Goal: Task Accomplishment & Management: Complete application form

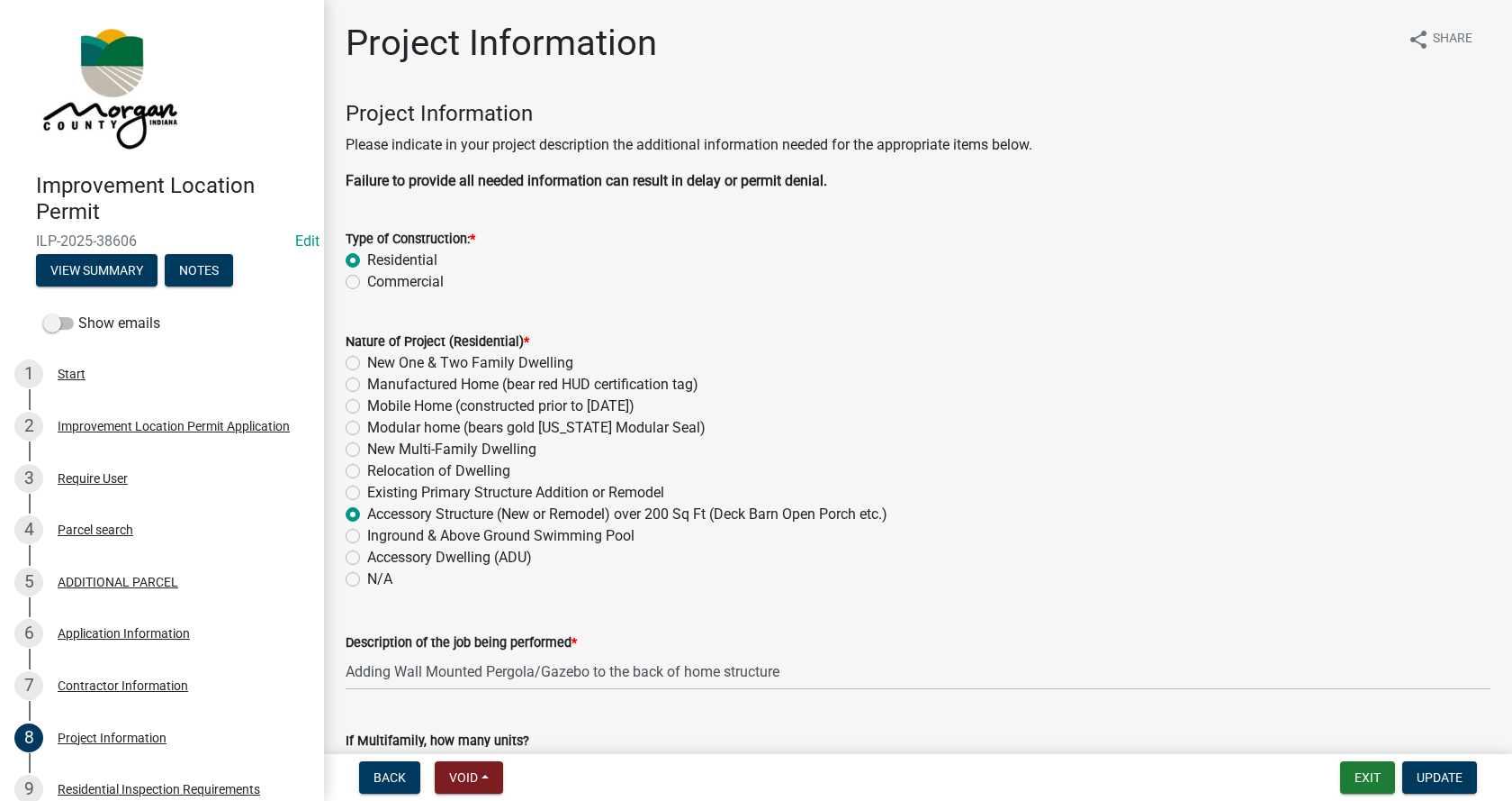
scroll to position [3422, 0]
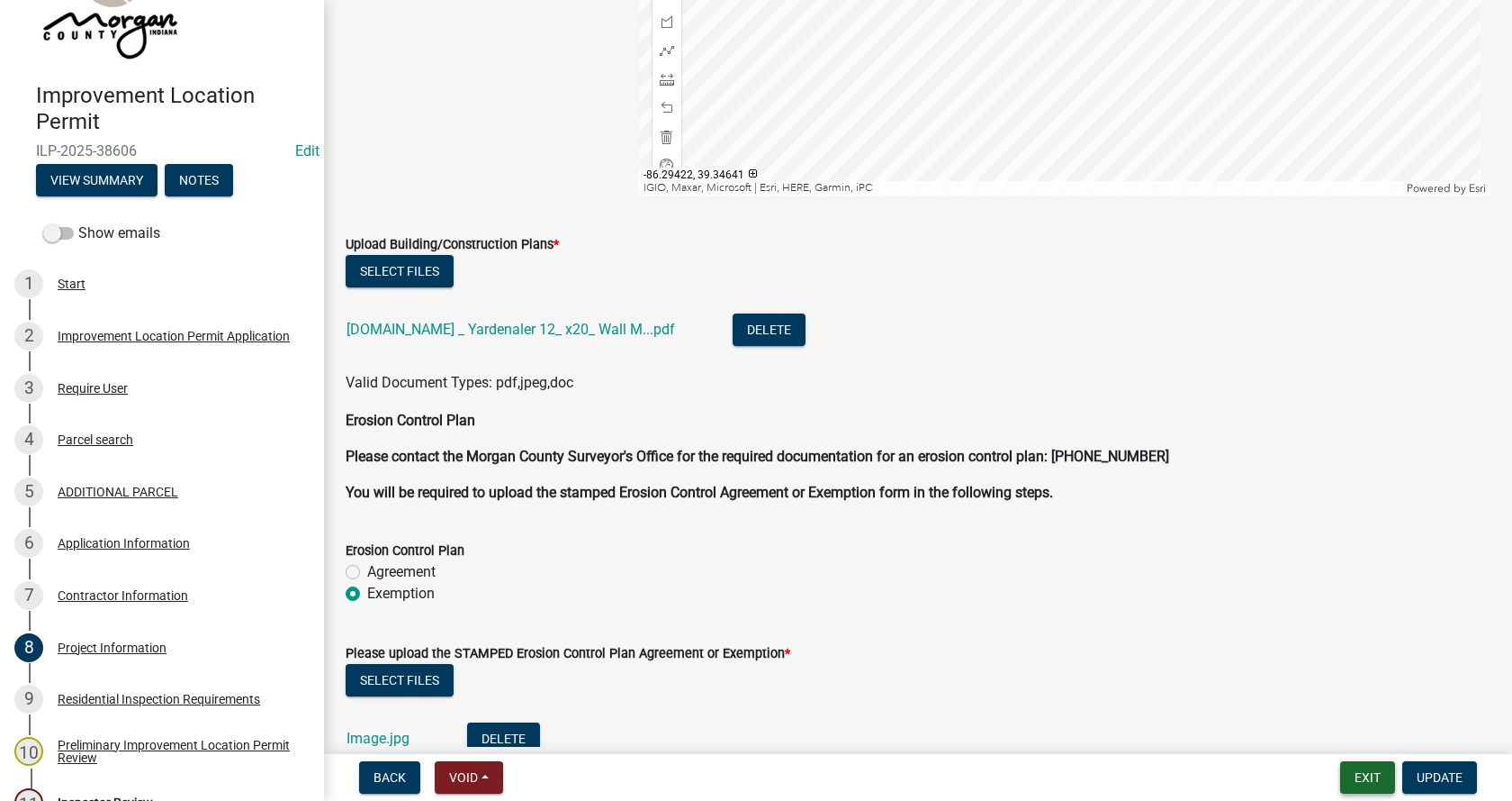
click at [1364, 772] on button "Exit" at bounding box center [1368, 776] width 55 height 32
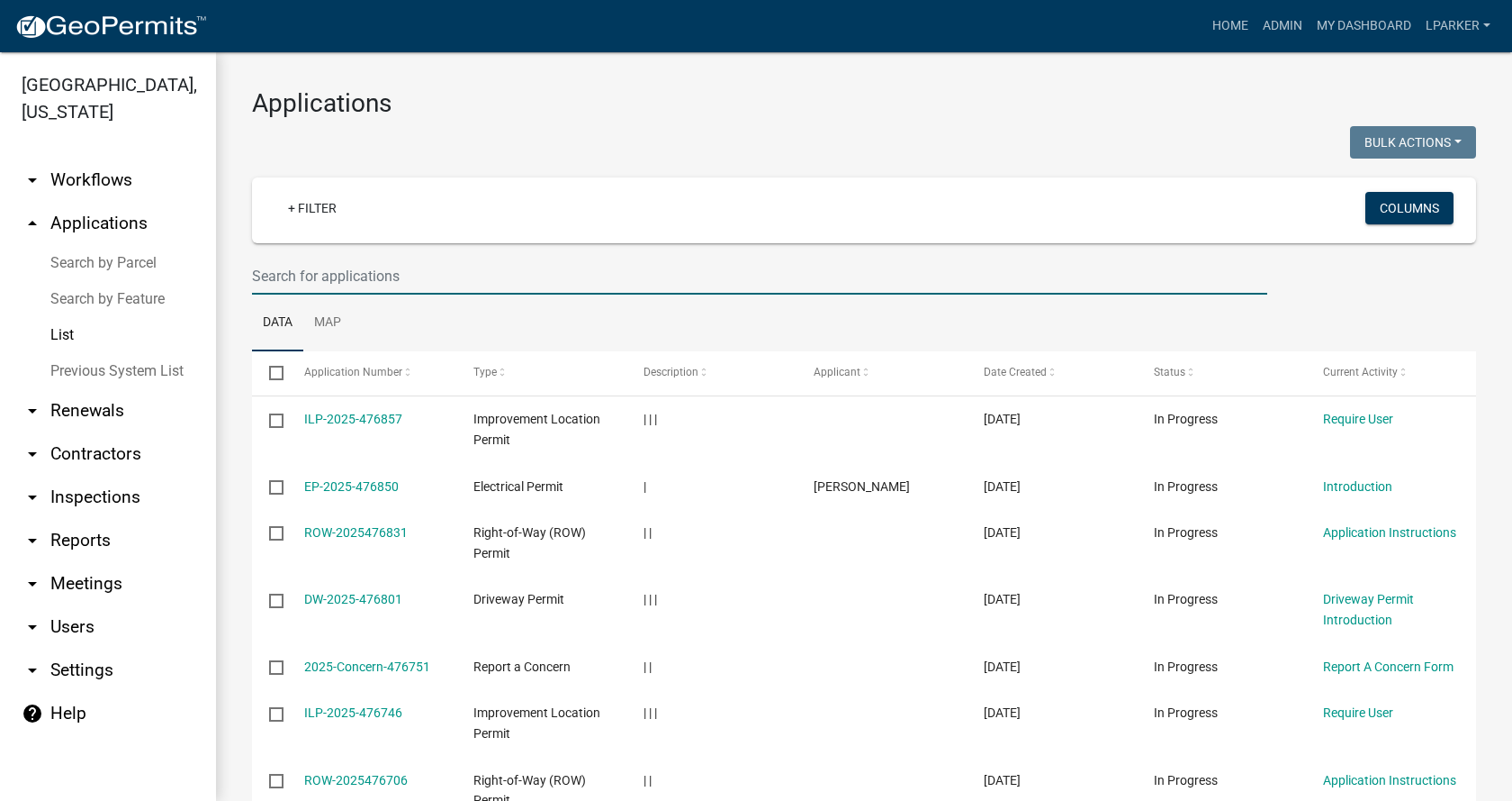
click at [320, 269] on input "text" at bounding box center [759, 276] width 1015 height 37
type input "38546"
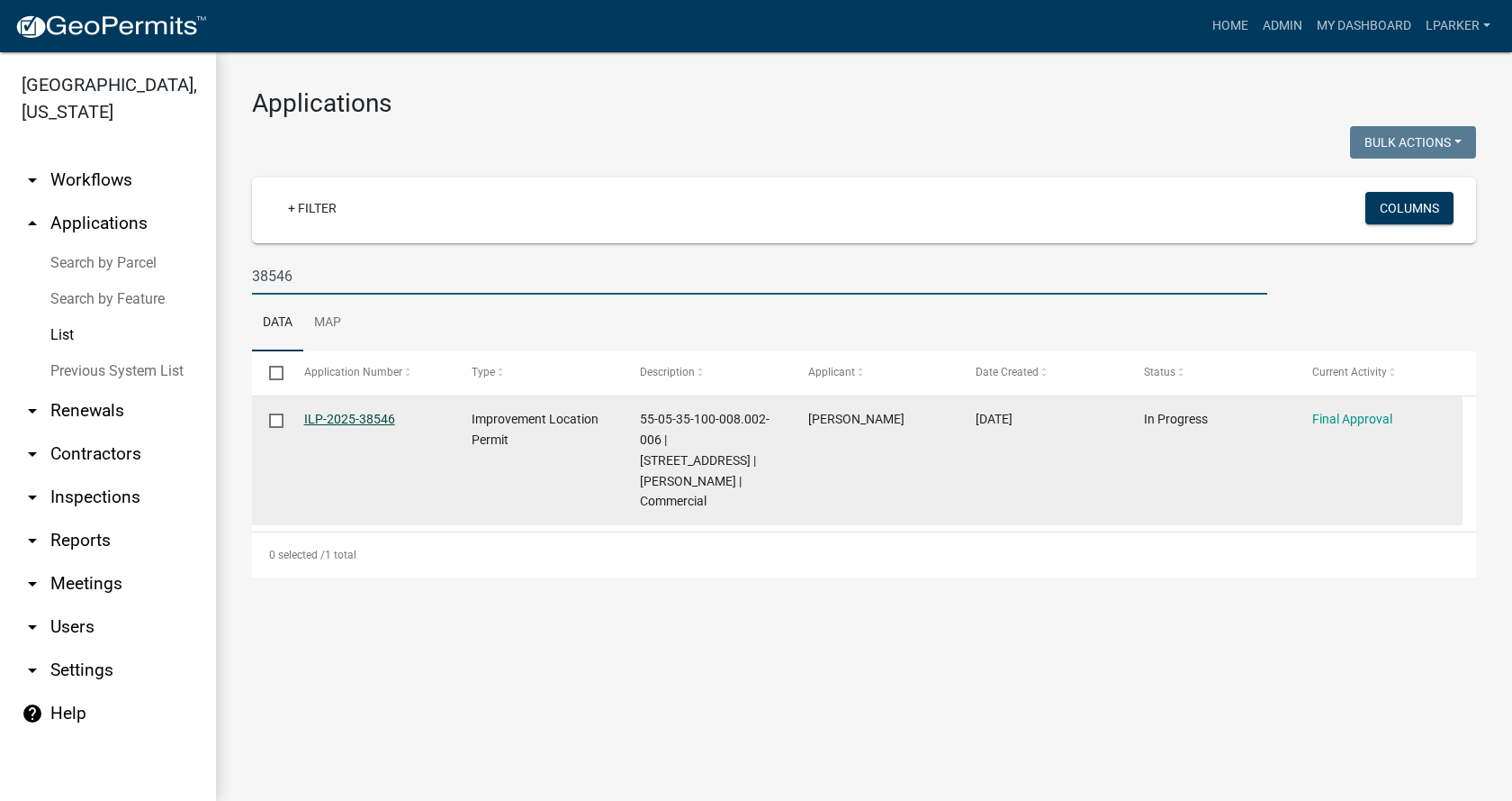
click at [325, 422] on link "ILP-2025-38546" at bounding box center [349, 419] width 91 height 15
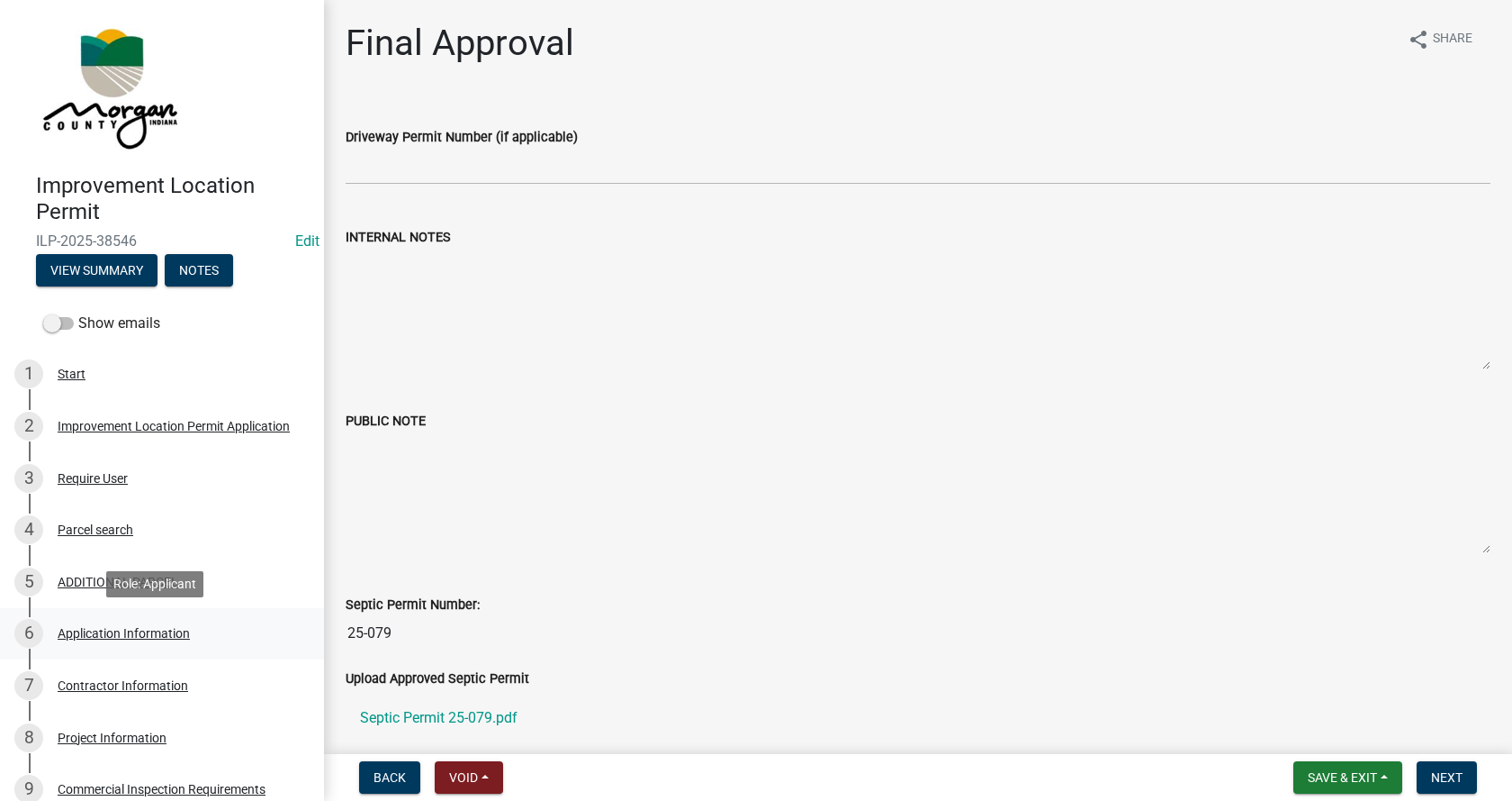
click at [66, 630] on div "Application Information" at bounding box center [123, 632] width 132 height 13
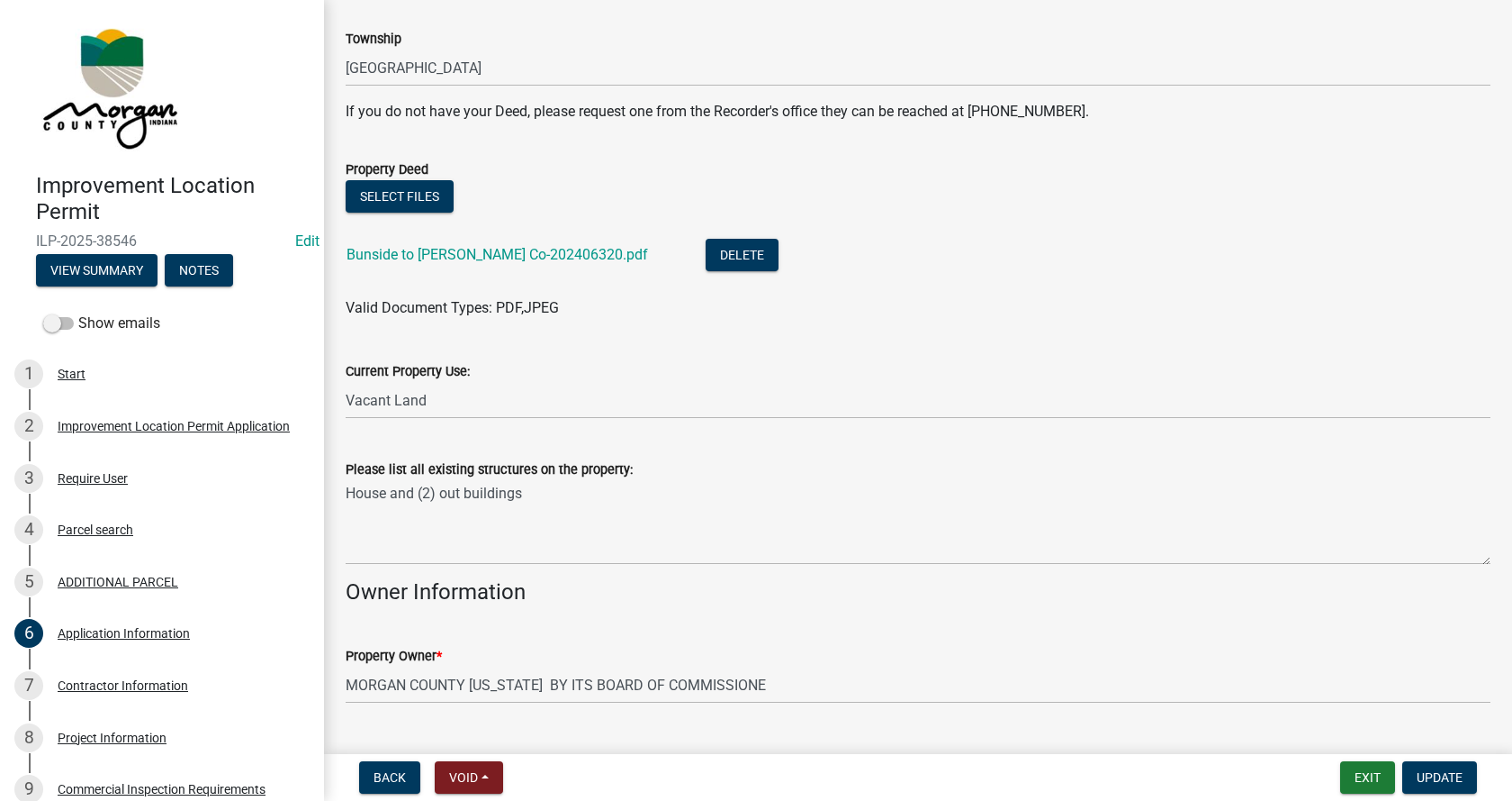
scroll to position [450, 0]
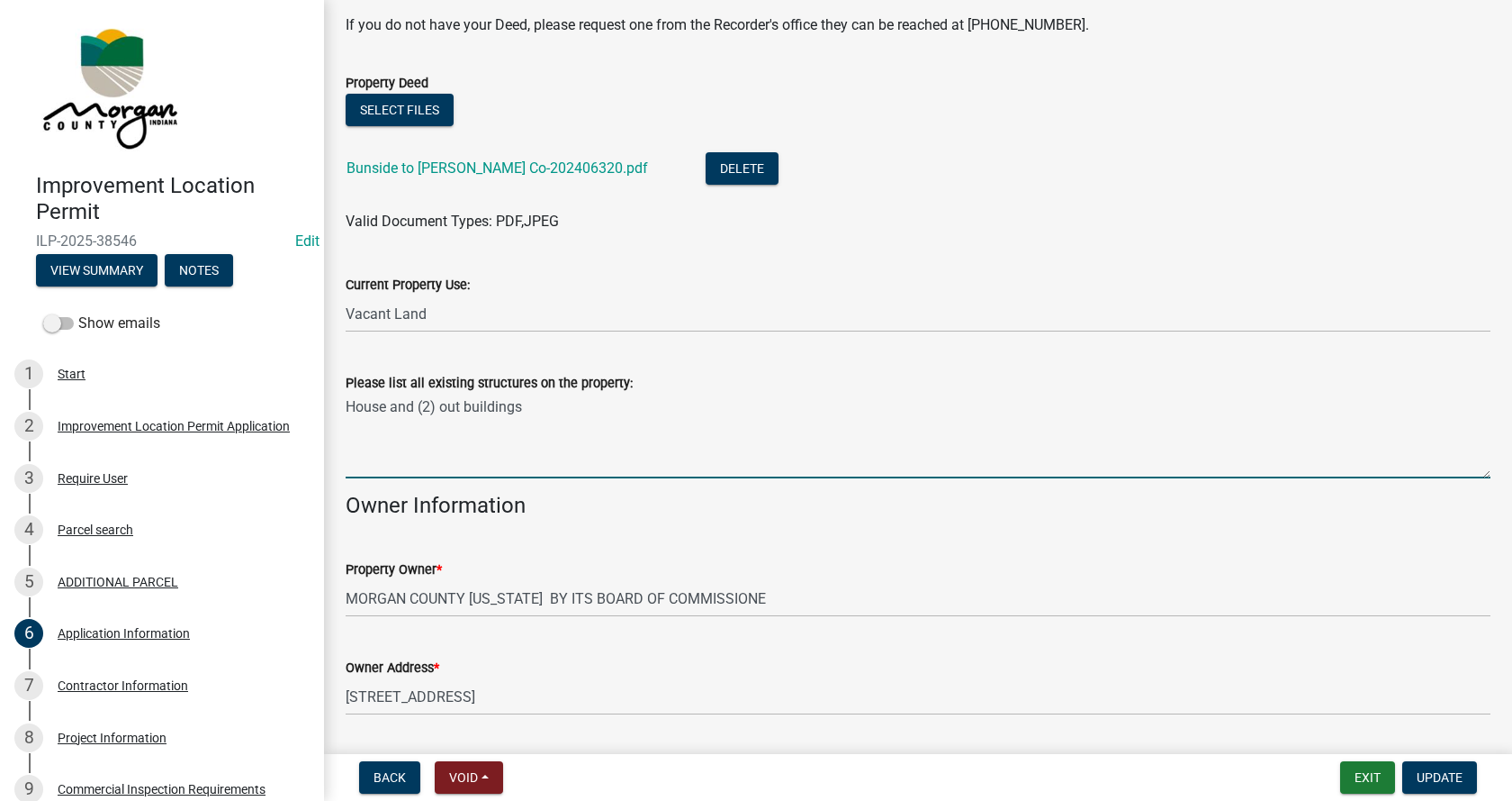
drag, startPoint x: 555, startPoint y: 411, endPoint x: 344, endPoint y: 410, distance: 211.0
click at [344, 410] on div "Please list all existing structures on the property: House and (2) out buildings" at bounding box center [918, 413] width 1172 height 131
click at [1365, 768] on button "Exit" at bounding box center [1368, 776] width 55 height 32
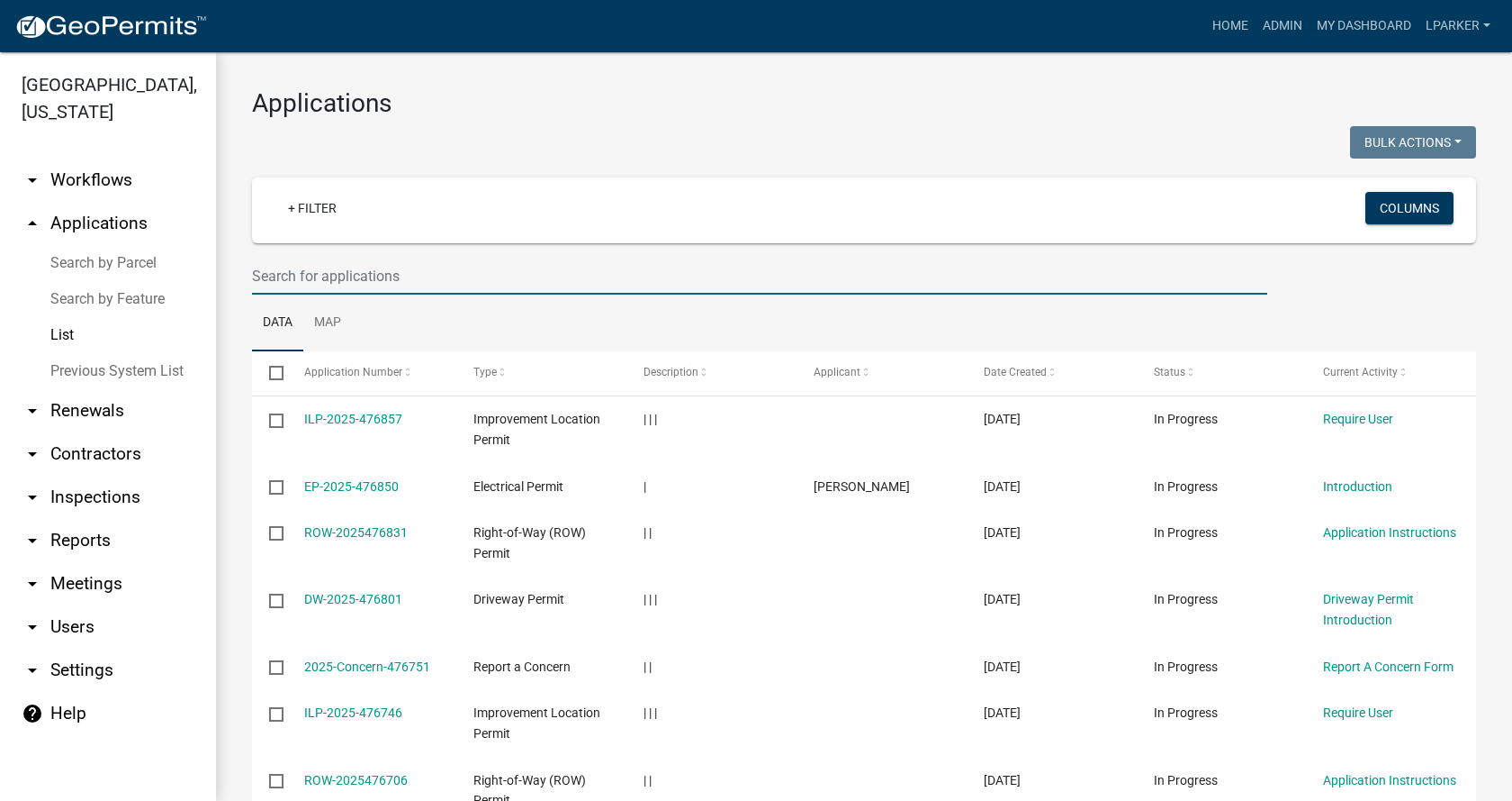
click at [381, 278] on input "text" at bounding box center [759, 276] width 1015 height 37
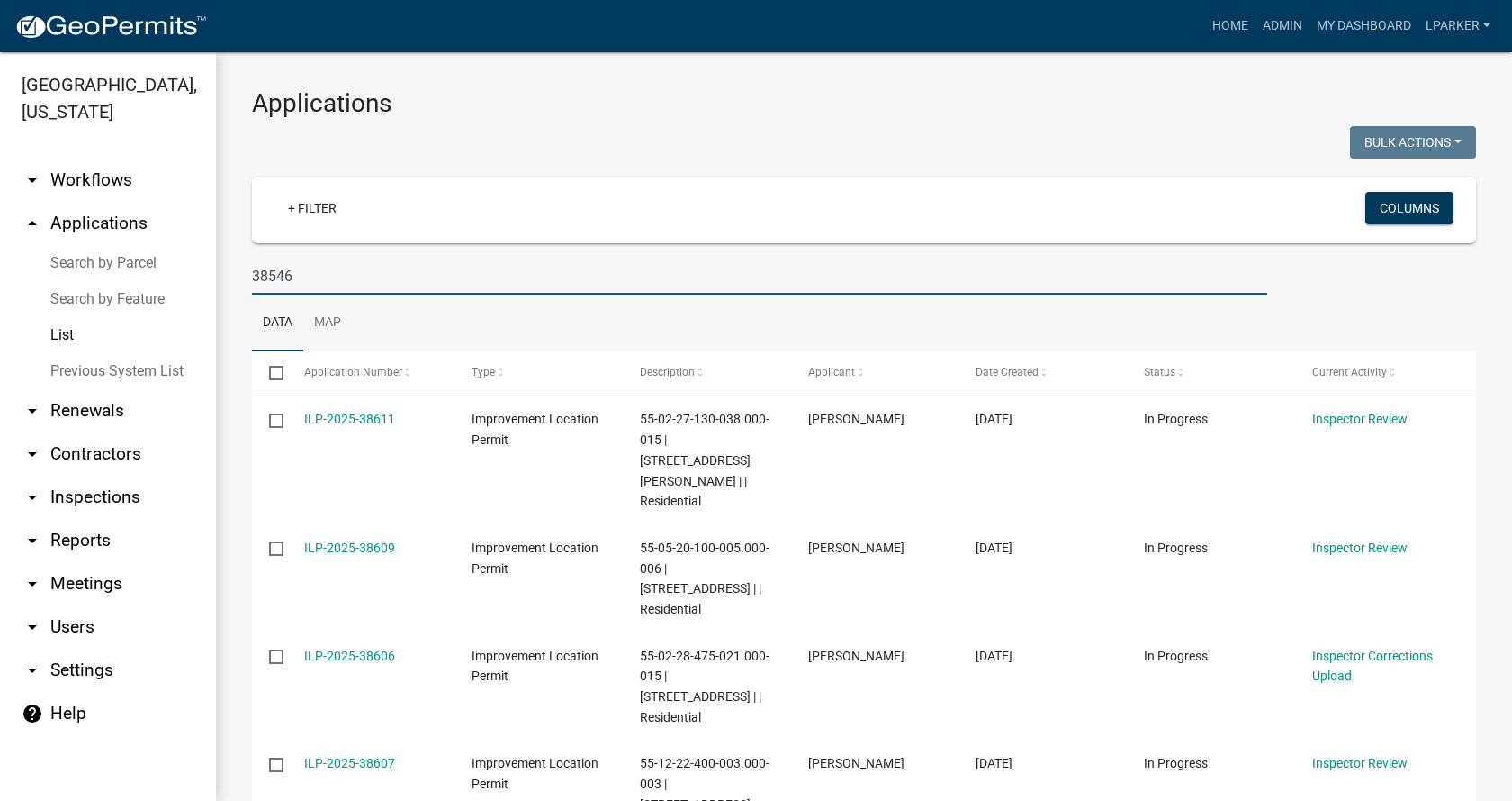
type input "38546"
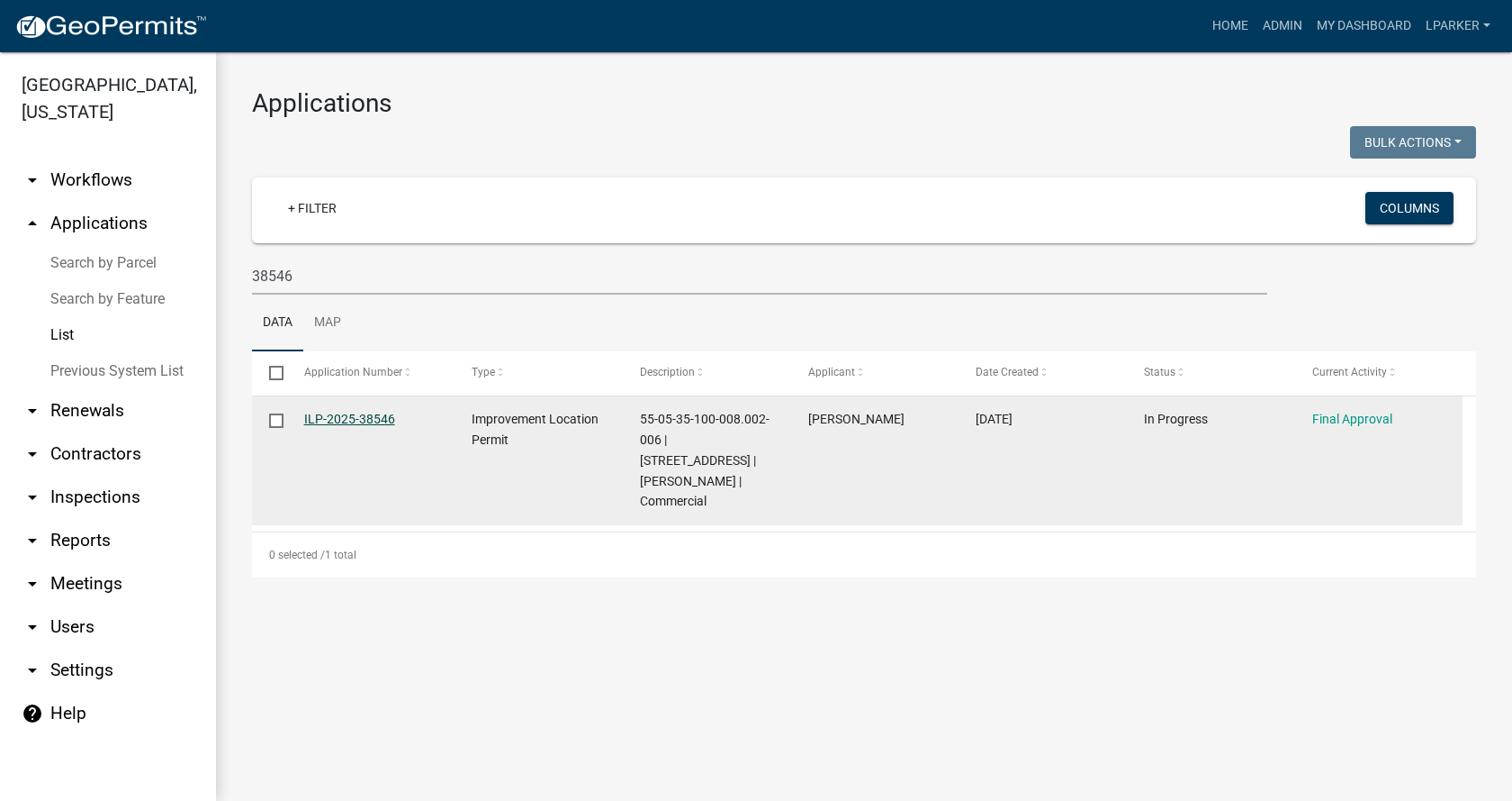
click at [346, 416] on link "ILP-2025-38546" at bounding box center [349, 419] width 91 height 15
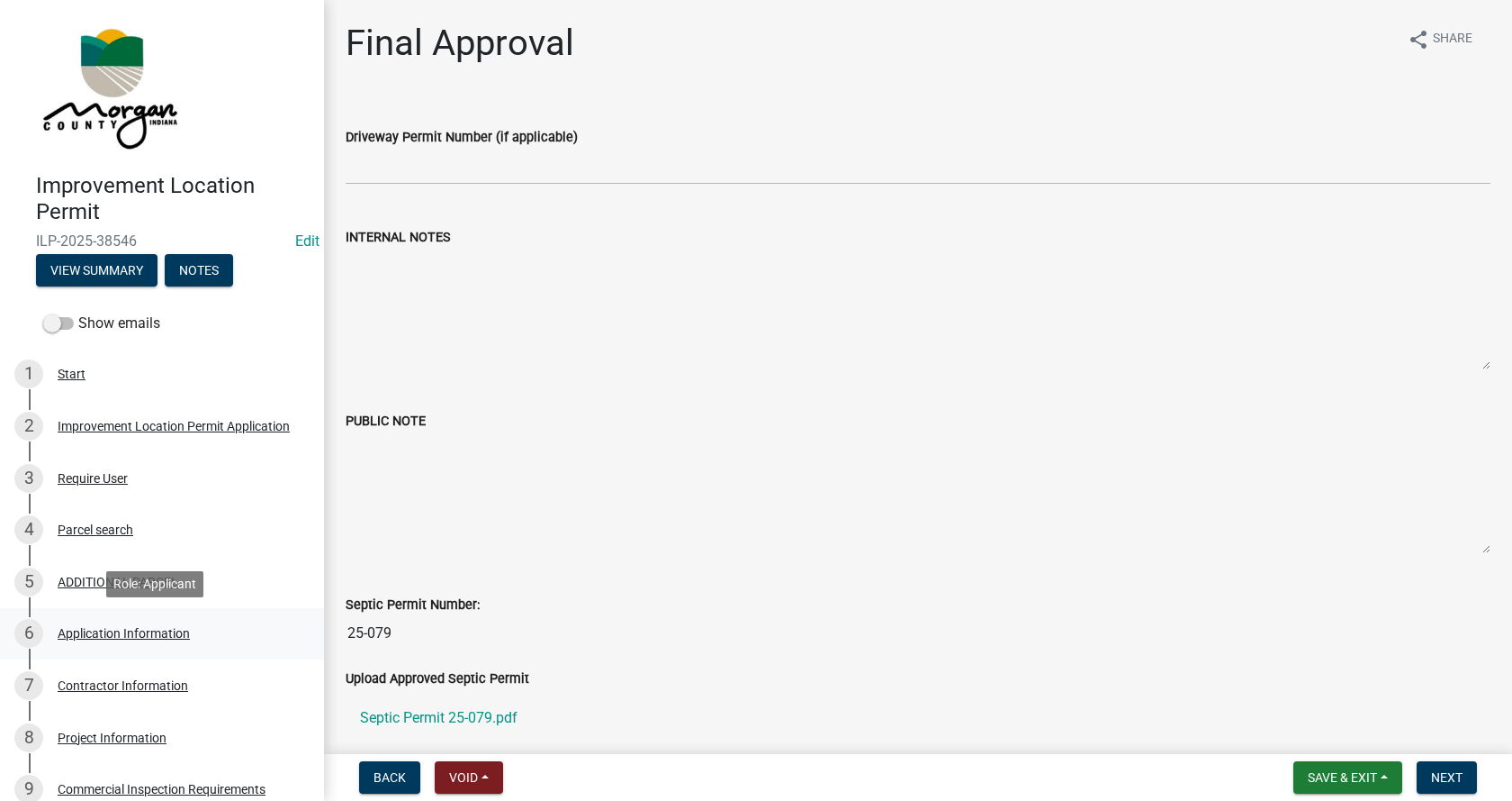
click at [86, 630] on div "Application Information" at bounding box center [123, 632] width 132 height 13
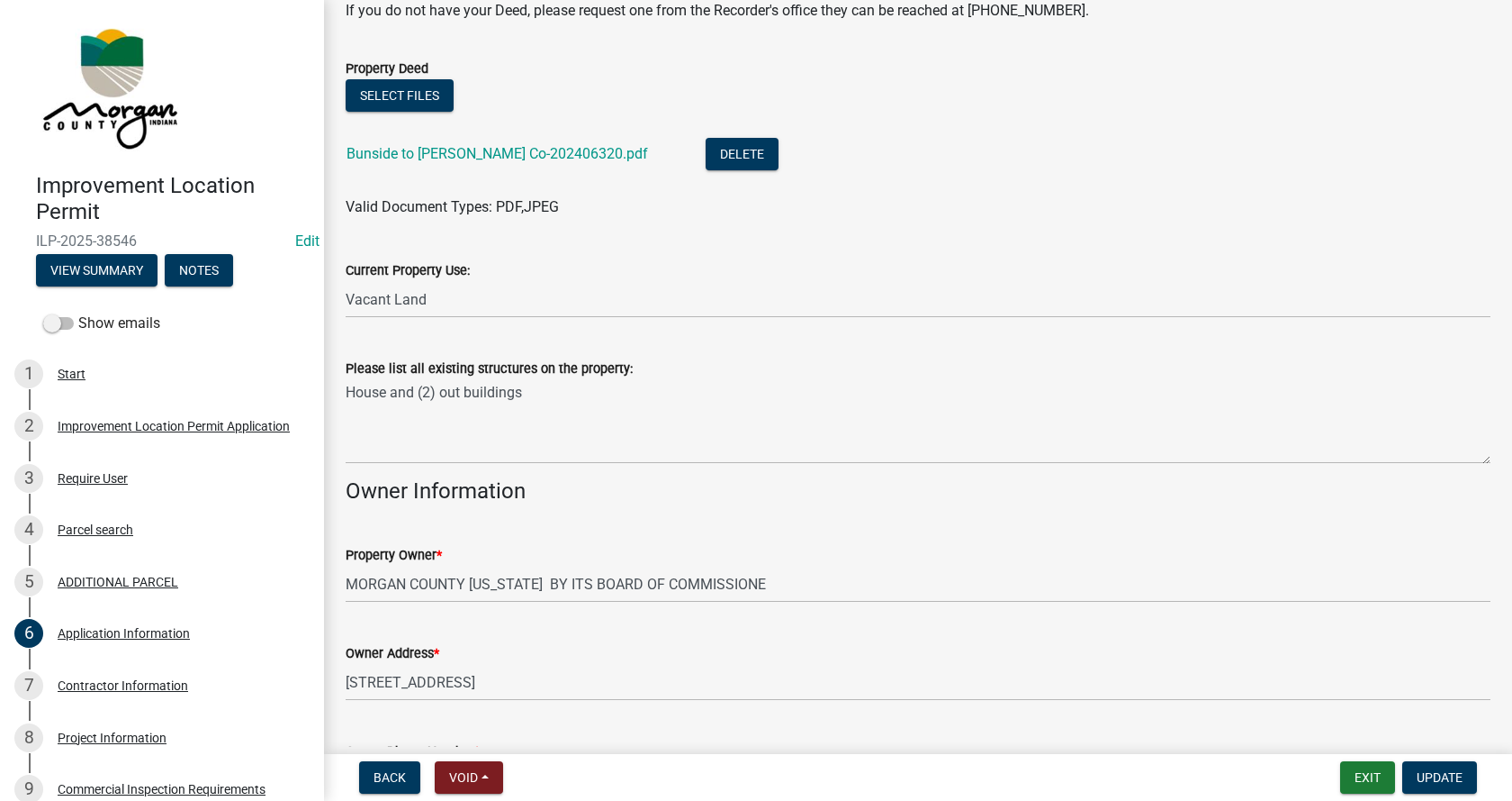
scroll to position [540, 0]
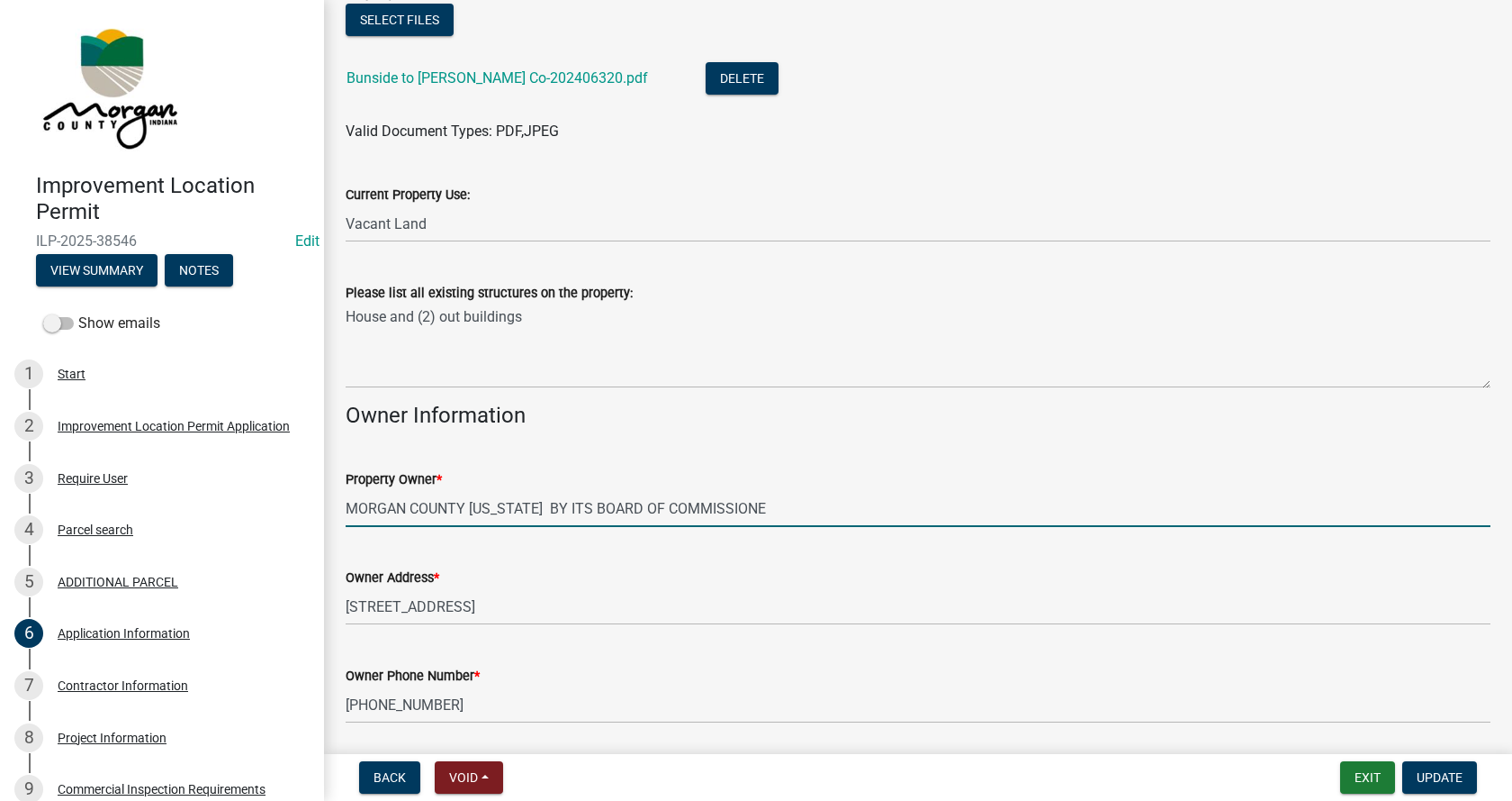
click at [746, 512] on input "MORGAN COUNTY [US_STATE] BY ITS BOARD OF COMMISSIONE" at bounding box center [918, 509] width 1145 height 37
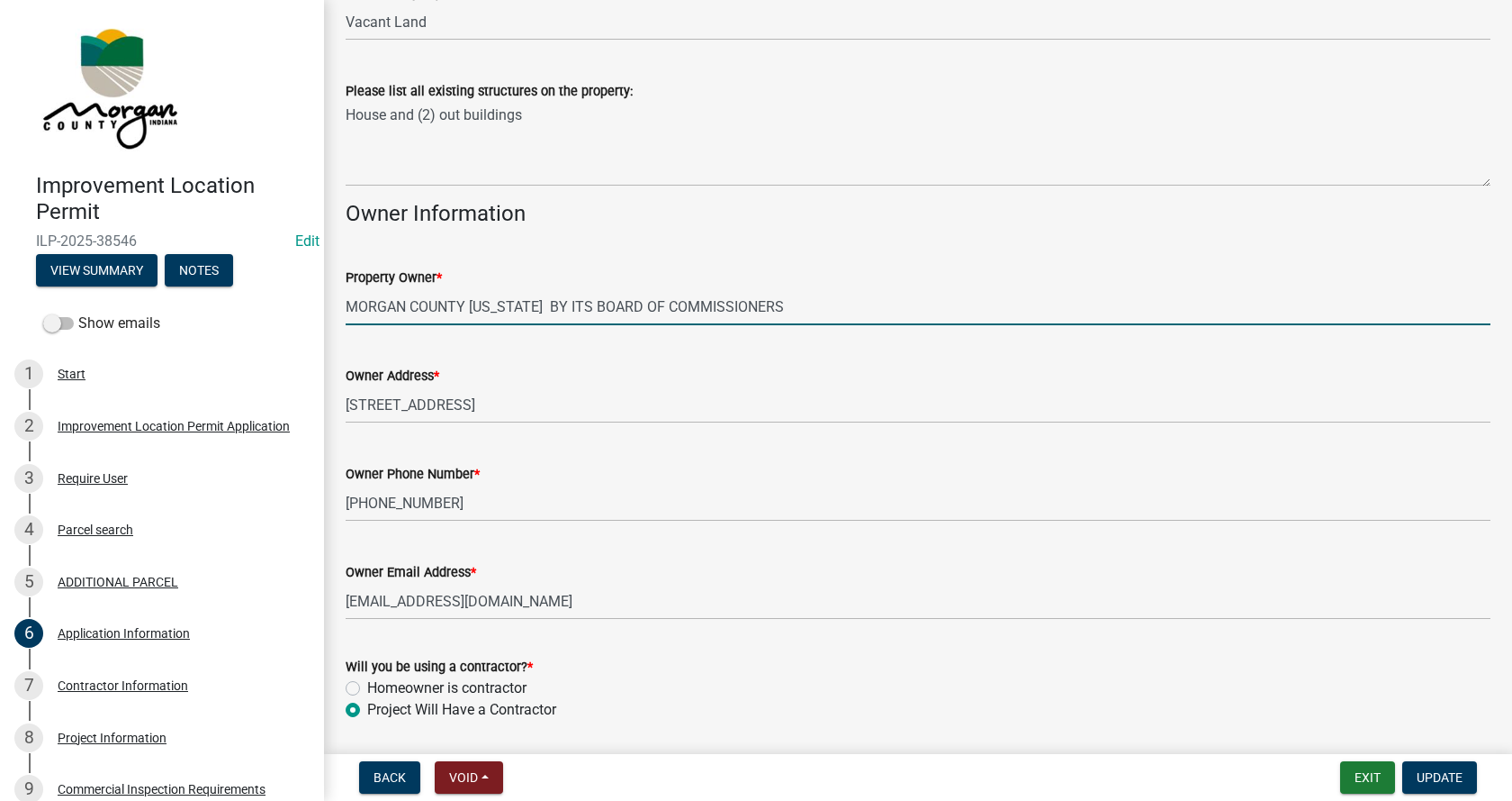
scroll to position [802, 0]
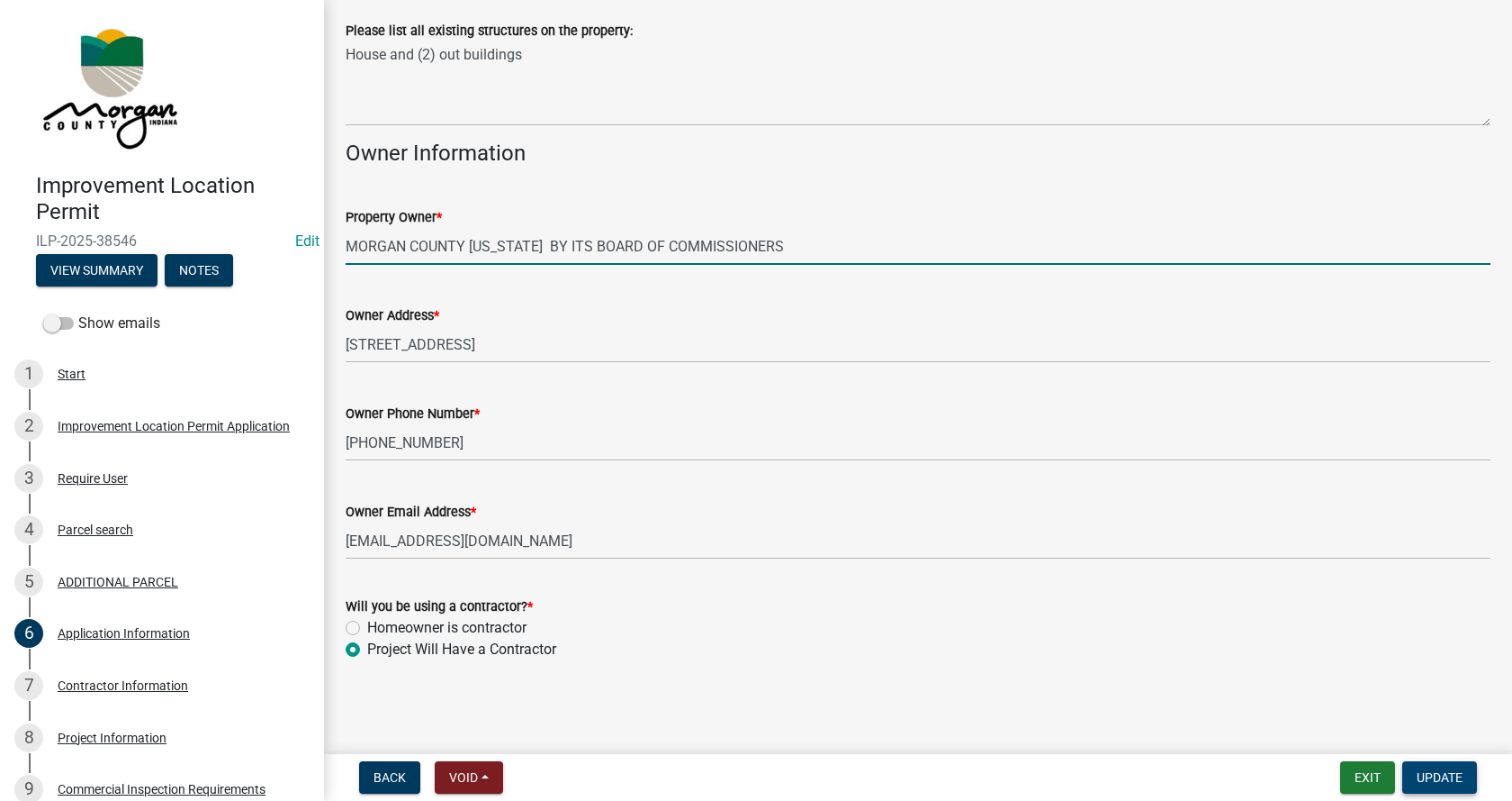
type input "MORGAN COUNTY [US_STATE] BY ITS BOARD OF COMMISSIONERS"
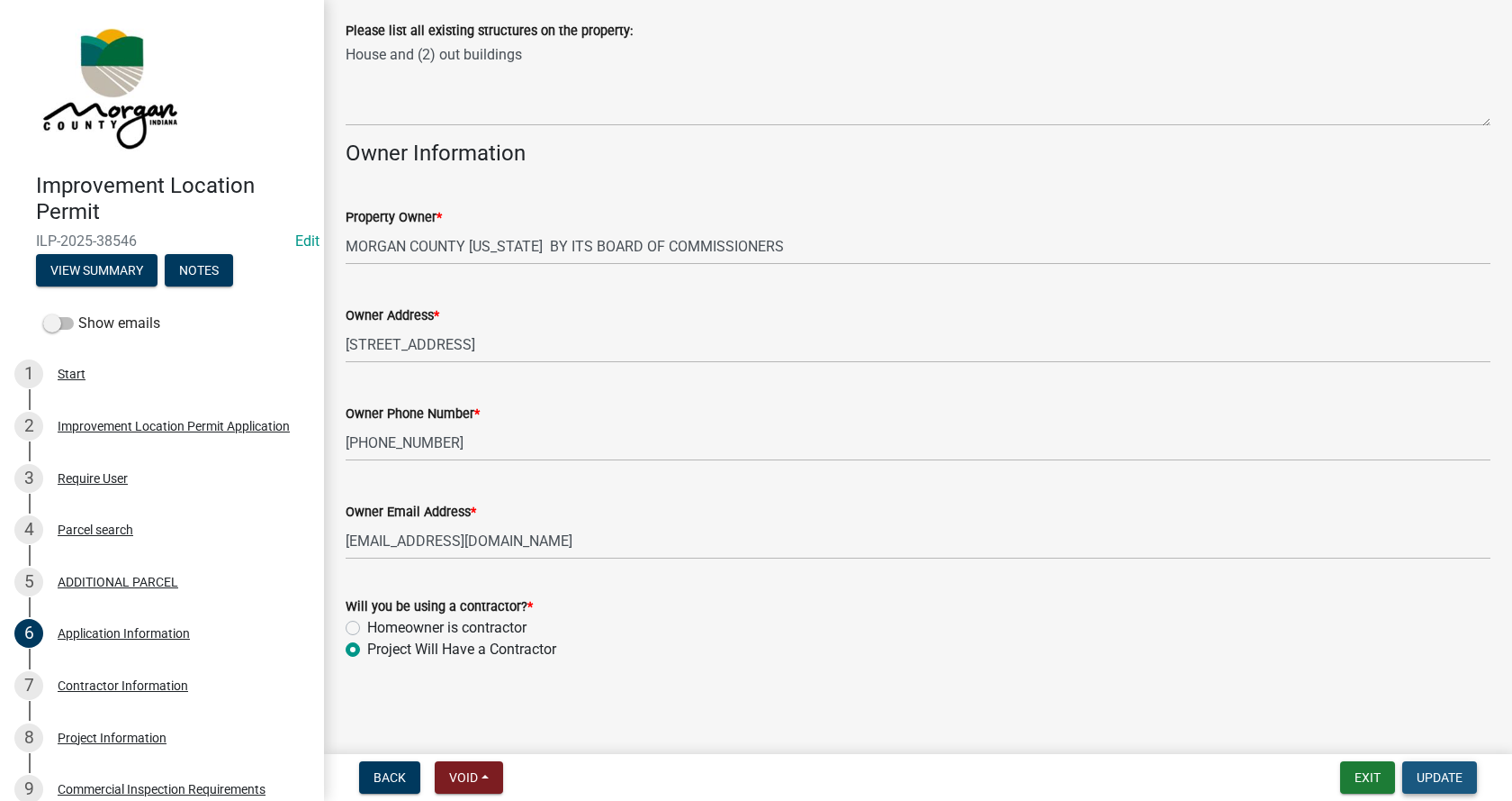
click at [1449, 774] on span "Update" at bounding box center [1439, 776] width 46 height 15
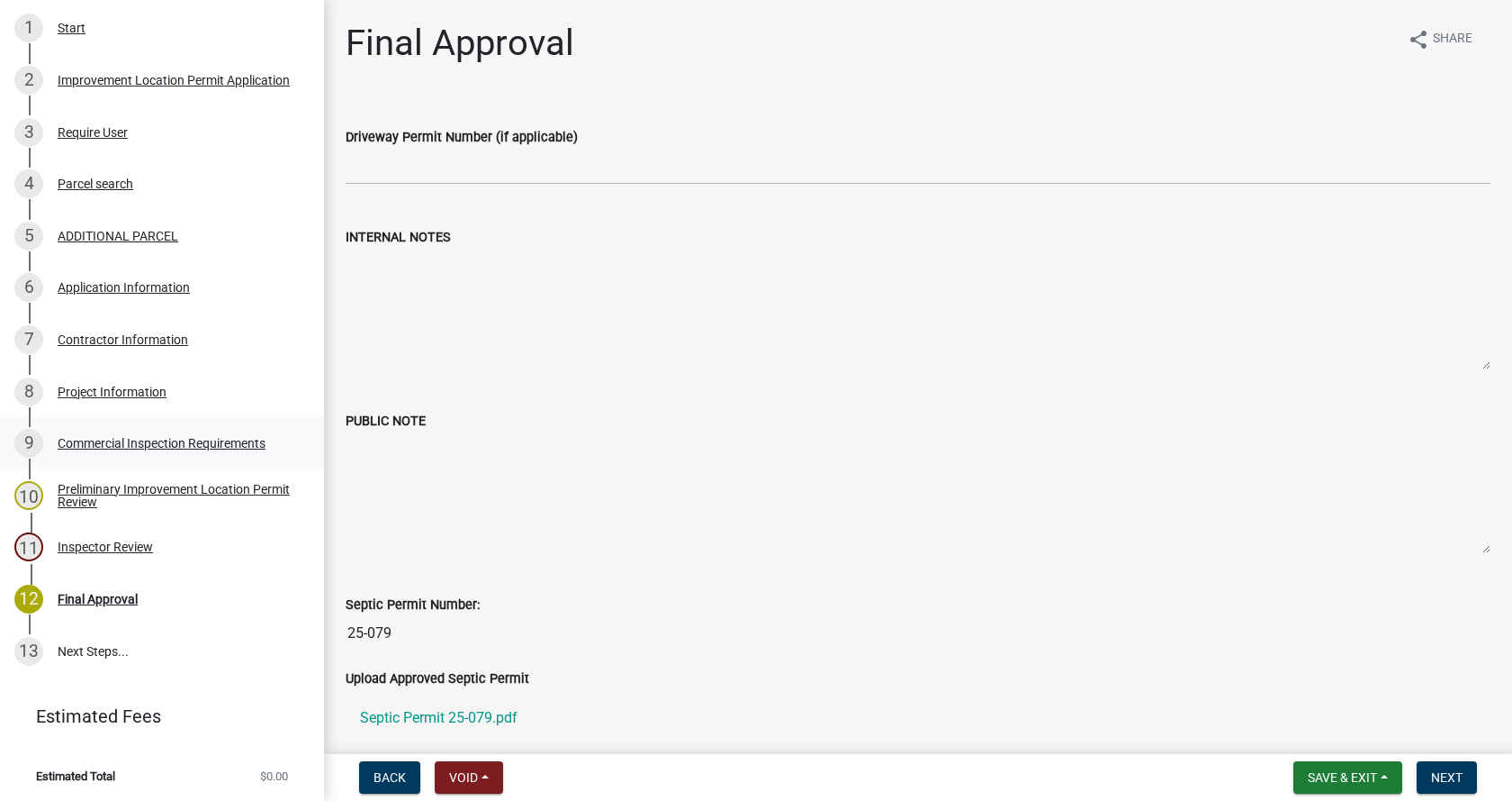
scroll to position [348, 0]
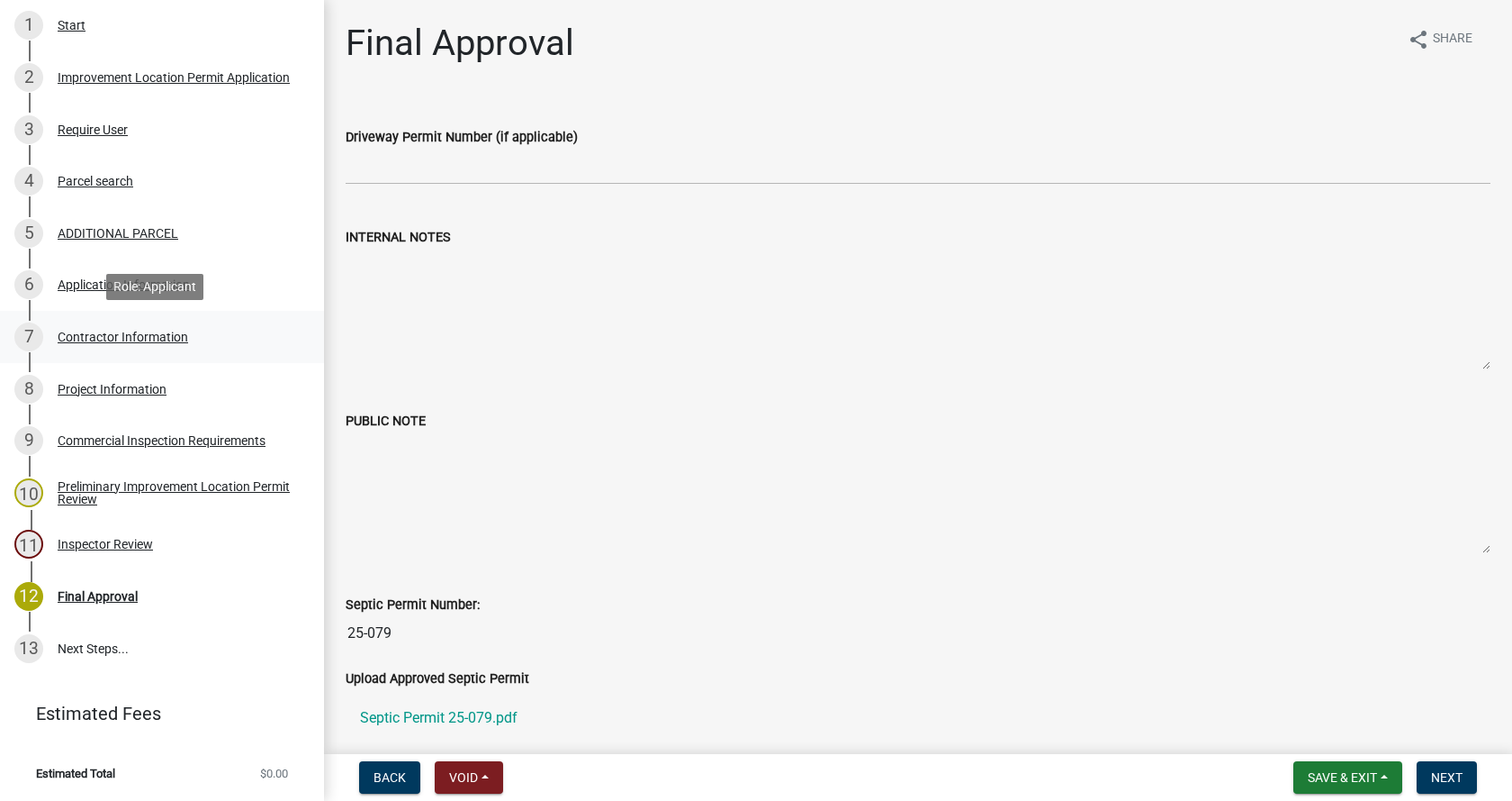
click at [80, 330] on div "Contractor Information" at bounding box center [122, 336] width 130 height 13
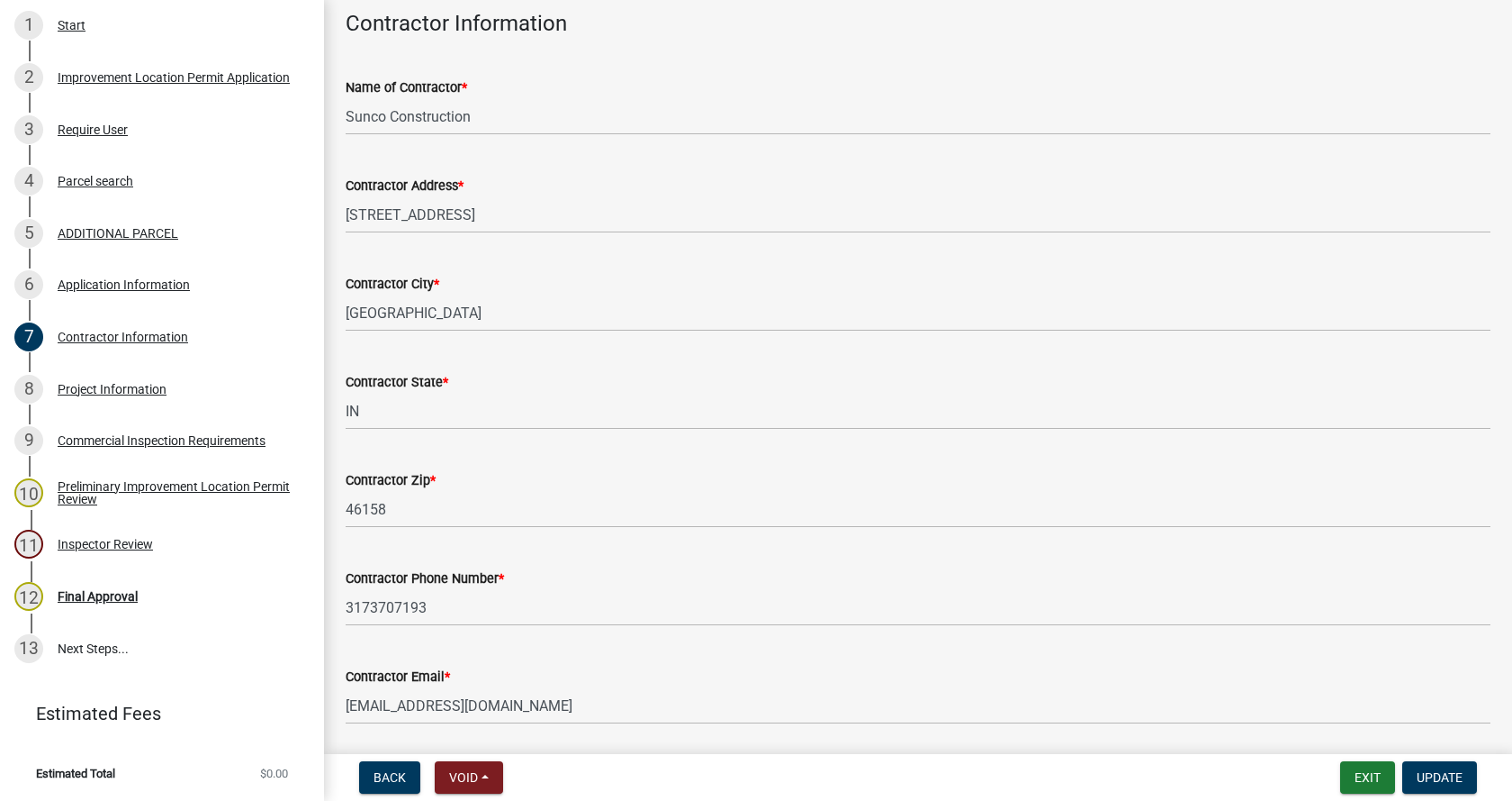
scroll to position [152, 0]
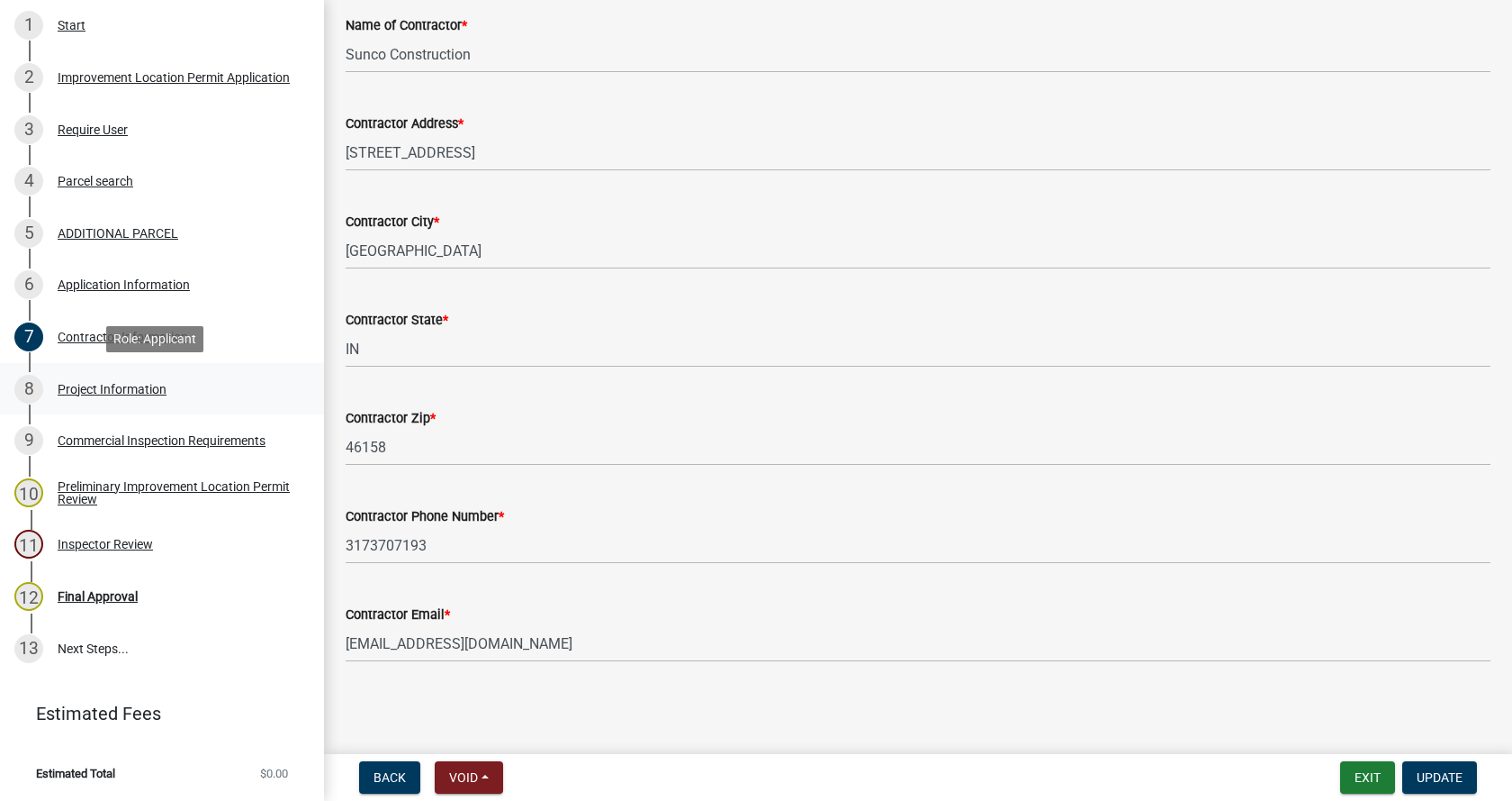
click at [88, 382] on div "Project Information" at bounding box center [112, 388] width 109 height 13
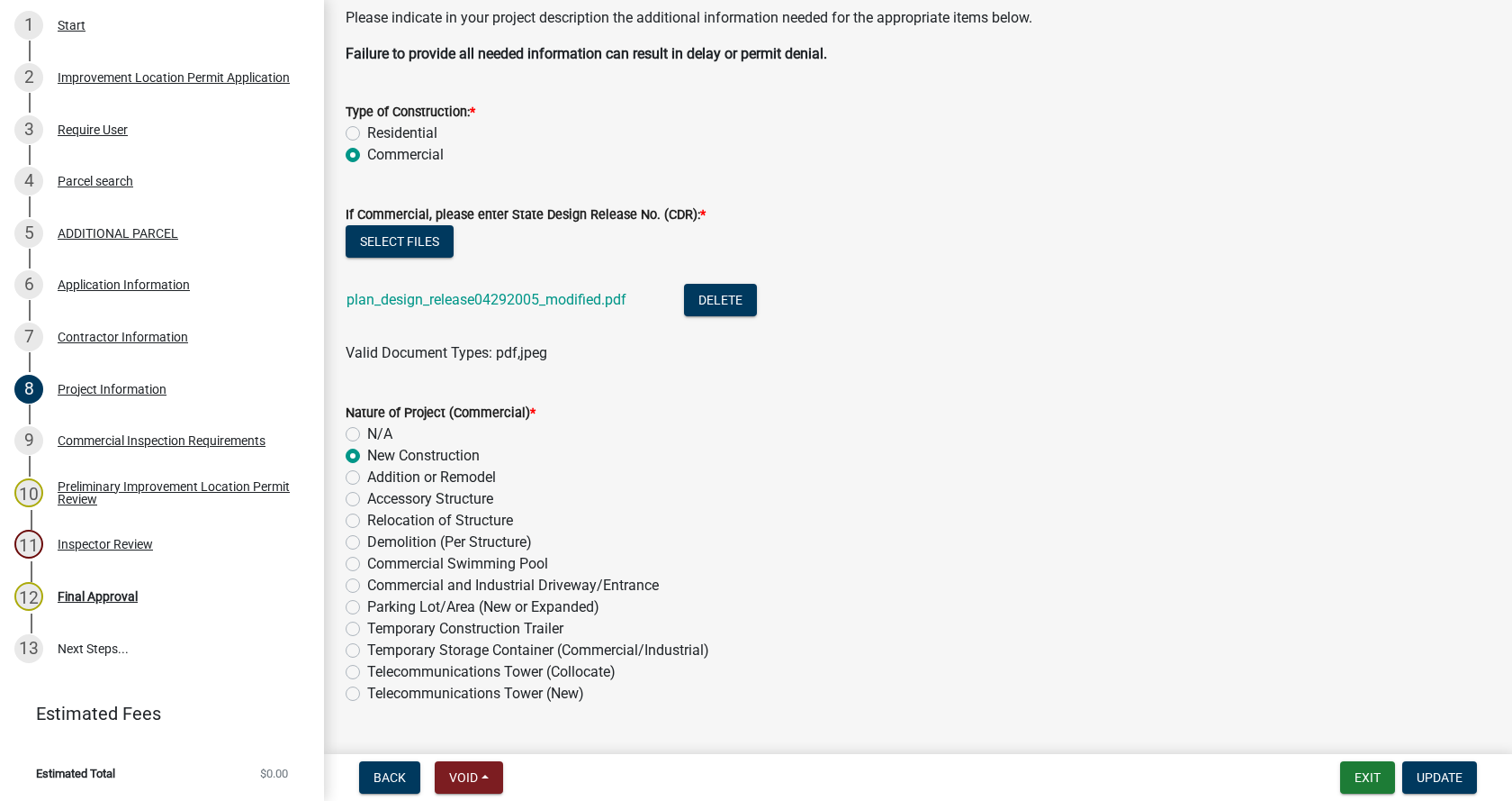
scroll to position [180, 0]
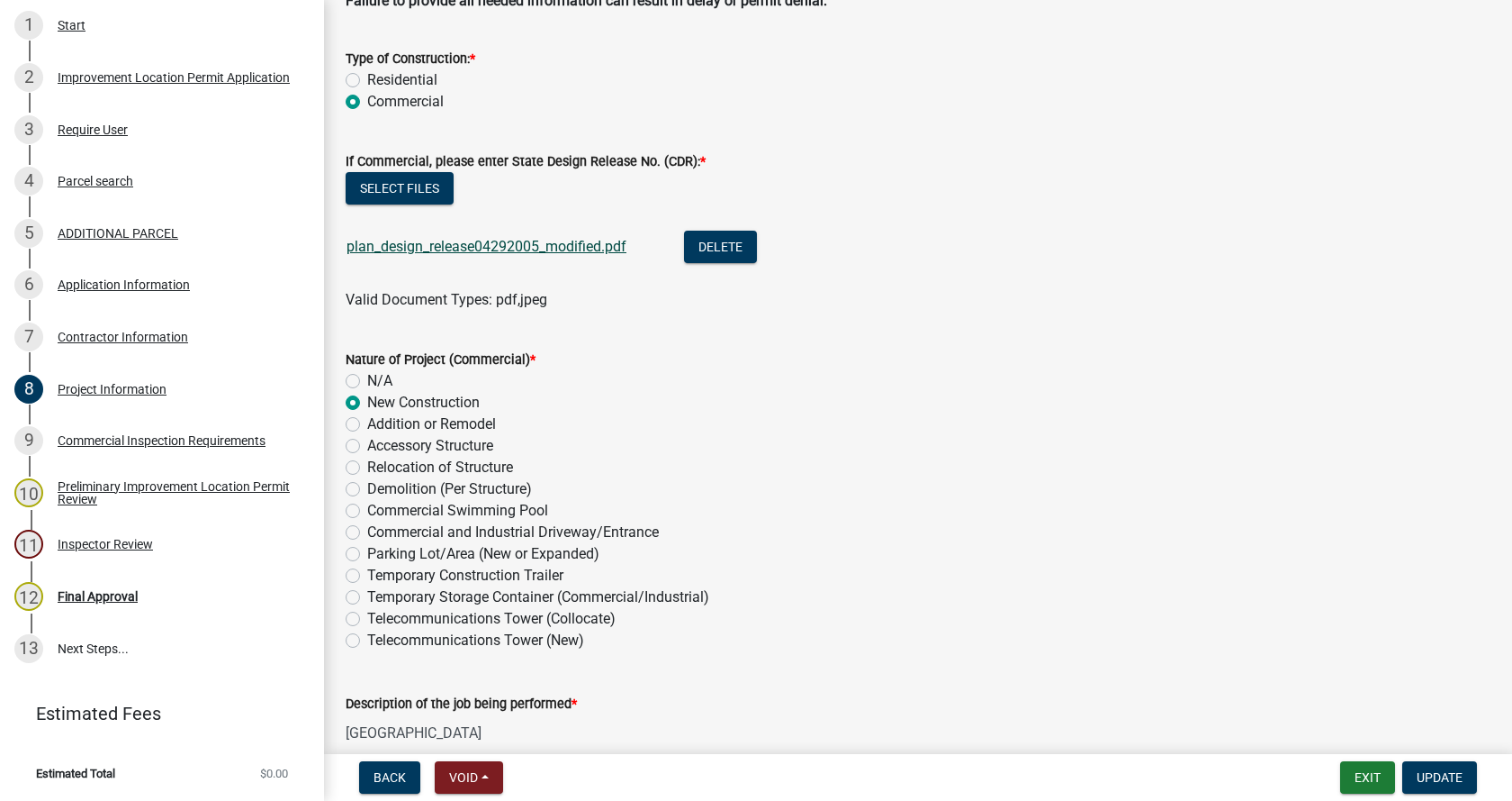
click at [453, 244] on link "plan_design_release04292005_modified.pdf" at bounding box center [487, 245] width 280 height 17
click at [400, 245] on link "plan_design_release04292005_modified.pdf" at bounding box center [487, 245] width 280 height 17
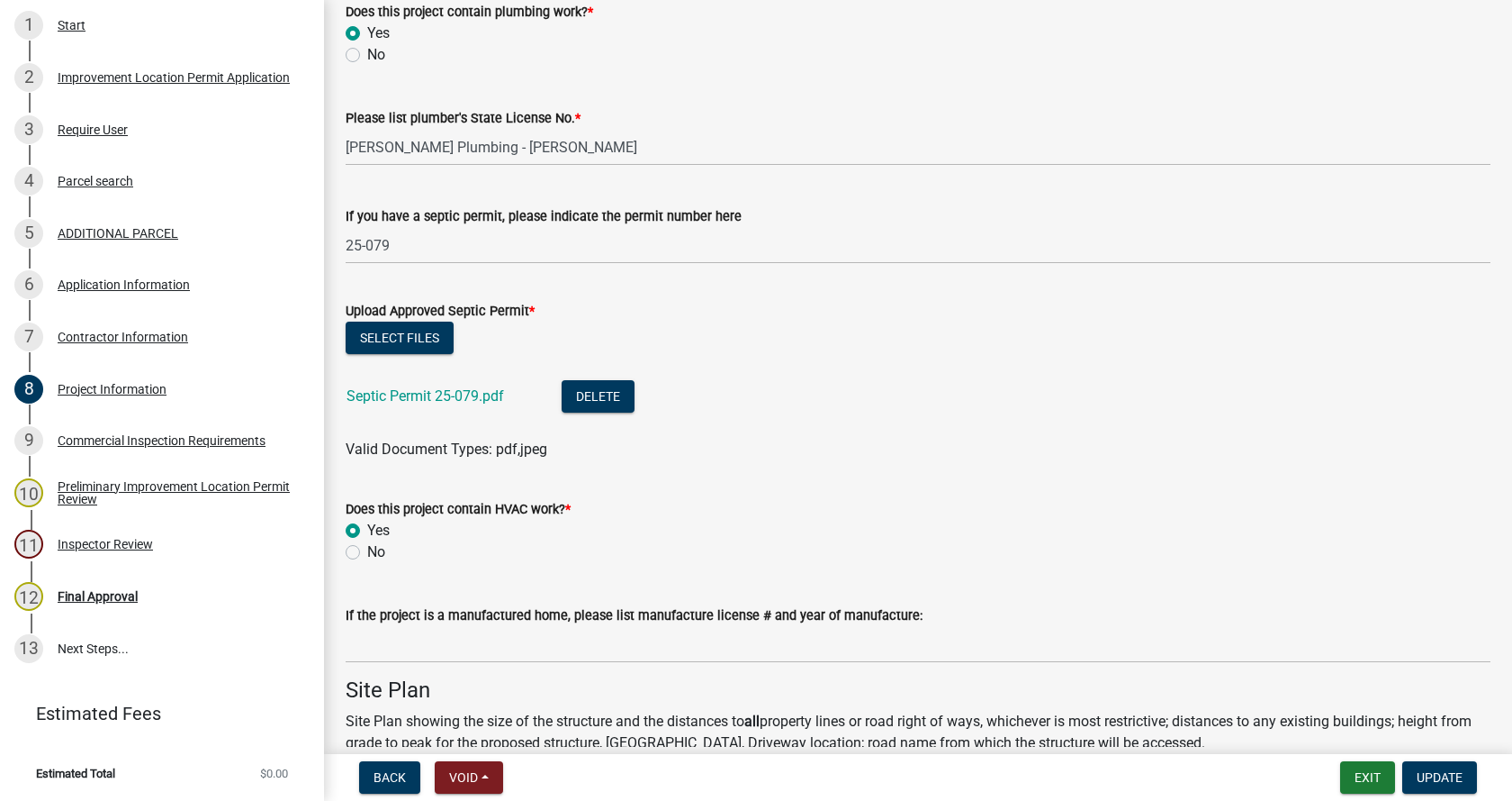
scroll to position [2881, 0]
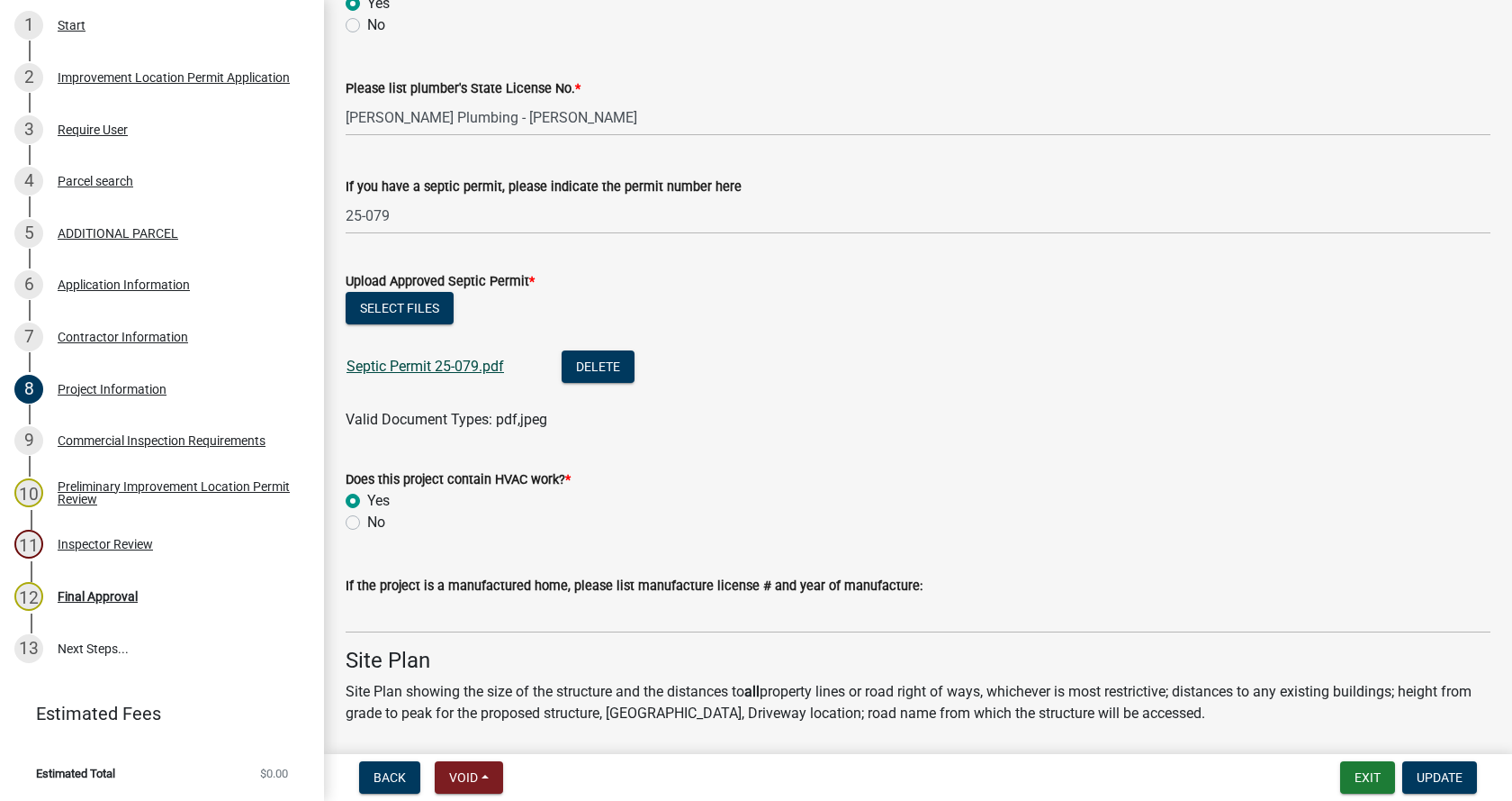
click at [417, 367] on link "Septic Permit 25-079.pdf" at bounding box center [425, 366] width 158 height 17
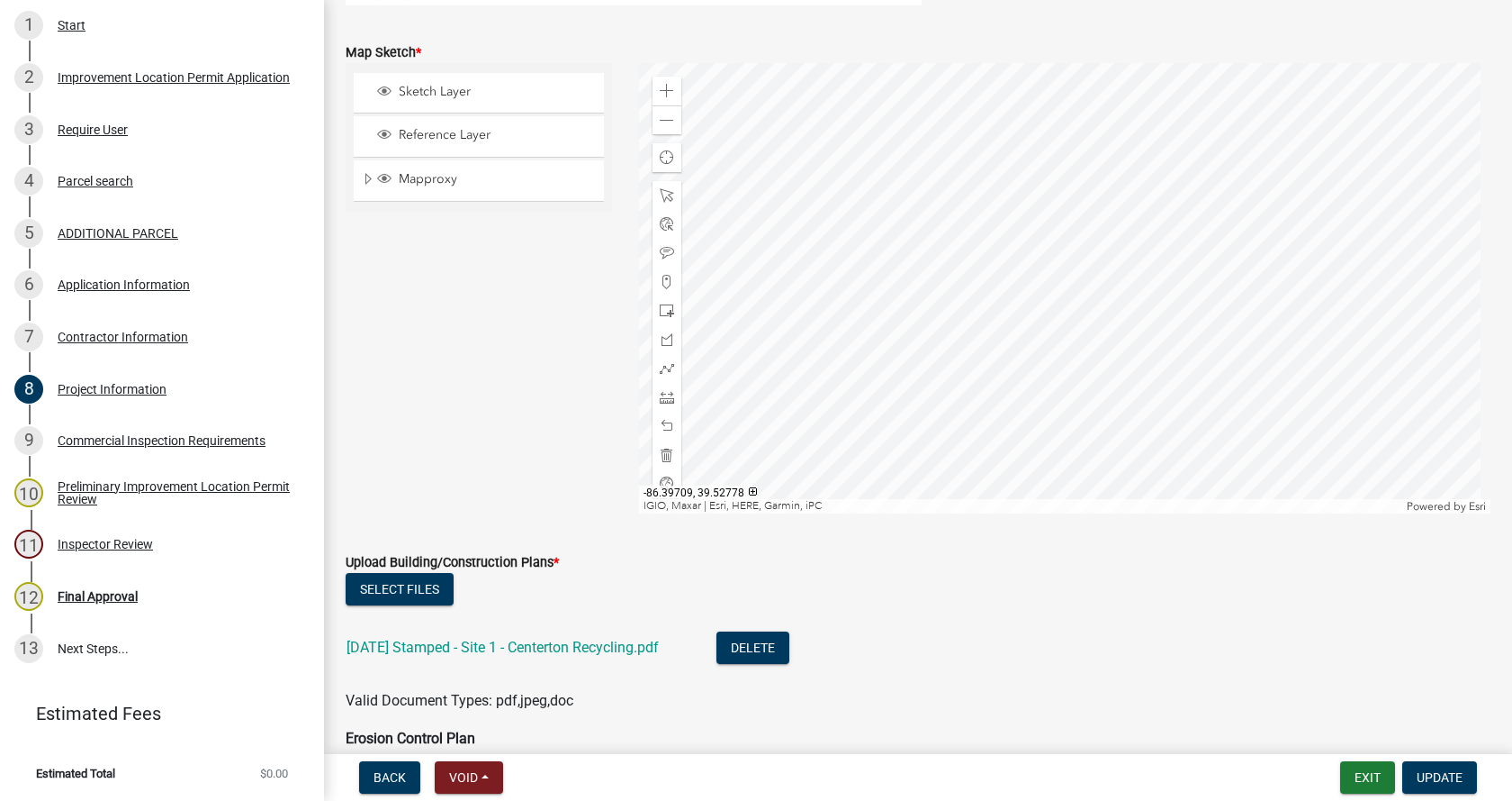
scroll to position [3872, 0]
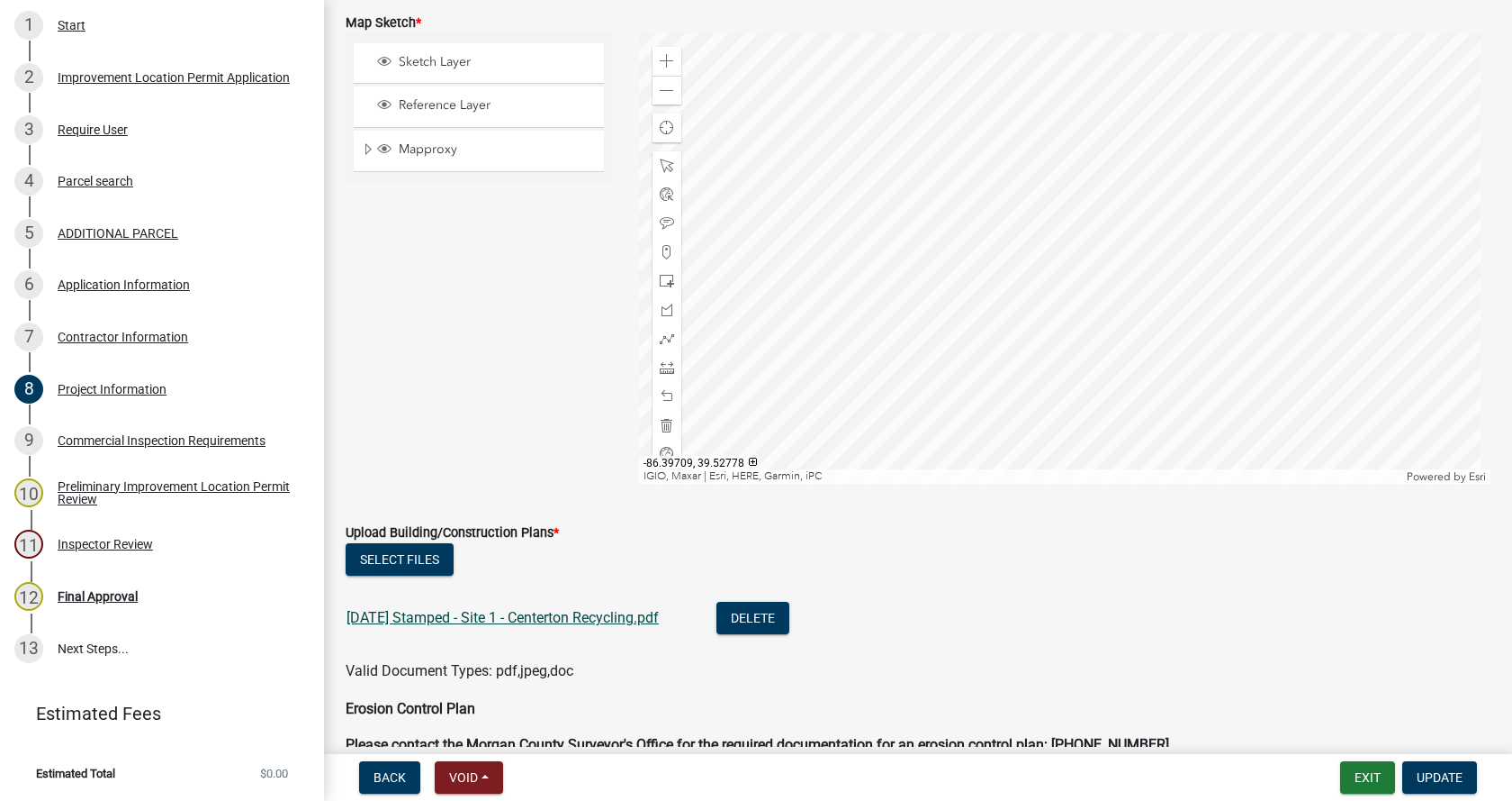
click at [446, 617] on link "[DATE] Stamped - Site 1 - Centerton Recycling.pdf" at bounding box center [503, 617] width 313 height 17
click at [665, 60] on span at bounding box center [666, 61] width 15 height 15
click at [747, 248] on div at bounding box center [1065, 258] width 853 height 450
click at [1020, 326] on div at bounding box center [1065, 258] width 853 height 450
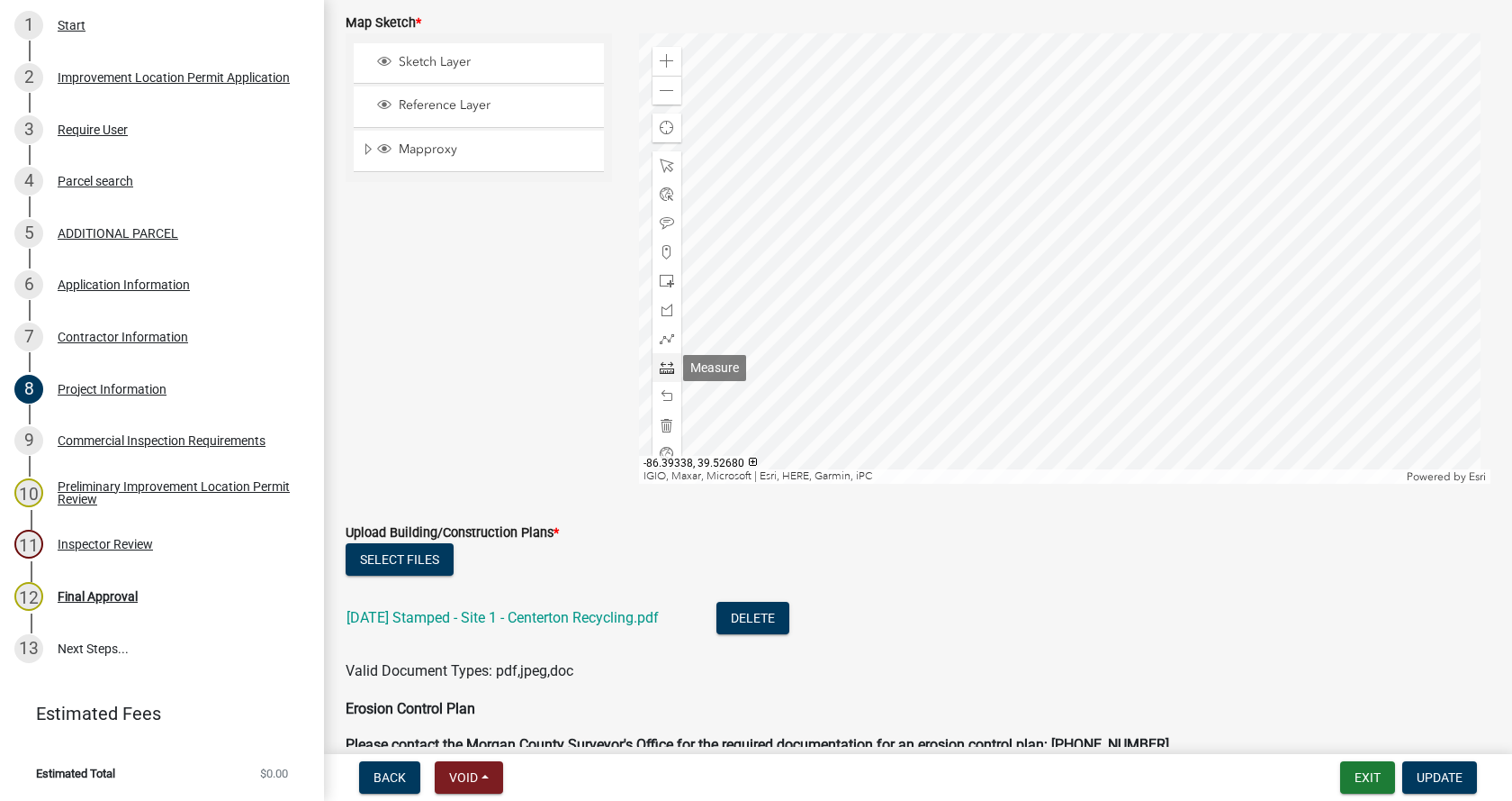
click at [659, 366] on span at bounding box center [666, 367] width 15 height 15
click at [1040, 241] on div at bounding box center [1065, 258] width 853 height 450
click at [1101, 255] on div at bounding box center [1065, 258] width 853 height 450
click at [661, 339] on span at bounding box center [666, 338] width 15 height 15
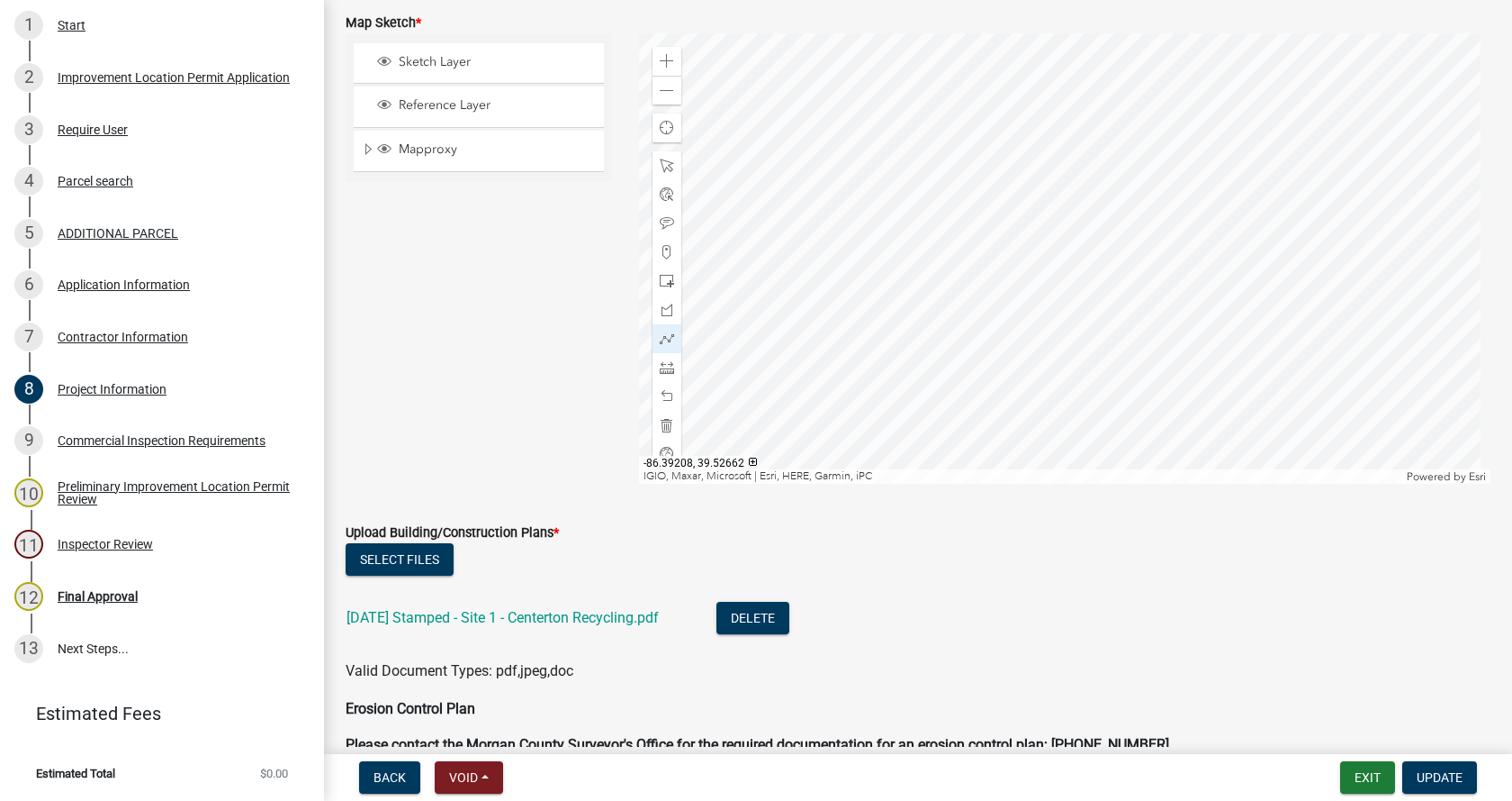
click at [1114, 287] on div at bounding box center [1065, 258] width 853 height 450
click at [1117, 284] on div at bounding box center [1065, 258] width 853 height 450
click at [1118, 301] on div at bounding box center [1065, 258] width 853 height 450
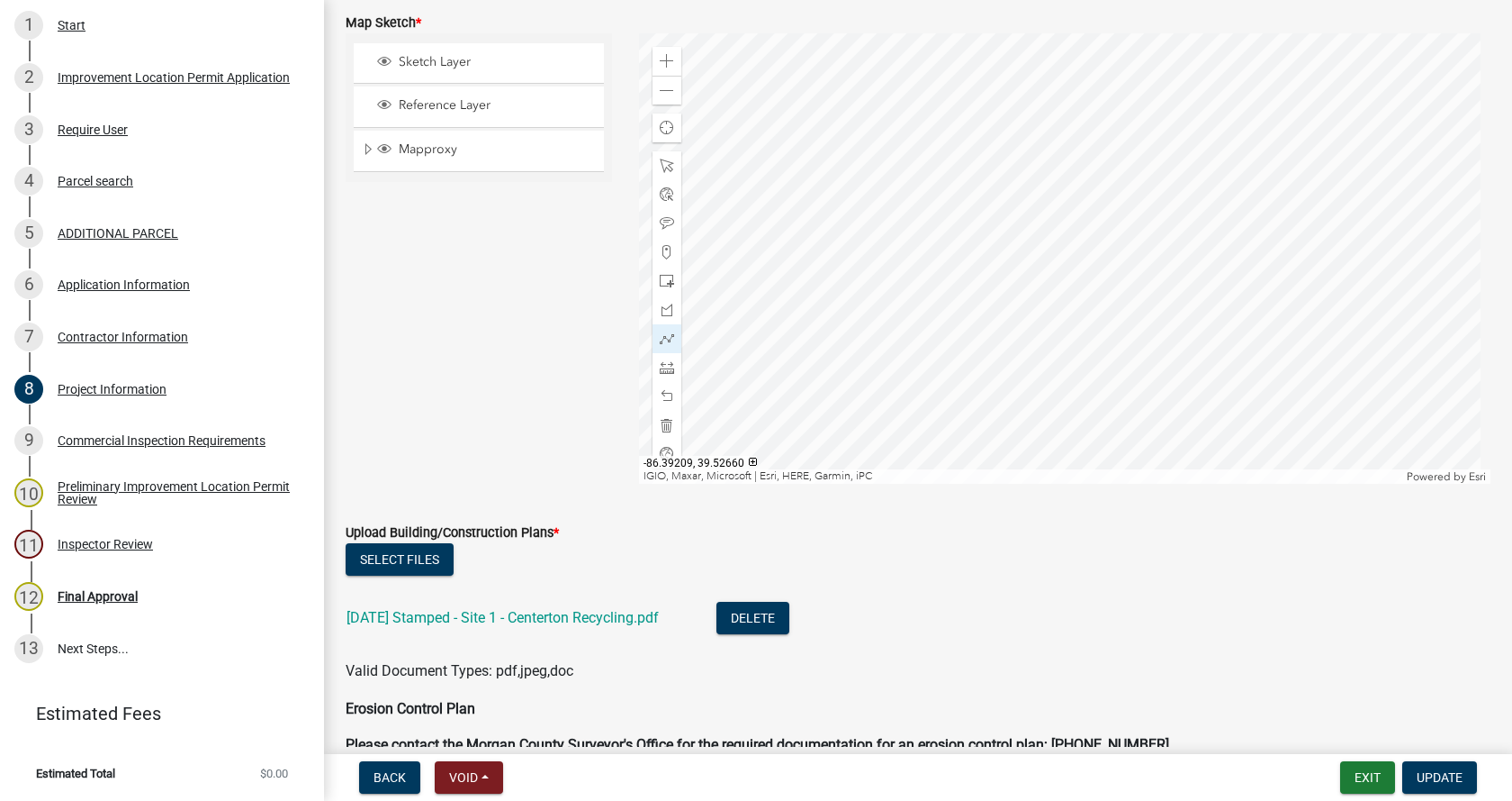
click at [1111, 294] on div at bounding box center [1065, 258] width 853 height 450
click at [1125, 291] on div at bounding box center [1065, 258] width 853 height 450
click at [1080, 281] on div at bounding box center [1065, 258] width 853 height 450
click at [1078, 263] on div at bounding box center [1065, 258] width 853 height 450
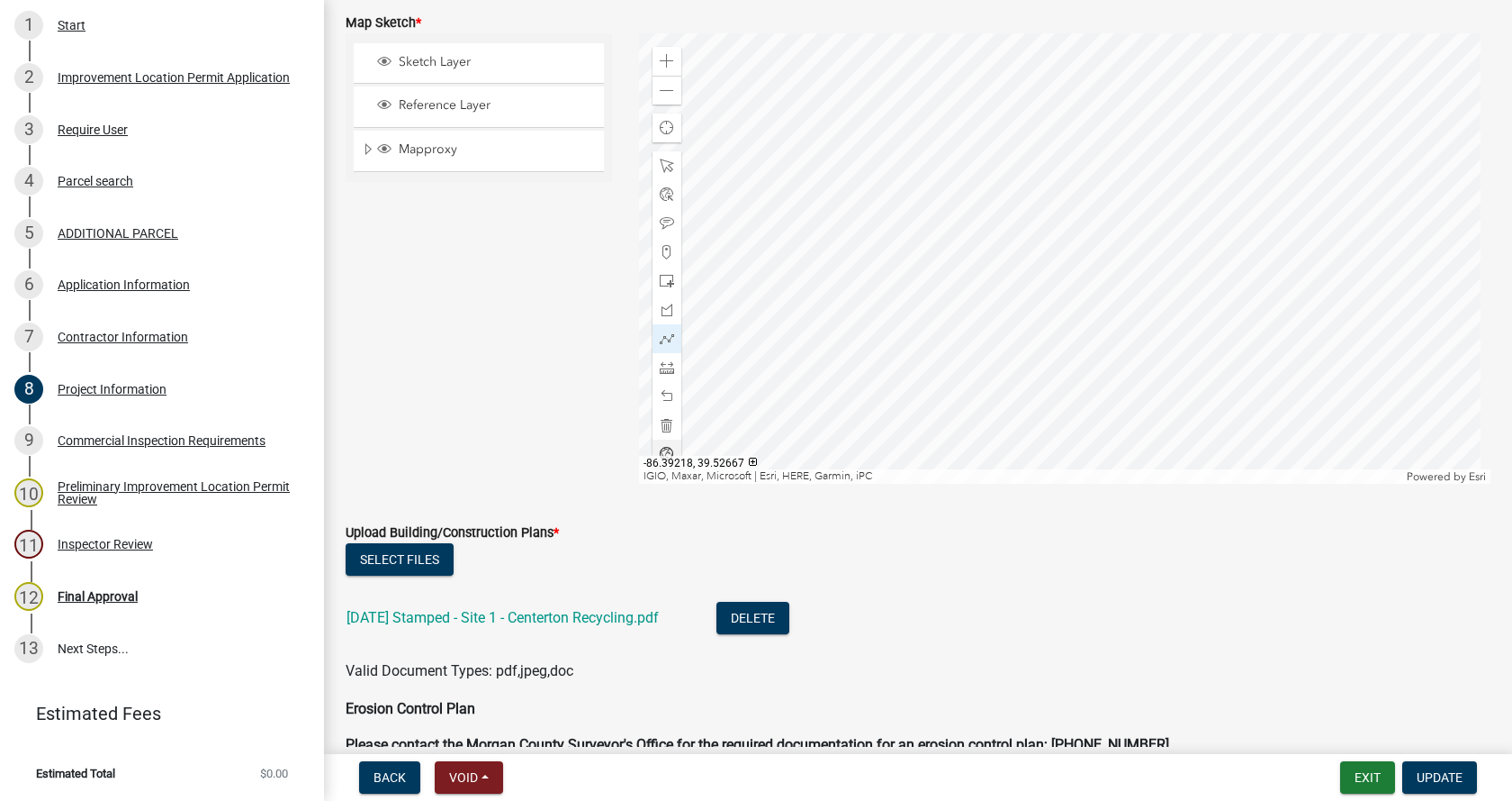
click at [1078, 263] on div at bounding box center [1065, 258] width 853 height 450
click at [1068, 273] on div at bounding box center [1065, 258] width 853 height 450
click at [1092, 271] on div at bounding box center [1065, 258] width 853 height 450
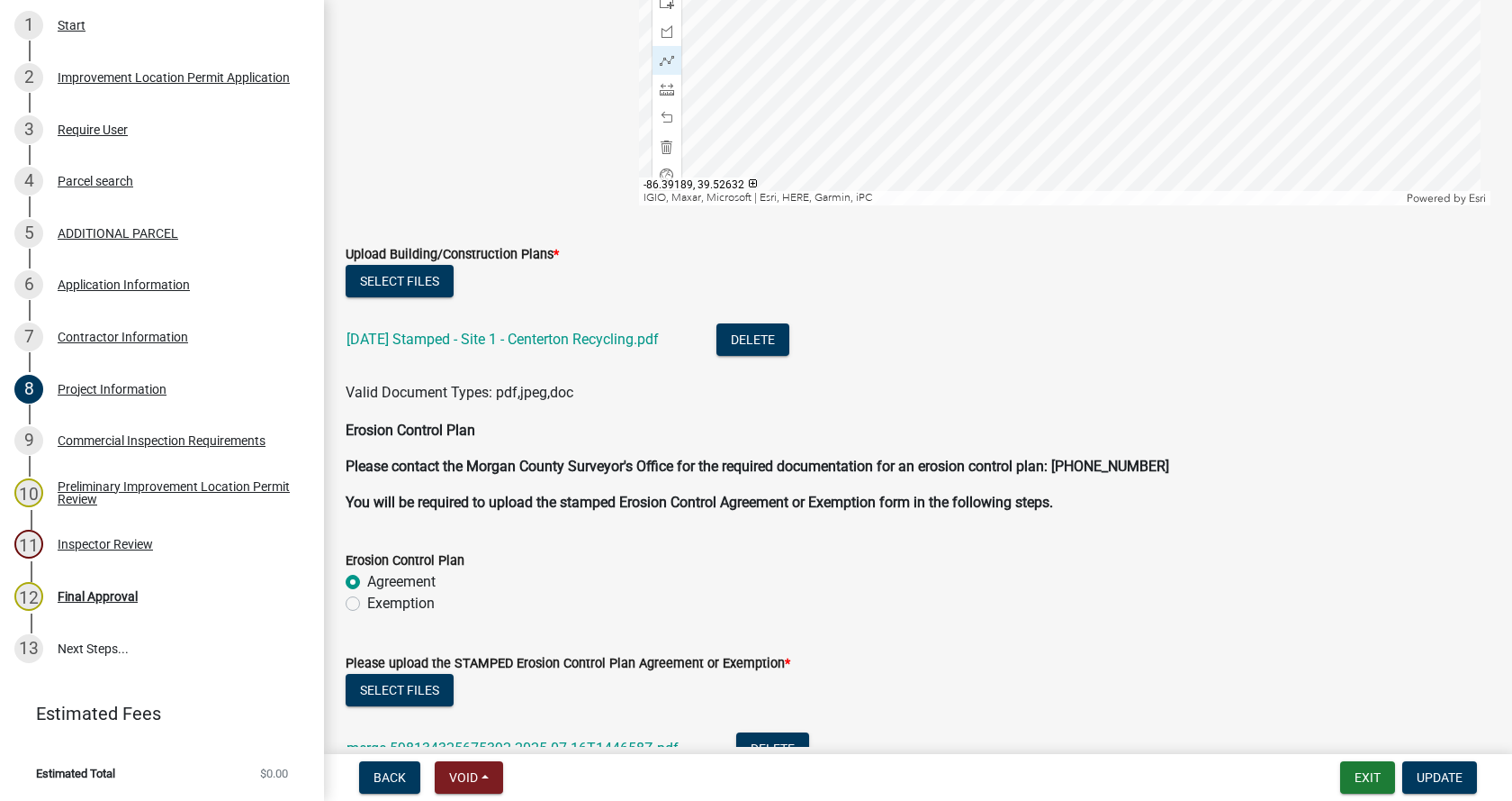
scroll to position [4232, 0]
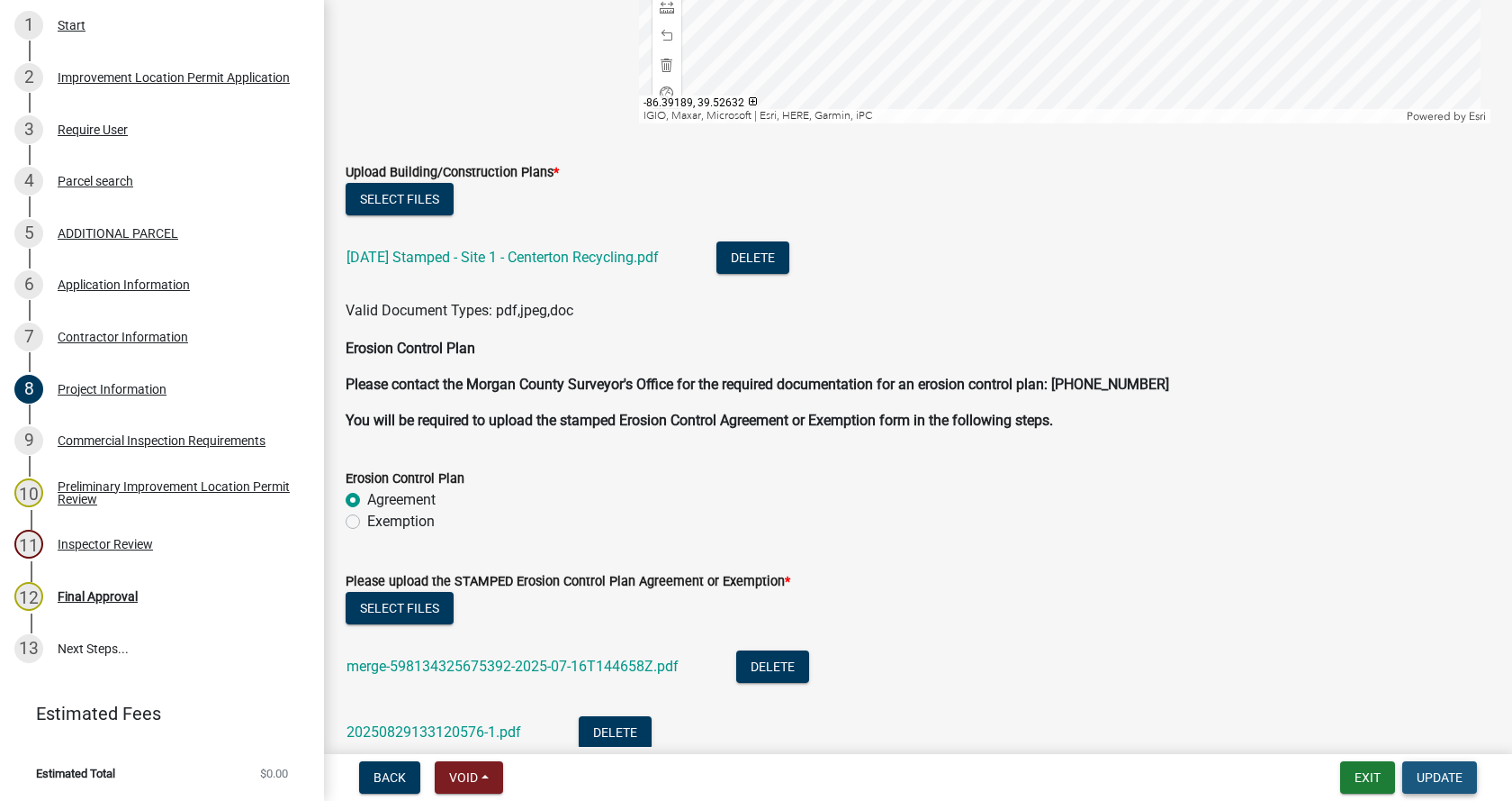
click at [1450, 775] on span "Update" at bounding box center [1439, 776] width 46 height 15
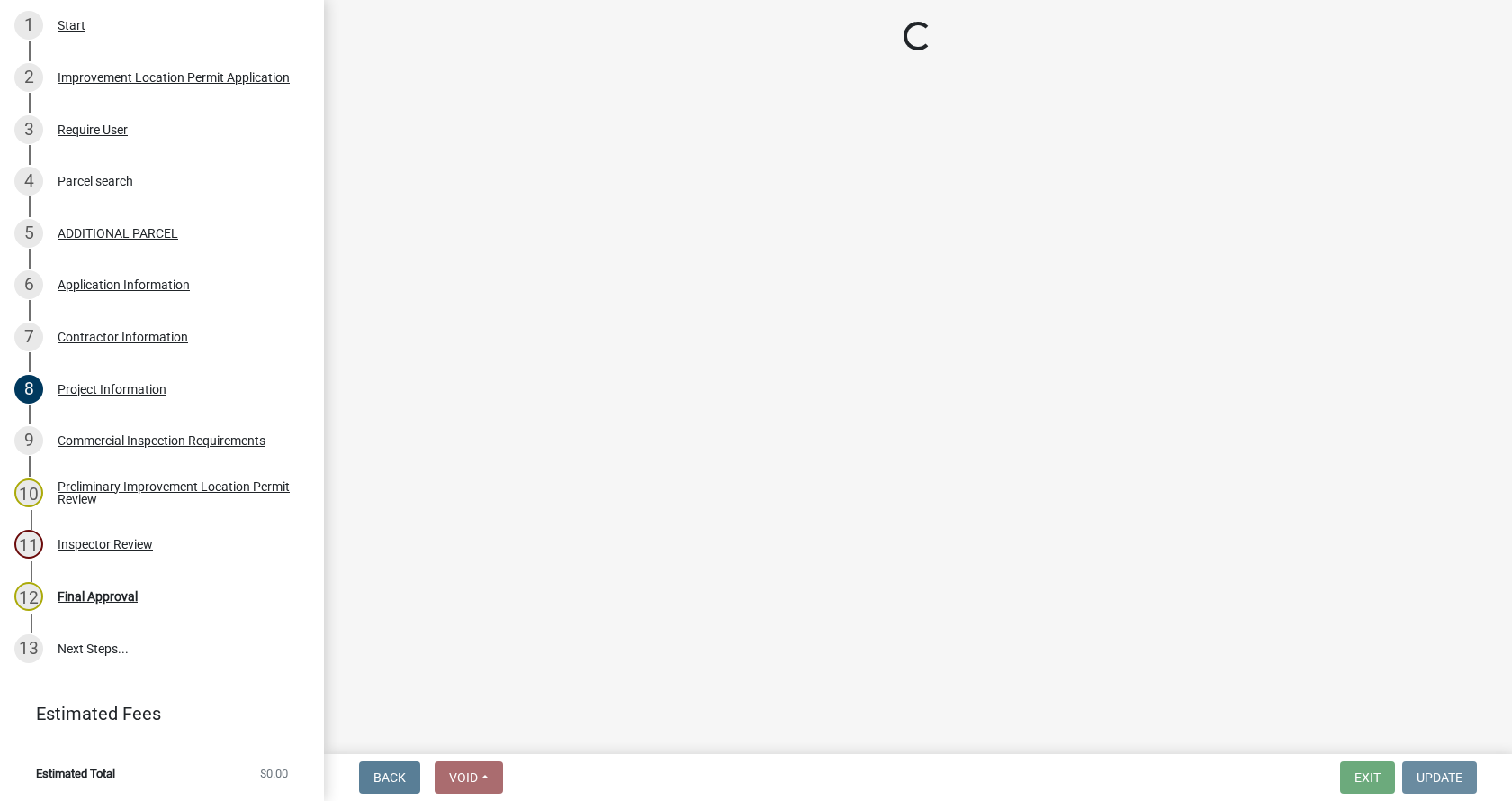
scroll to position [0, 0]
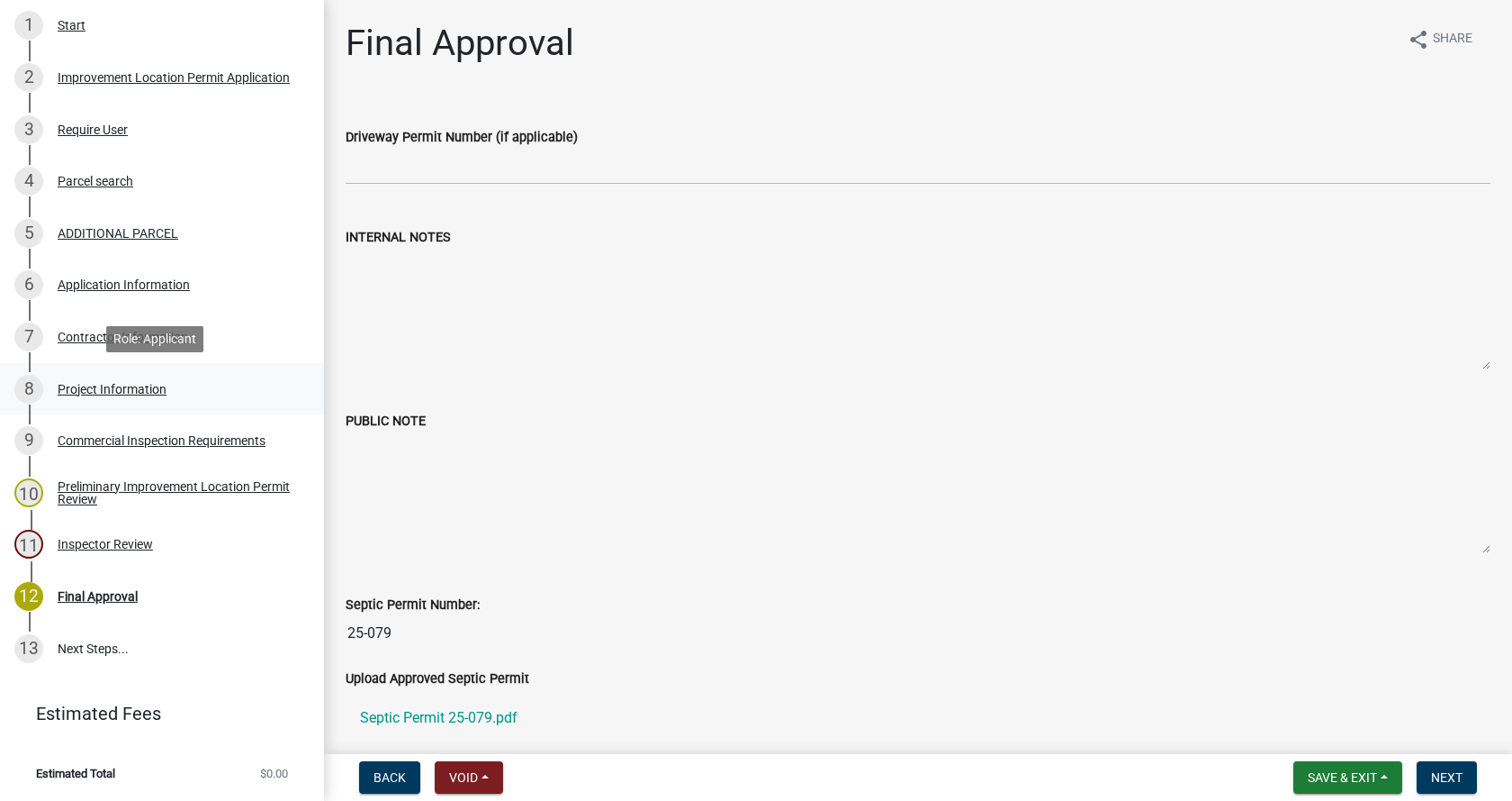
click at [96, 382] on div "Project Information" at bounding box center [112, 388] width 109 height 13
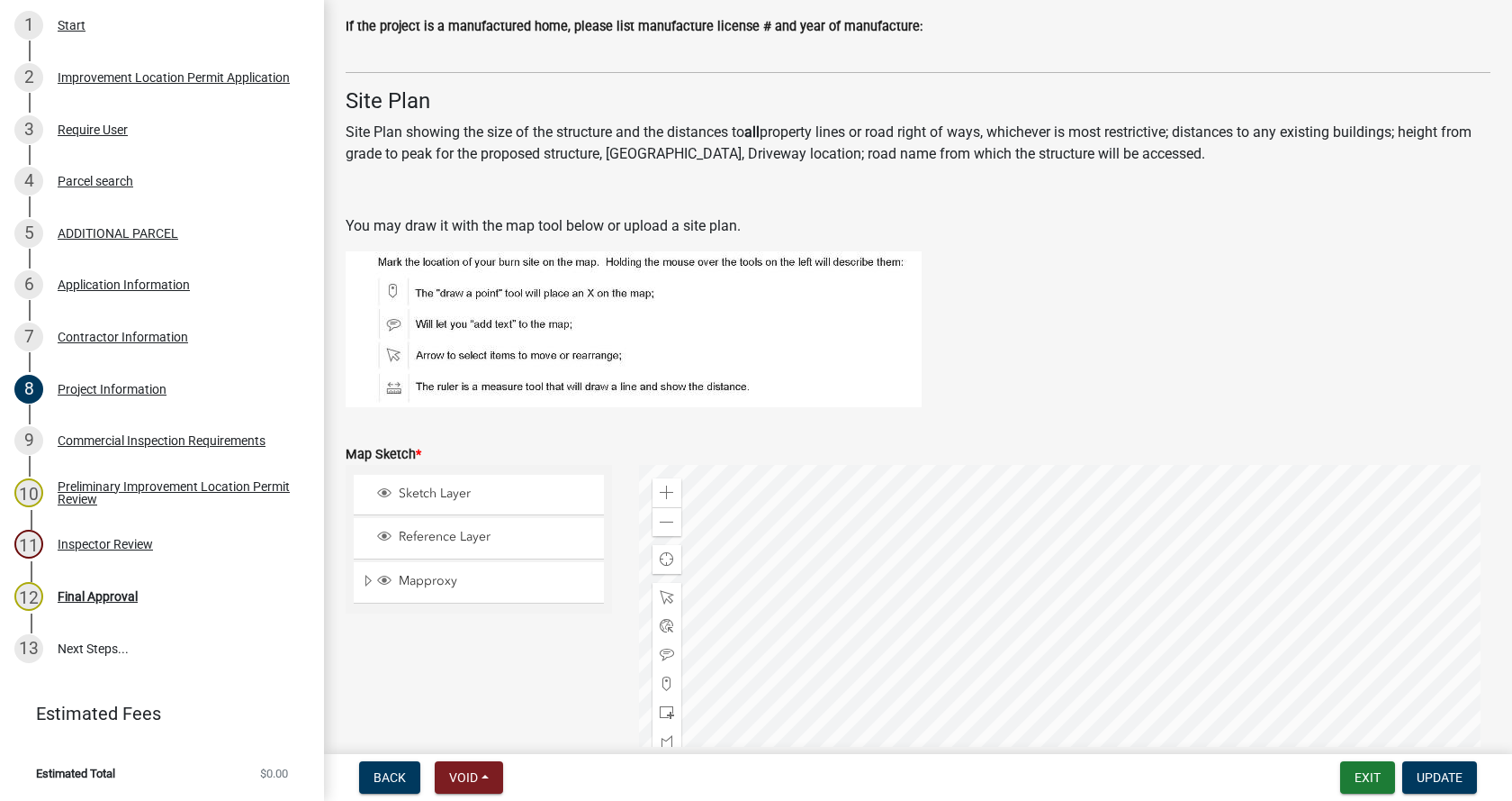
scroll to position [3602, 0]
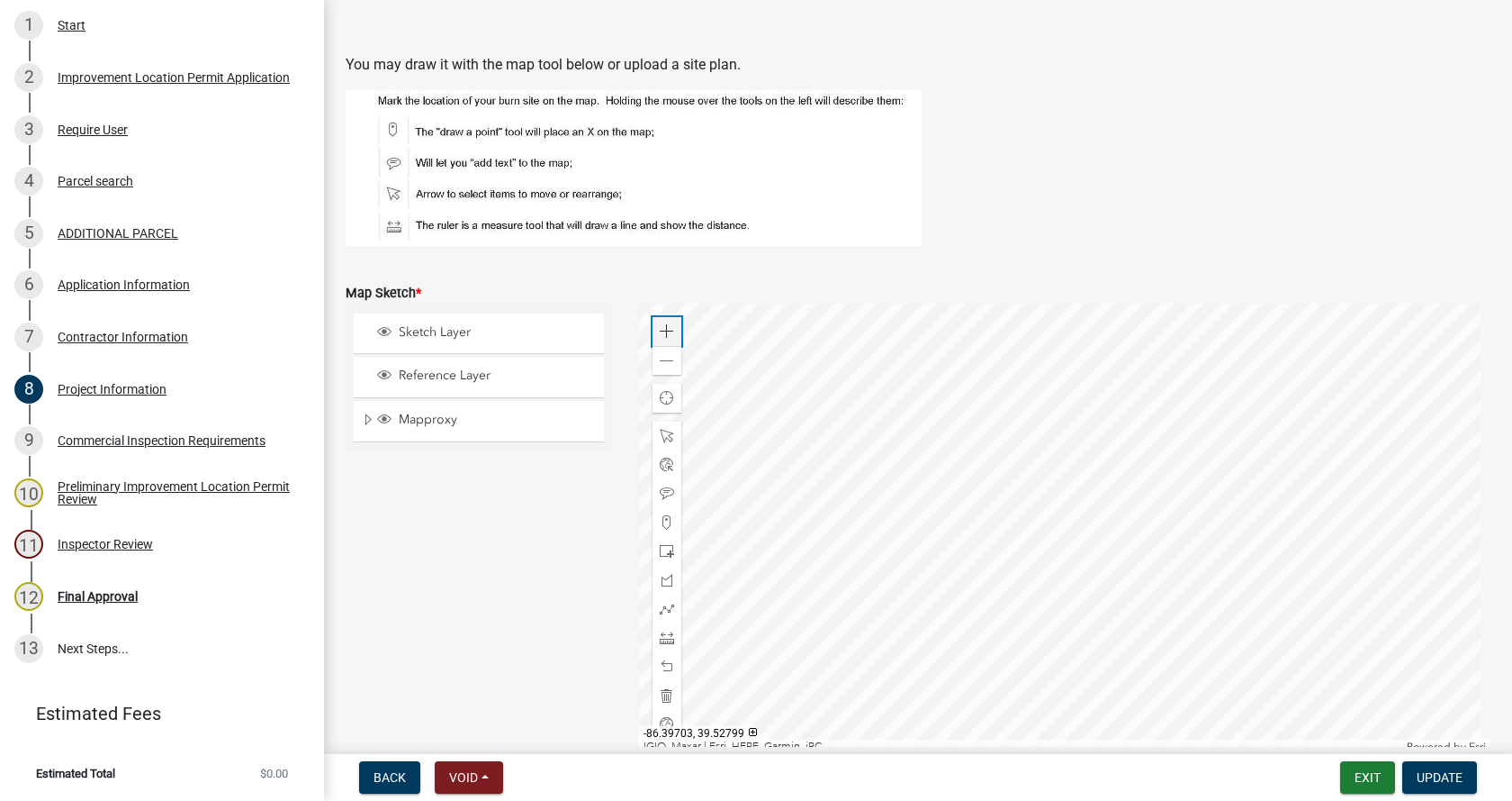
click at [660, 325] on span at bounding box center [666, 331] width 15 height 15
click at [911, 604] on div at bounding box center [1065, 528] width 853 height 450
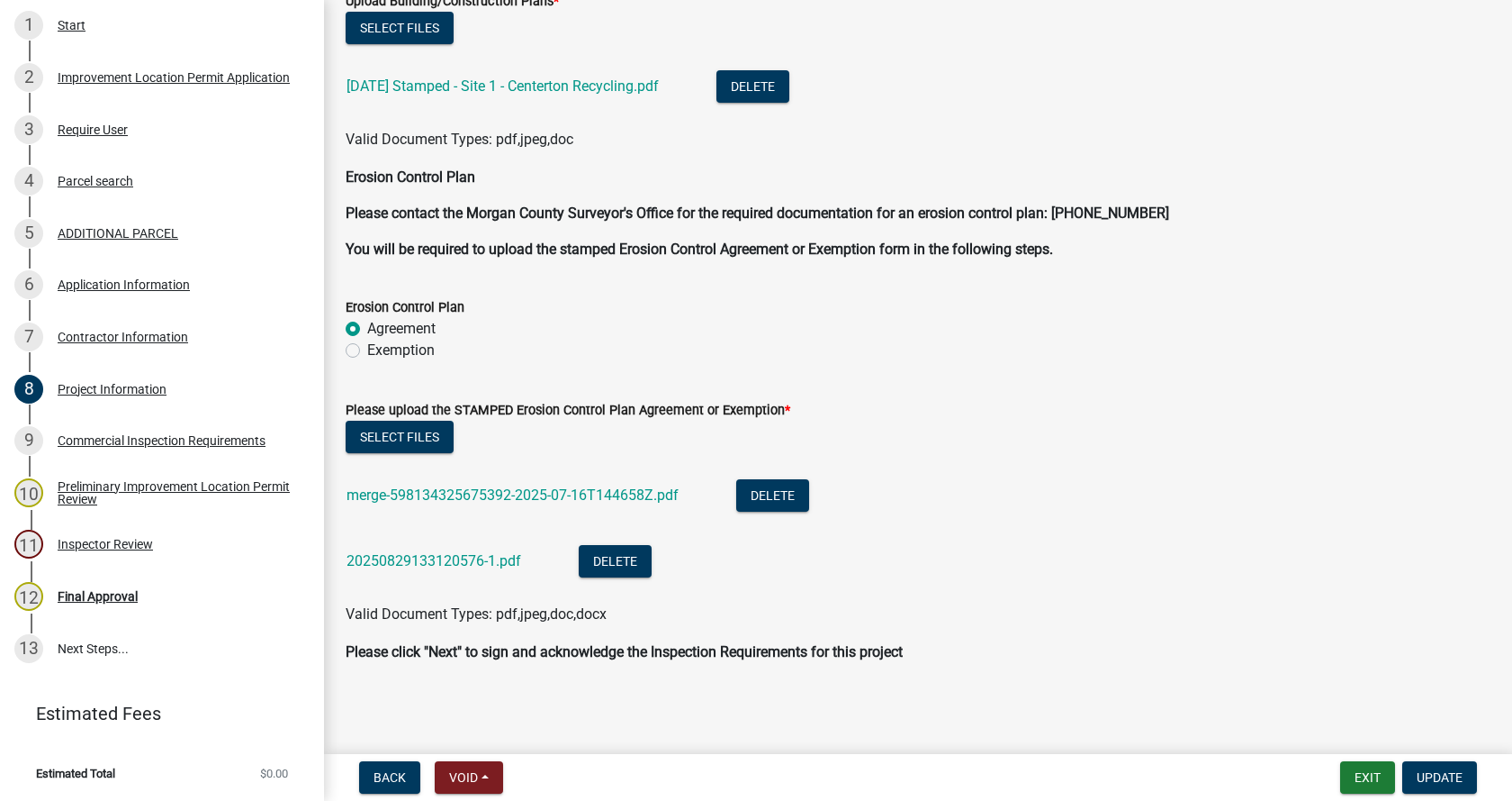
scroll to position [4404, 0]
click at [485, 491] on link "merge-598134325675392-2025-07-16T144658Z.pdf" at bounding box center [512, 493] width 332 height 17
click at [405, 558] on link "20250829133120576-1.pdf" at bounding box center [434, 559] width 174 height 17
click at [1450, 778] on span "Update" at bounding box center [1439, 776] width 46 height 15
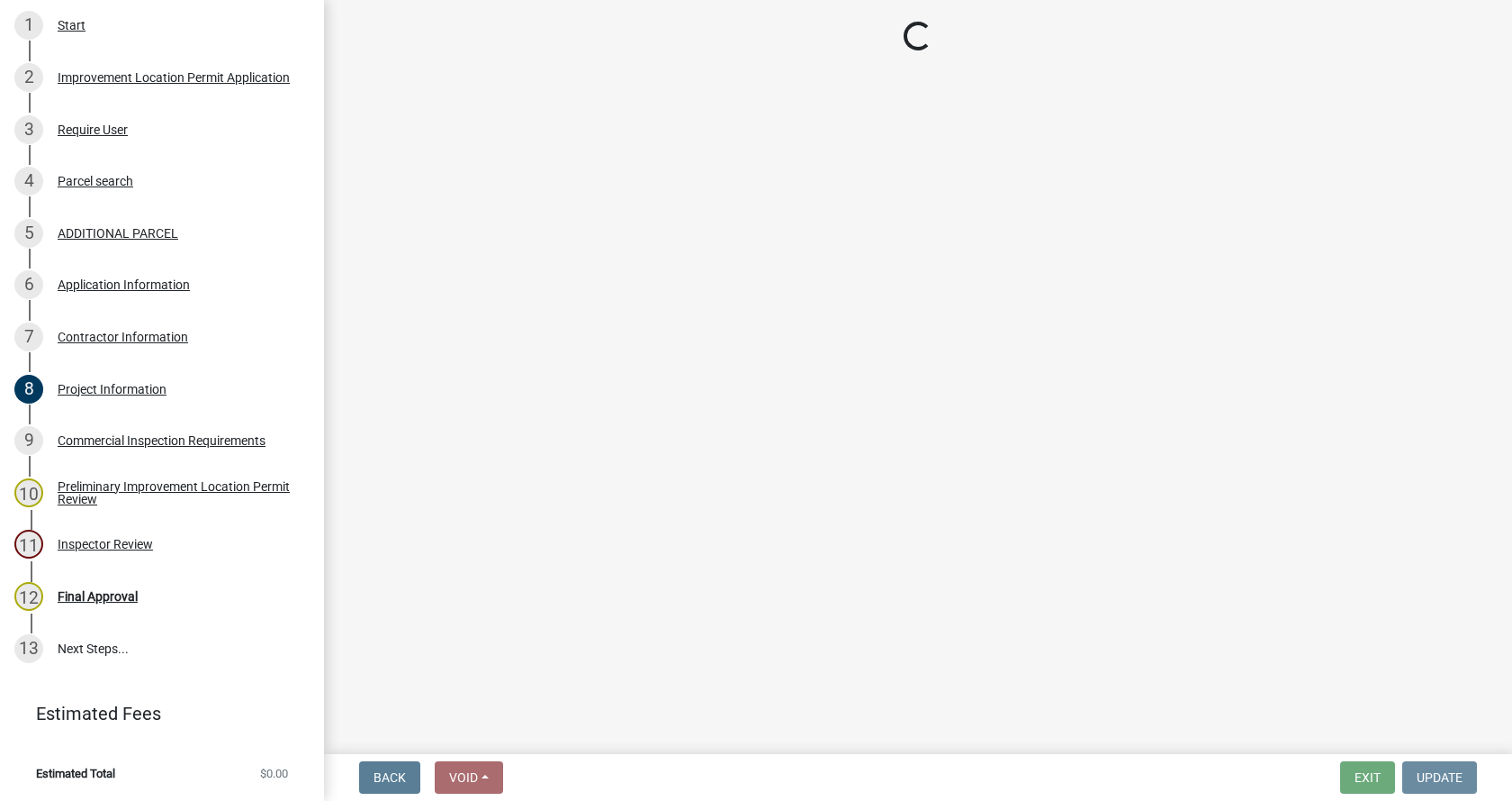
scroll to position [0, 0]
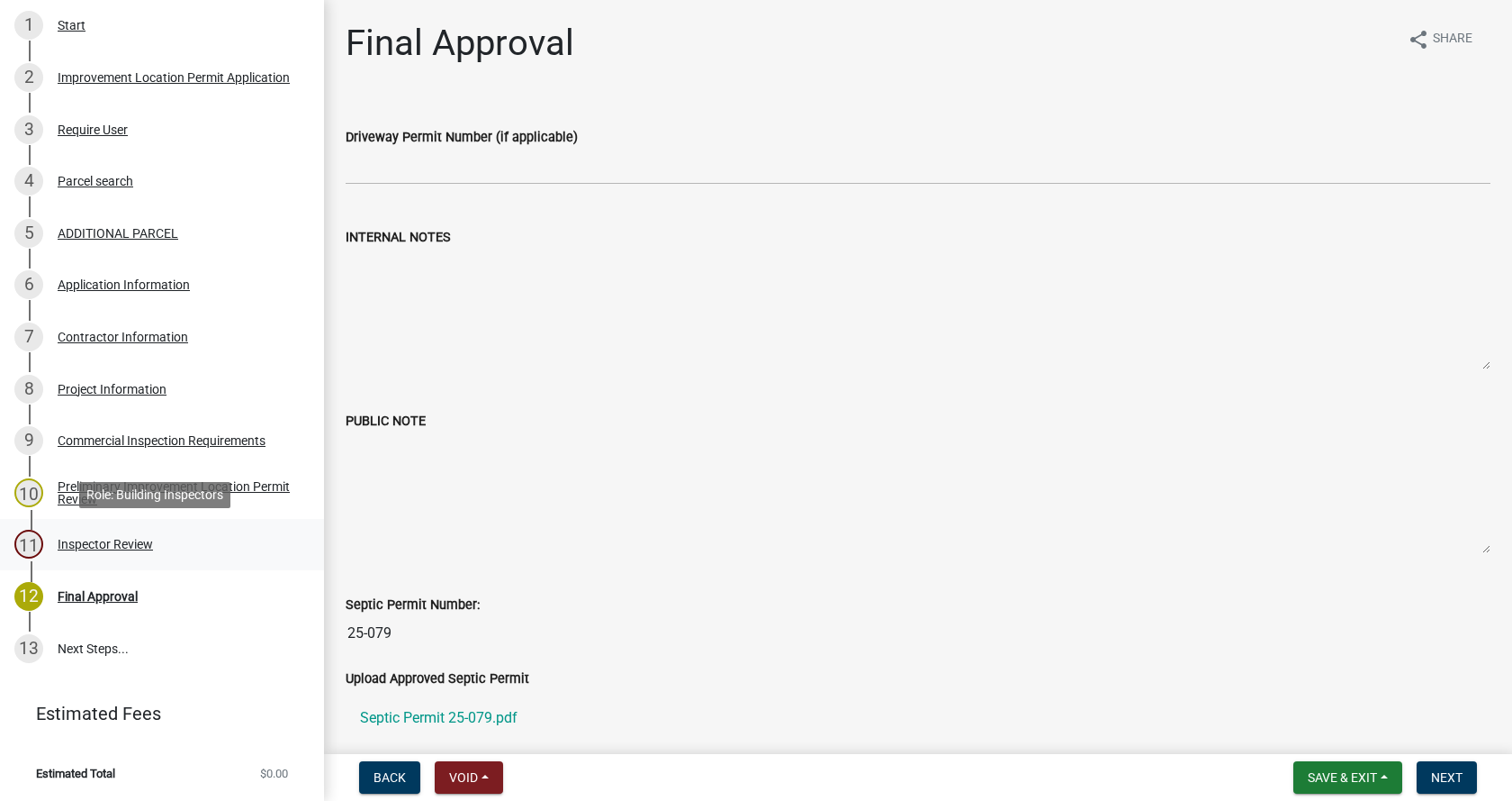
click at [75, 539] on div "Inspector Review" at bounding box center [105, 543] width 95 height 13
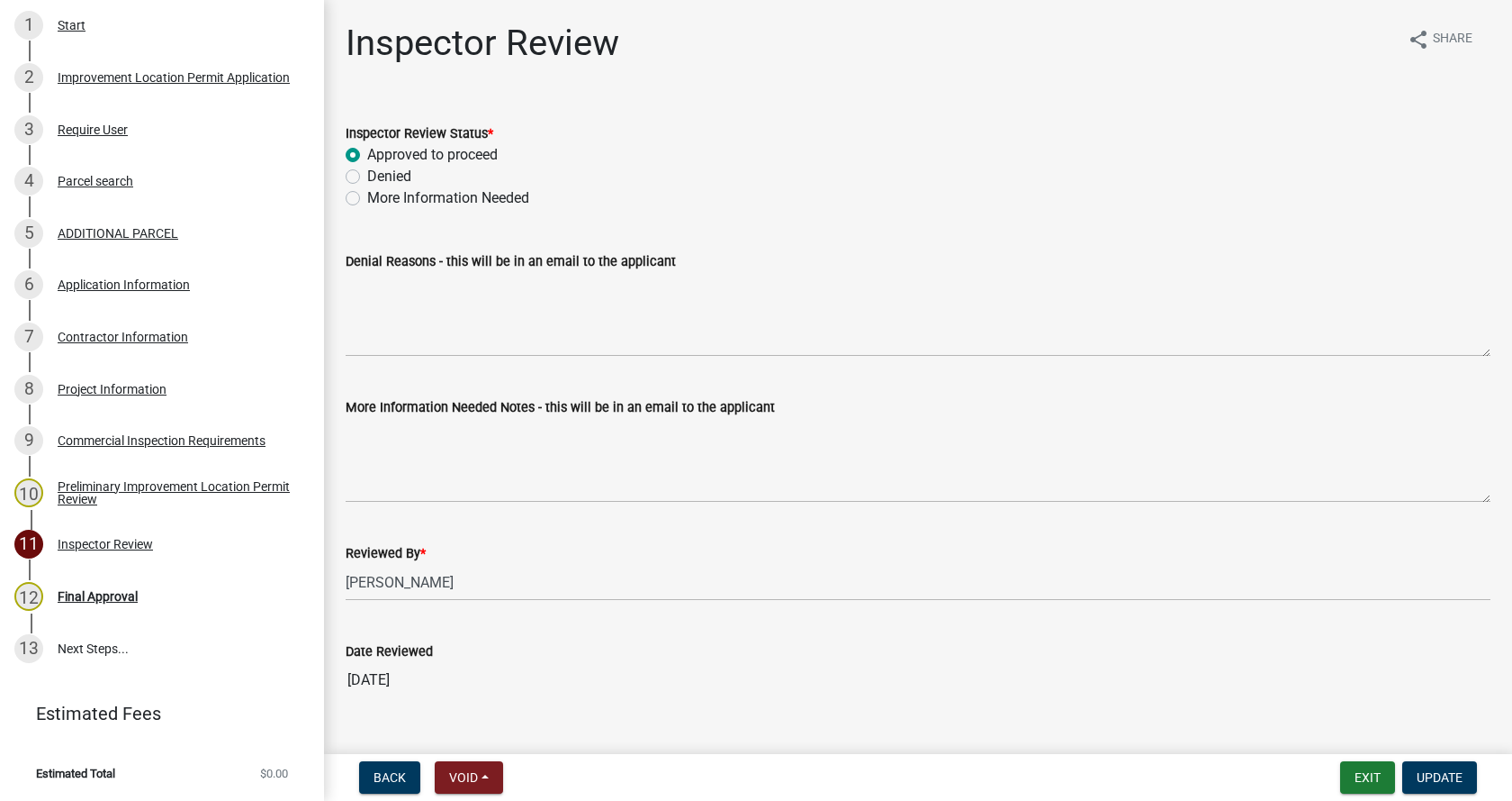
click at [367, 195] on label "More Information Needed" at bounding box center [448, 198] width 162 height 22
click at [367, 195] on input "More Information Needed" at bounding box center [373, 193] width 12 height 12
radio input "true"
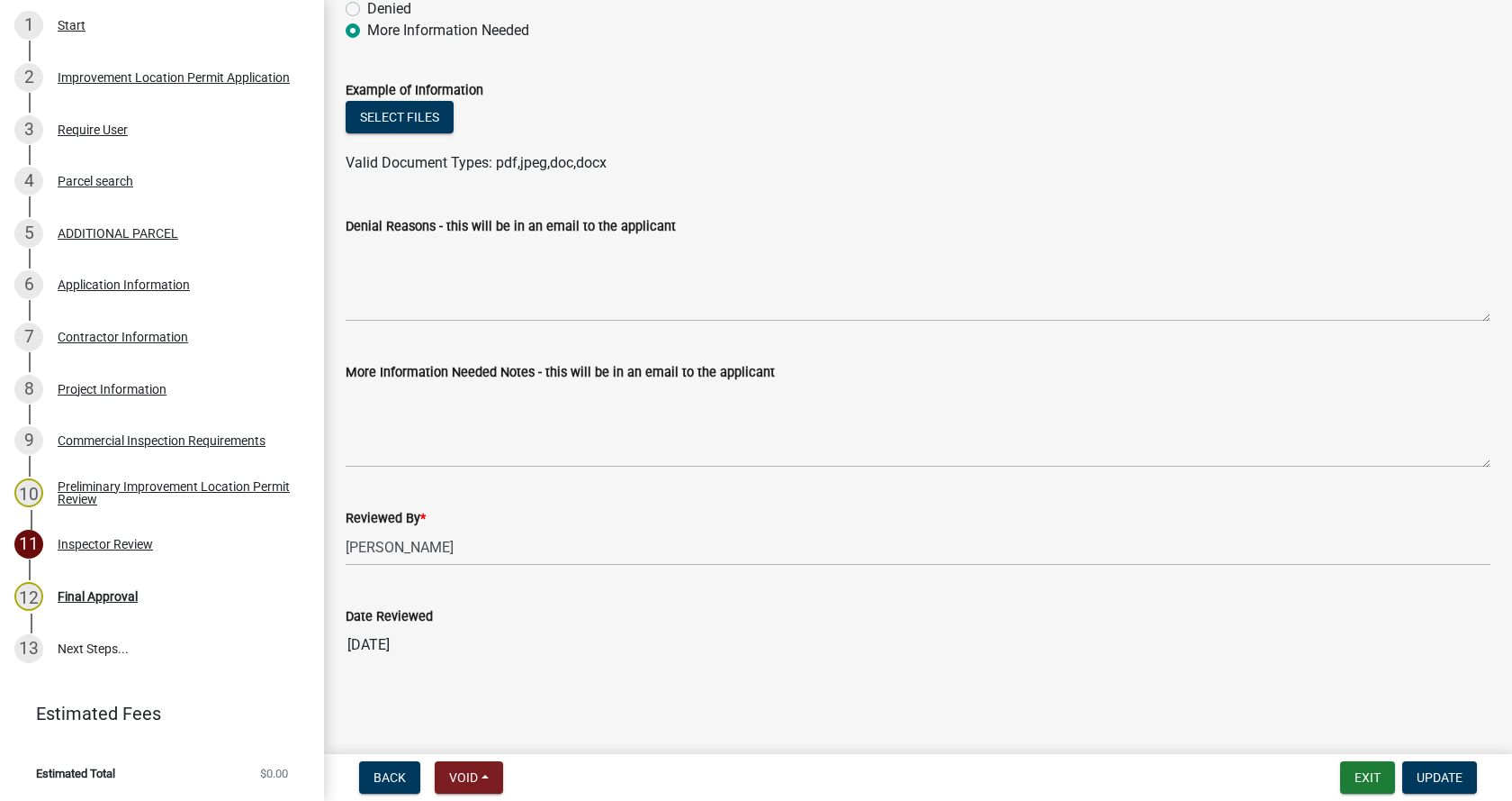
scroll to position [169, 0]
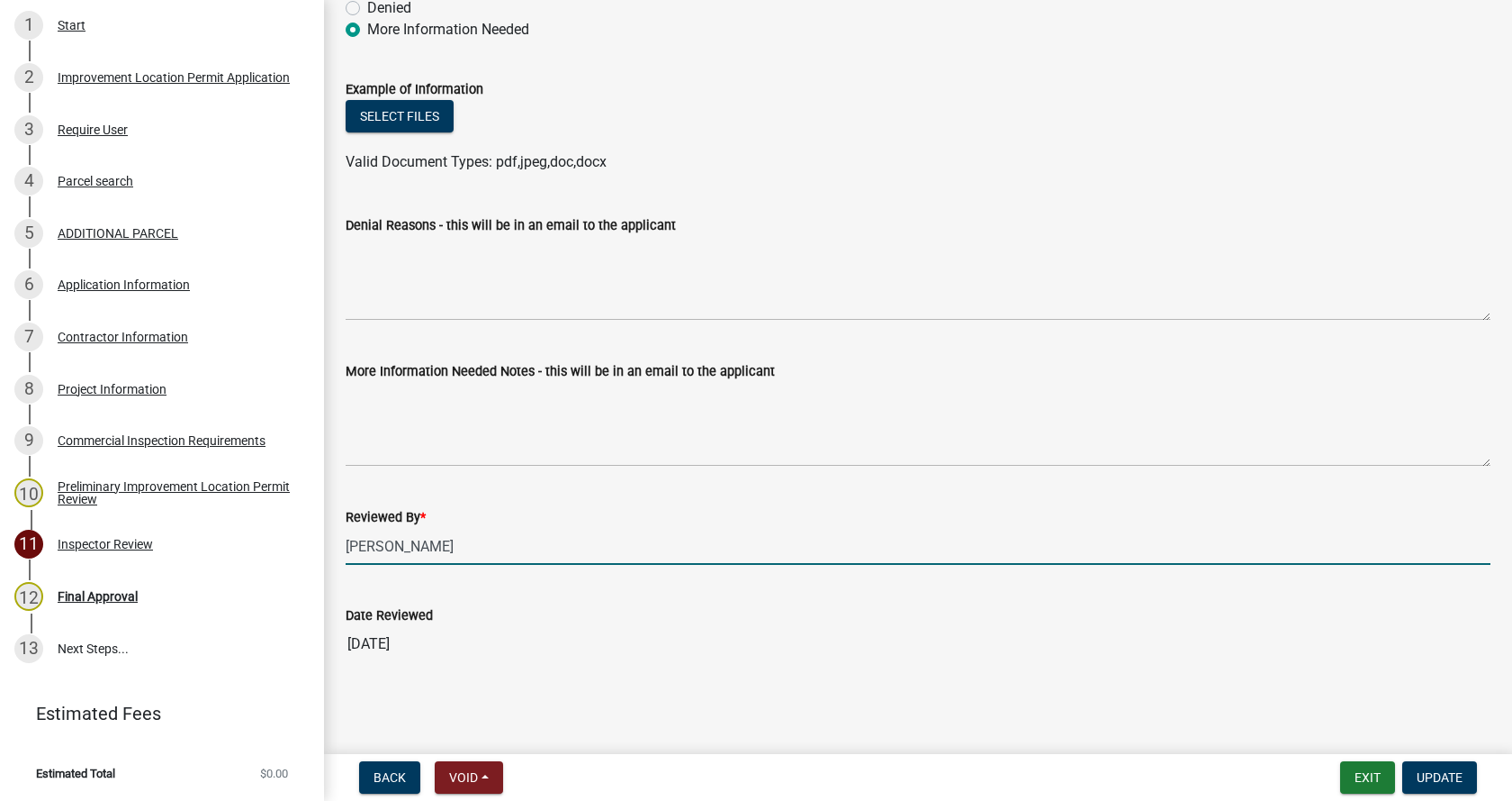
drag, startPoint x: 437, startPoint y: 545, endPoint x: 335, endPoint y: 546, distance: 102.0
click at [335, 546] on div "Reviewed By * [PERSON_NAME]" at bounding box center [918, 522] width 1172 height 83
type input "[PERSON_NAME]"
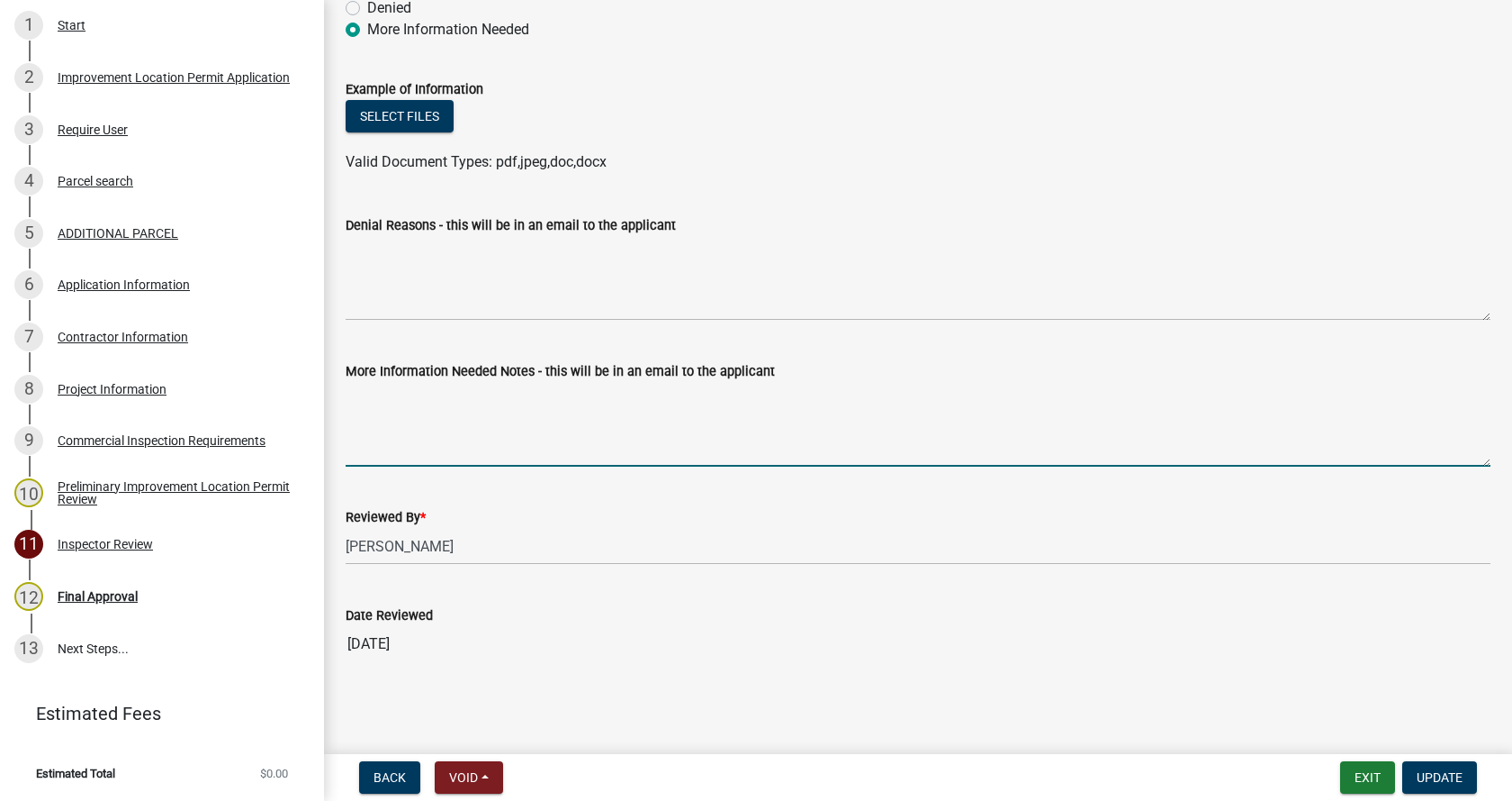
click at [415, 444] on textarea "More Information Needed Notes - this will be in an email to the applicant" at bounding box center [918, 424] width 1145 height 84
type textarea "Upload spec drawings for perimeter screening fence."
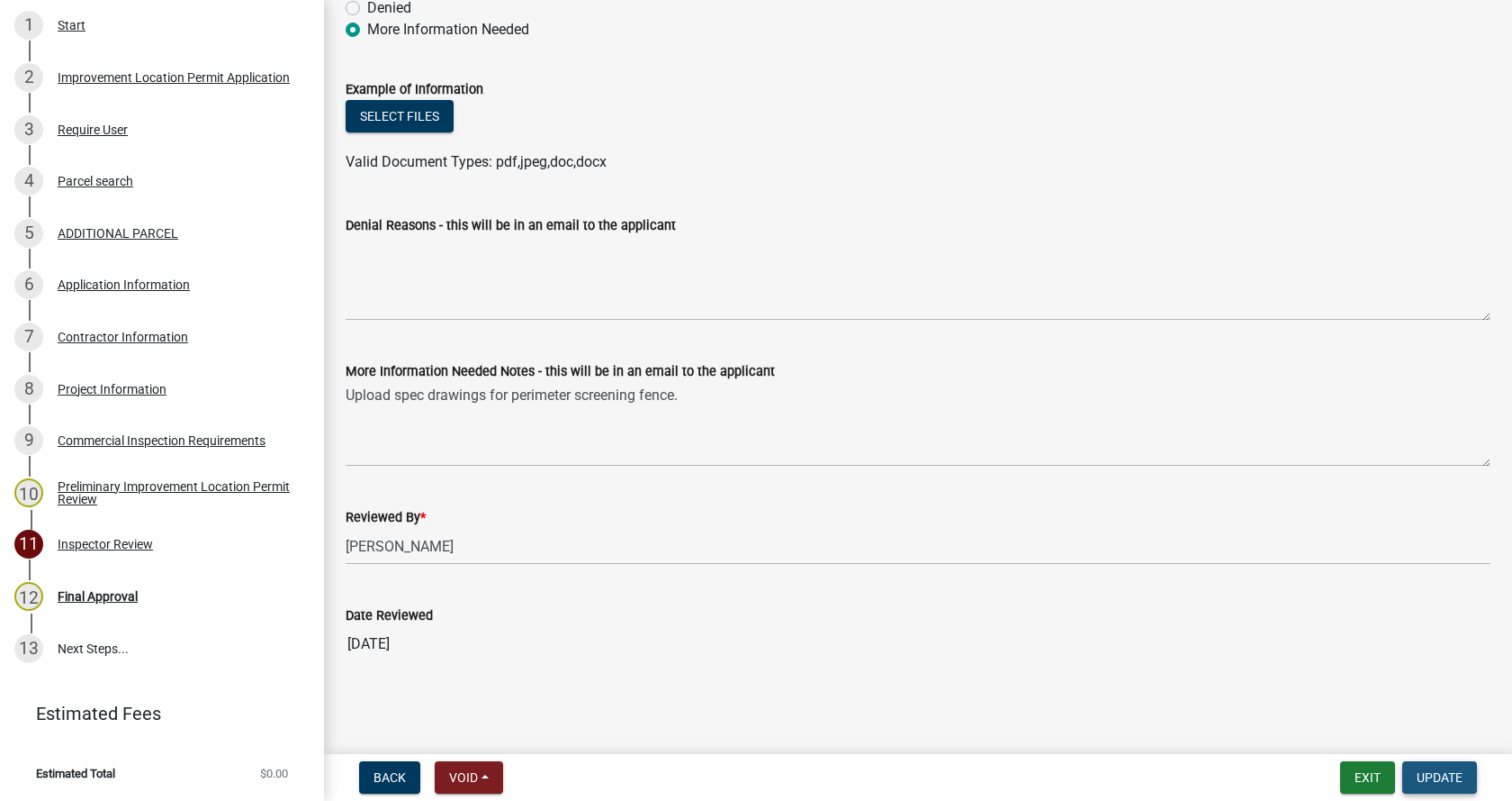
click at [1442, 771] on span "Update" at bounding box center [1439, 776] width 46 height 15
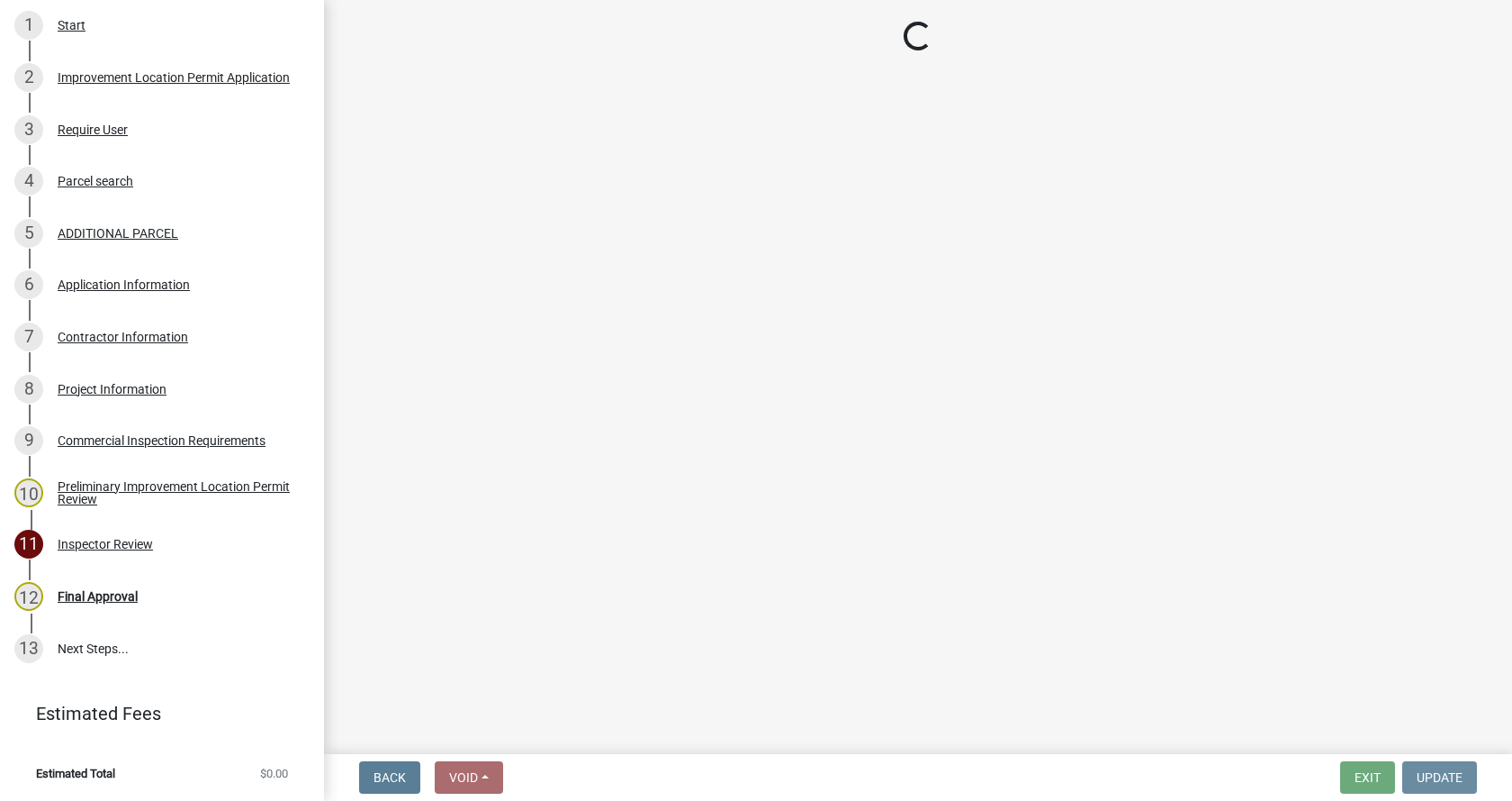
scroll to position [0, 0]
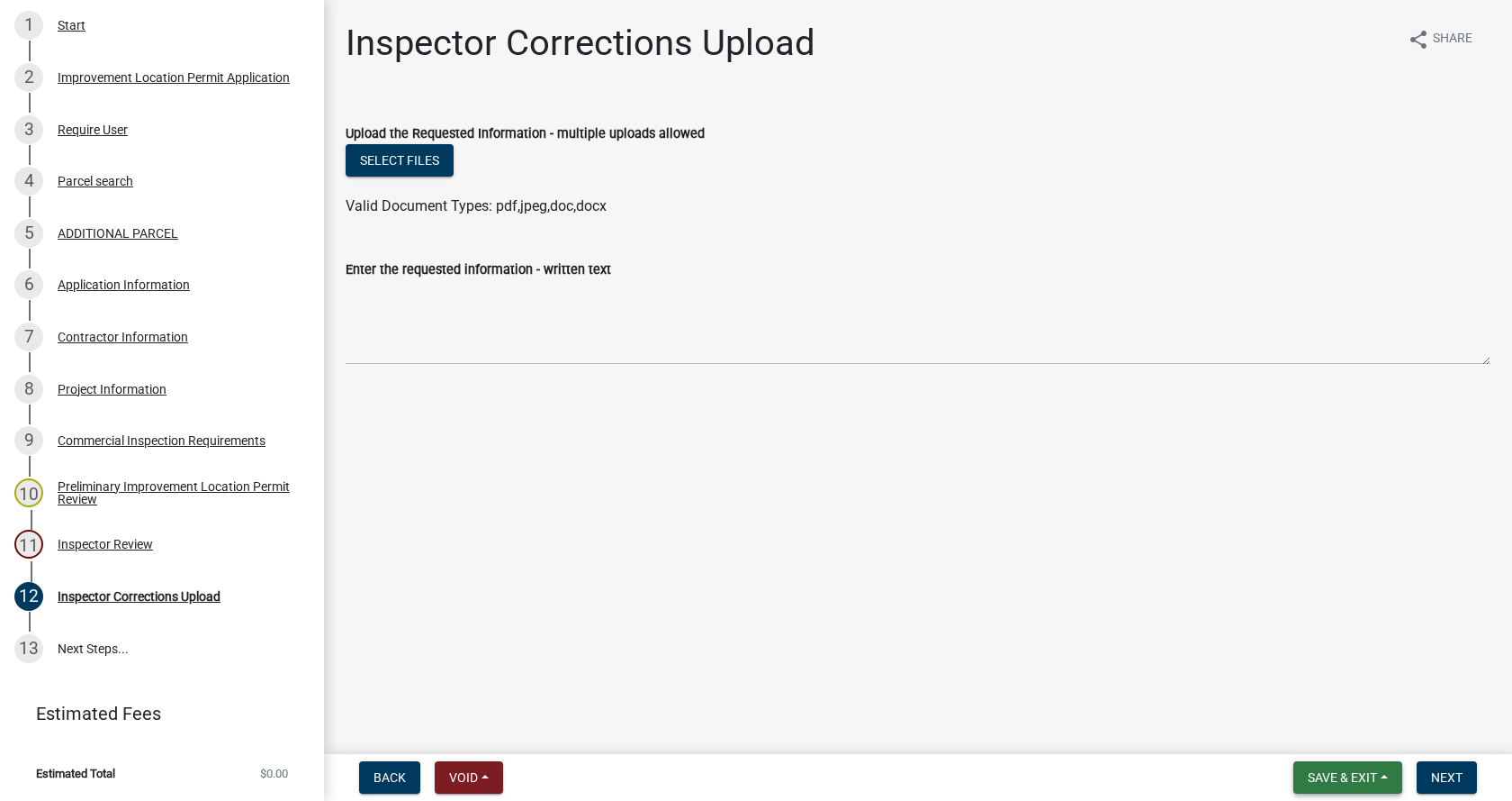
click at [1381, 776] on button "Save & Exit" at bounding box center [1347, 776] width 109 height 32
click at [1300, 729] on button "Save & Exit" at bounding box center [1330, 730] width 144 height 43
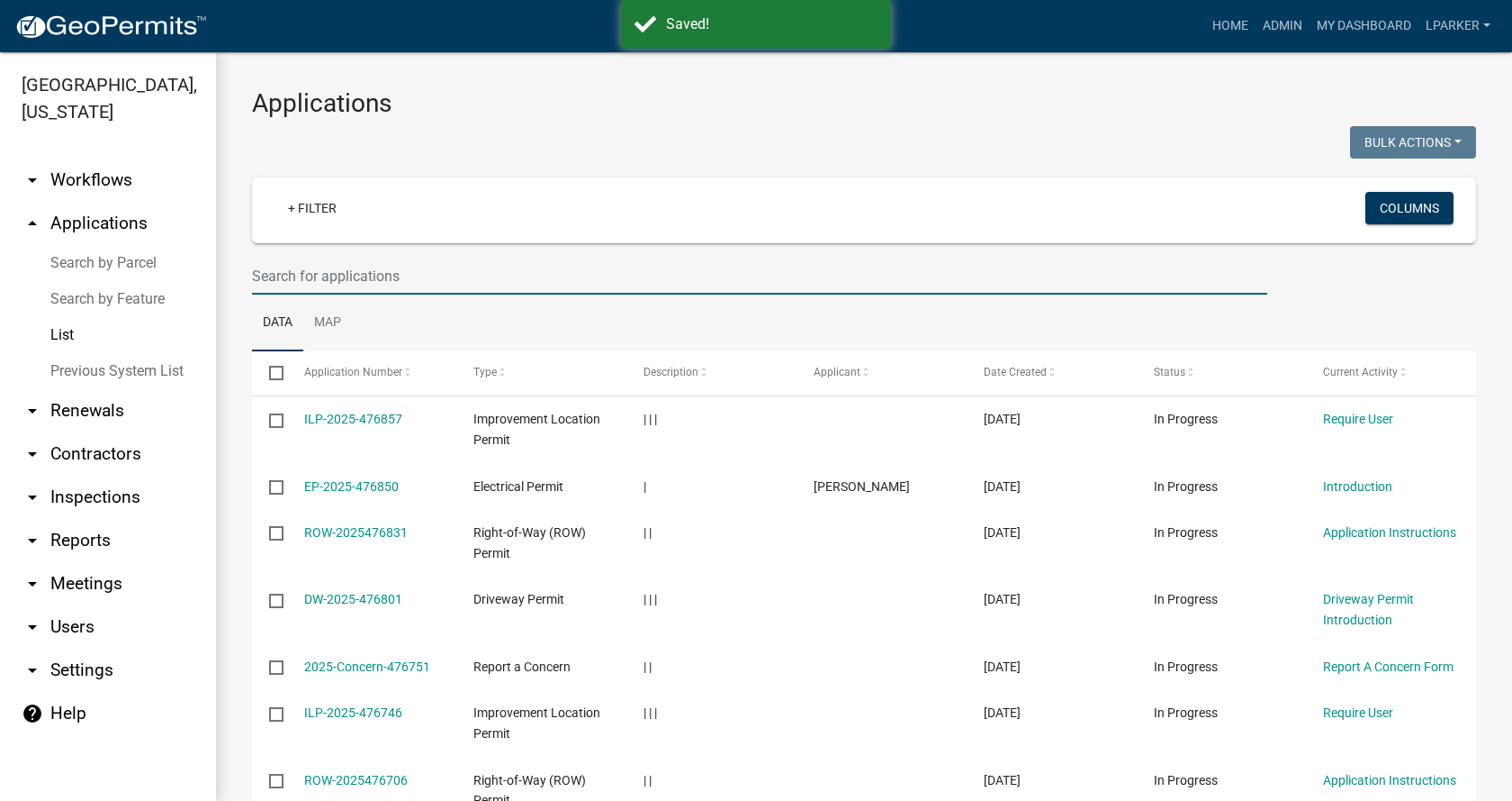
click at [304, 279] on input "text" at bounding box center [759, 276] width 1015 height 37
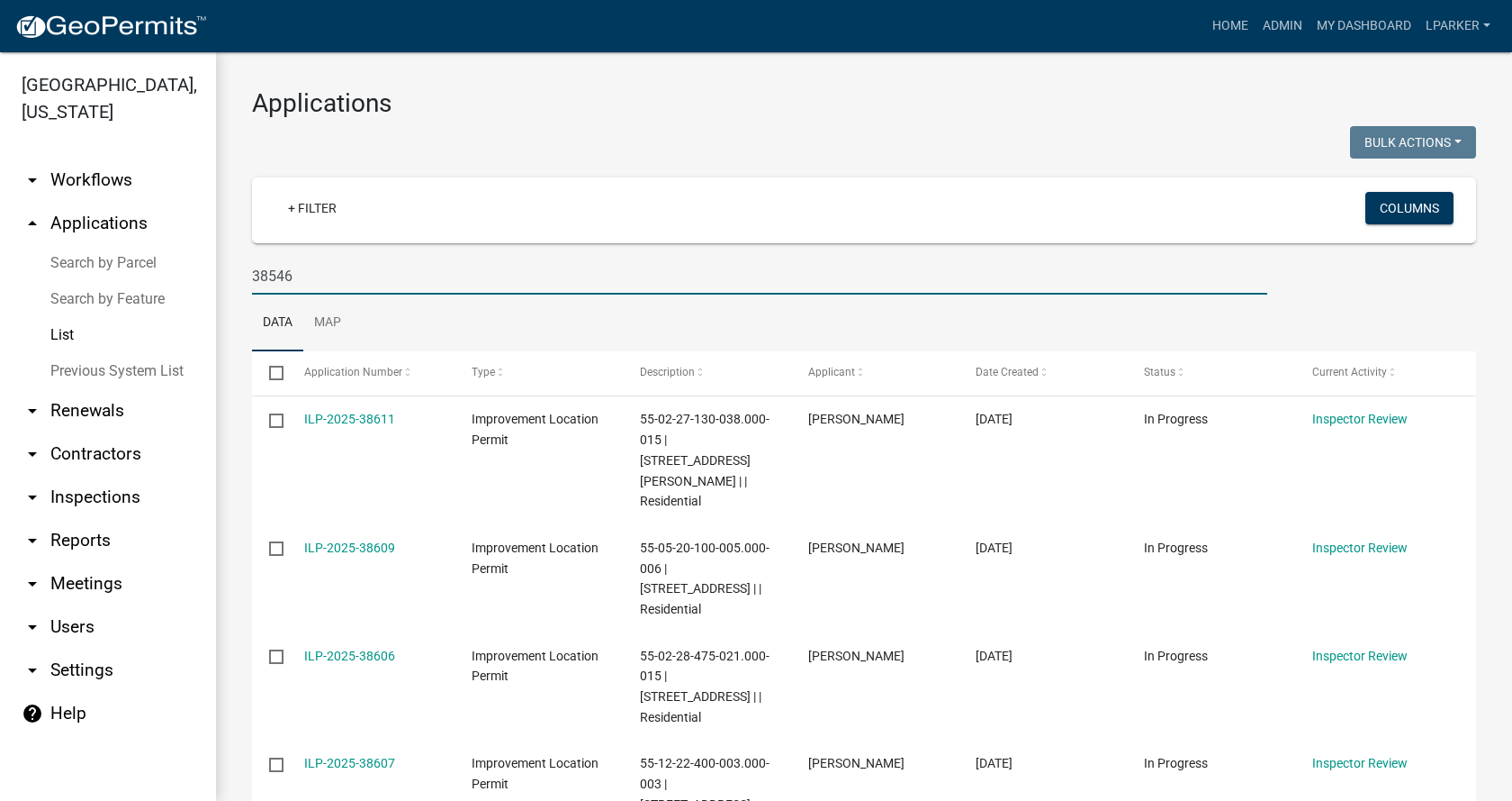
type input "38546"
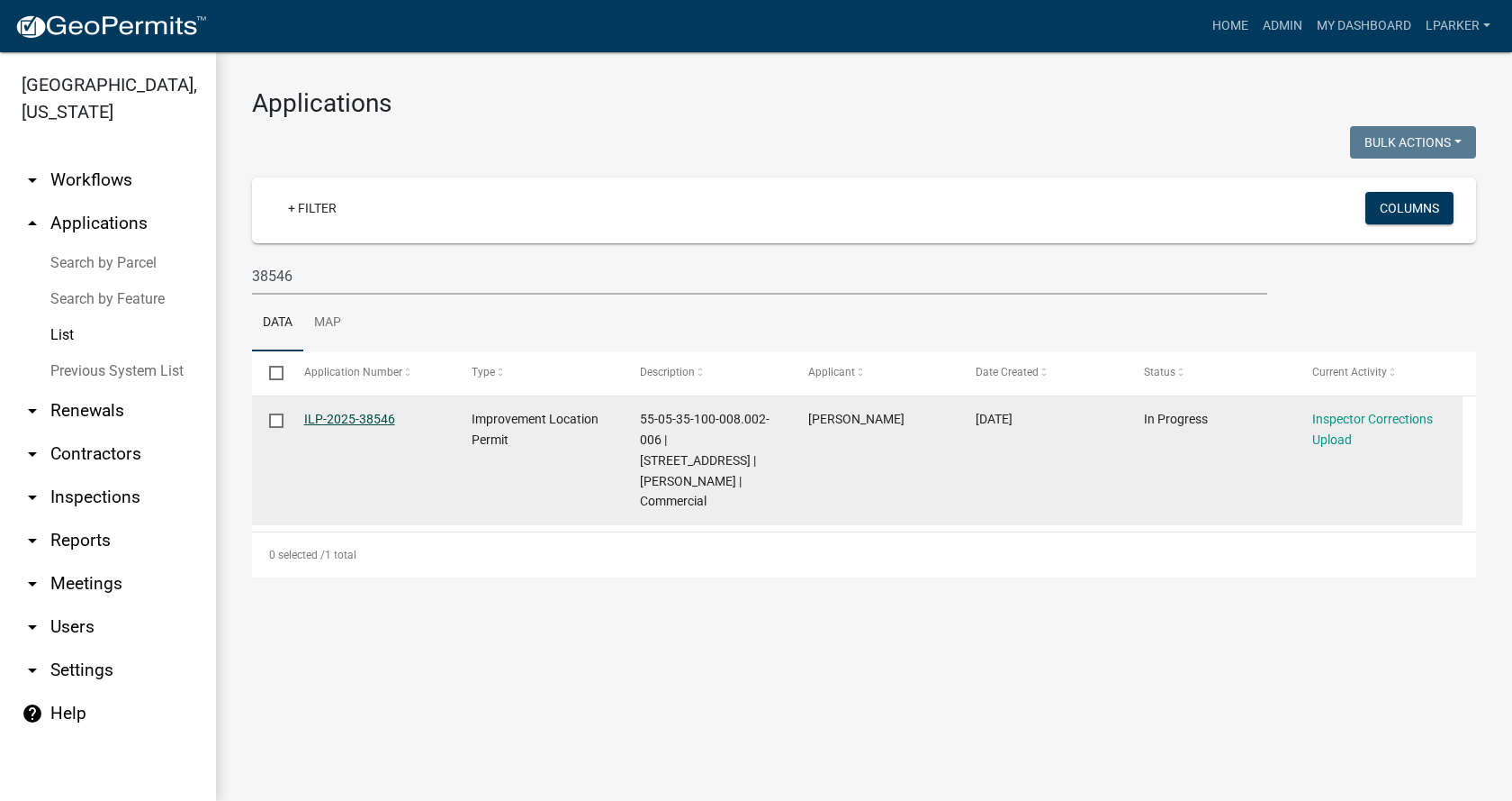
click at [356, 421] on link "ILP-2025-38546" at bounding box center [349, 419] width 91 height 15
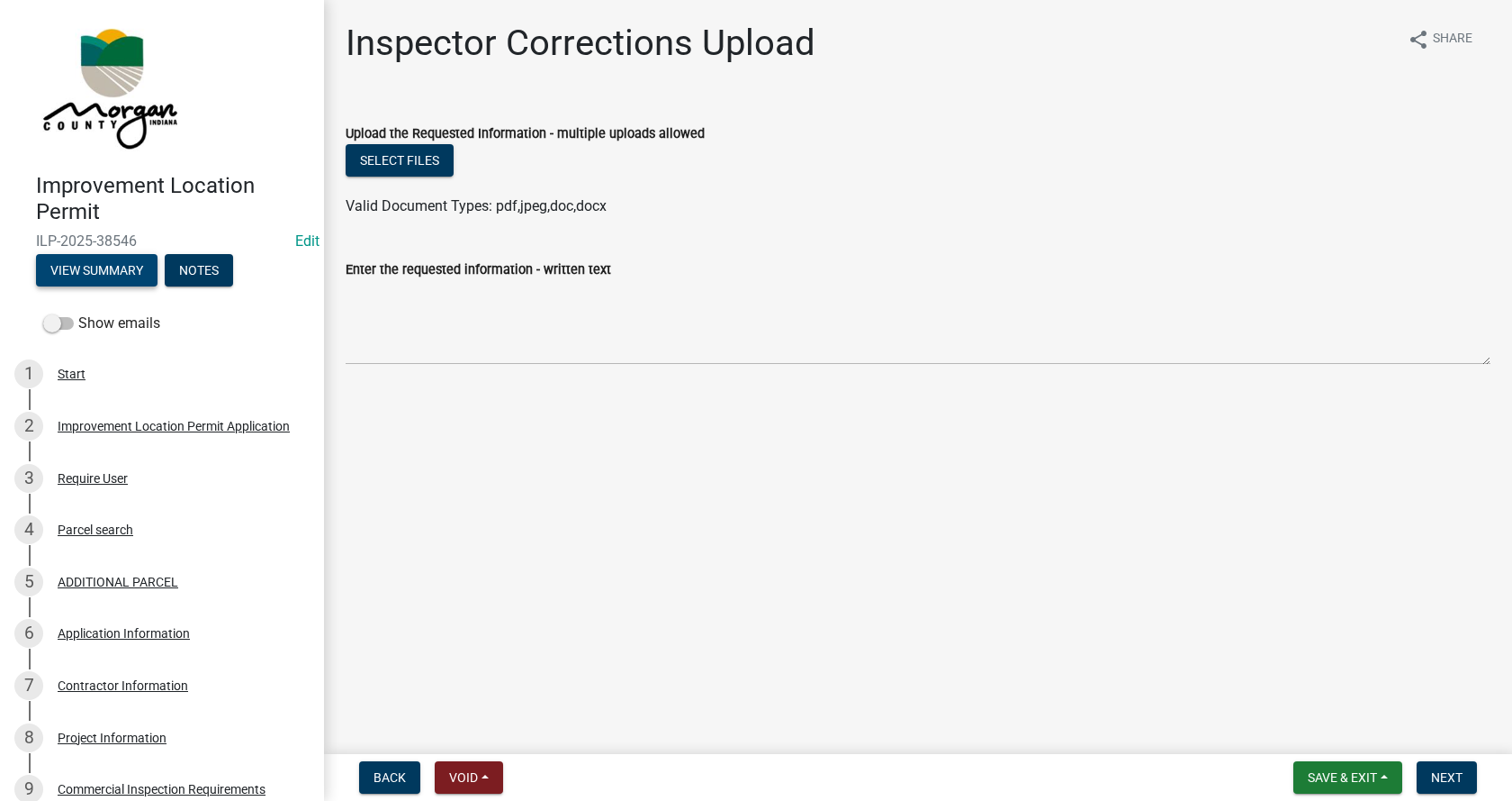
click at [94, 268] on button "View Summary" at bounding box center [97, 270] width 122 height 32
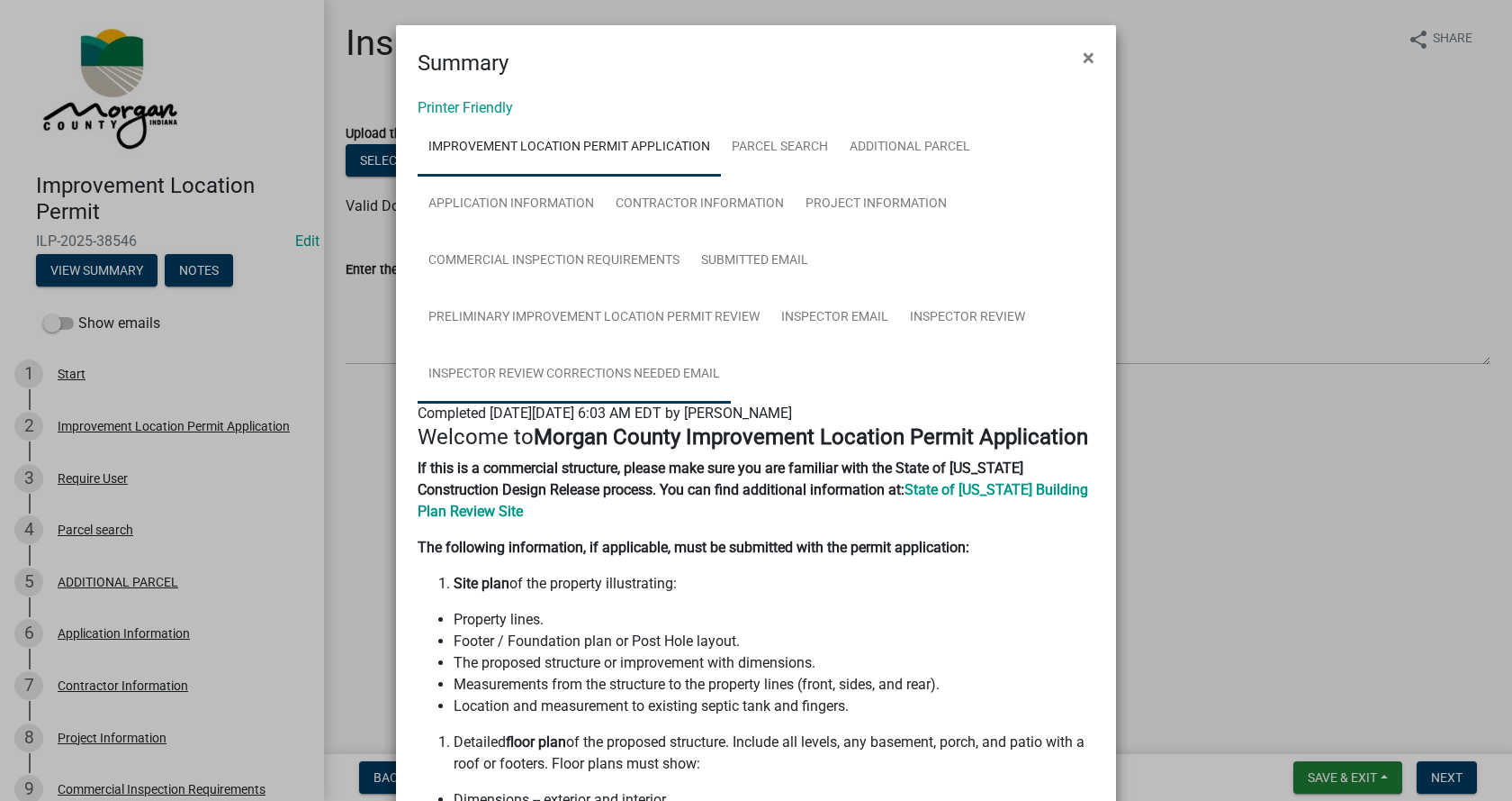
click at [585, 370] on link "Inspector Review Corrections Needed Email" at bounding box center [574, 375] width 314 height 58
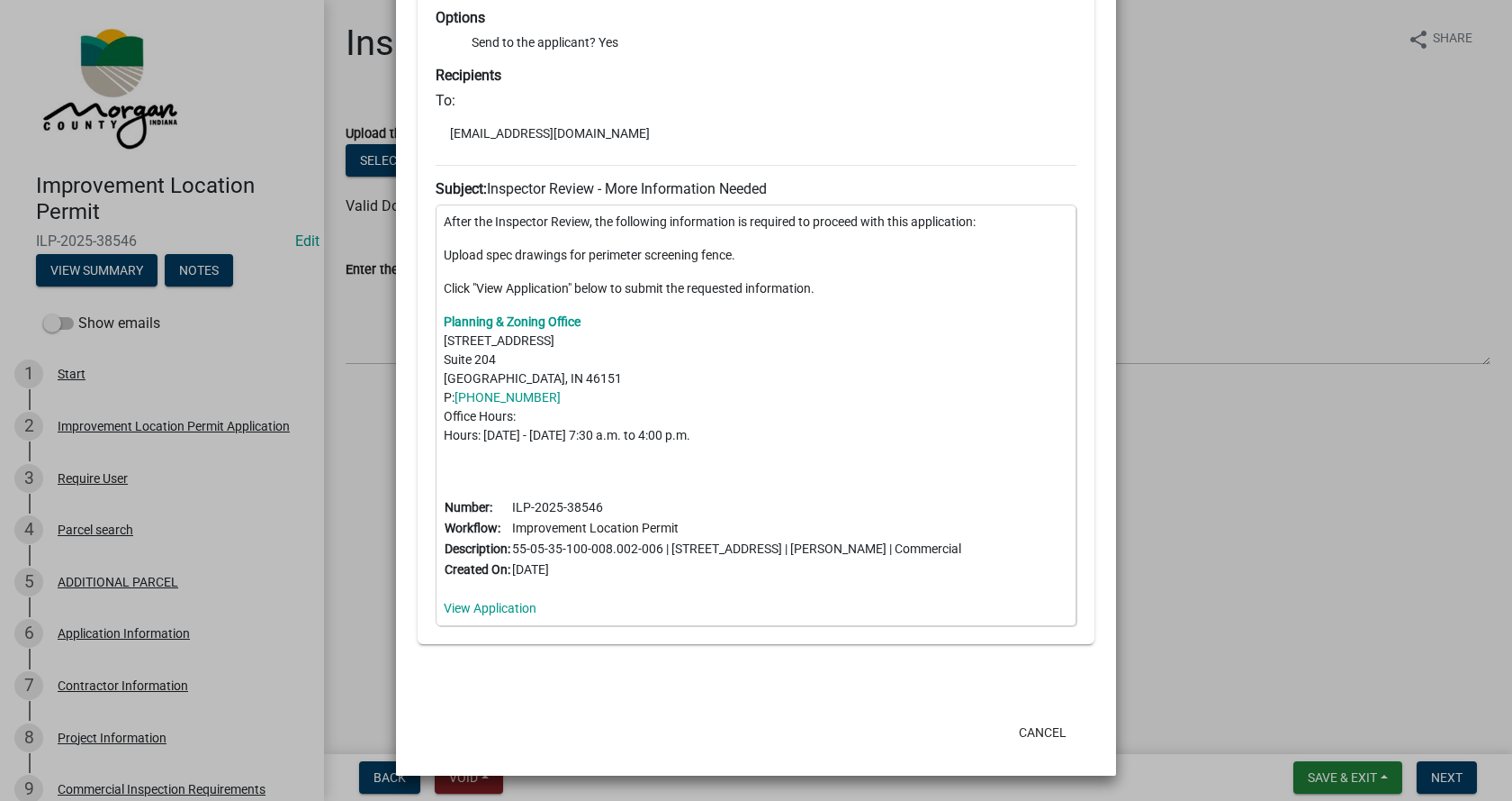
scroll to position [526, 0]
click at [1037, 731] on button "Cancel" at bounding box center [1043, 731] width 76 height 32
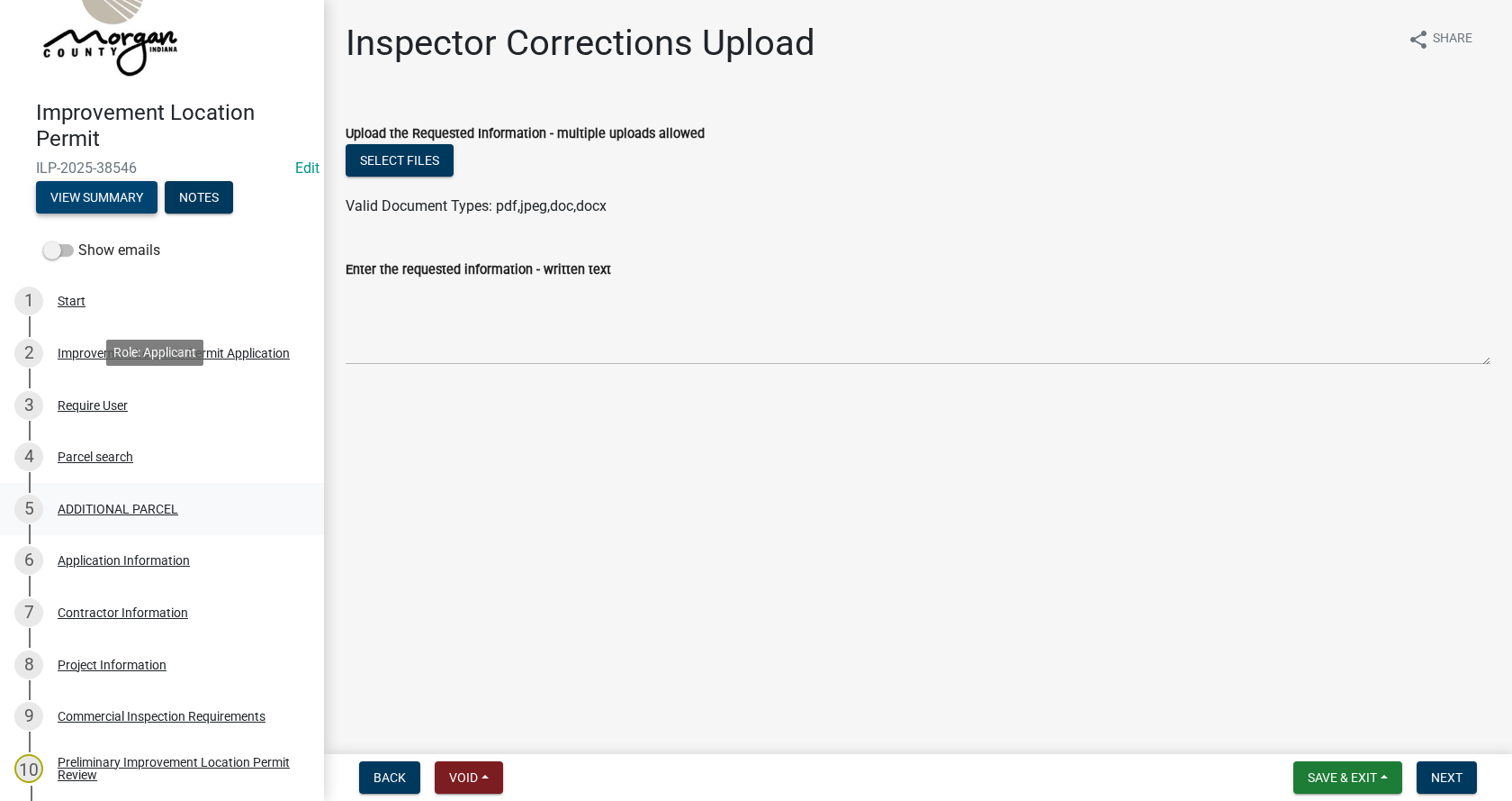
scroll to position [271, 0]
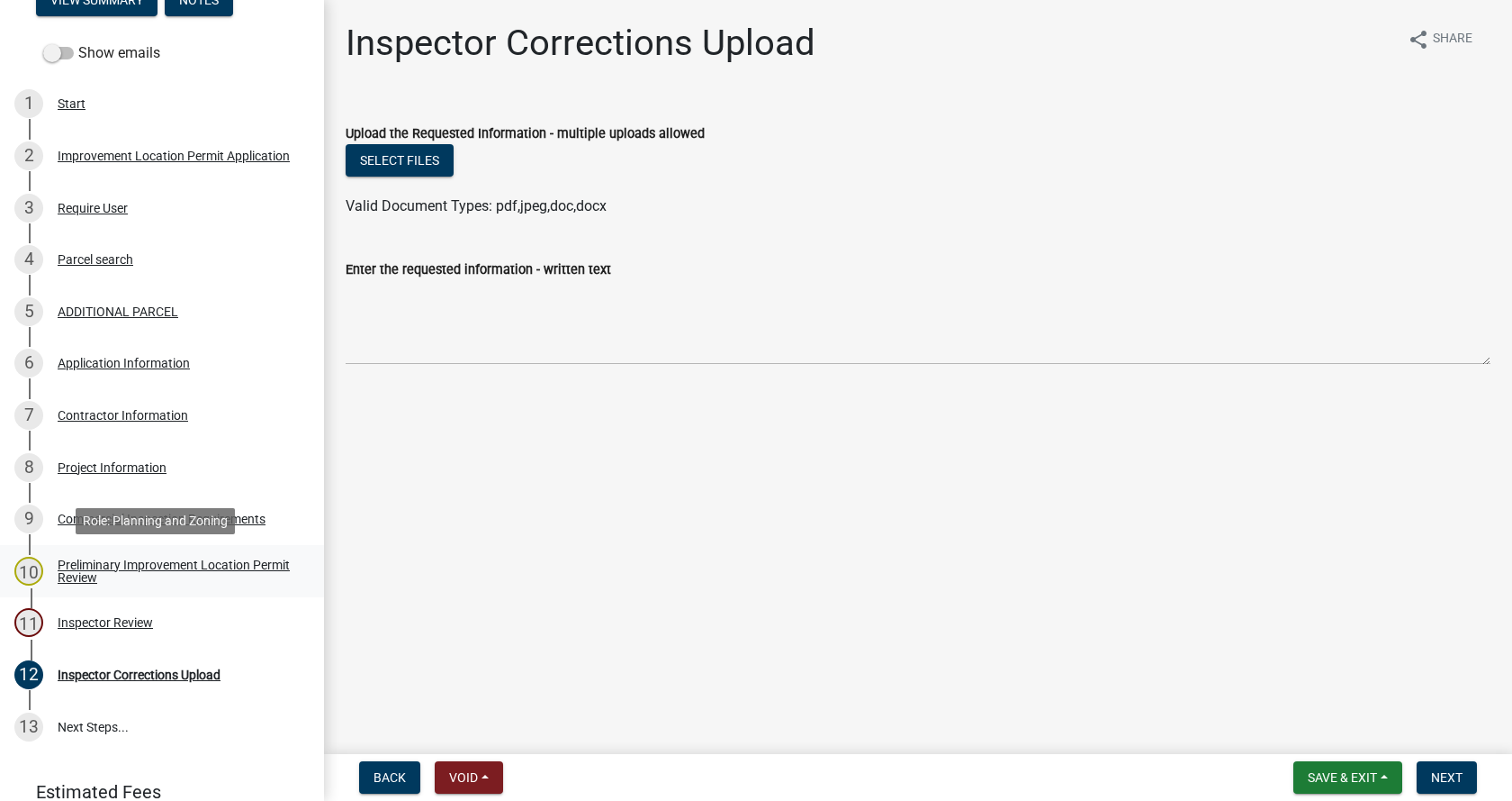
click at [76, 569] on div "Preliminary Improvement Location Permit Review" at bounding box center [176, 571] width 237 height 25
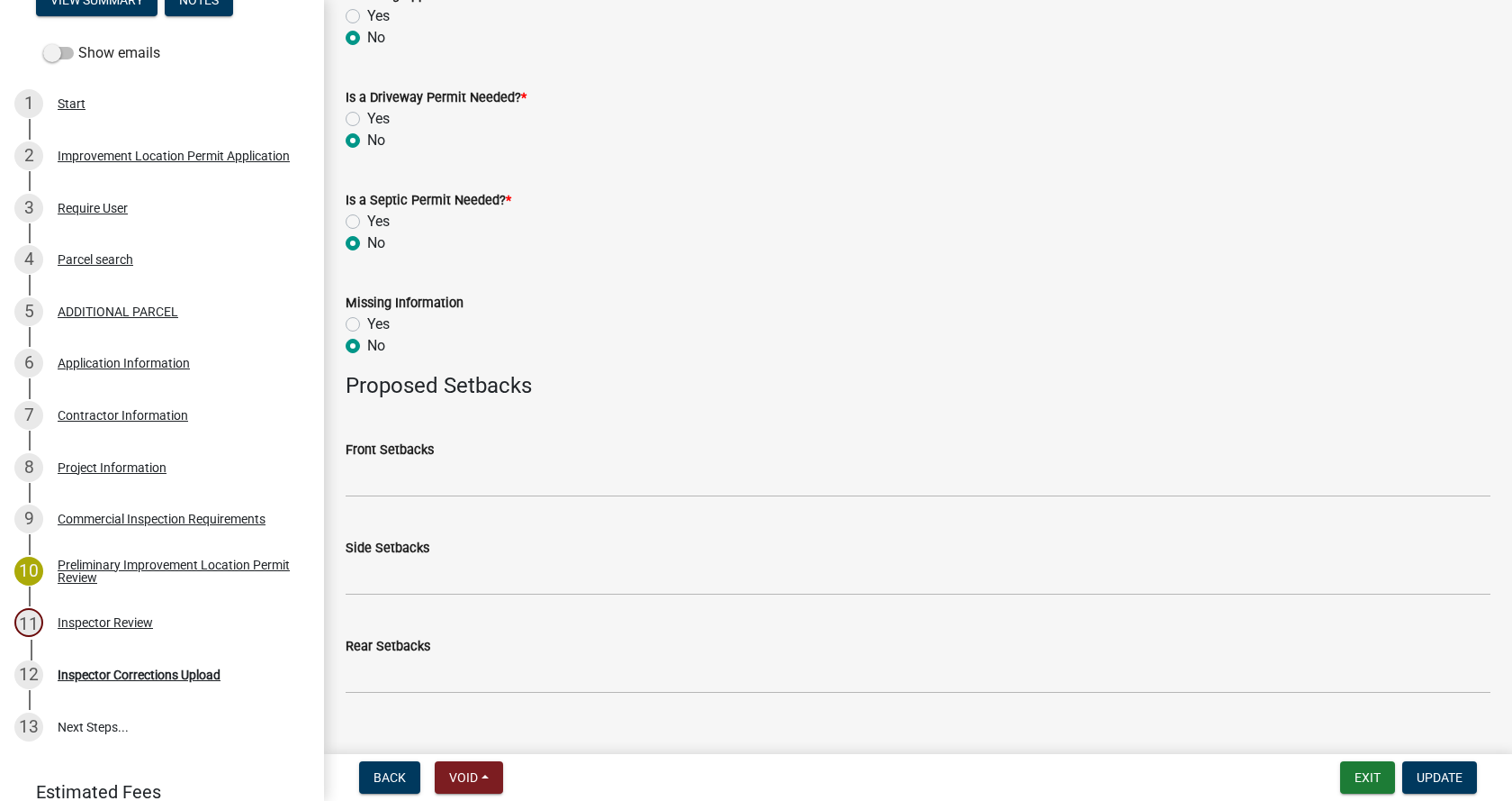
scroll to position [880, 0]
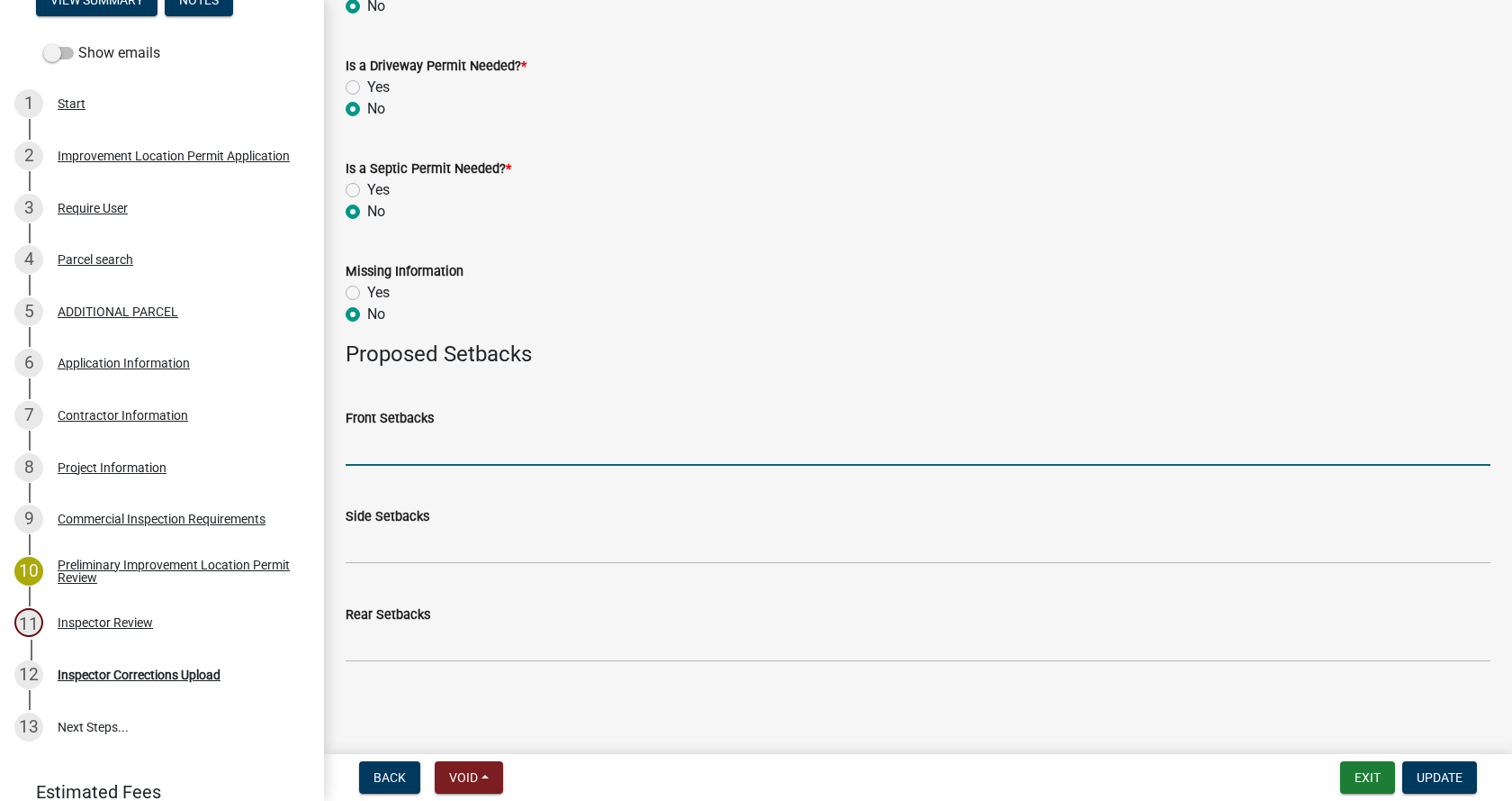
click at [432, 445] on input "Front Setbacks" at bounding box center [918, 447] width 1145 height 37
type input "102"
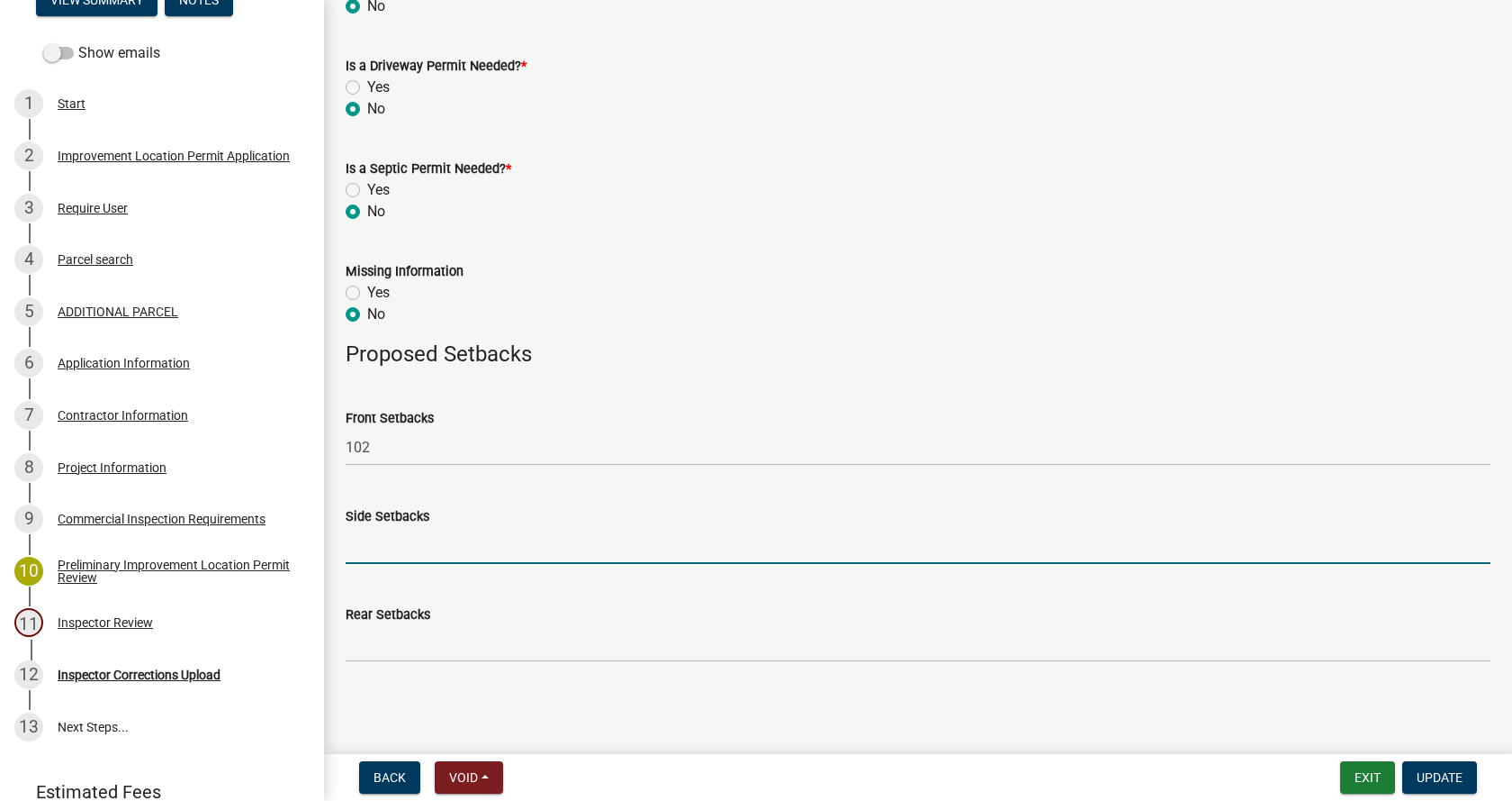
click at [414, 543] on input "Side Setbacks" at bounding box center [918, 545] width 1145 height 37
type input "205/538"
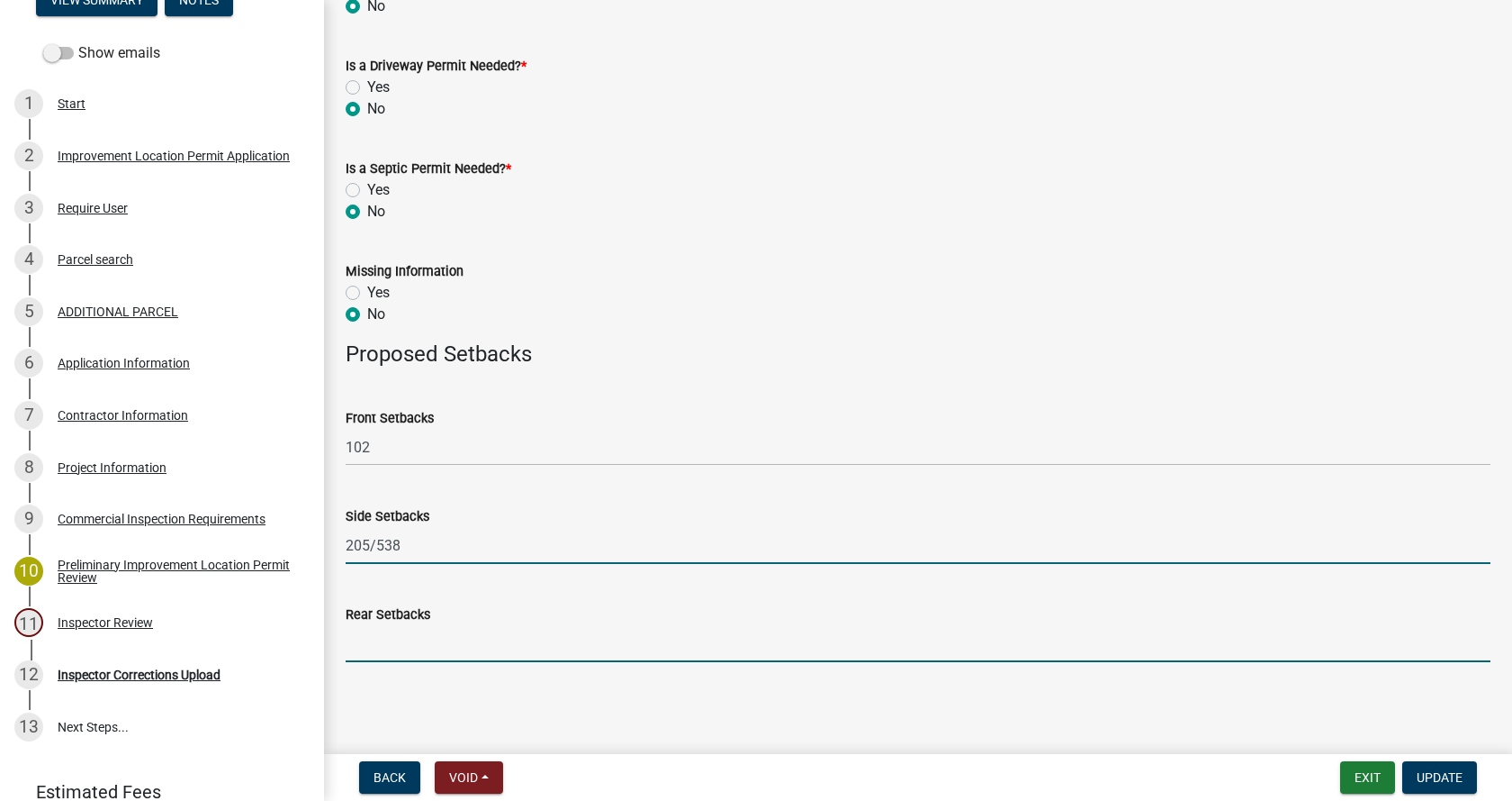
click at [403, 655] on input "Rear Setbacks" at bounding box center [918, 643] width 1145 height 37
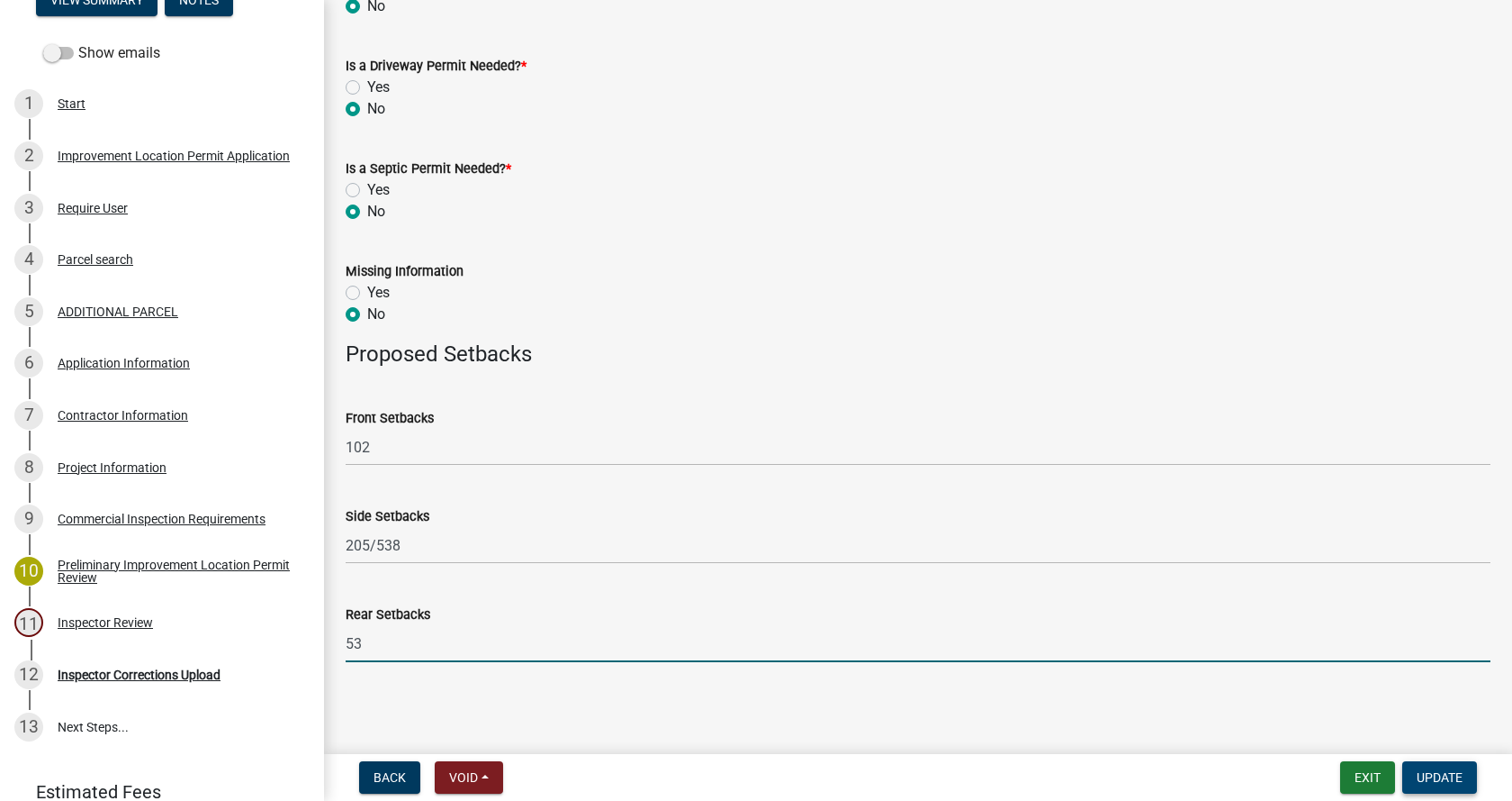
type input "53"
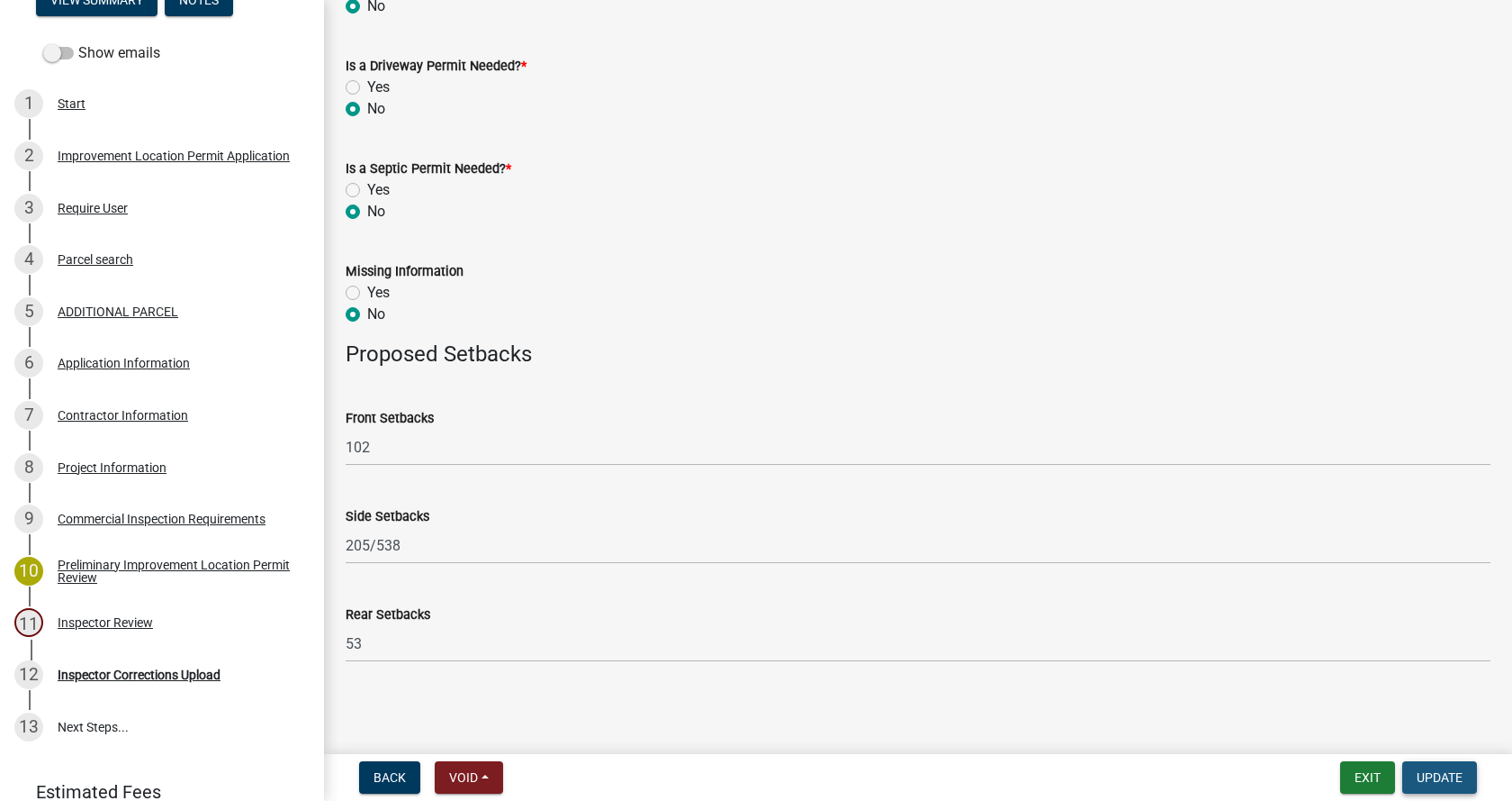
click at [1445, 771] on span "Update" at bounding box center [1439, 776] width 46 height 15
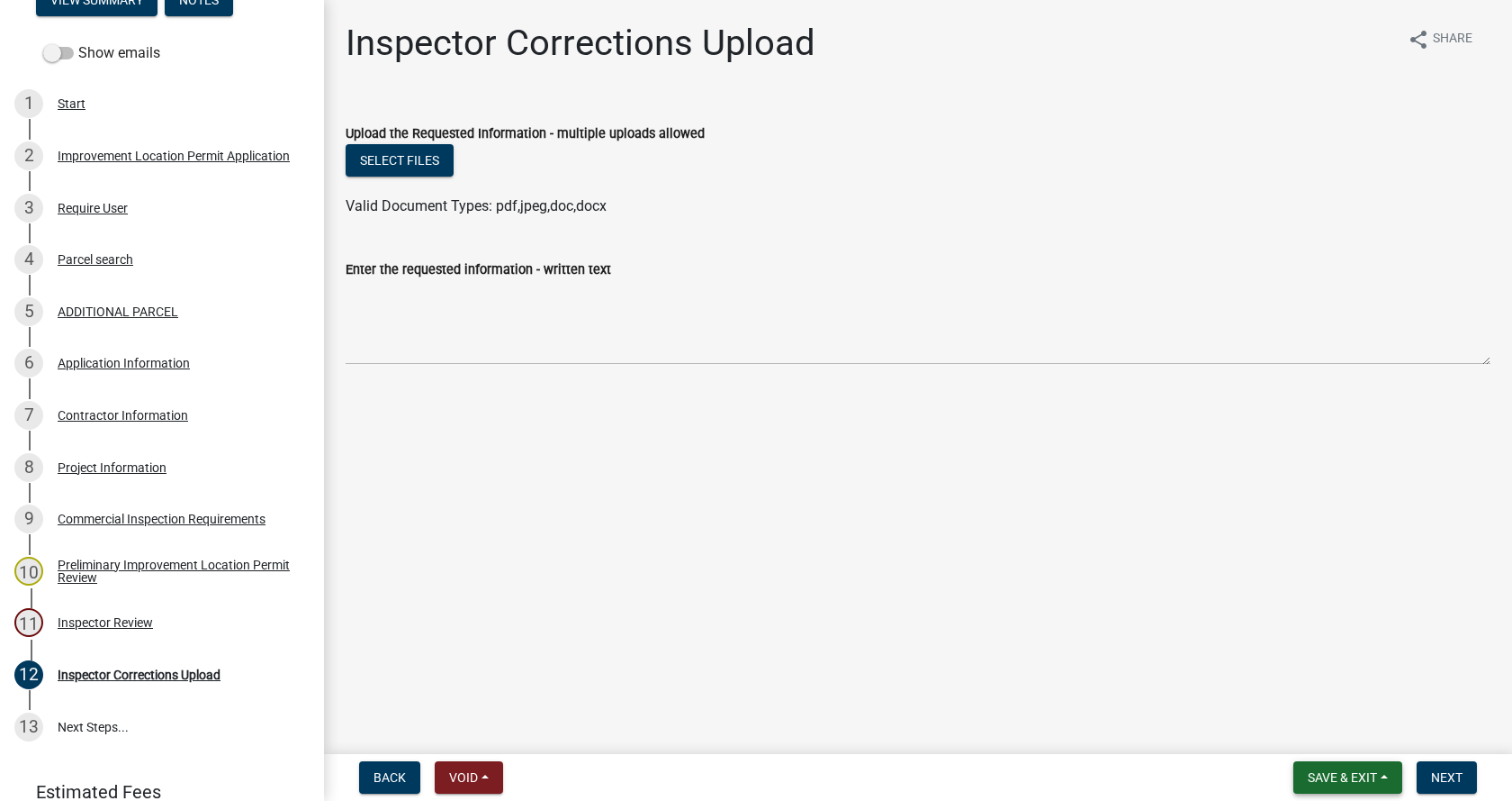
click at [1329, 772] on span "Save & Exit" at bounding box center [1342, 776] width 70 height 15
click at [1308, 734] on button "Save & Exit" at bounding box center [1330, 730] width 144 height 43
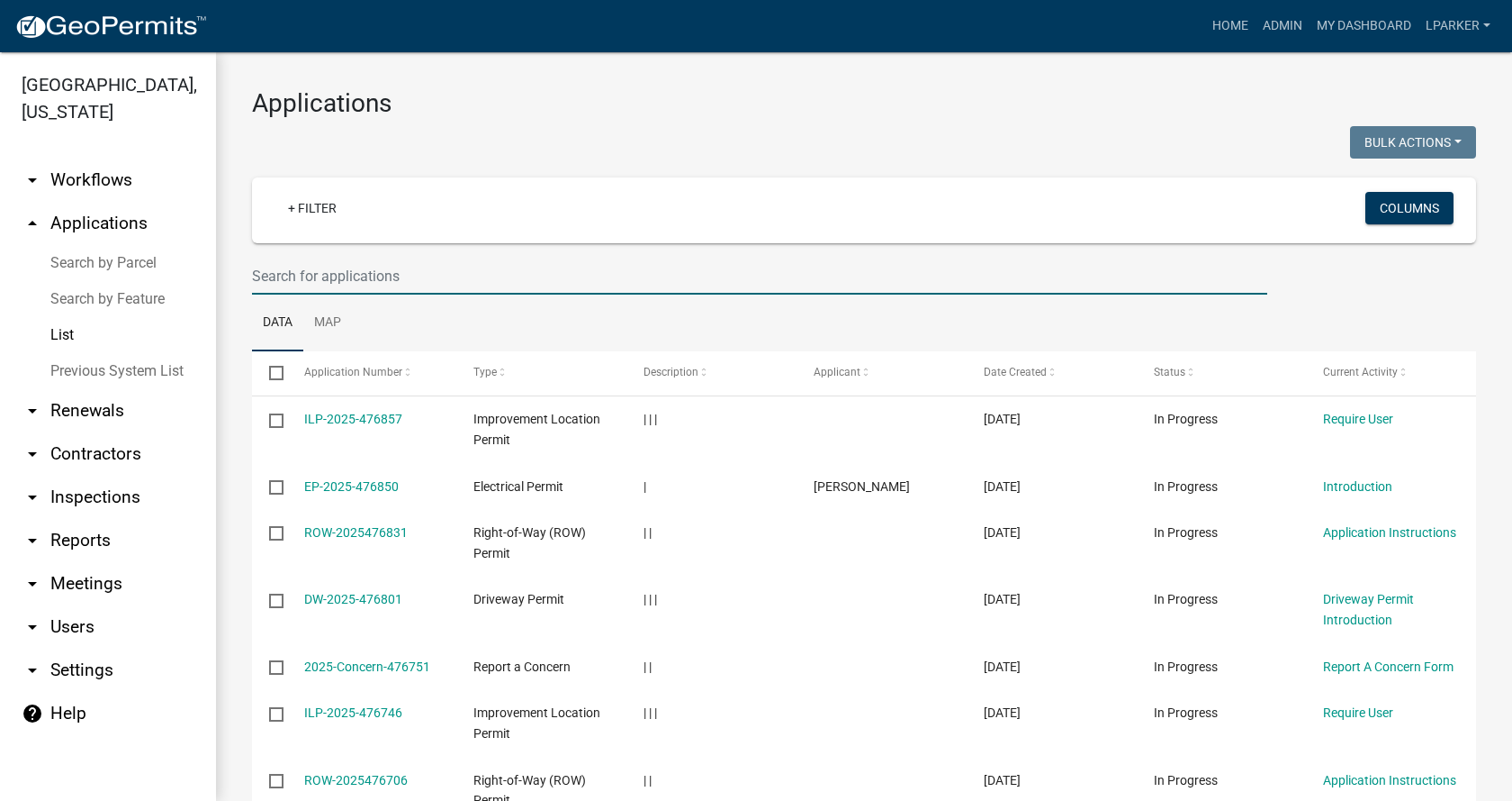
click at [288, 283] on input "text" at bounding box center [759, 276] width 1015 height 37
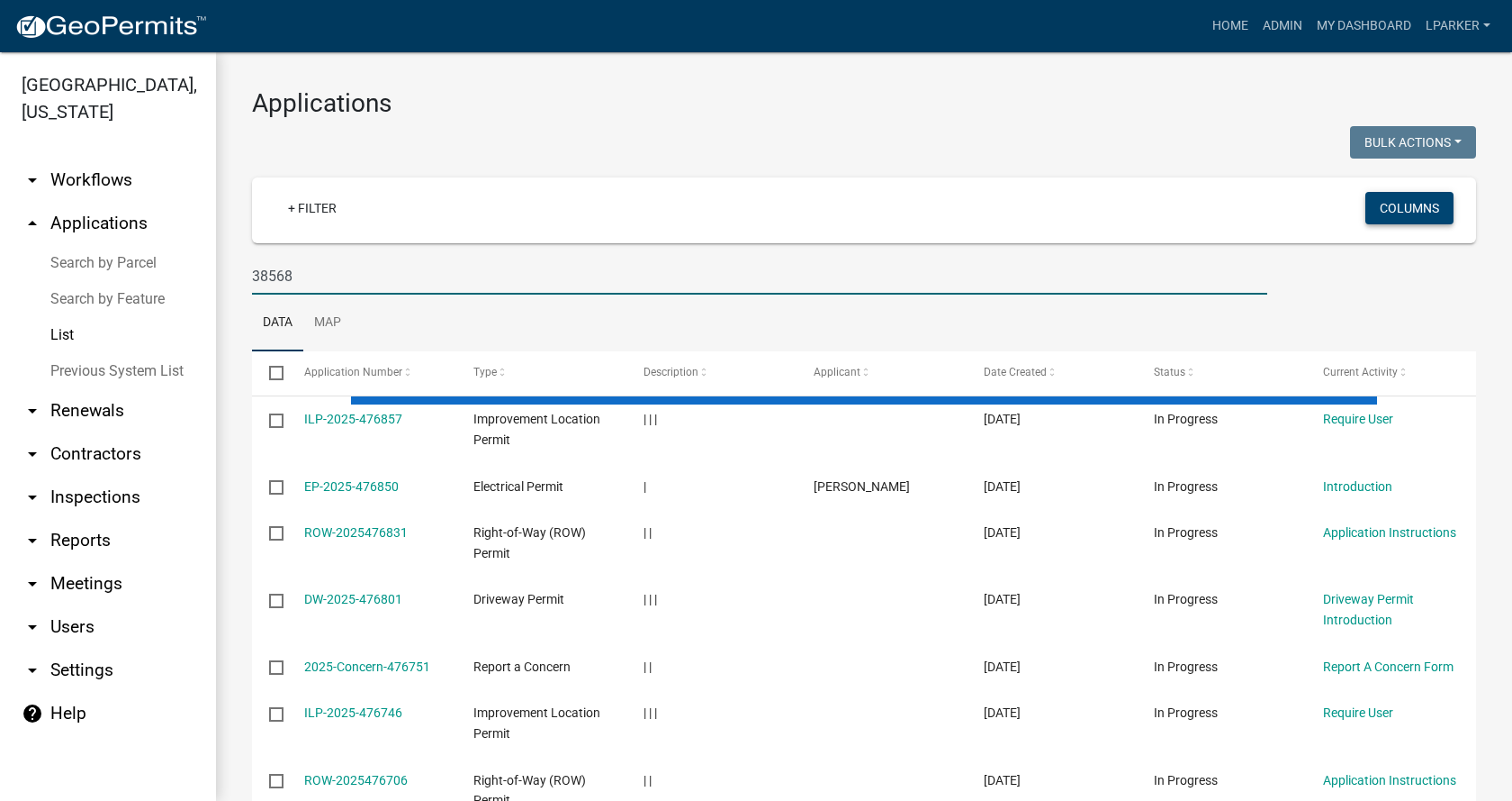
type input "38568"
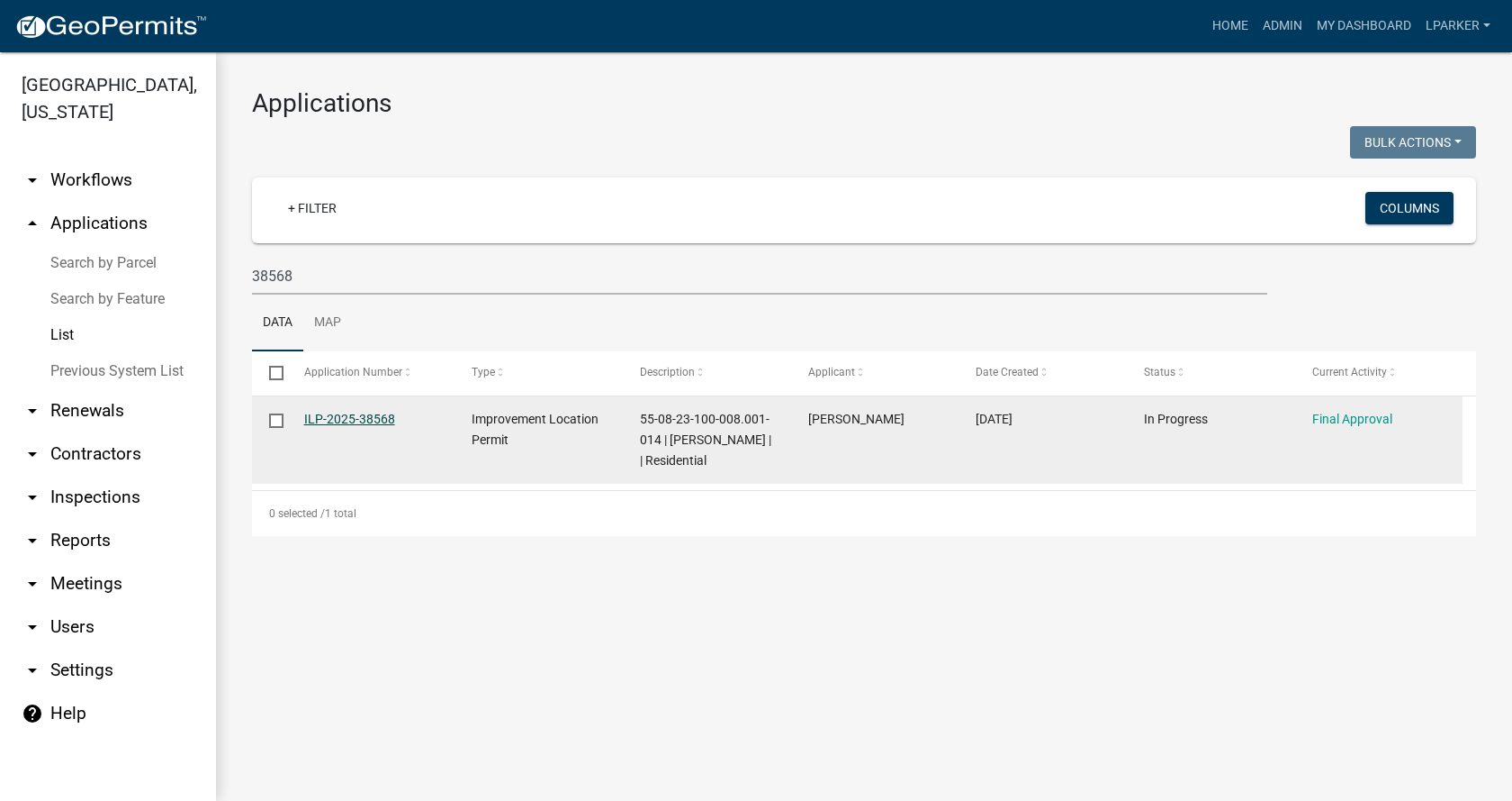
click at [358, 415] on link "ILP-2025-38568" at bounding box center [349, 419] width 91 height 15
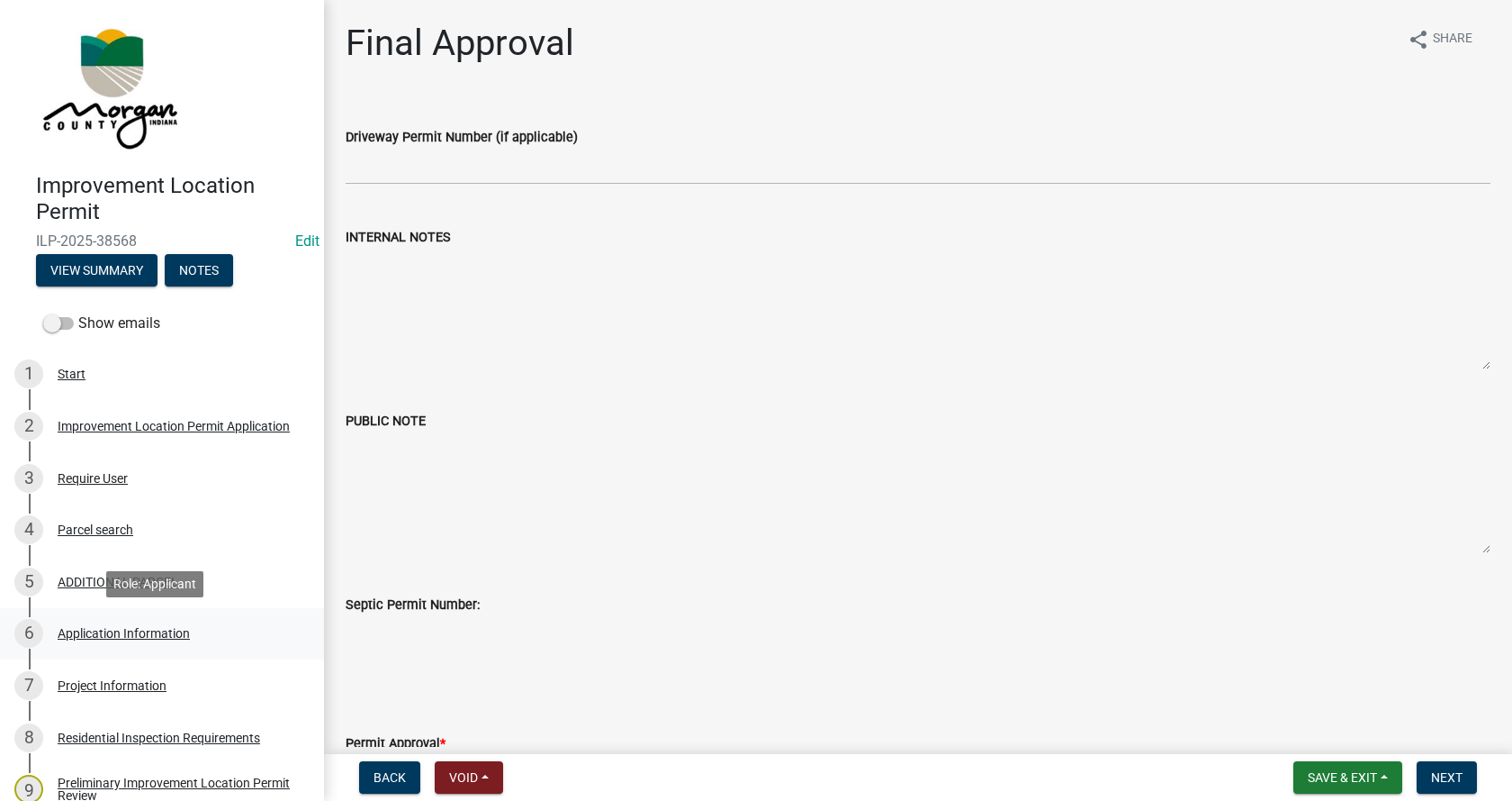
click at [96, 630] on div "Application Information" at bounding box center [123, 632] width 132 height 13
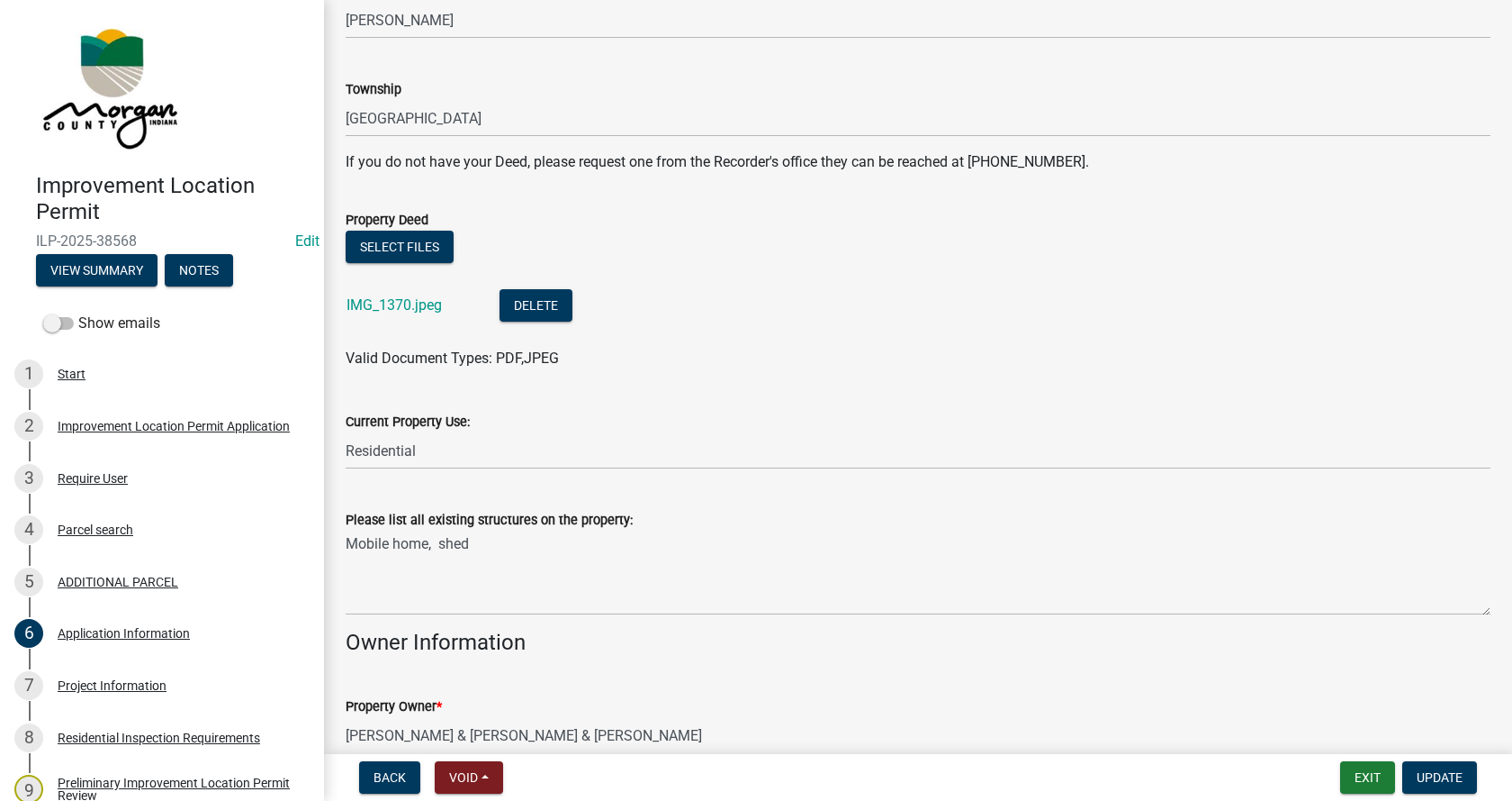
scroll to position [360, 0]
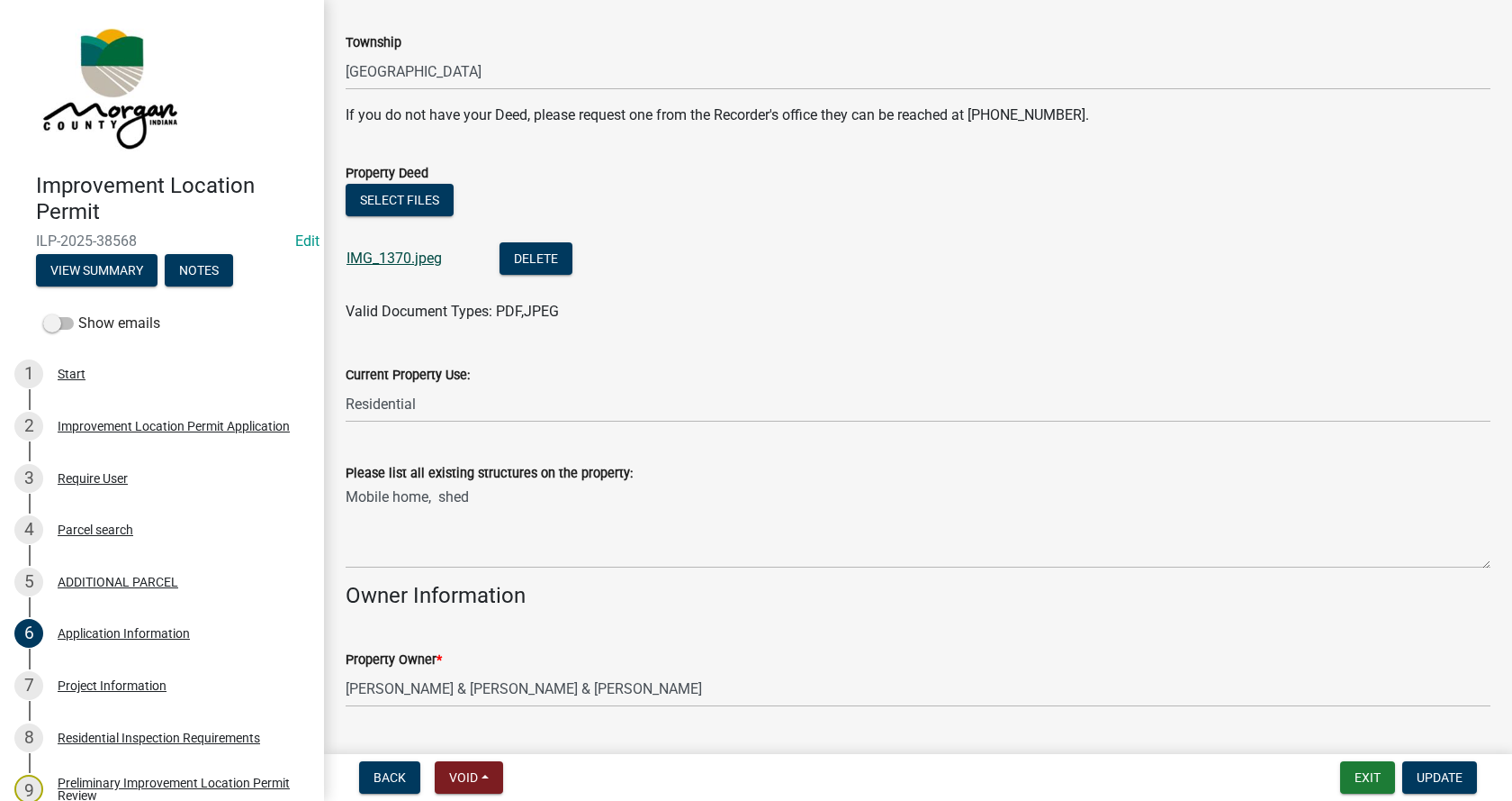
click at [385, 255] on link "IMG_1370.jpeg" at bounding box center [394, 257] width 95 height 17
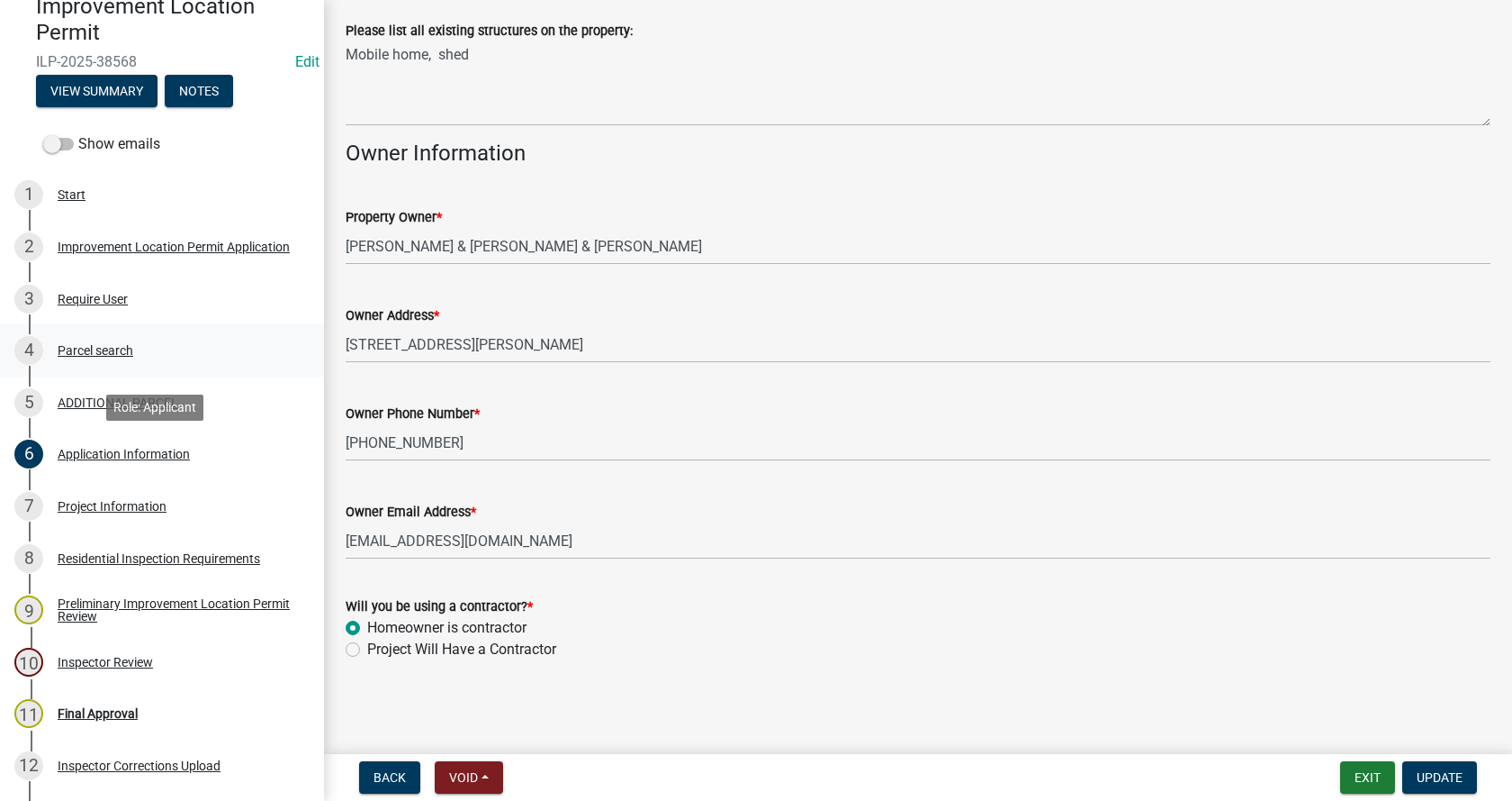
scroll to position [180, 0]
click at [62, 499] on div "Project Information" at bounding box center [112, 505] width 109 height 13
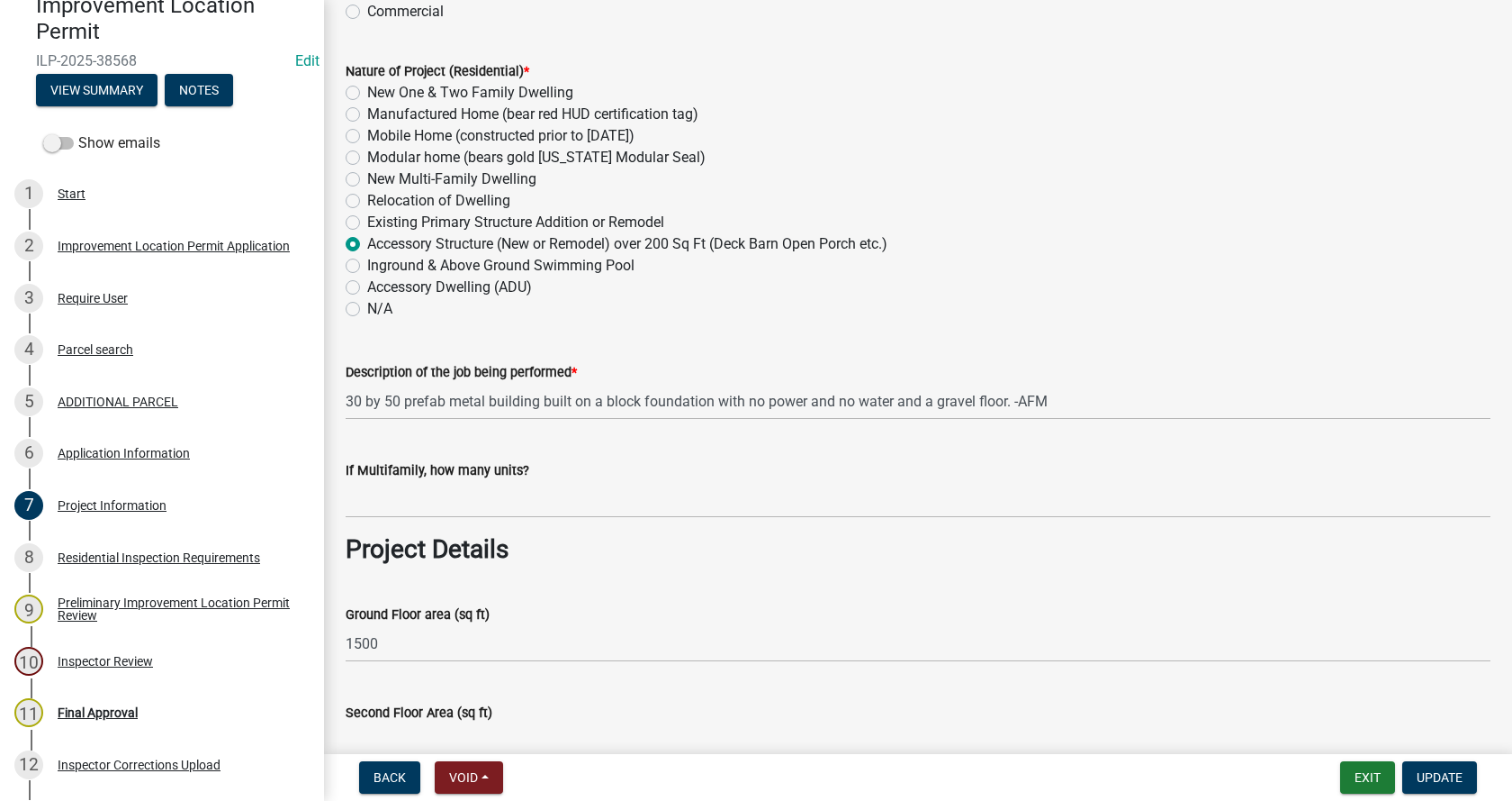
scroll to position [0, 0]
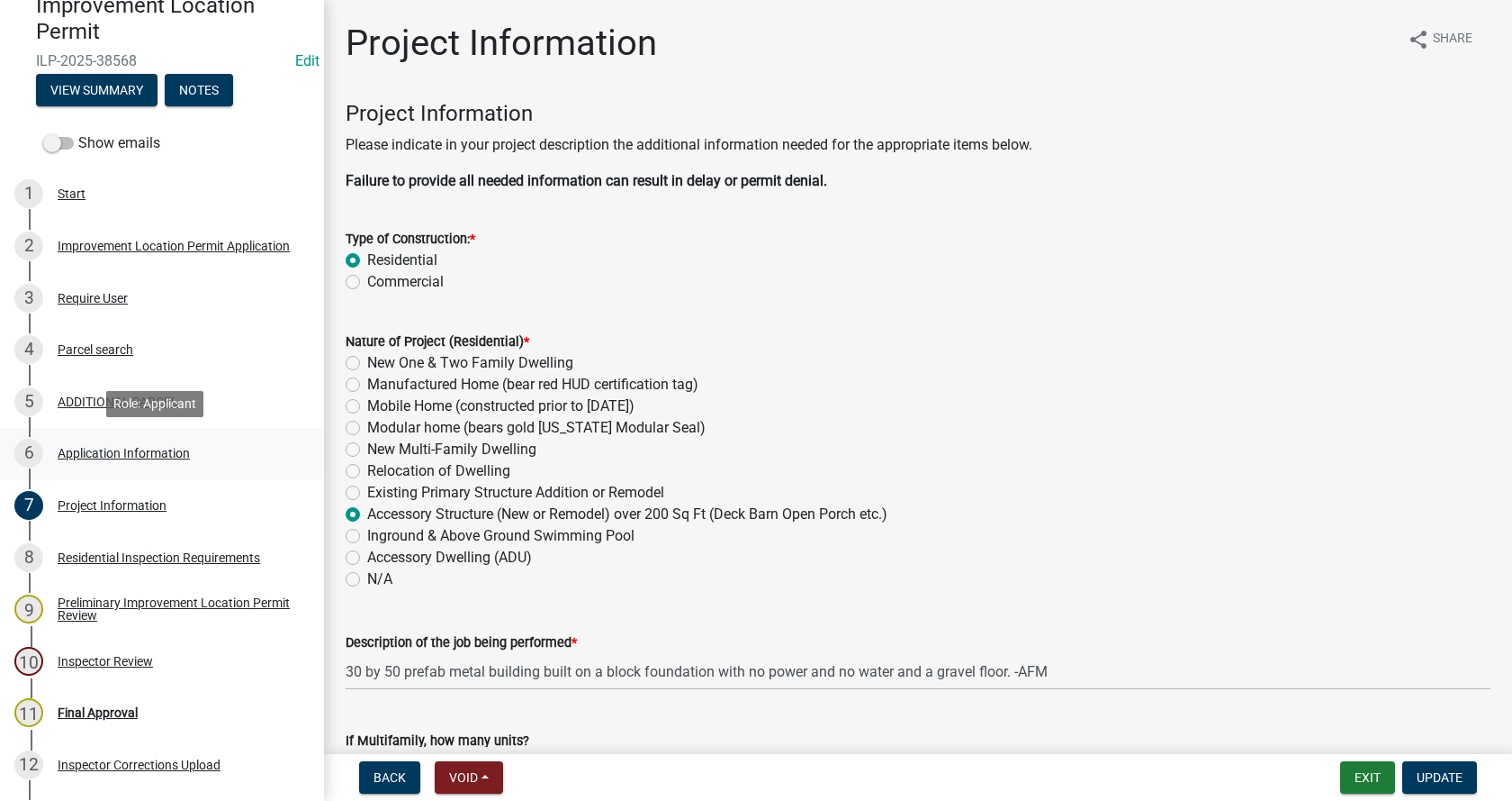
click at [86, 448] on div "Application Information" at bounding box center [123, 453] width 132 height 13
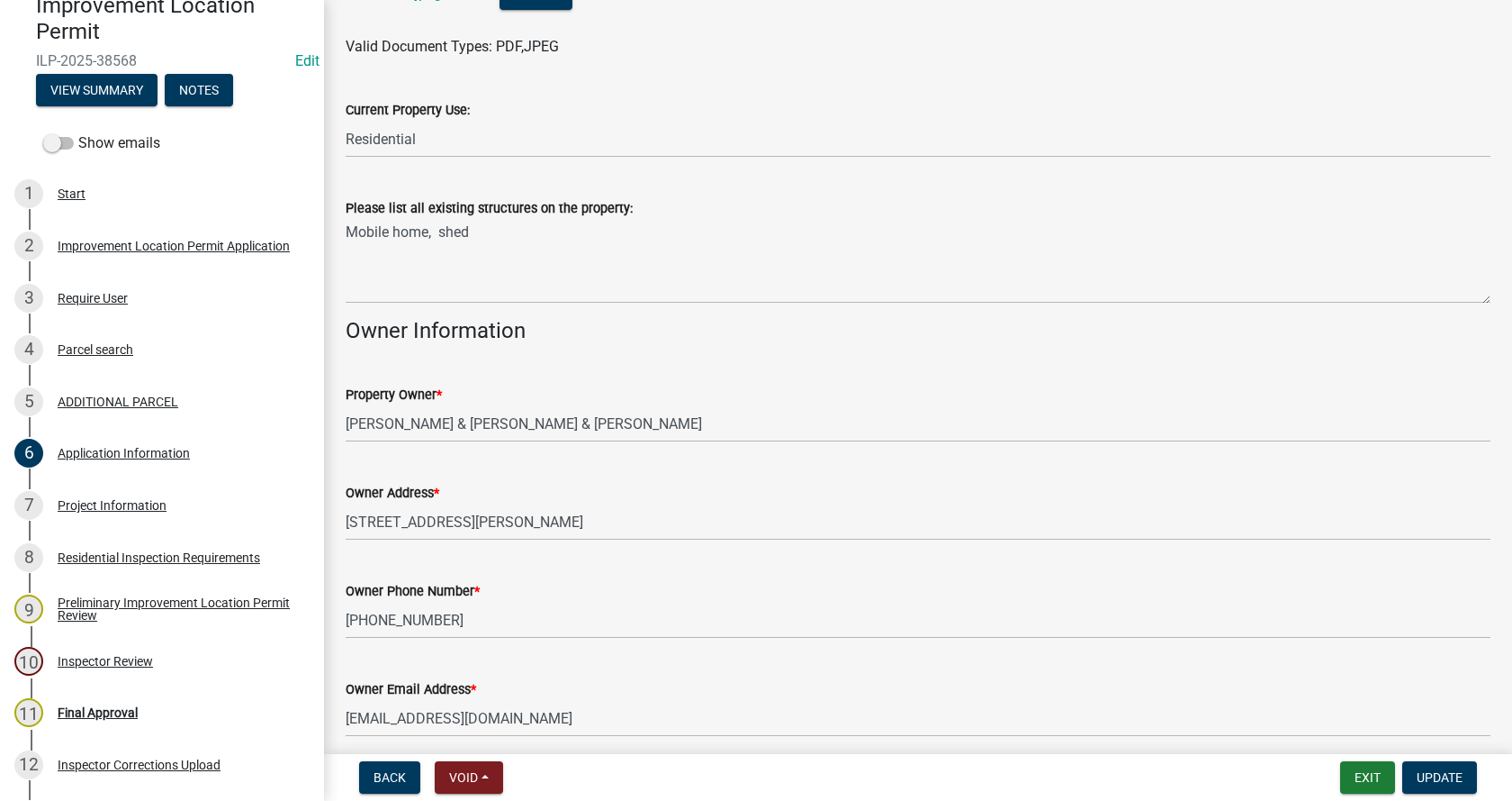
scroll to position [630, 0]
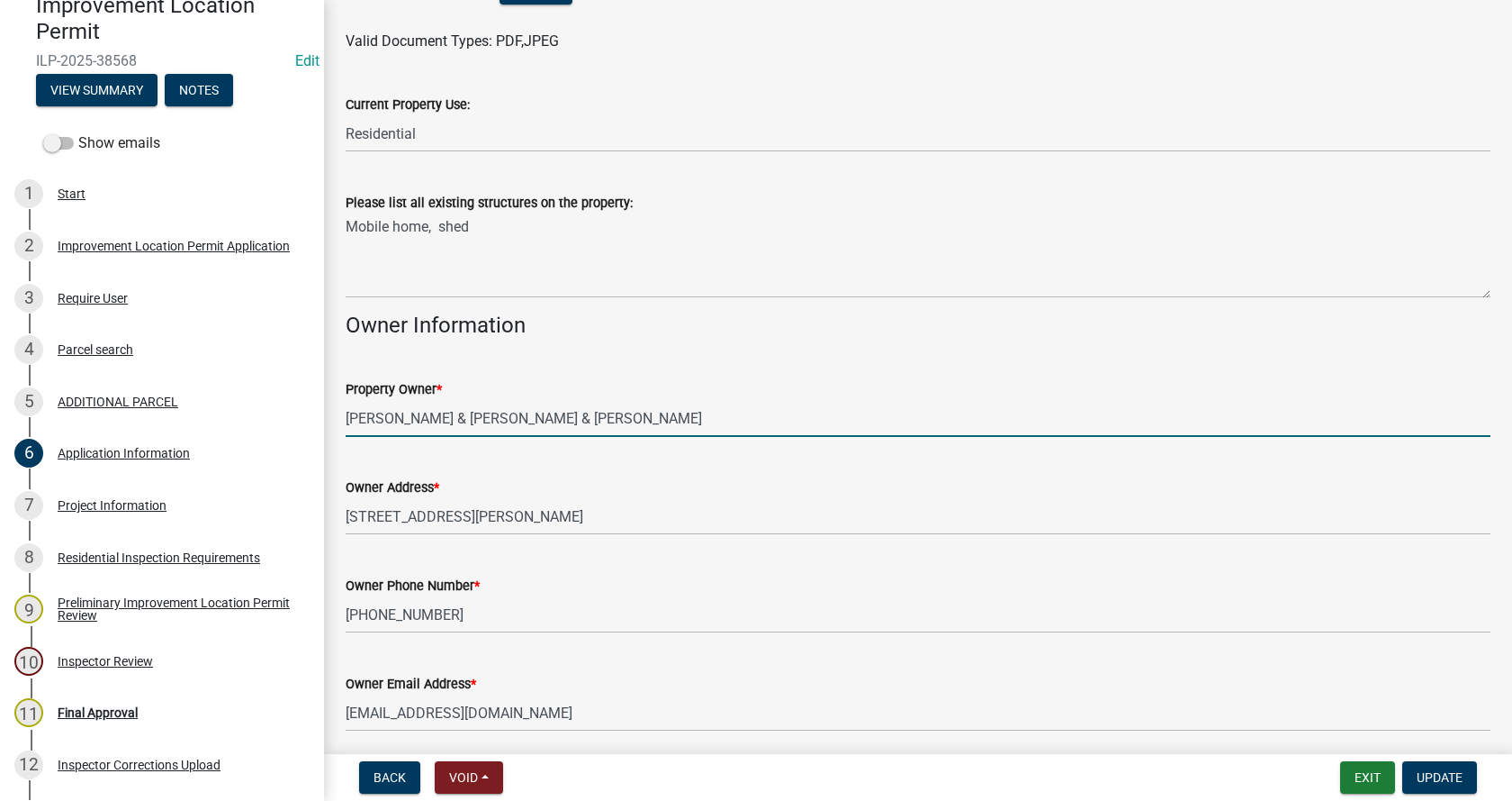
click at [725, 417] on input "[PERSON_NAME] & [PERSON_NAME] & [PERSON_NAME]" at bounding box center [918, 419] width 1145 height 37
drag, startPoint x: 725, startPoint y: 417, endPoint x: 604, endPoint y: 431, distance: 121.8
click at [604, 431] on input "[PERSON_NAME] & [PERSON_NAME] & [PERSON_NAME]" at bounding box center [918, 419] width 1145 height 37
type input "[PERSON_NAME] & [PERSON_NAME]"
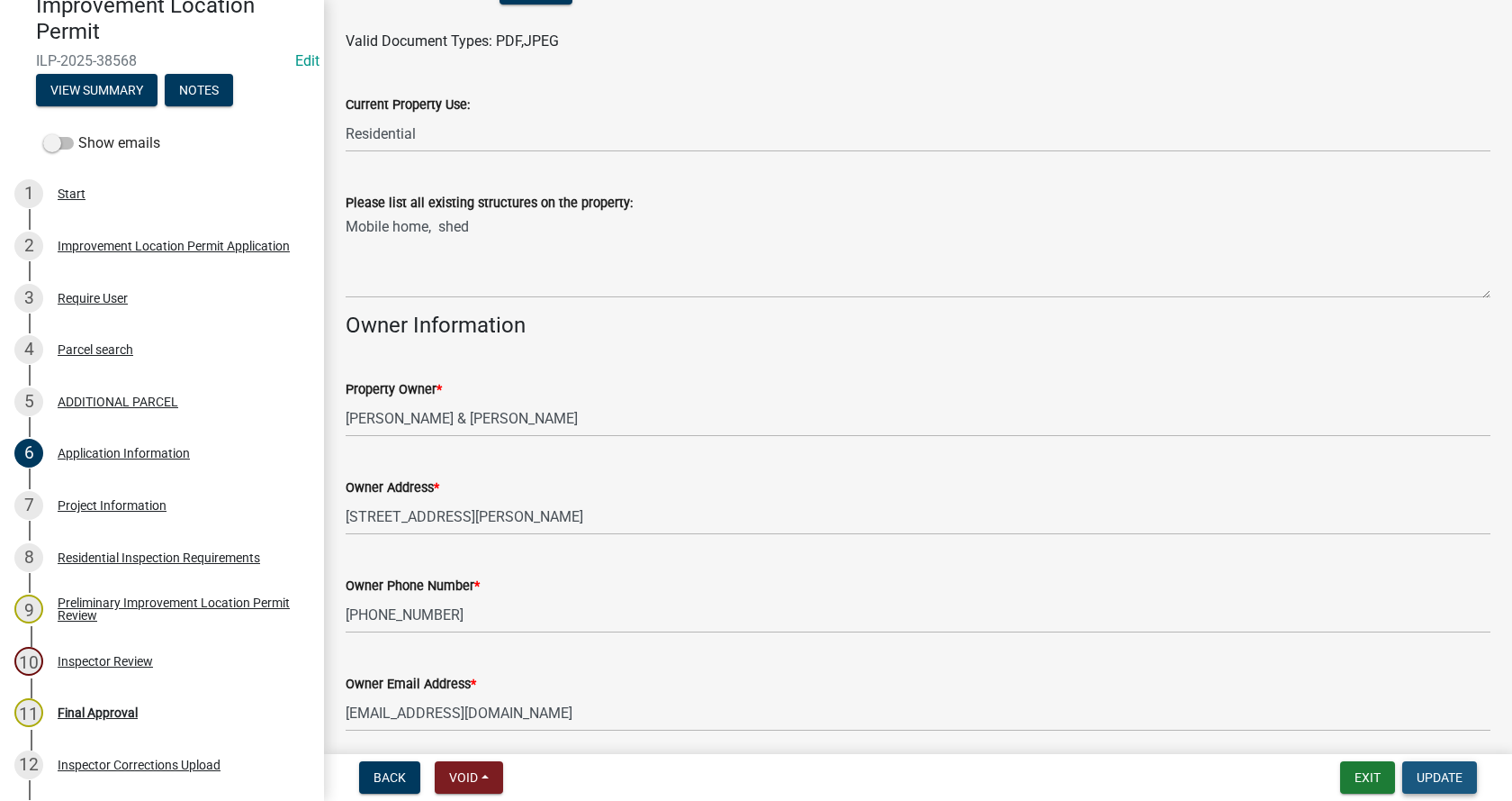
click at [1440, 776] on span "Update" at bounding box center [1439, 776] width 46 height 15
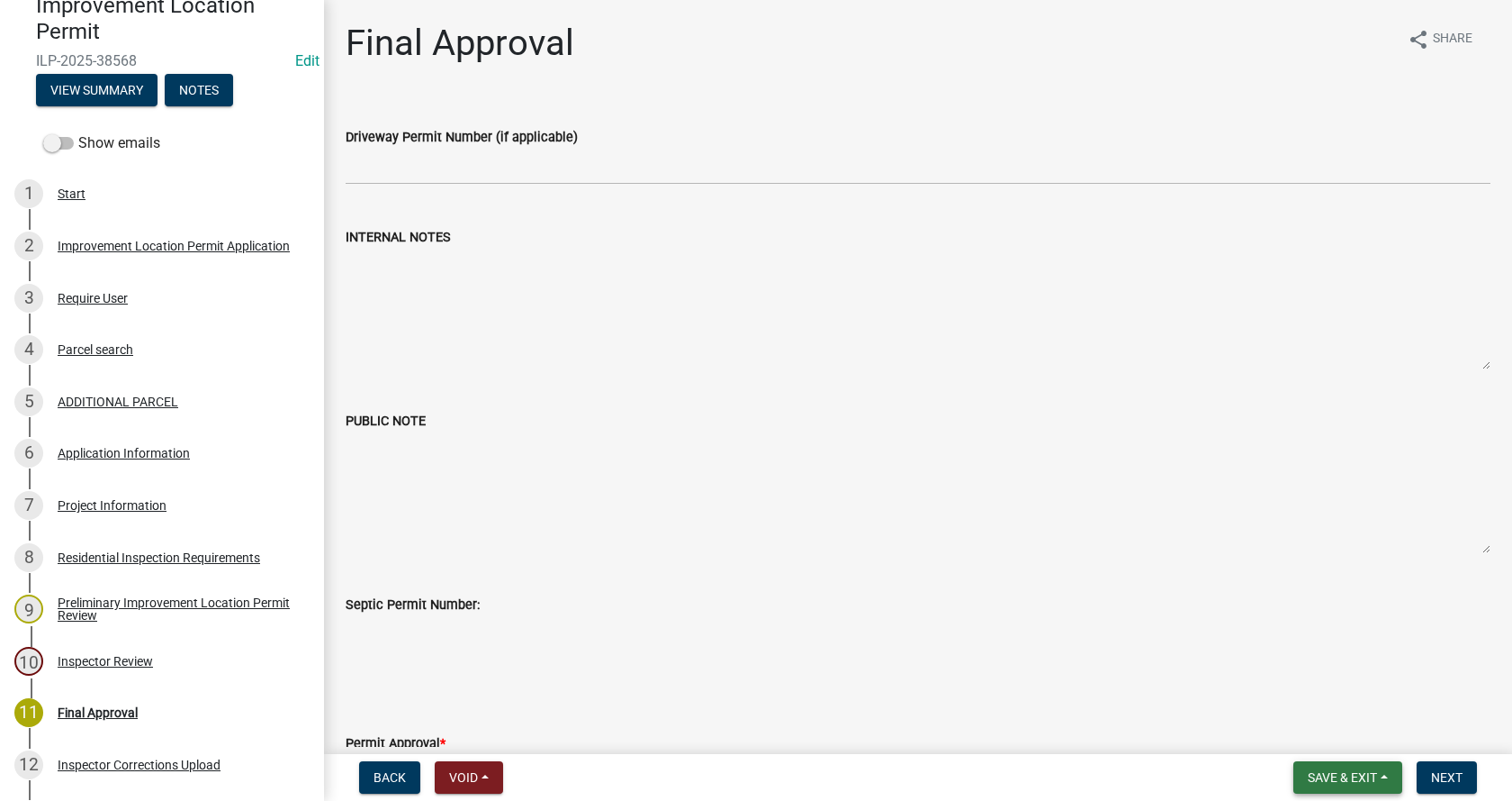
click at [1330, 772] on span "Save & Exit" at bounding box center [1342, 776] width 70 height 15
click at [1298, 726] on button "Save & Exit" at bounding box center [1330, 730] width 144 height 43
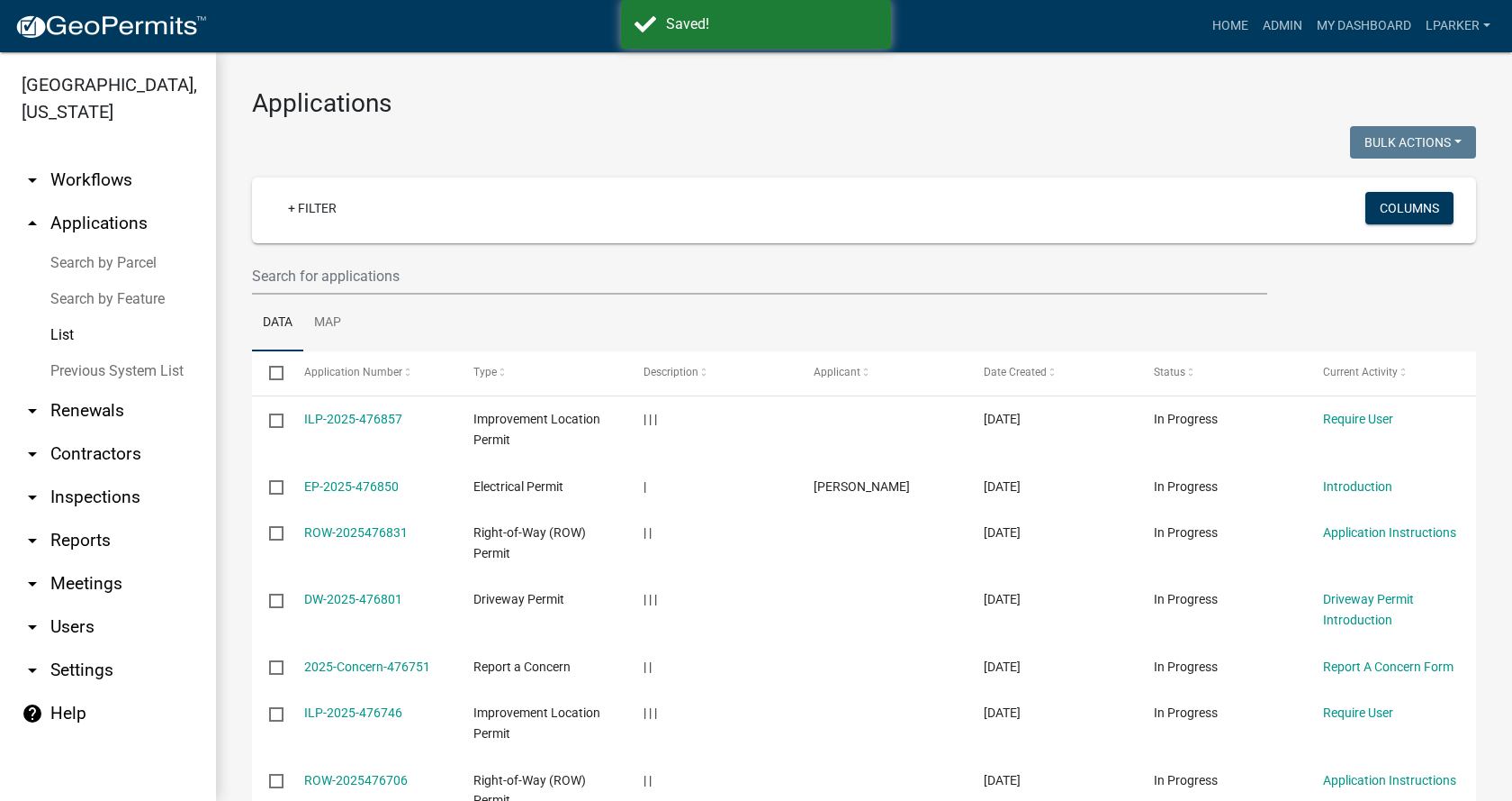
click at [68, 366] on link "Previous System List" at bounding box center [108, 371] width 216 height 36
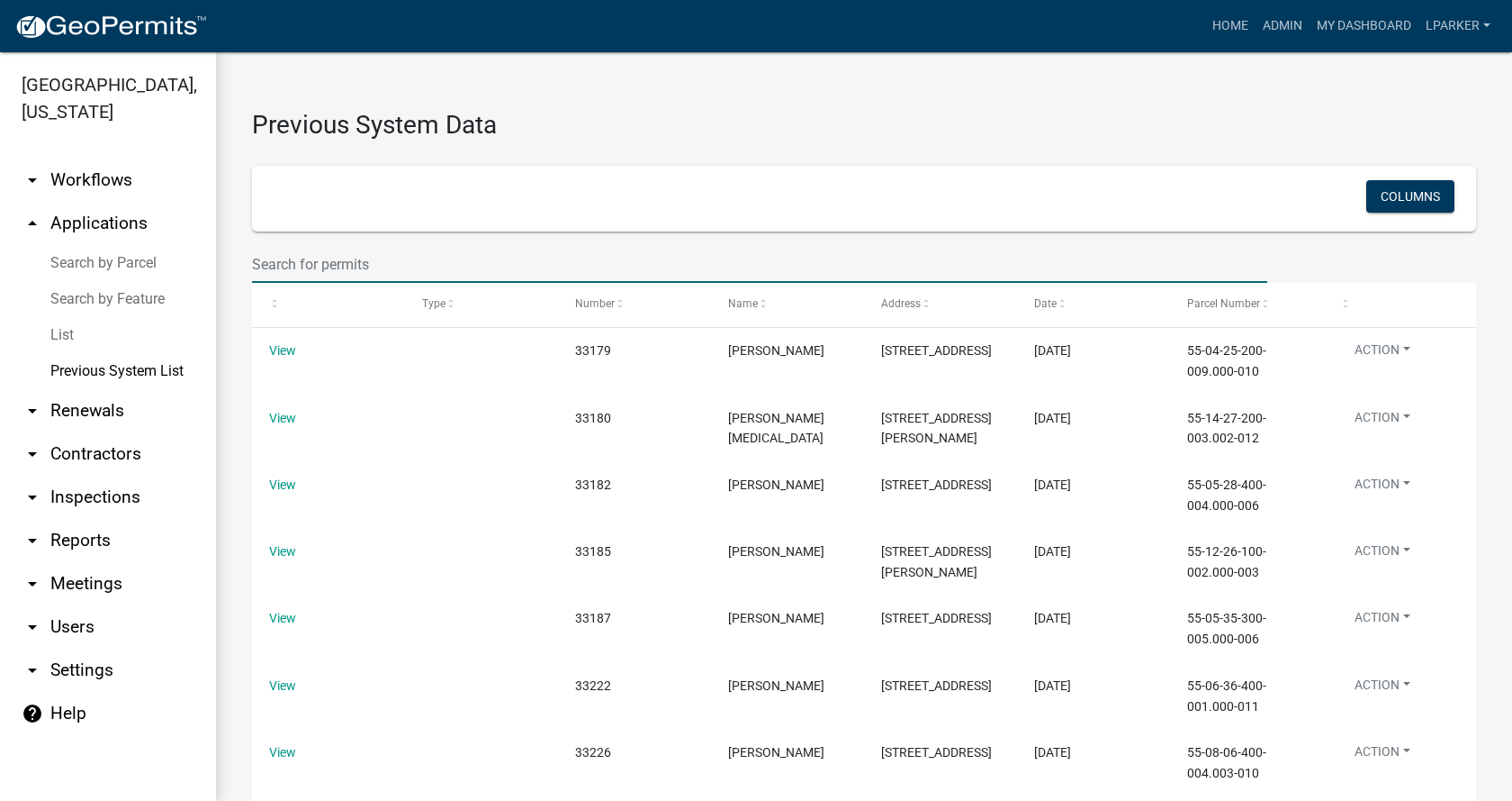
click at [294, 260] on input "text" at bounding box center [759, 265] width 1015 height 37
type input "[PERSON_NAME]"
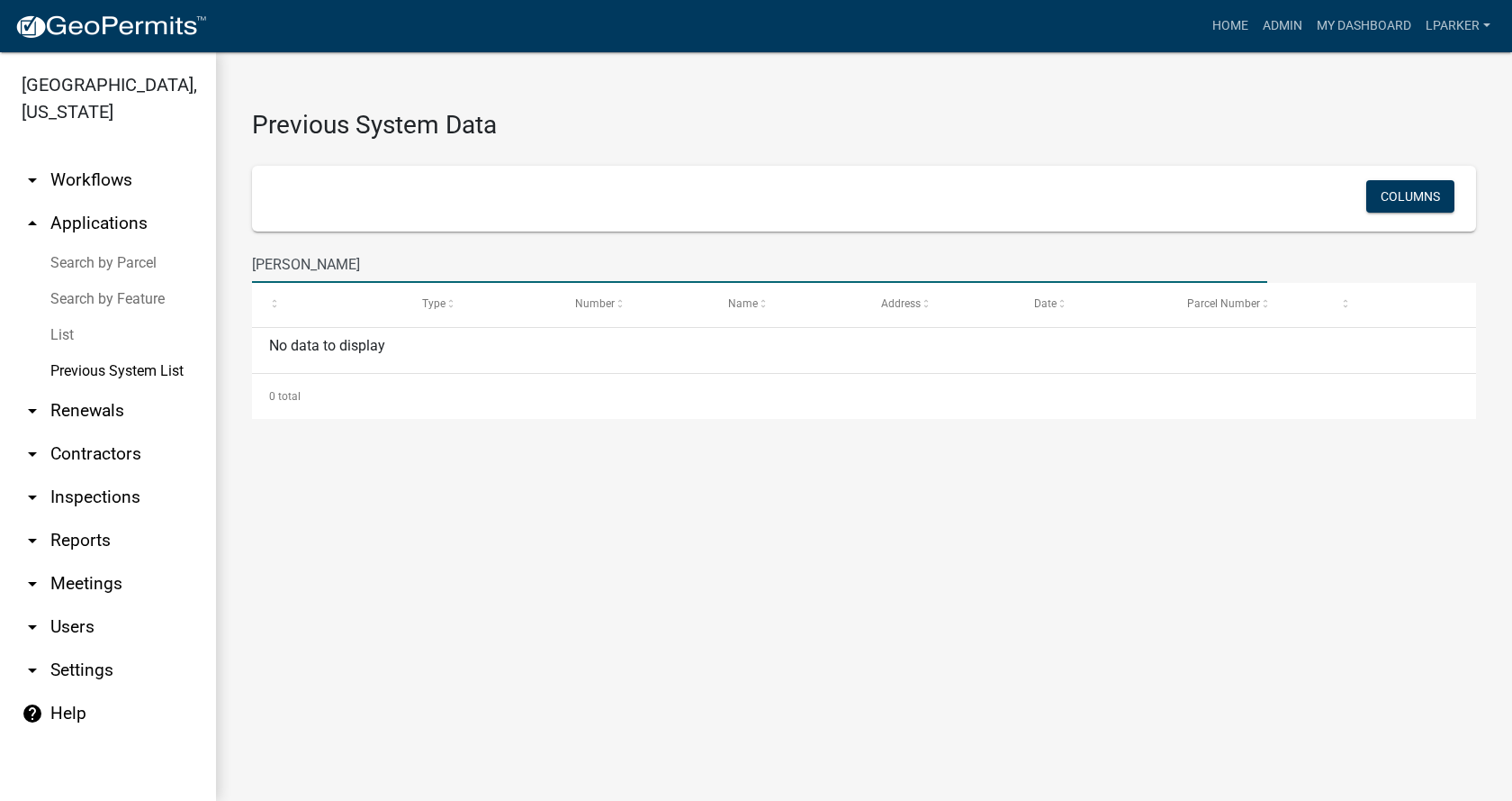
drag, startPoint x: 317, startPoint y: 267, endPoint x: 249, endPoint y: 268, distance: 68.0
click at [249, 268] on div "[PERSON_NAME]" at bounding box center [759, 265] width 1043 height 37
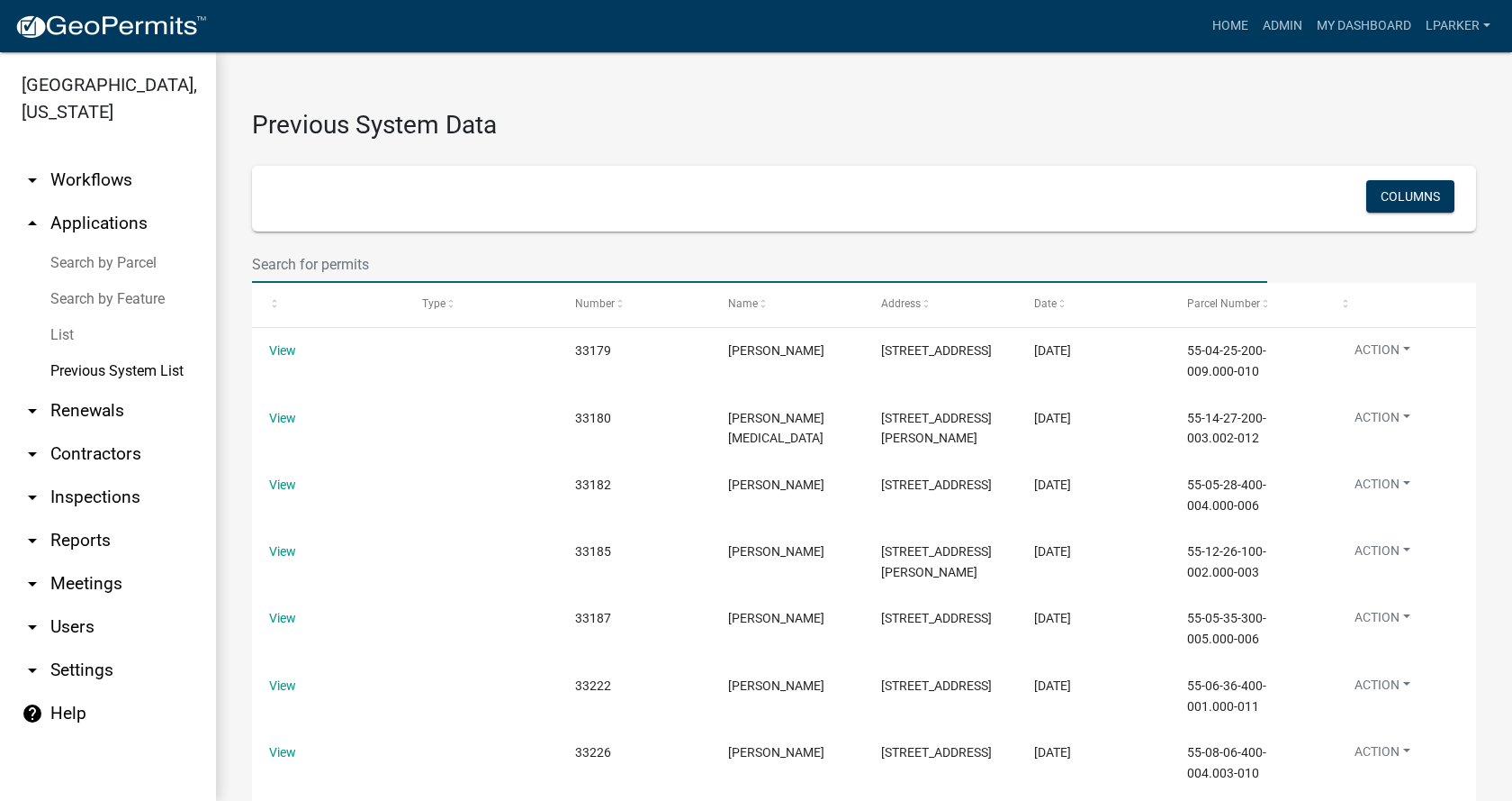
click at [321, 268] on input "text" at bounding box center [759, 265] width 1015 height 37
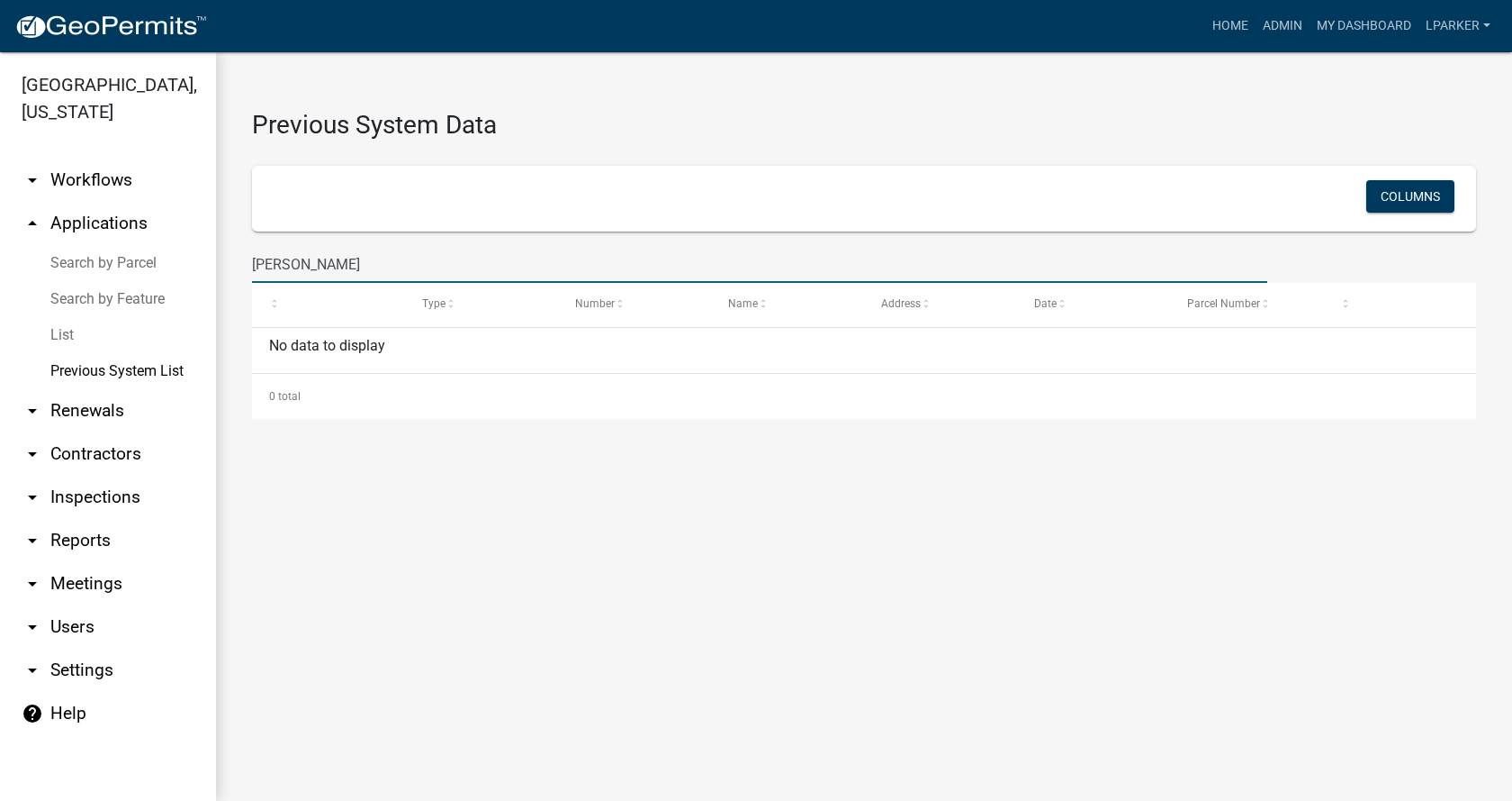
drag, startPoint x: 353, startPoint y: 260, endPoint x: 247, endPoint y: 275, distance: 107.1
click at [247, 275] on div "[PERSON_NAME]" at bounding box center [759, 265] width 1043 height 37
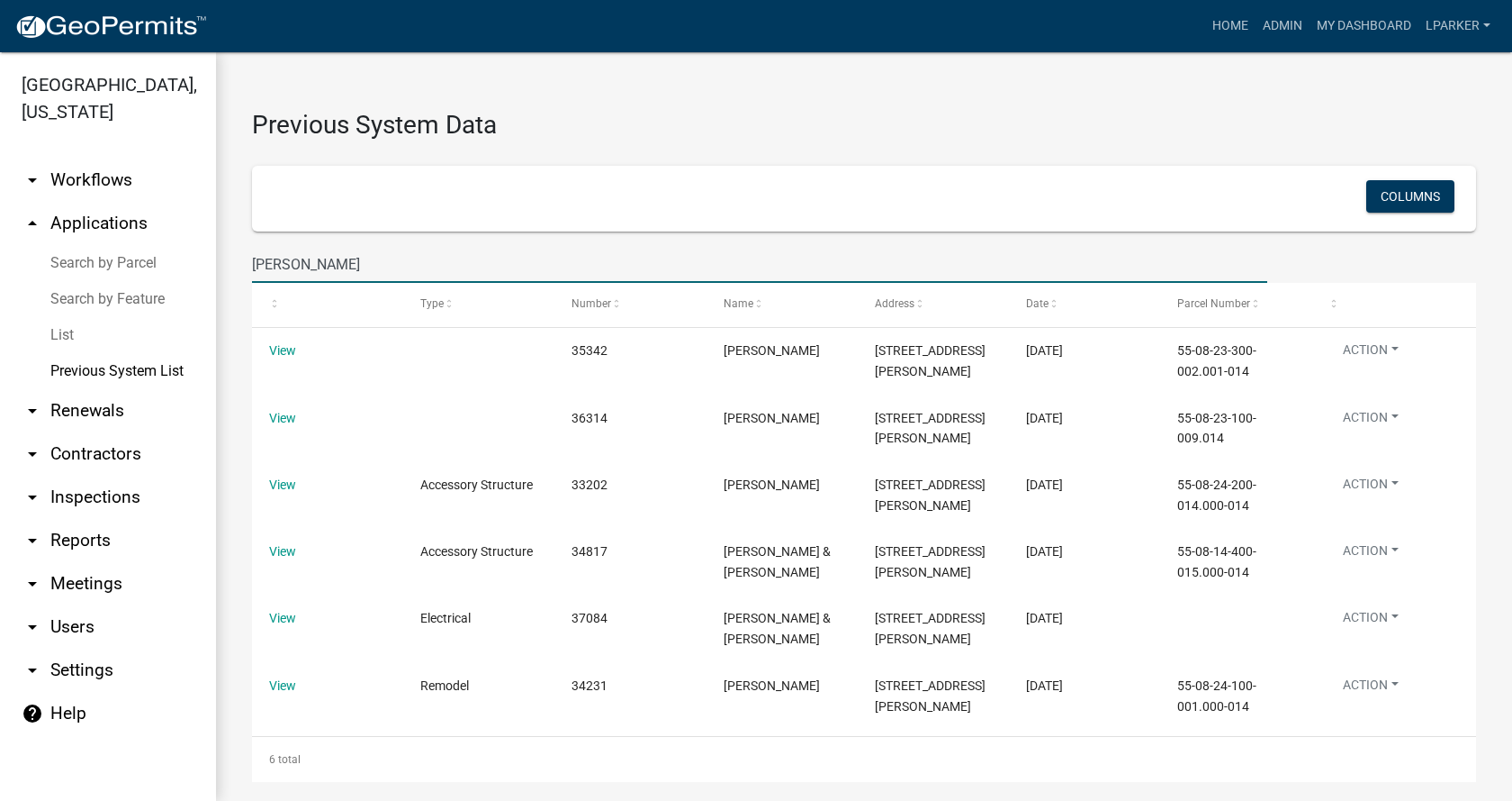
type input "[PERSON_NAME]"
drag, startPoint x: 390, startPoint y: 269, endPoint x: 242, endPoint y: 260, distance: 148.3
click at [242, 260] on div "[PERSON_NAME]" at bounding box center [759, 265] width 1043 height 37
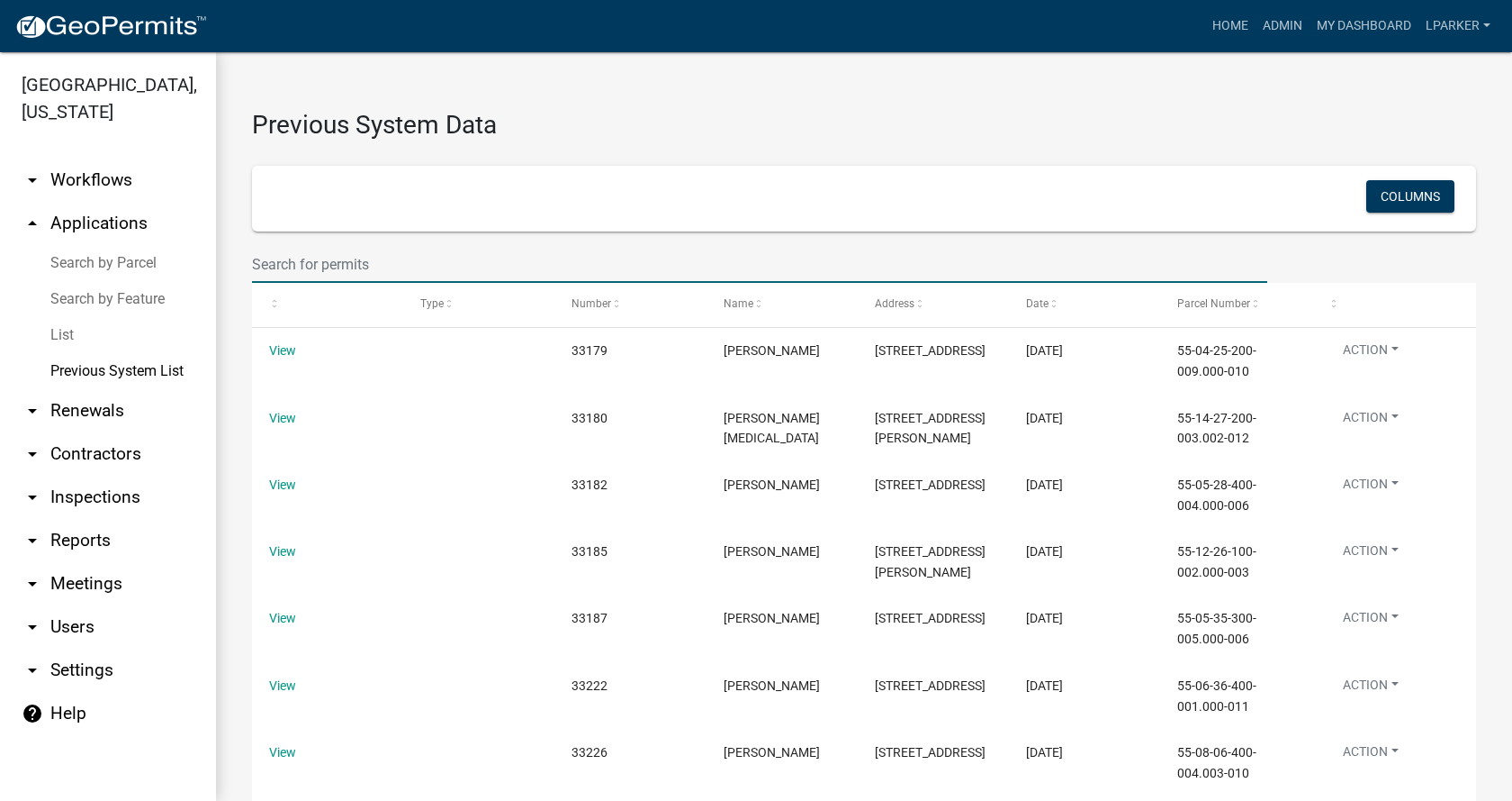
click at [69, 333] on link "List" at bounding box center [108, 334] width 216 height 36
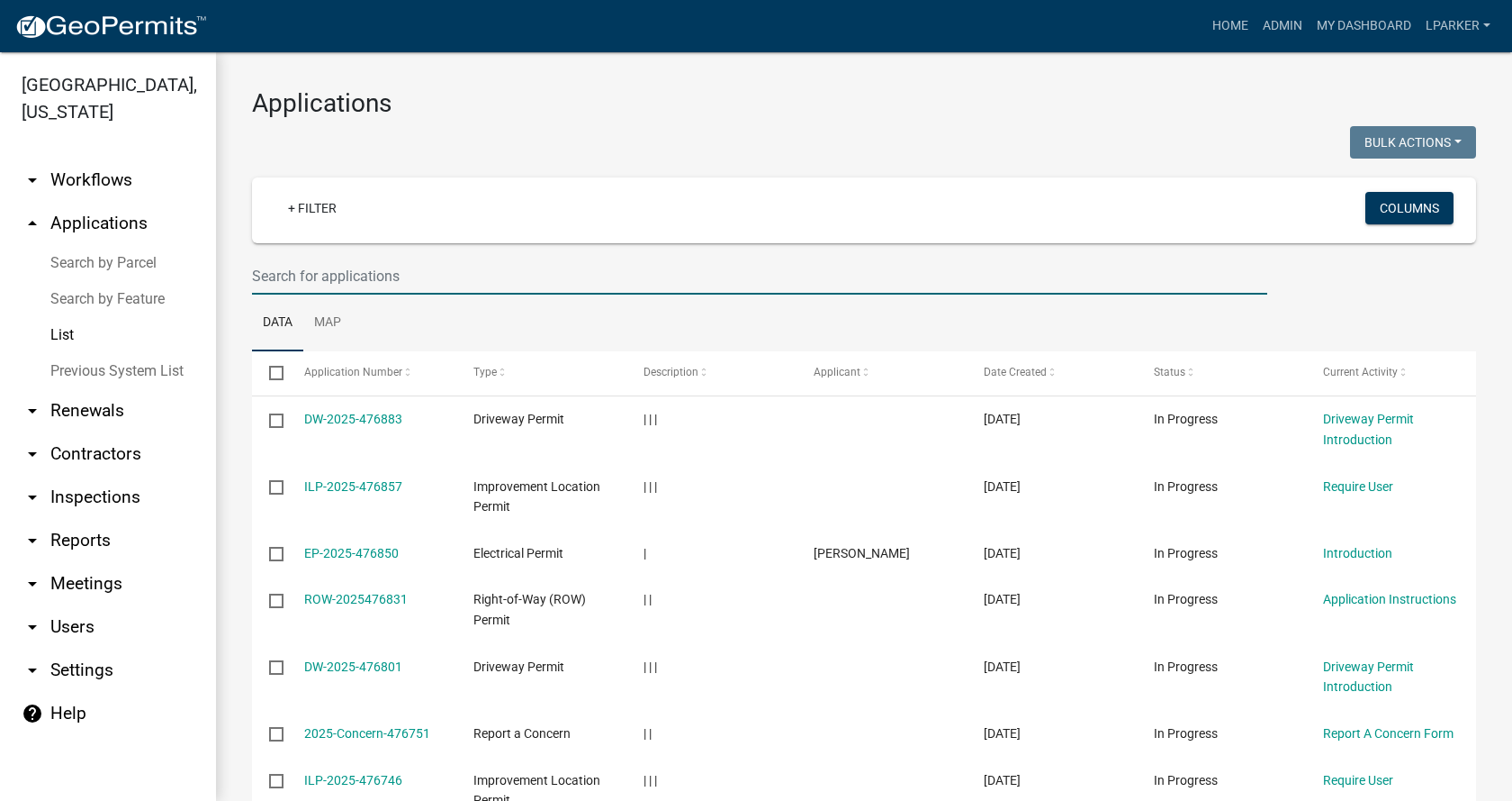
click at [403, 275] on input "text" at bounding box center [759, 276] width 1015 height 37
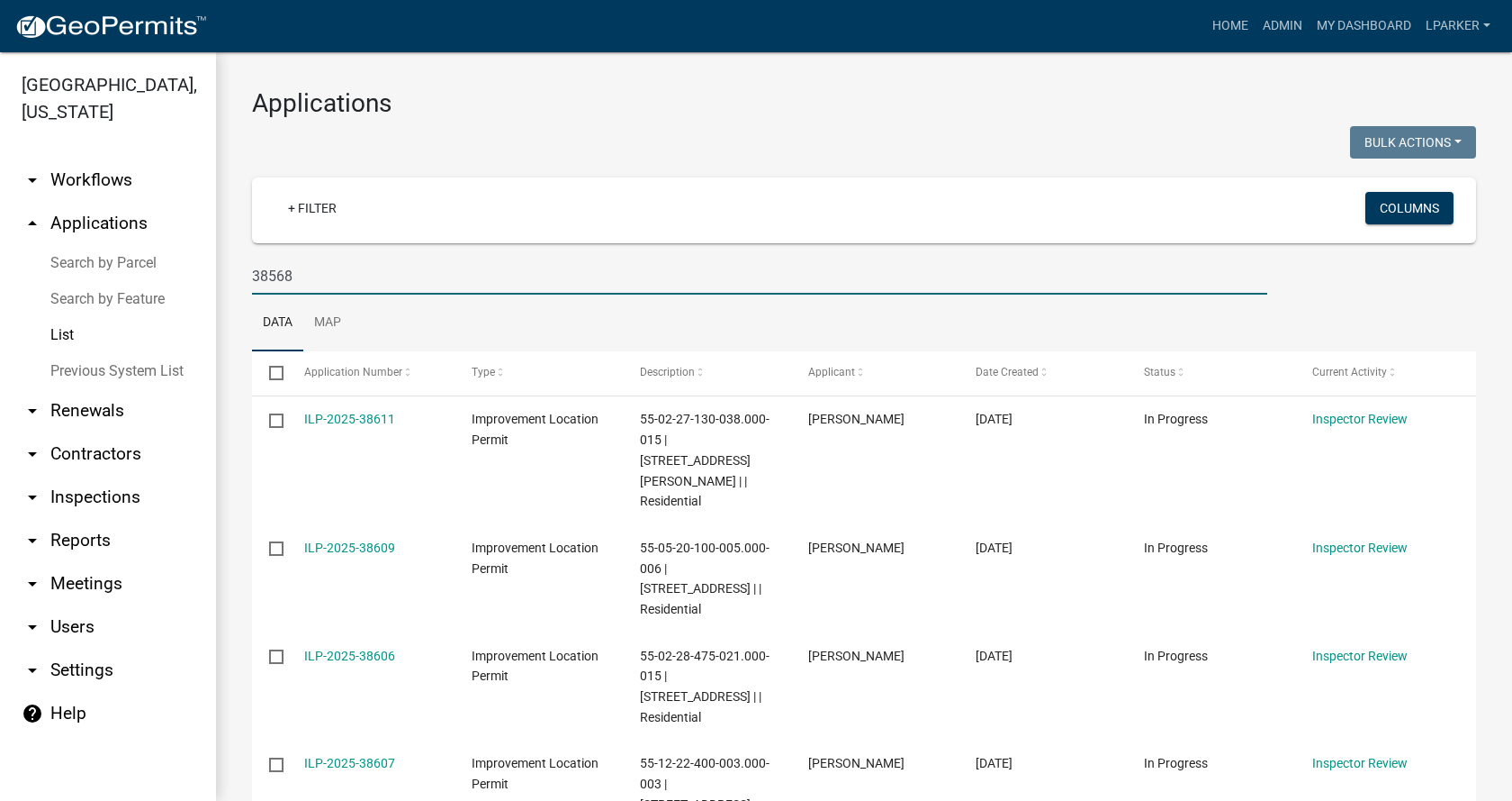
type input "38568"
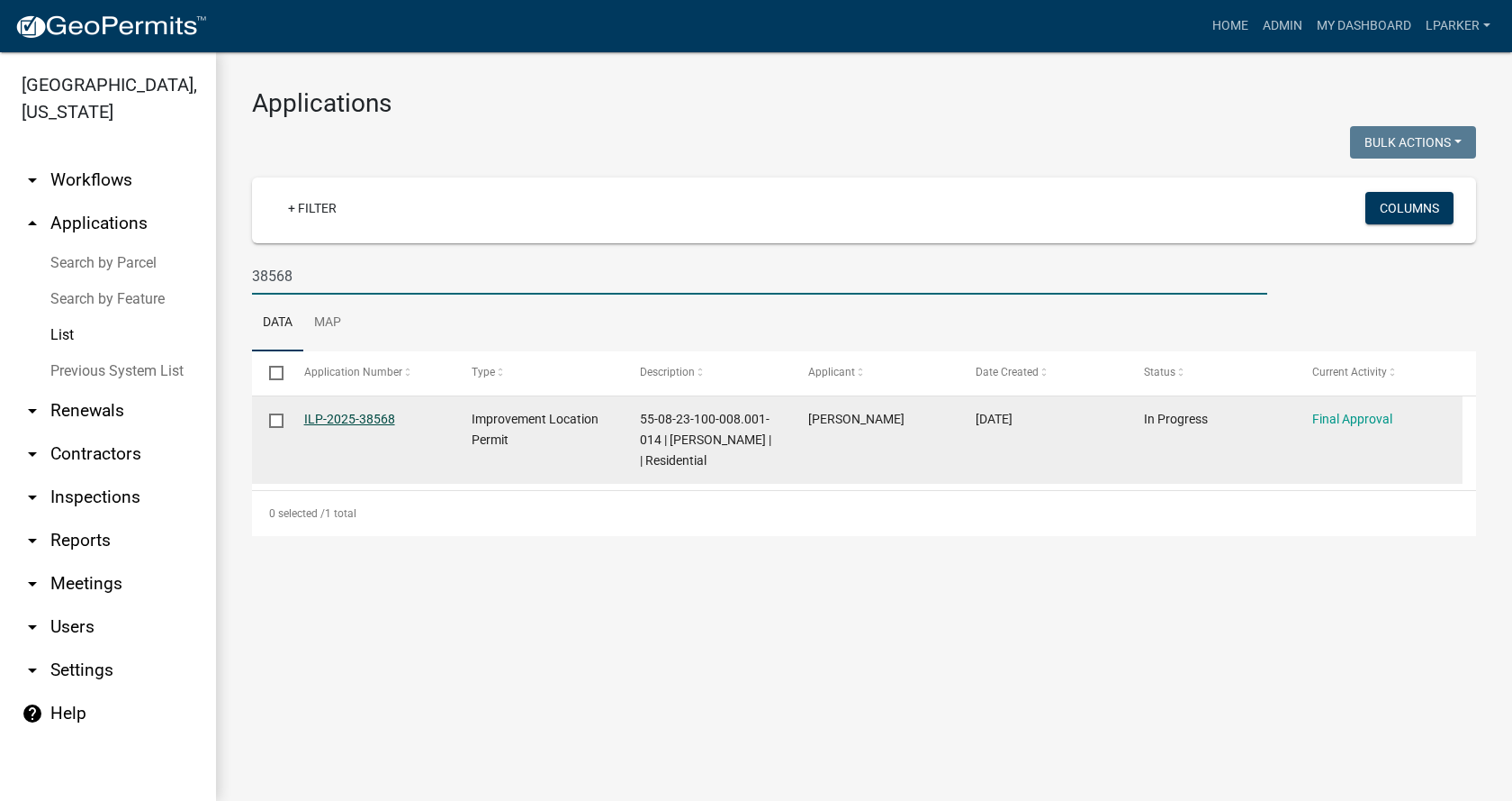
click at [334, 417] on link "ILP-2025-38568" at bounding box center [349, 419] width 91 height 15
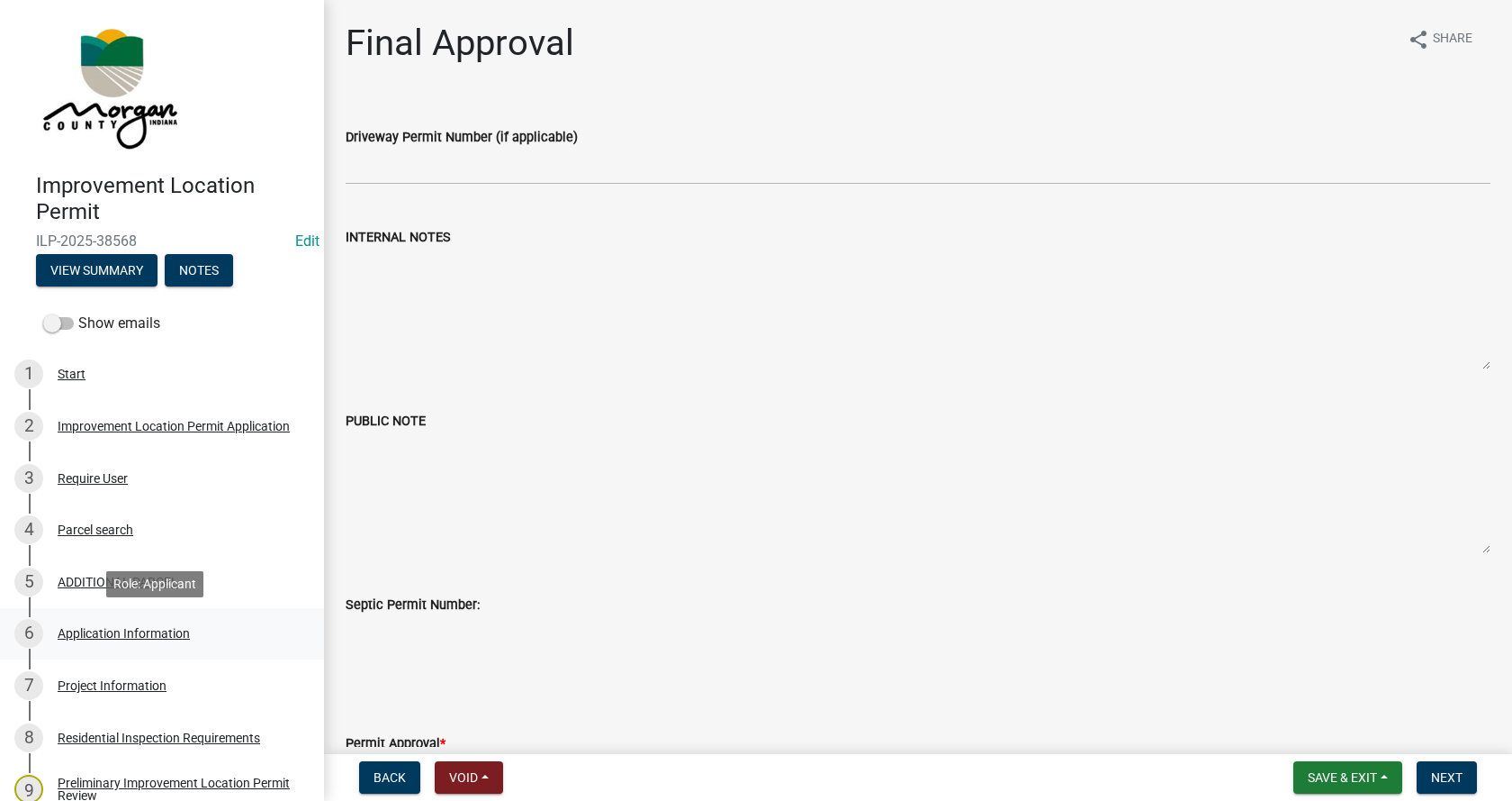
click at [70, 626] on div "Application Information" at bounding box center [123, 632] width 132 height 13
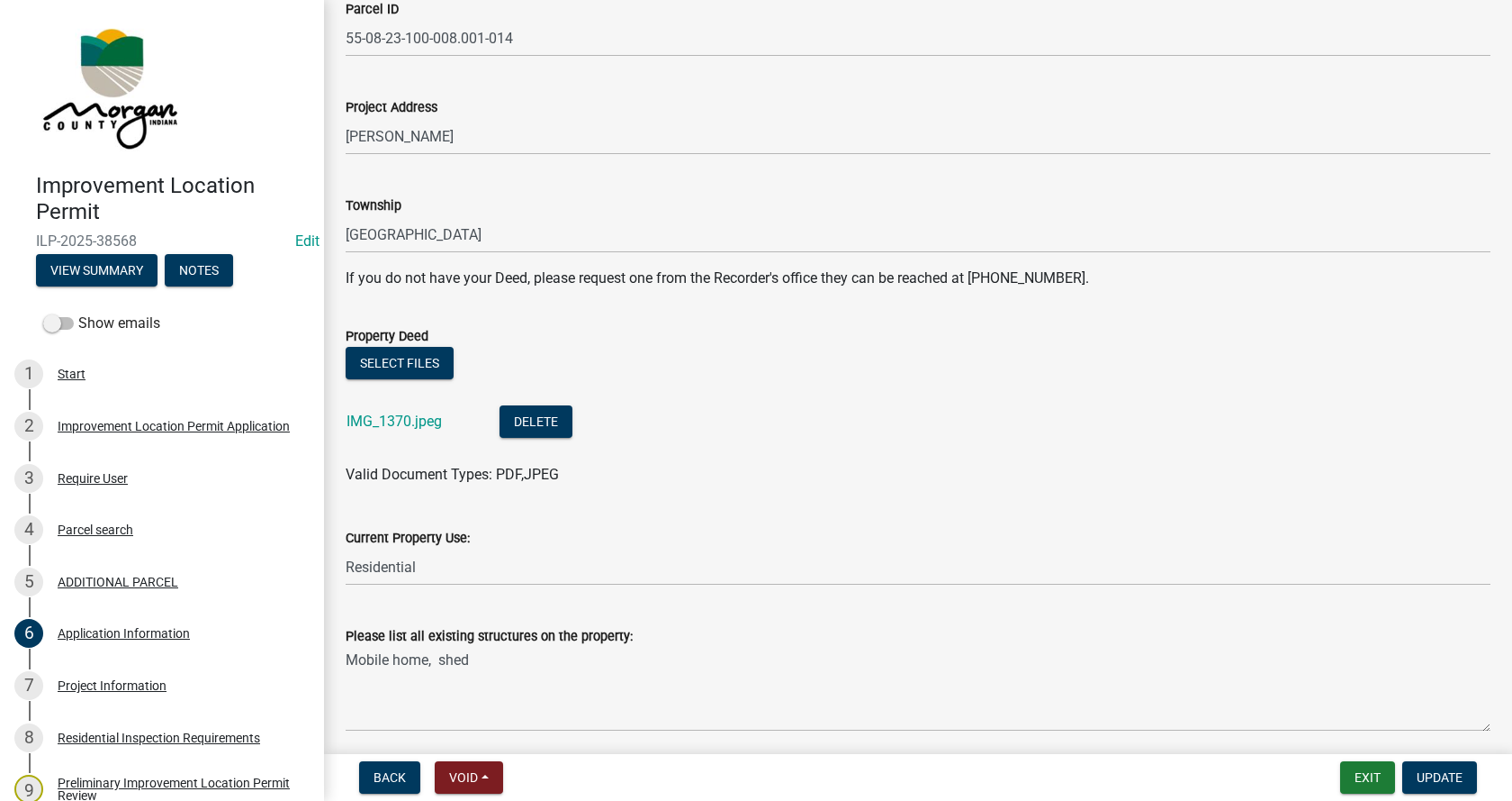
scroll to position [271, 0]
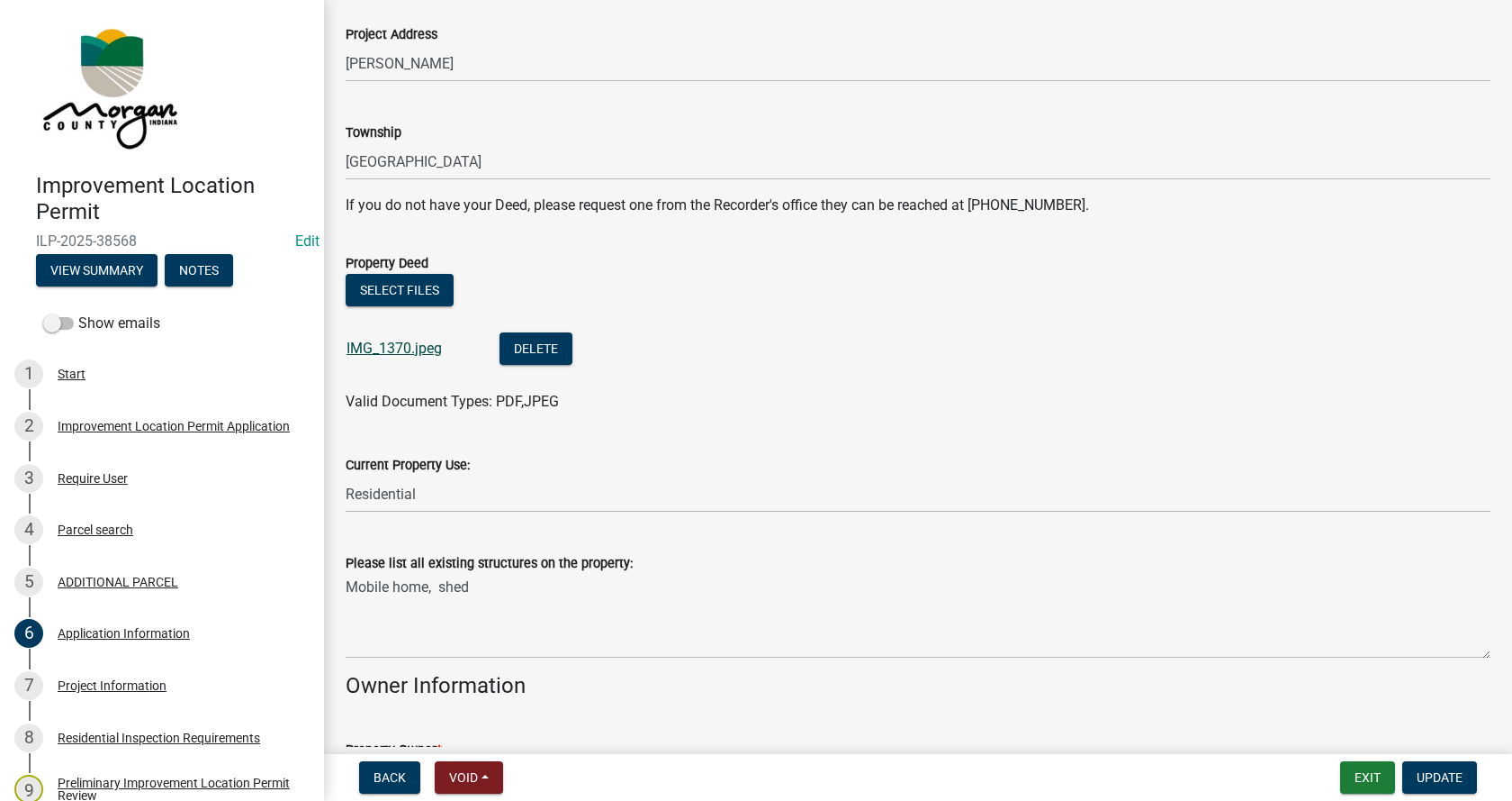
click at [367, 345] on link "IMG_1370.jpeg" at bounding box center [394, 347] width 95 height 17
click at [553, 347] on button "Delete" at bounding box center [536, 348] width 73 height 32
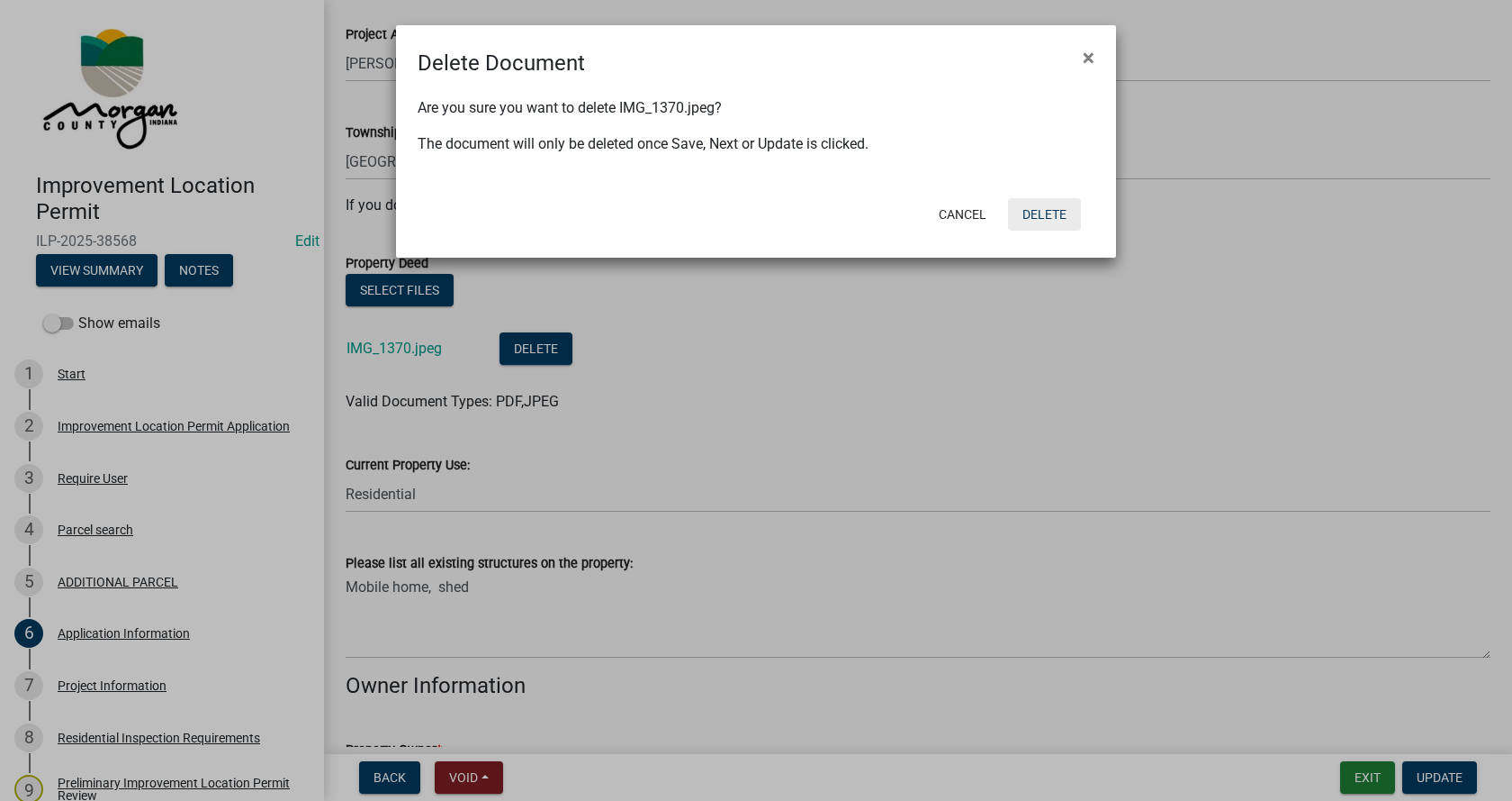
click at [1049, 214] on button "Delete" at bounding box center [1045, 214] width 73 height 32
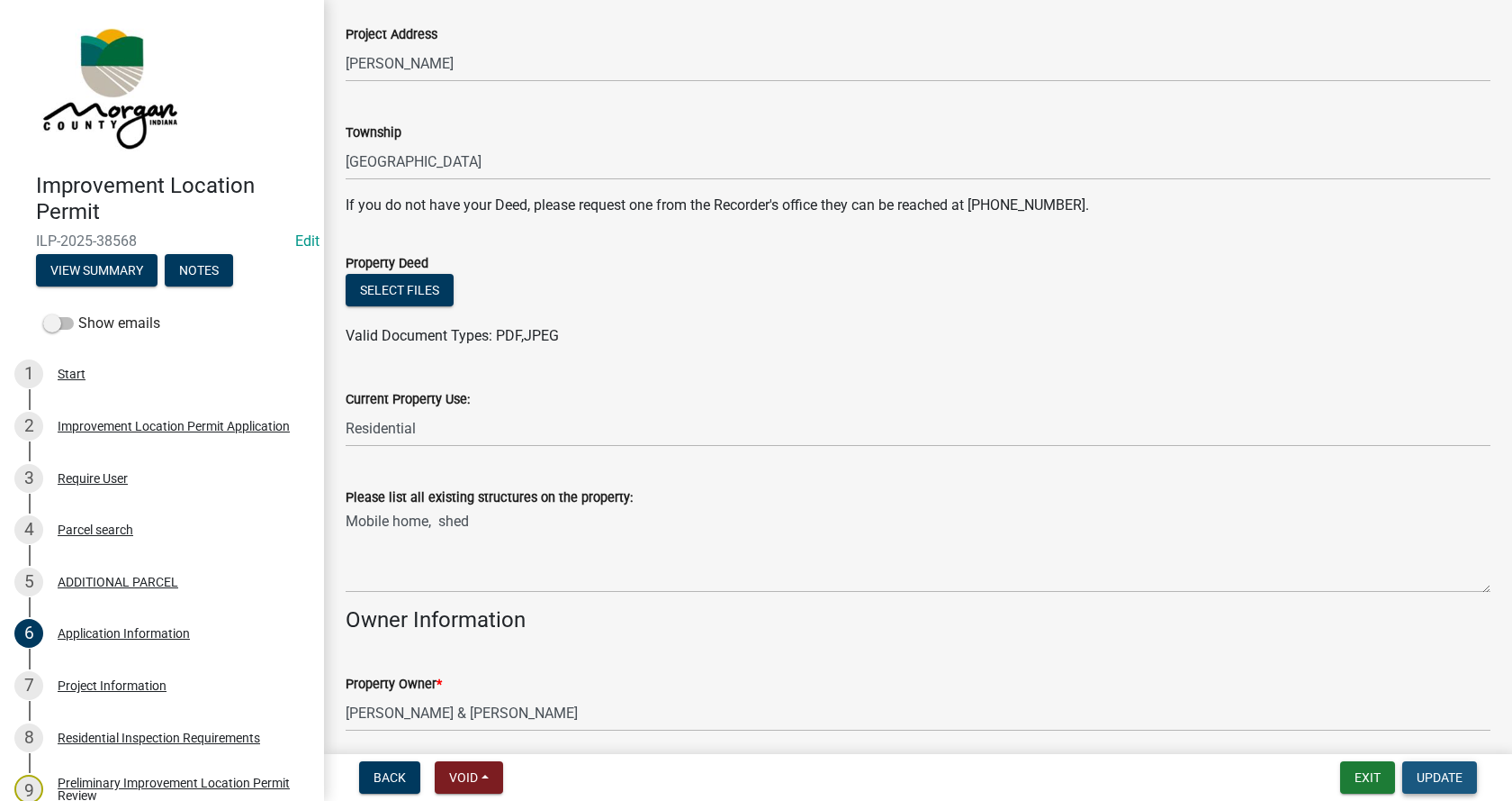
click at [1451, 775] on span "Update" at bounding box center [1439, 776] width 46 height 15
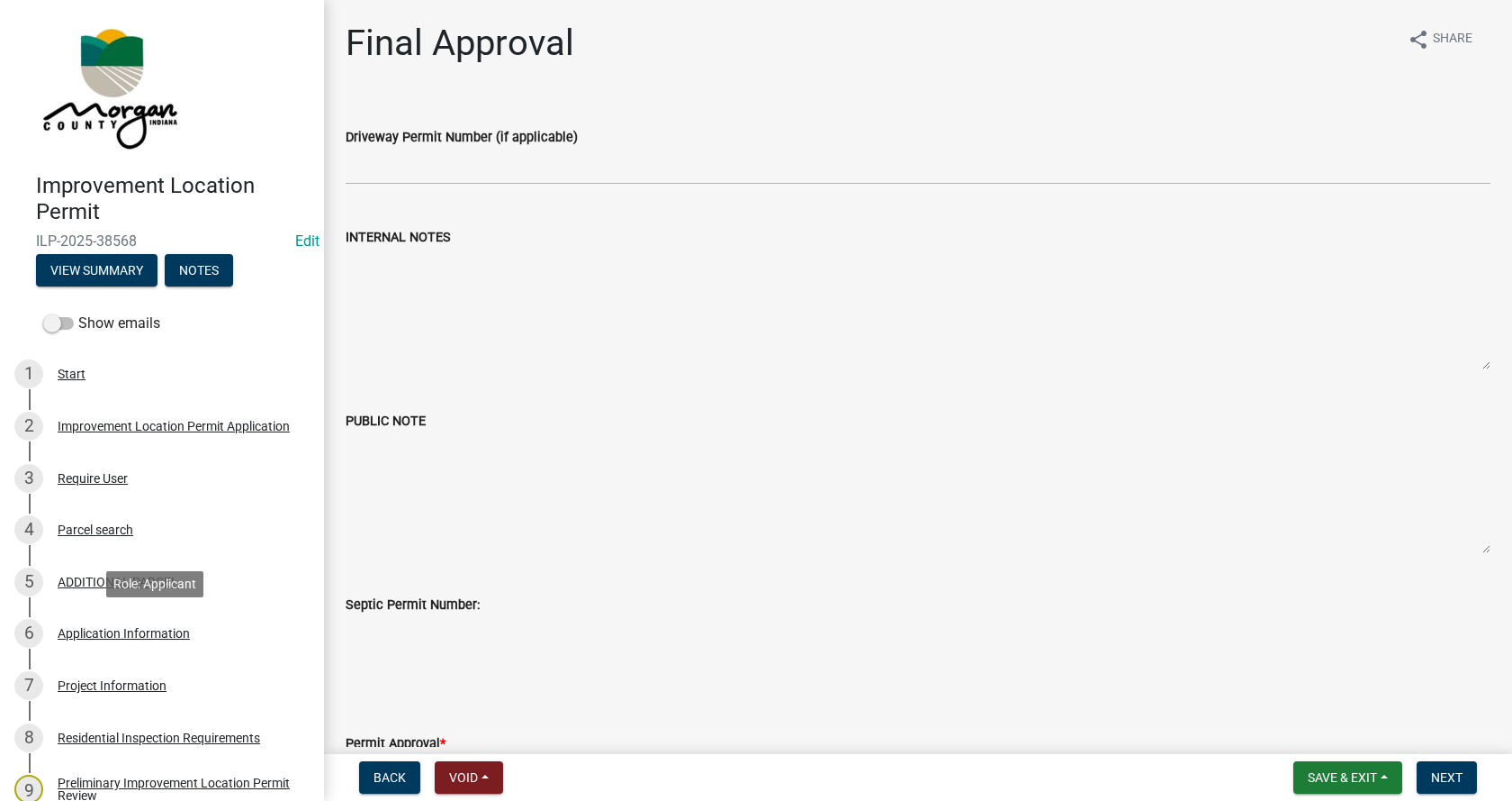
click at [63, 630] on div "Application Information" at bounding box center [123, 632] width 132 height 13
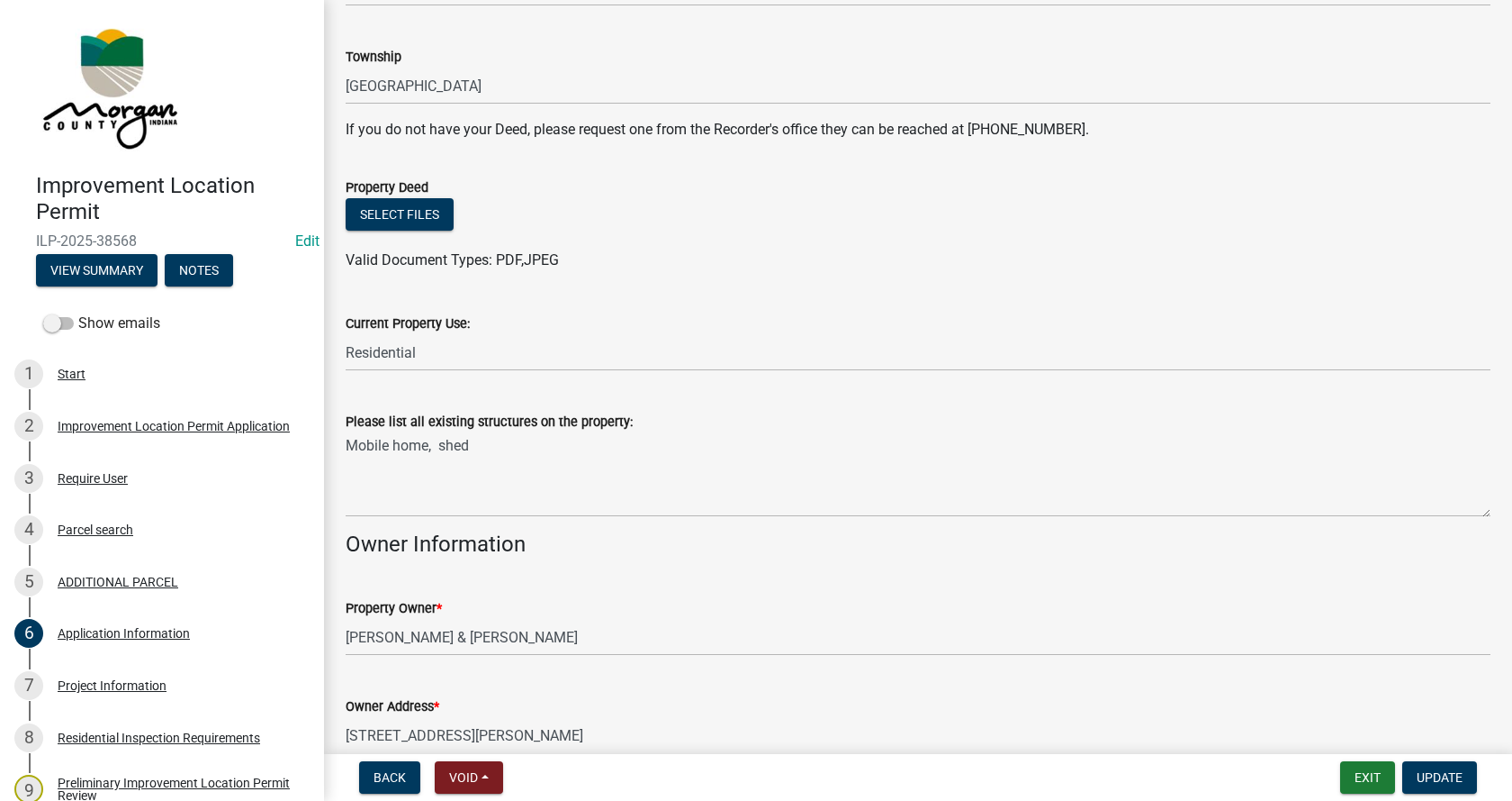
scroll to position [450, 0]
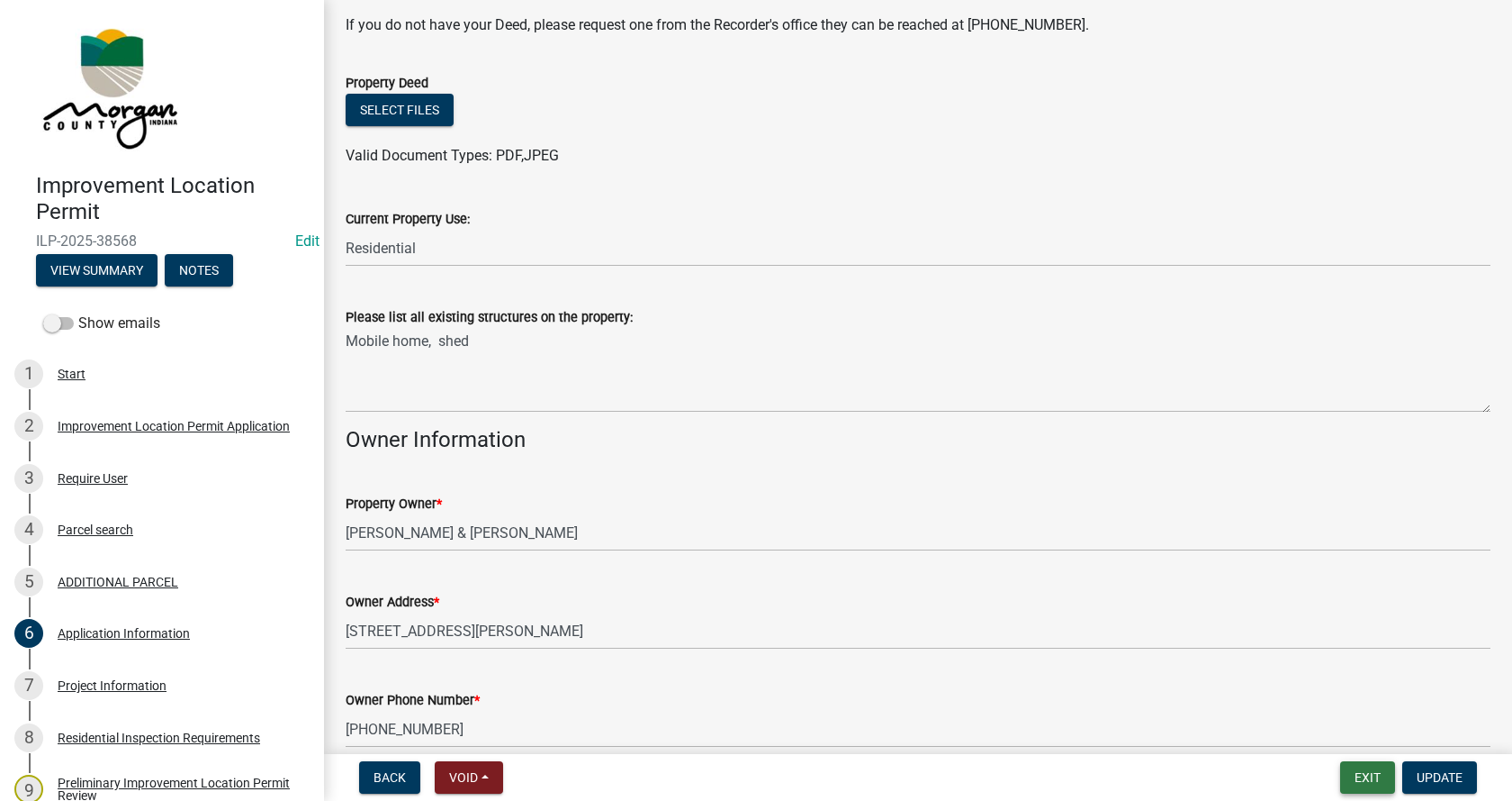
click at [1364, 773] on button "Exit" at bounding box center [1368, 776] width 55 height 32
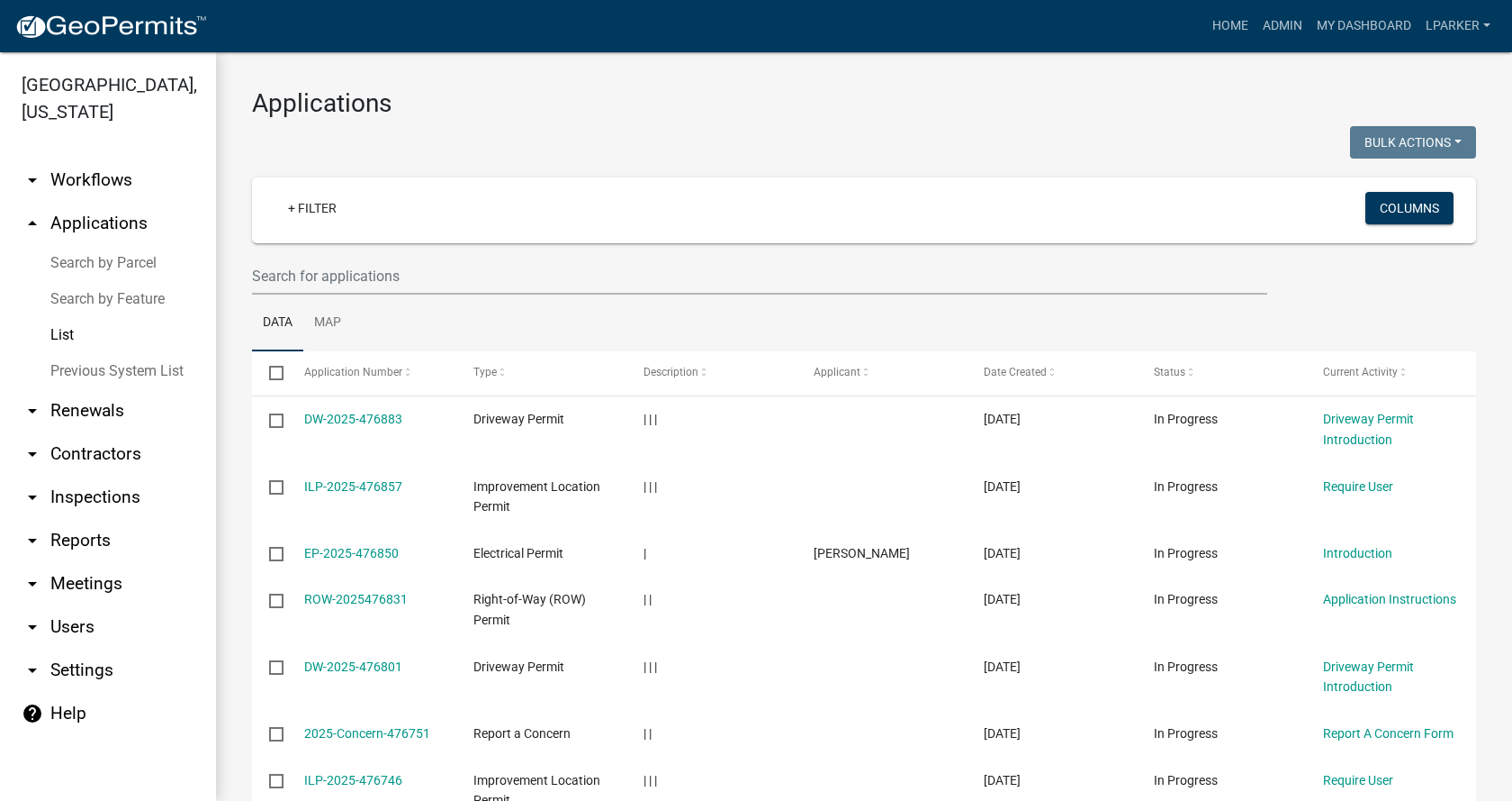
click at [85, 371] on link "Previous System List" at bounding box center [108, 371] width 216 height 36
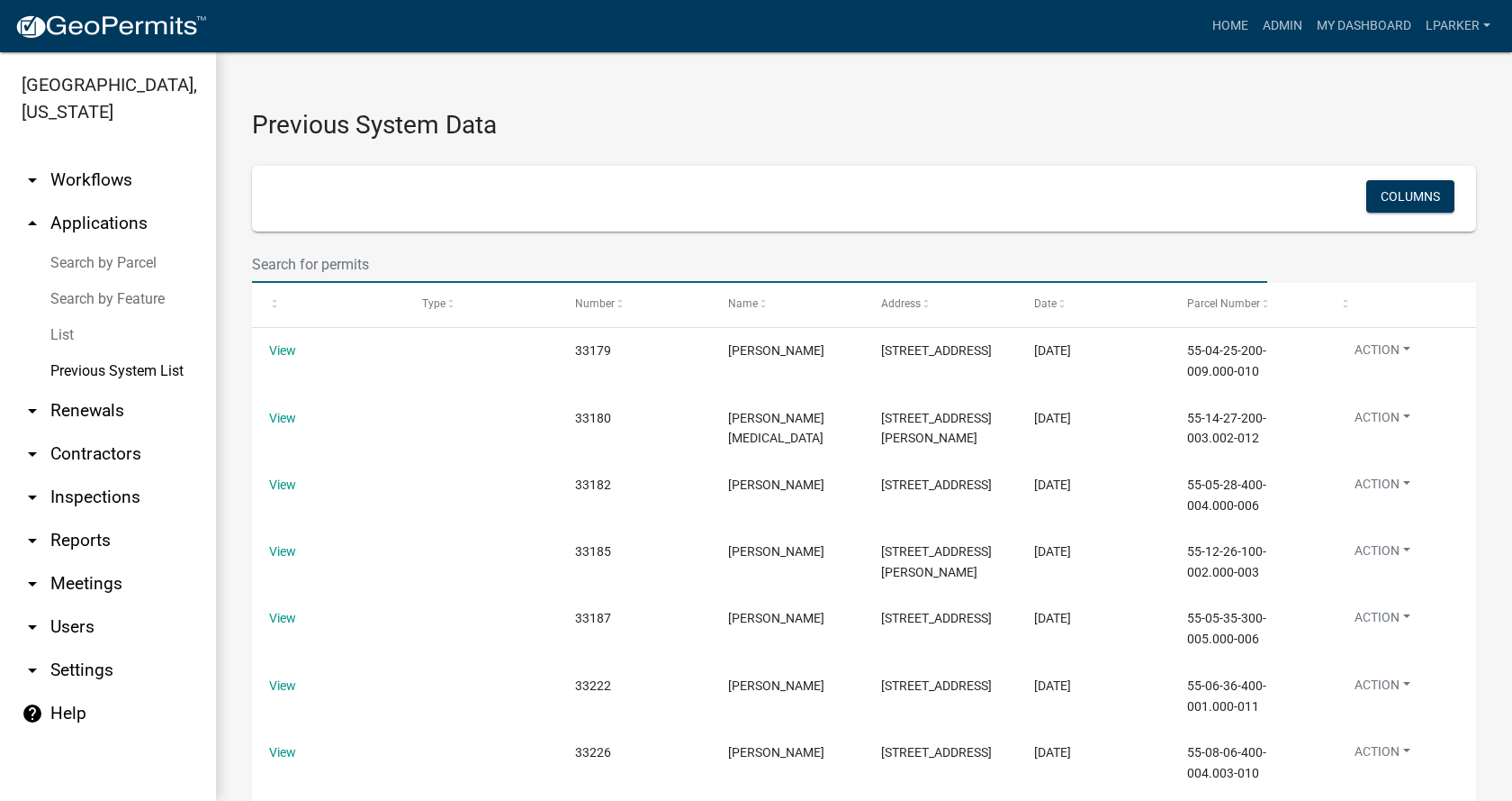
click at [332, 272] on input "text" at bounding box center [759, 265] width 1015 height 37
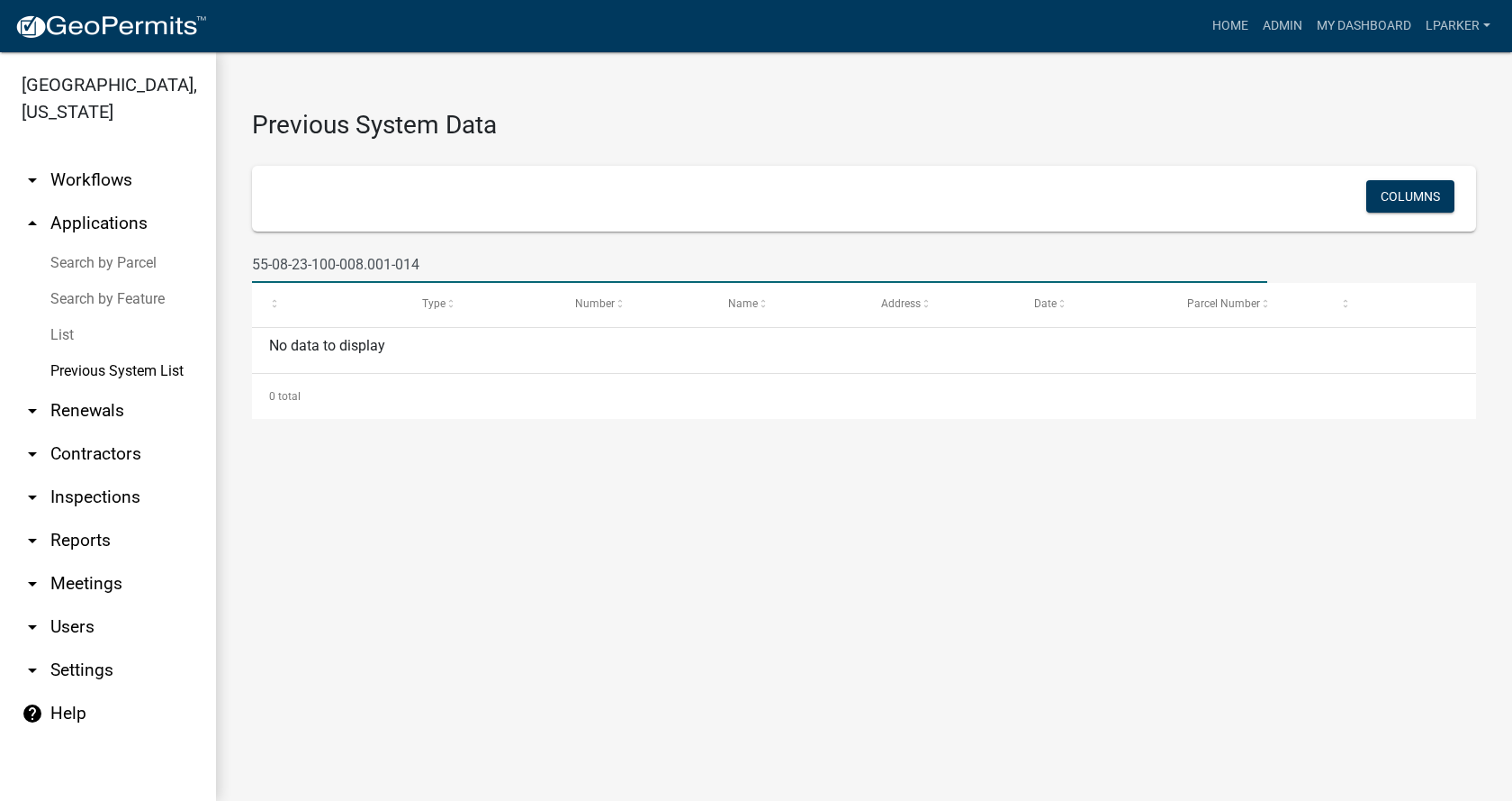
type input "55-08-23-100-008.001-014"
drag, startPoint x: 436, startPoint y: 271, endPoint x: 241, endPoint y: 251, distance: 196.0
click at [241, 251] on div "55-08-23-100-008.001-014" at bounding box center [759, 265] width 1043 height 37
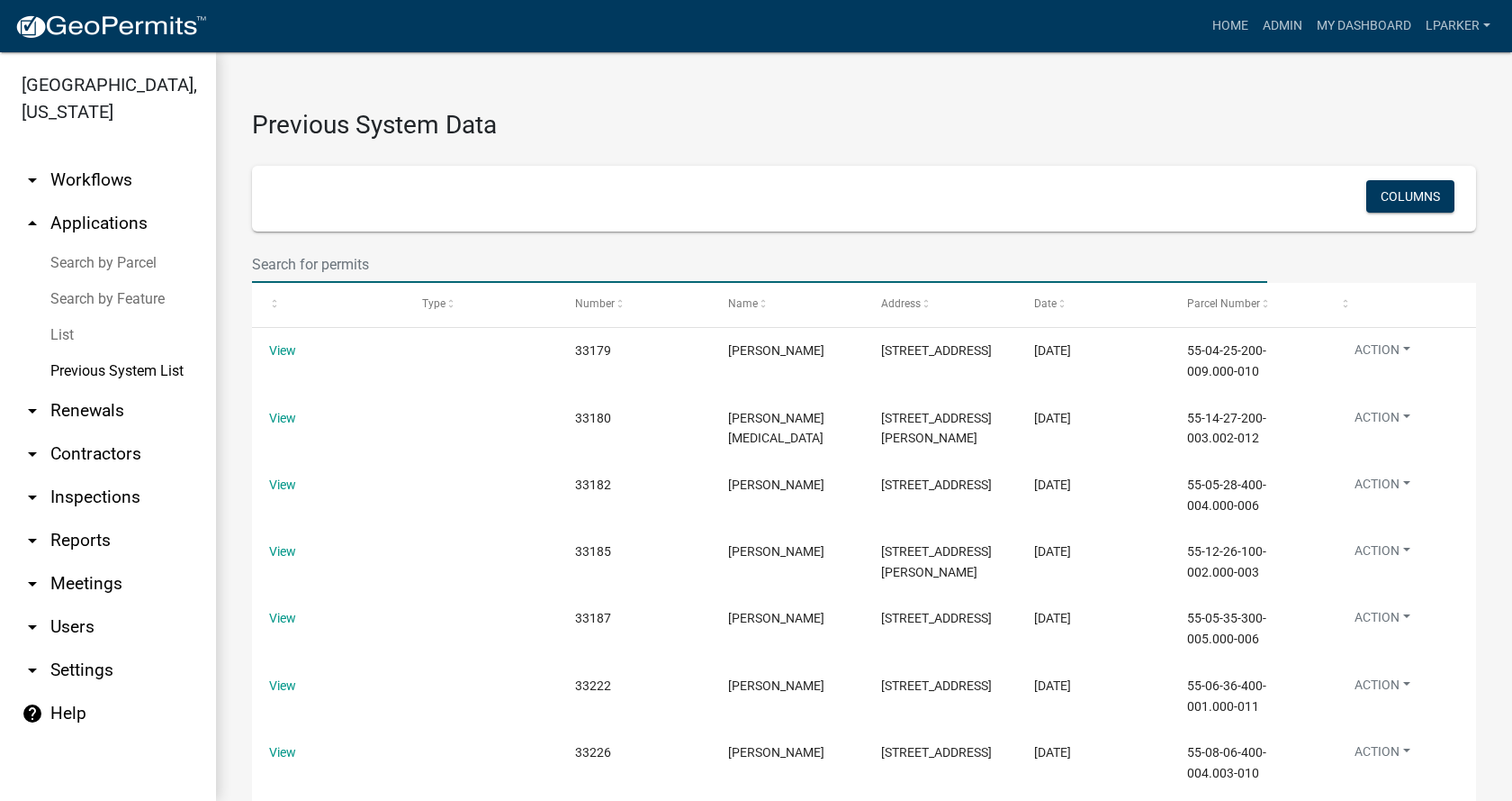
click at [64, 327] on link "List" at bounding box center [108, 334] width 216 height 36
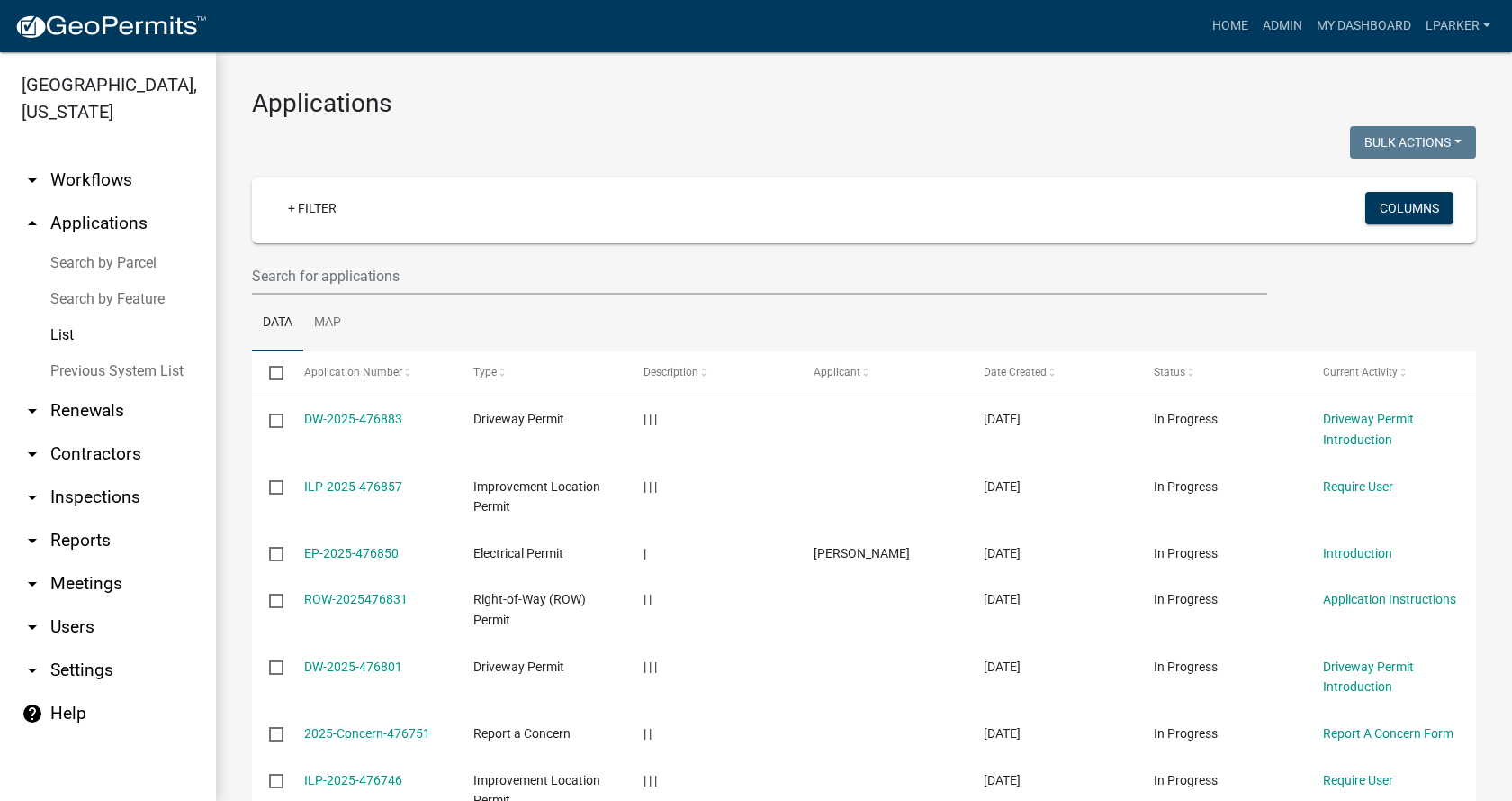
click at [73, 370] on link "Previous System List" at bounding box center [108, 371] width 216 height 36
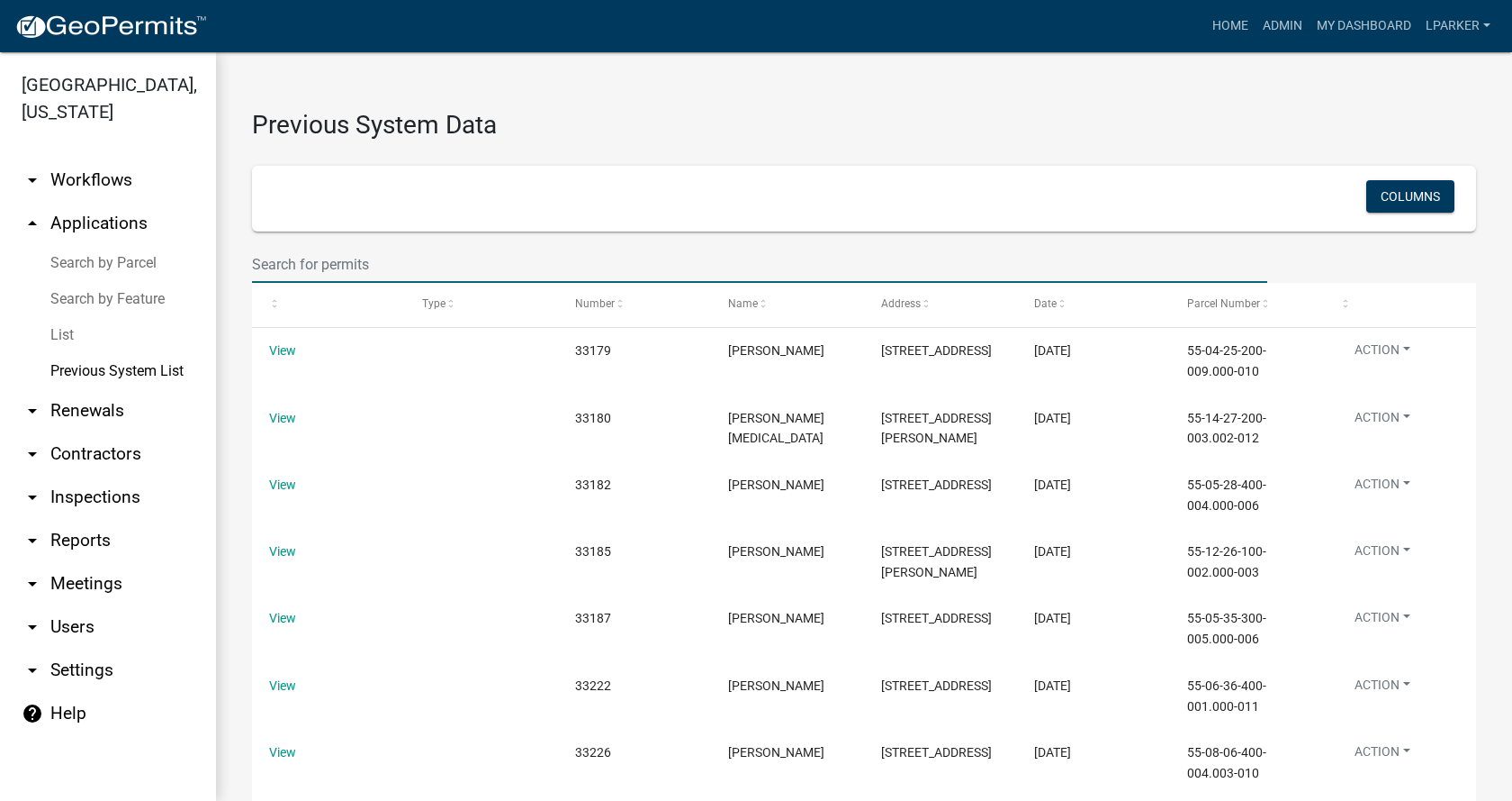
click at [325, 266] on input "text" at bounding box center [759, 265] width 1015 height 37
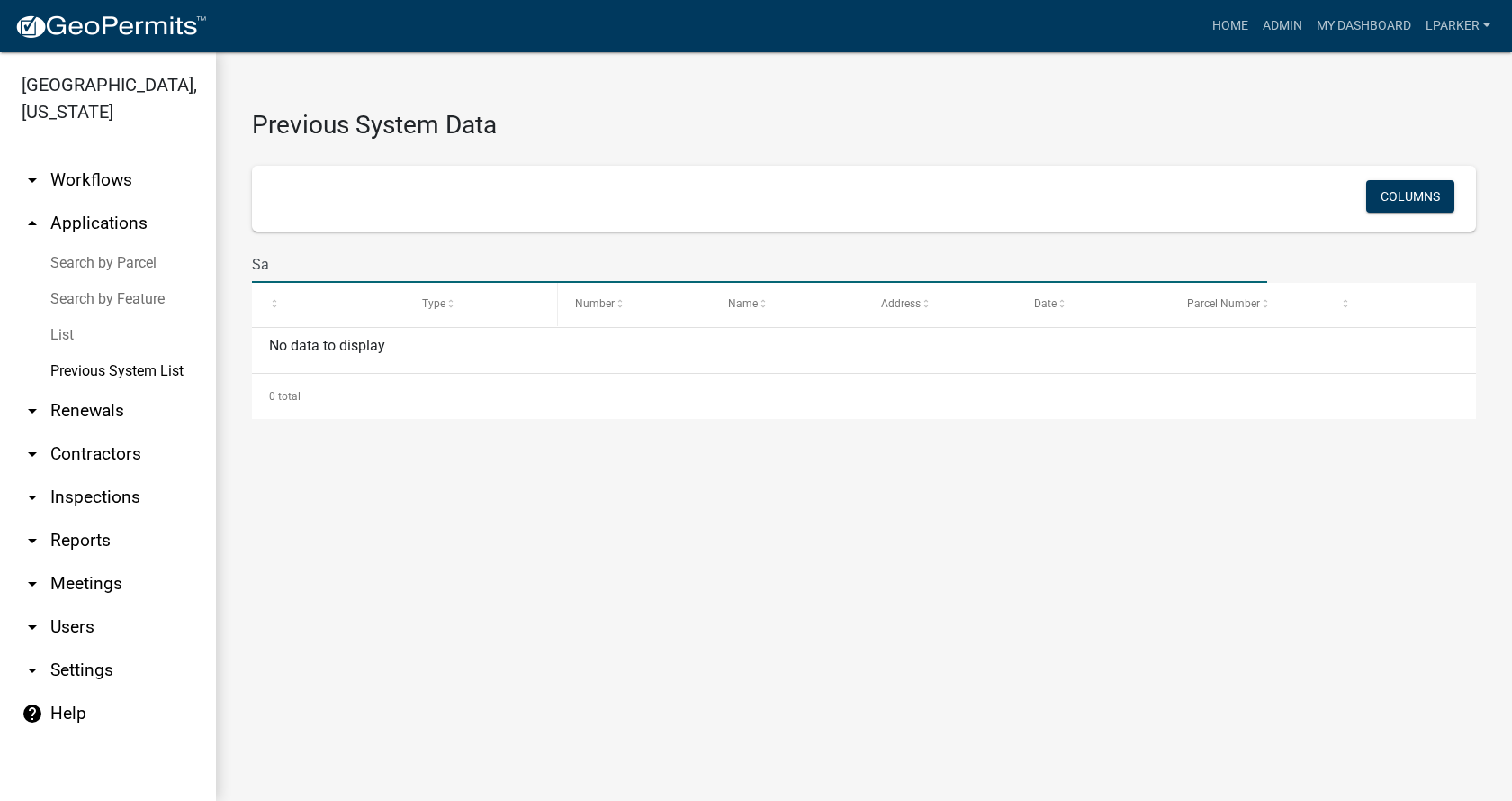
type input "S"
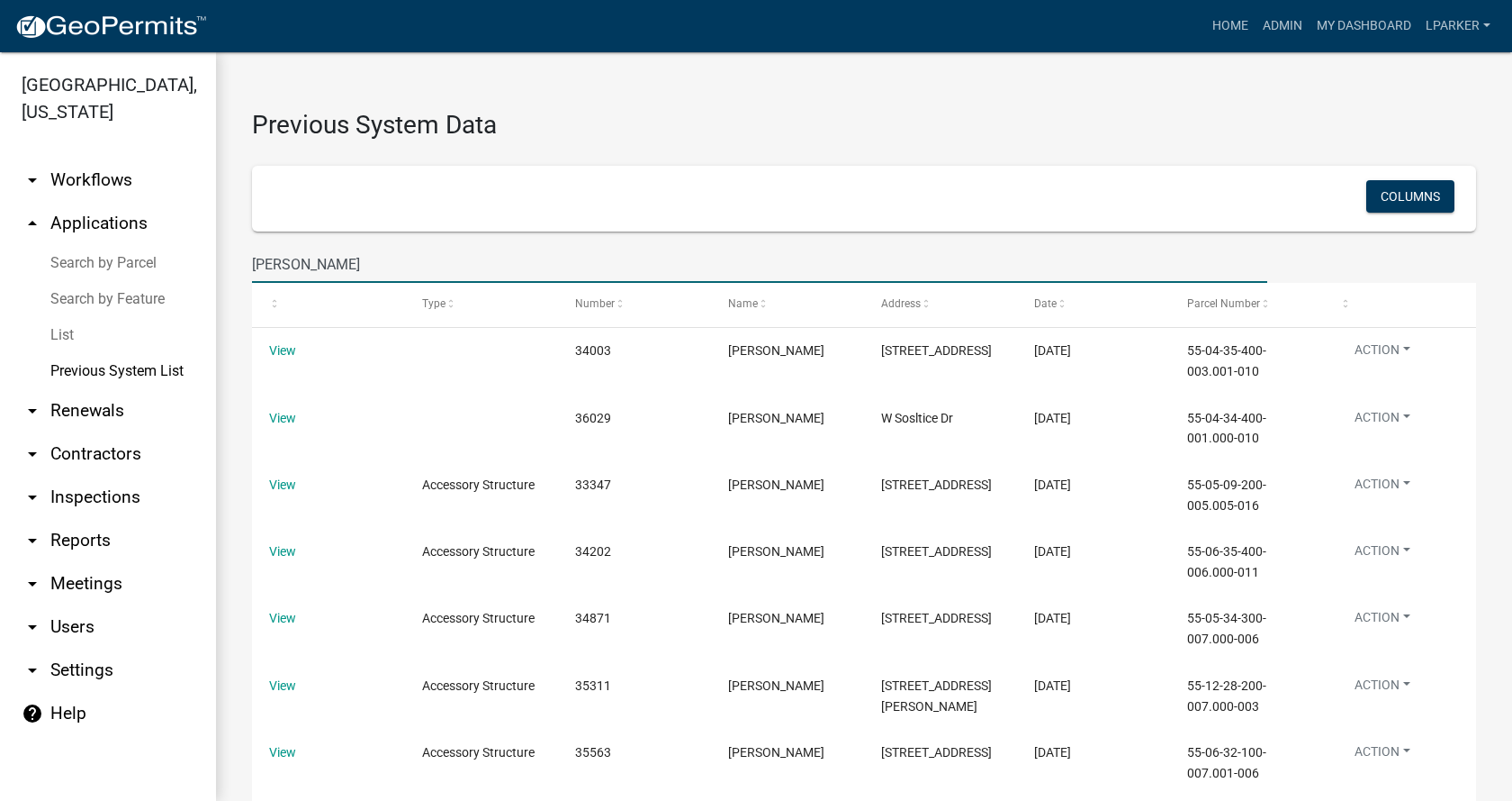
click at [329, 263] on input "[PERSON_NAME]" at bounding box center [759, 265] width 1015 height 37
type input "J"
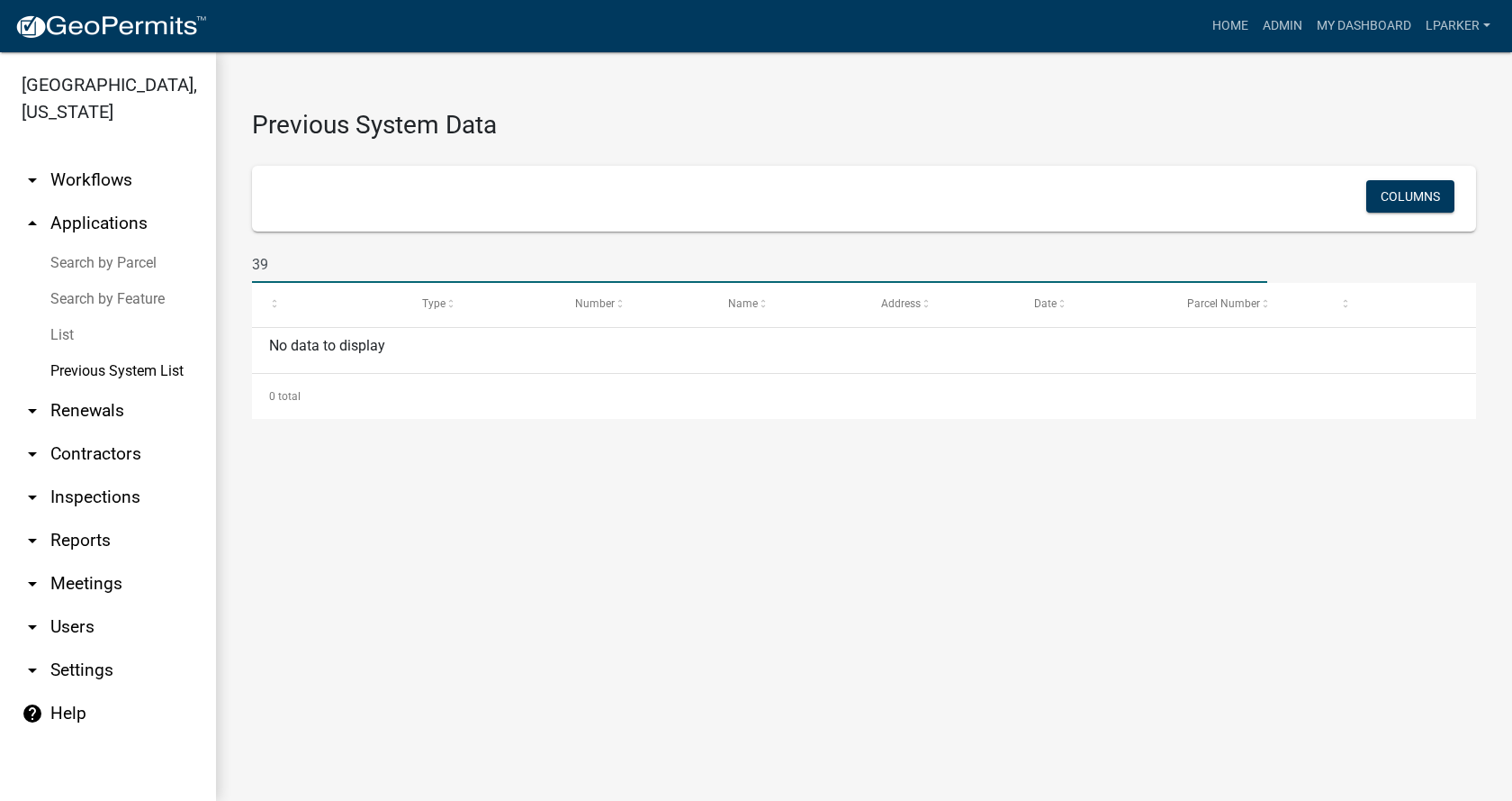
type input "3"
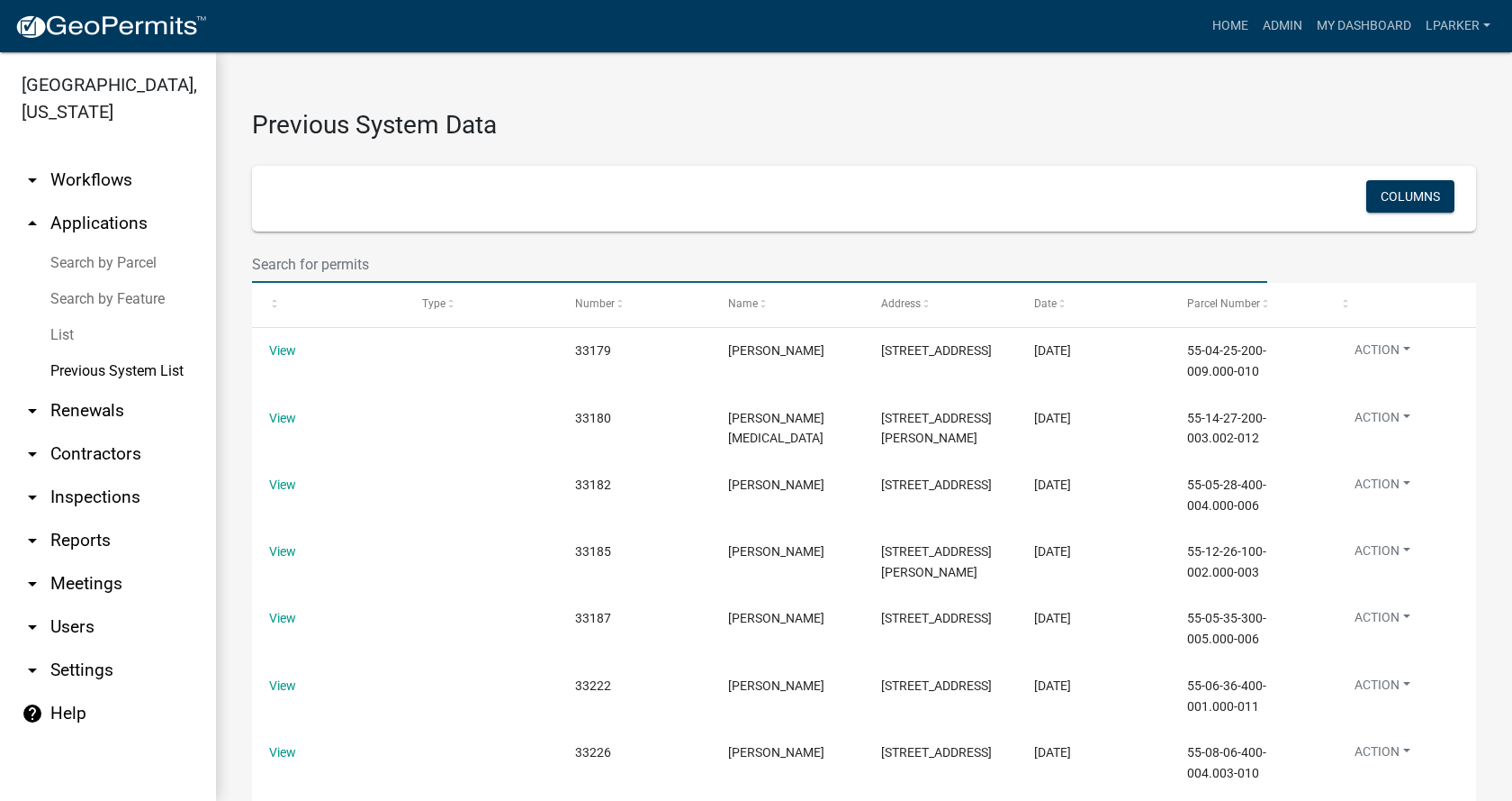
click at [300, 260] on input "text" at bounding box center [759, 265] width 1015 height 37
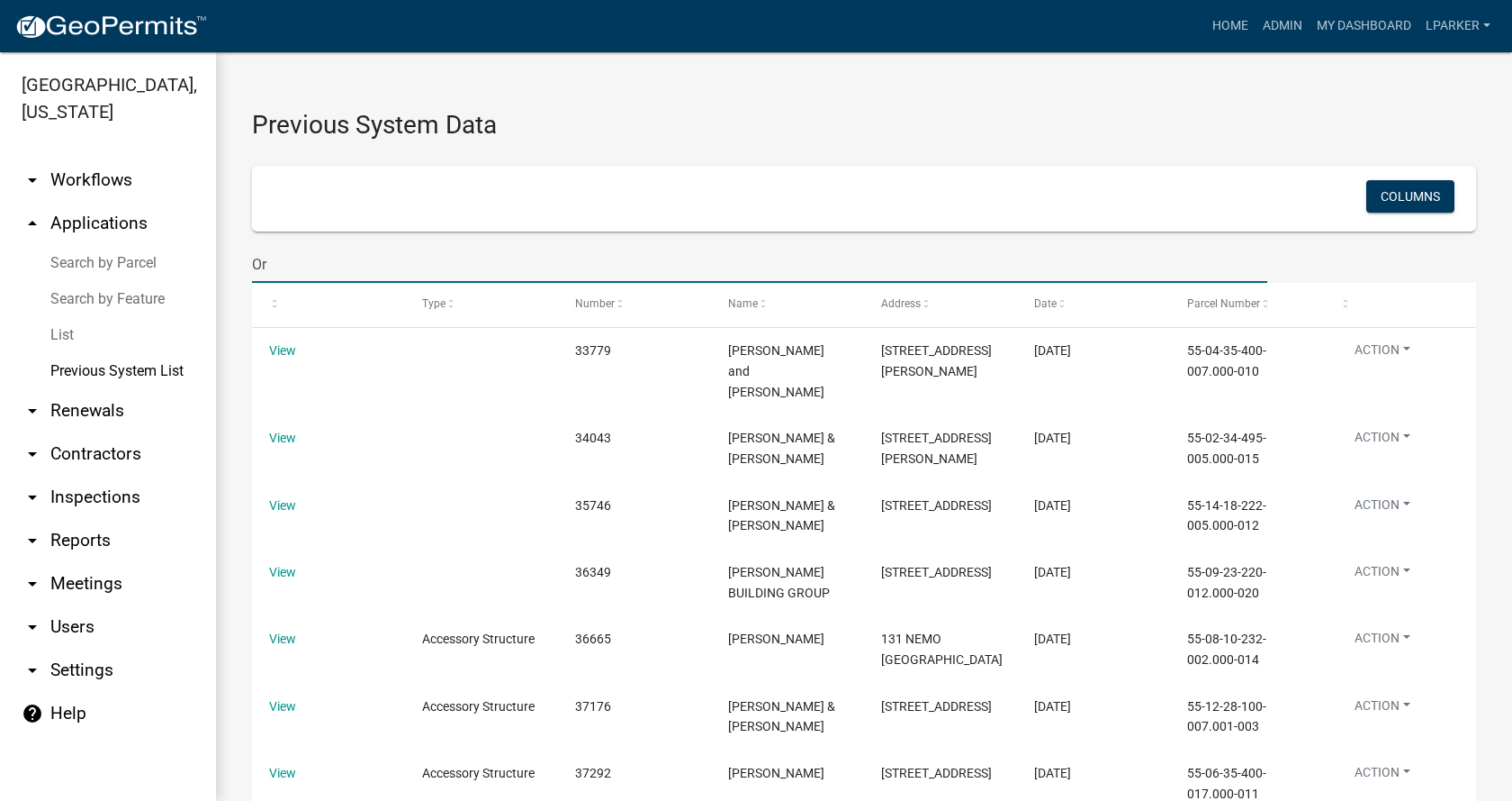
type input "O"
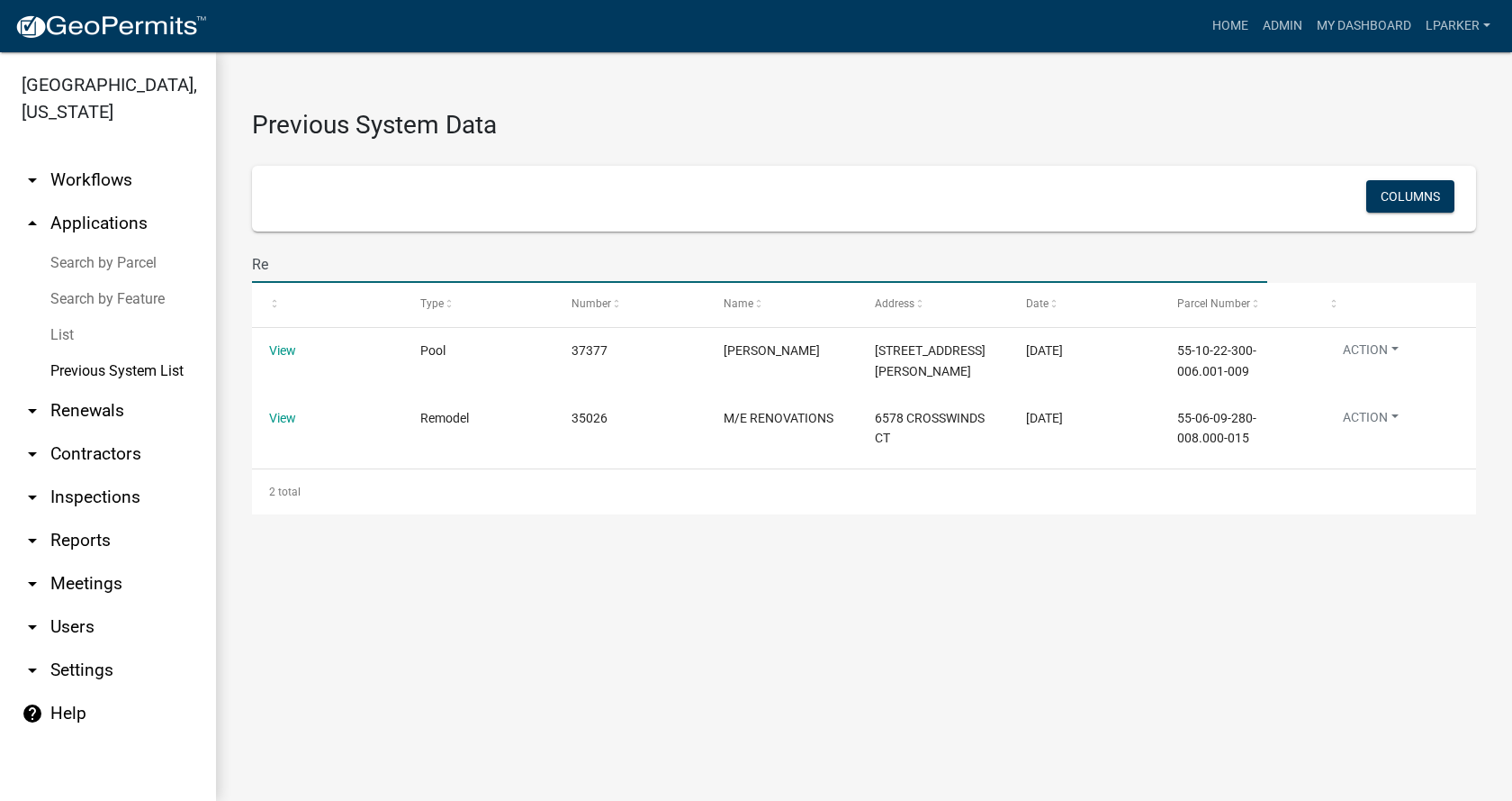
type input "R"
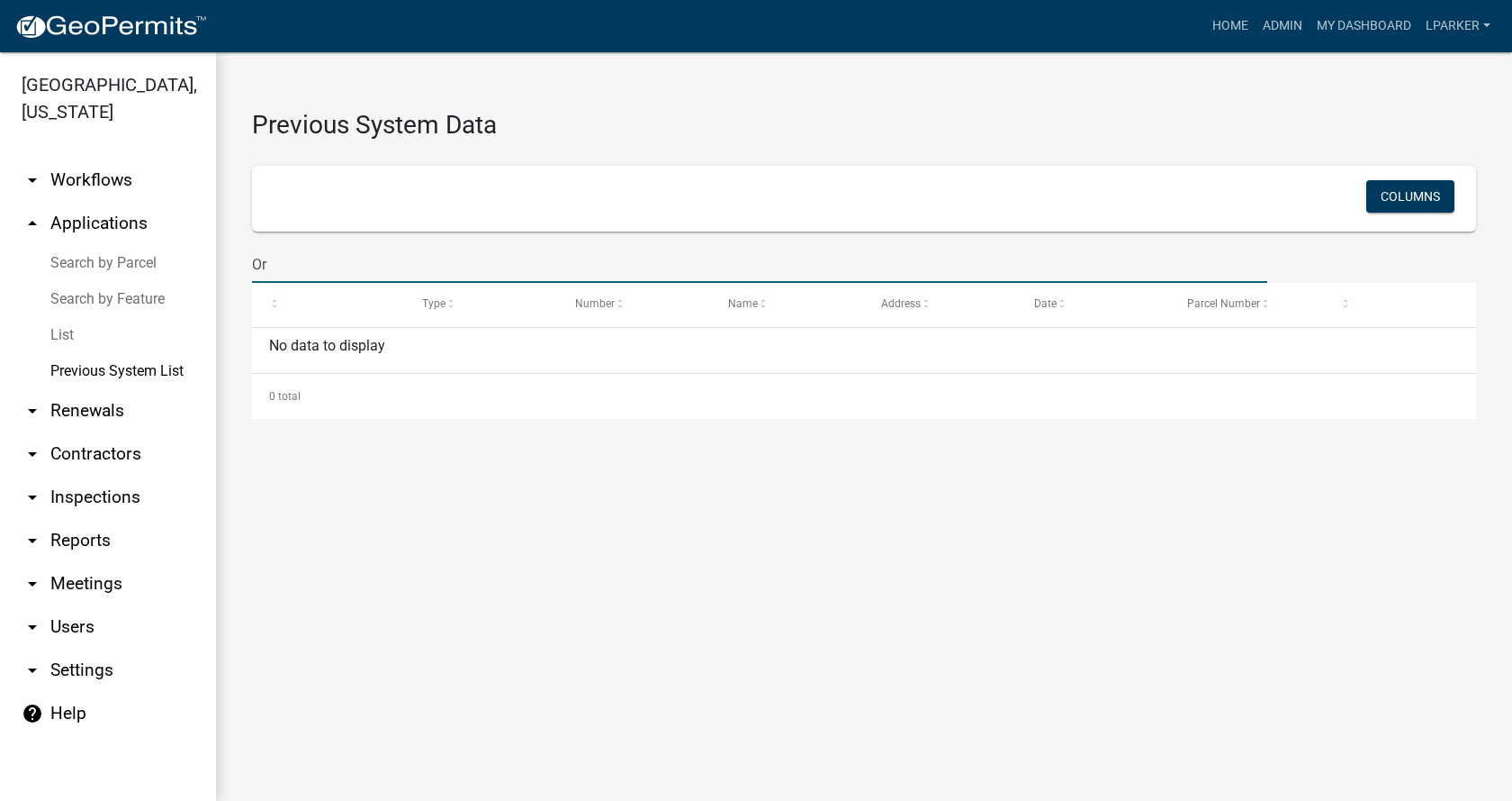
type input "O"
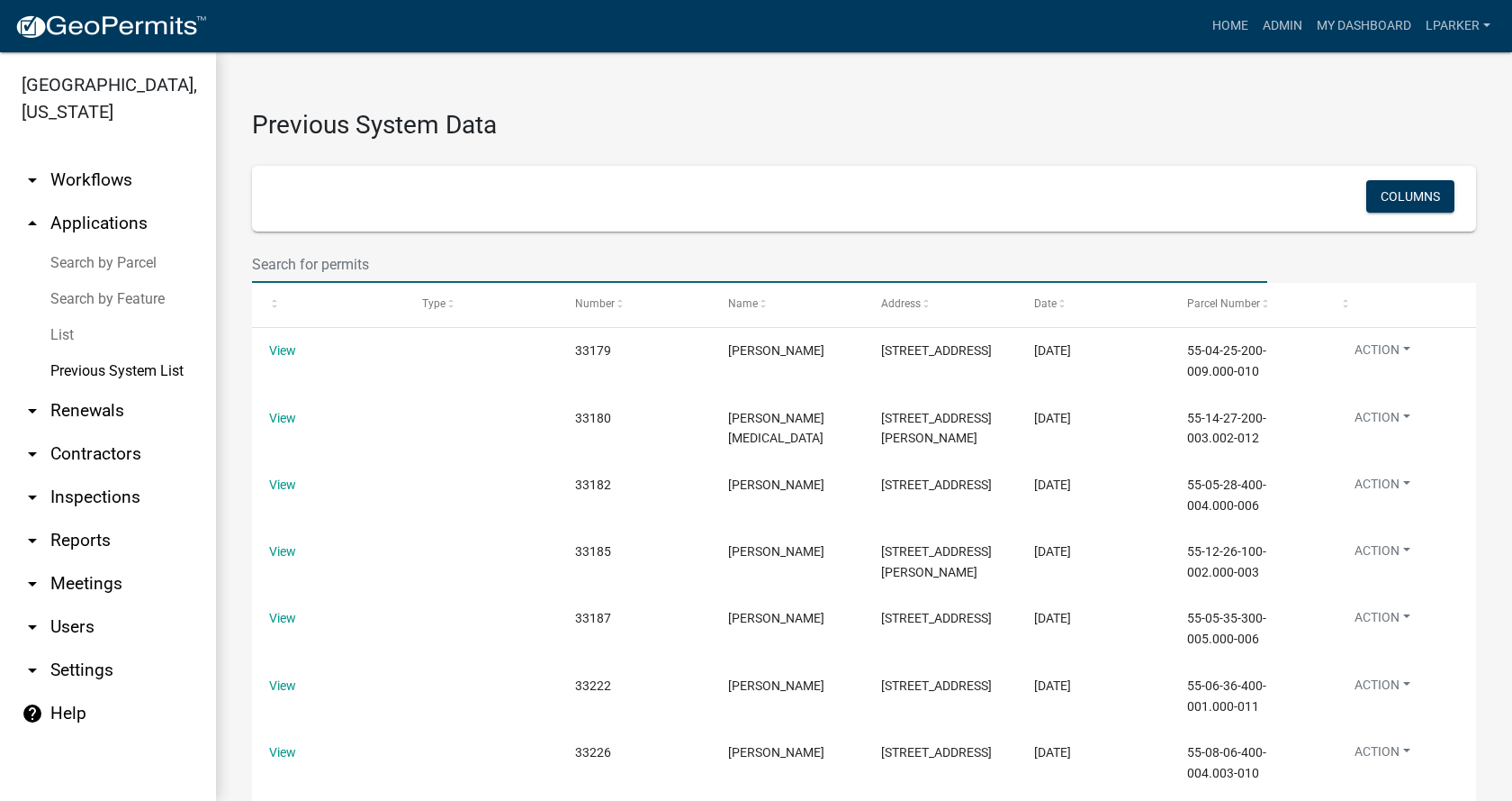
click at [61, 329] on link "List" at bounding box center [108, 334] width 216 height 36
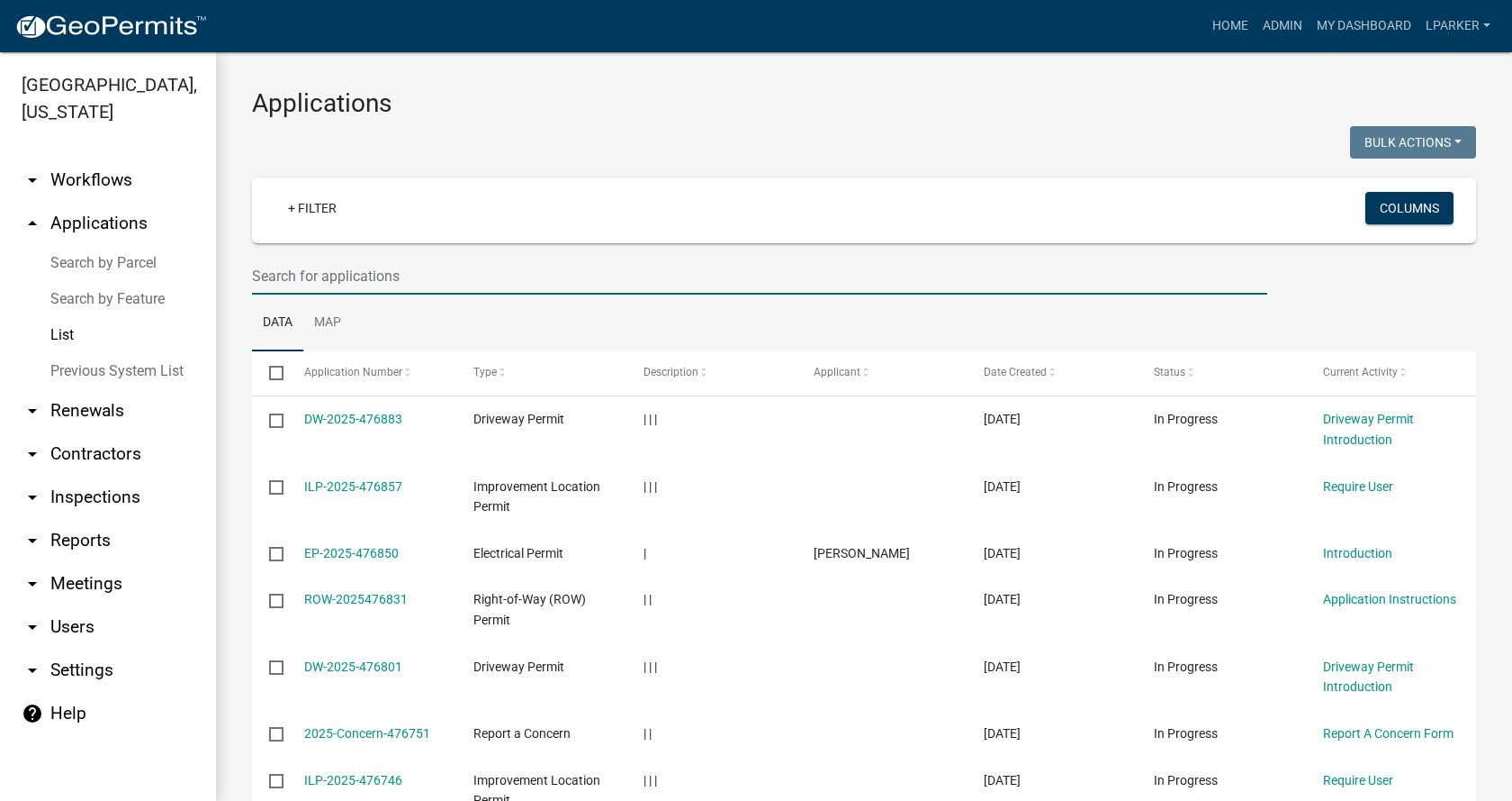
click at [396, 283] on input "text" at bounding box center [759, 276] width 1015 height 37
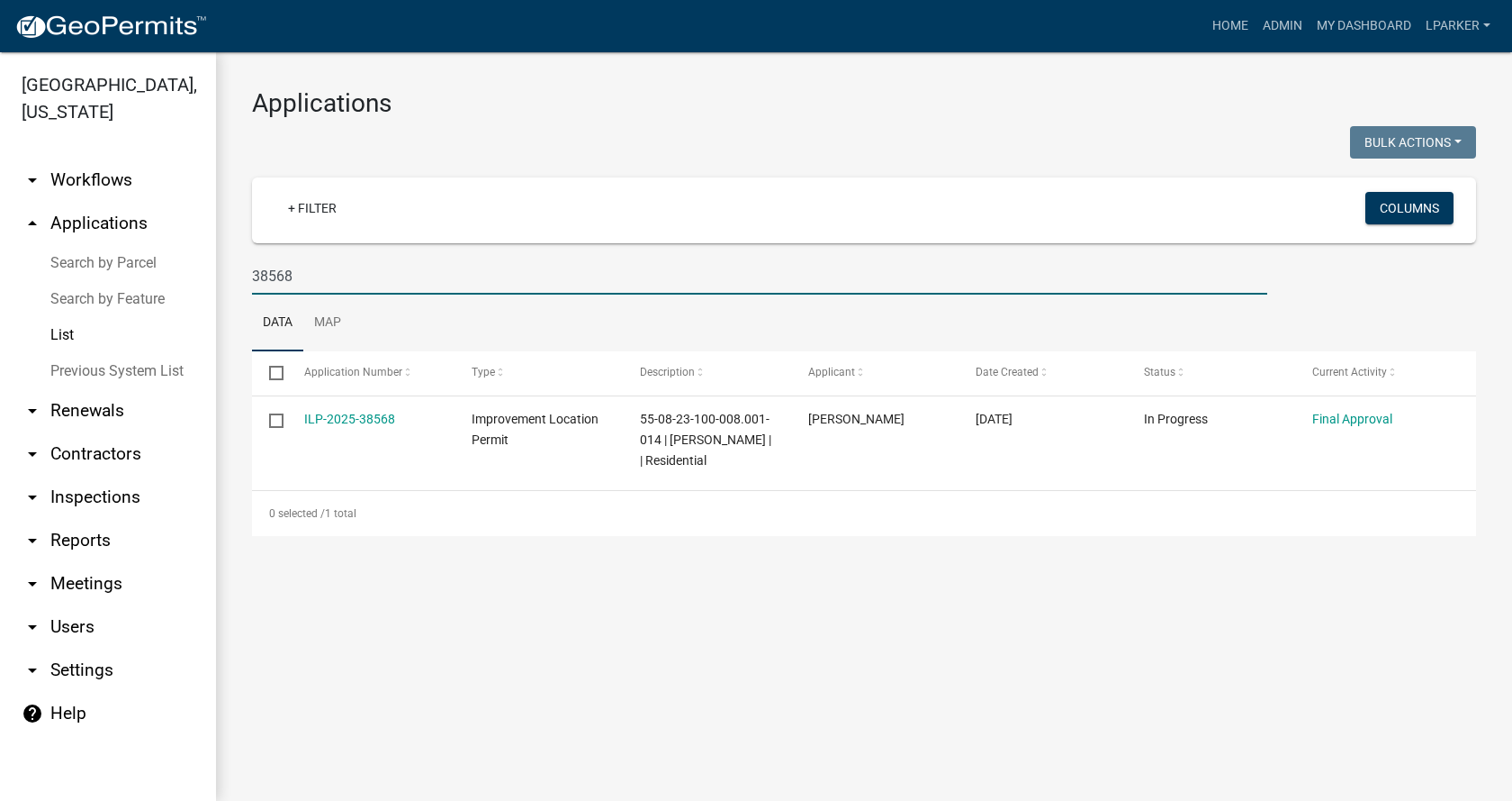
drag, startPoint x: 311, startPoint y: 276, endPoint x: 234, endPoint y: 272, distance: 77.1
click at [234, 272] on div "Applications Bulk Actions Void Expire Lock Withdraw + Filter Columns 38568 Data…" at bounding box center [863, 312] width 1296 height 520
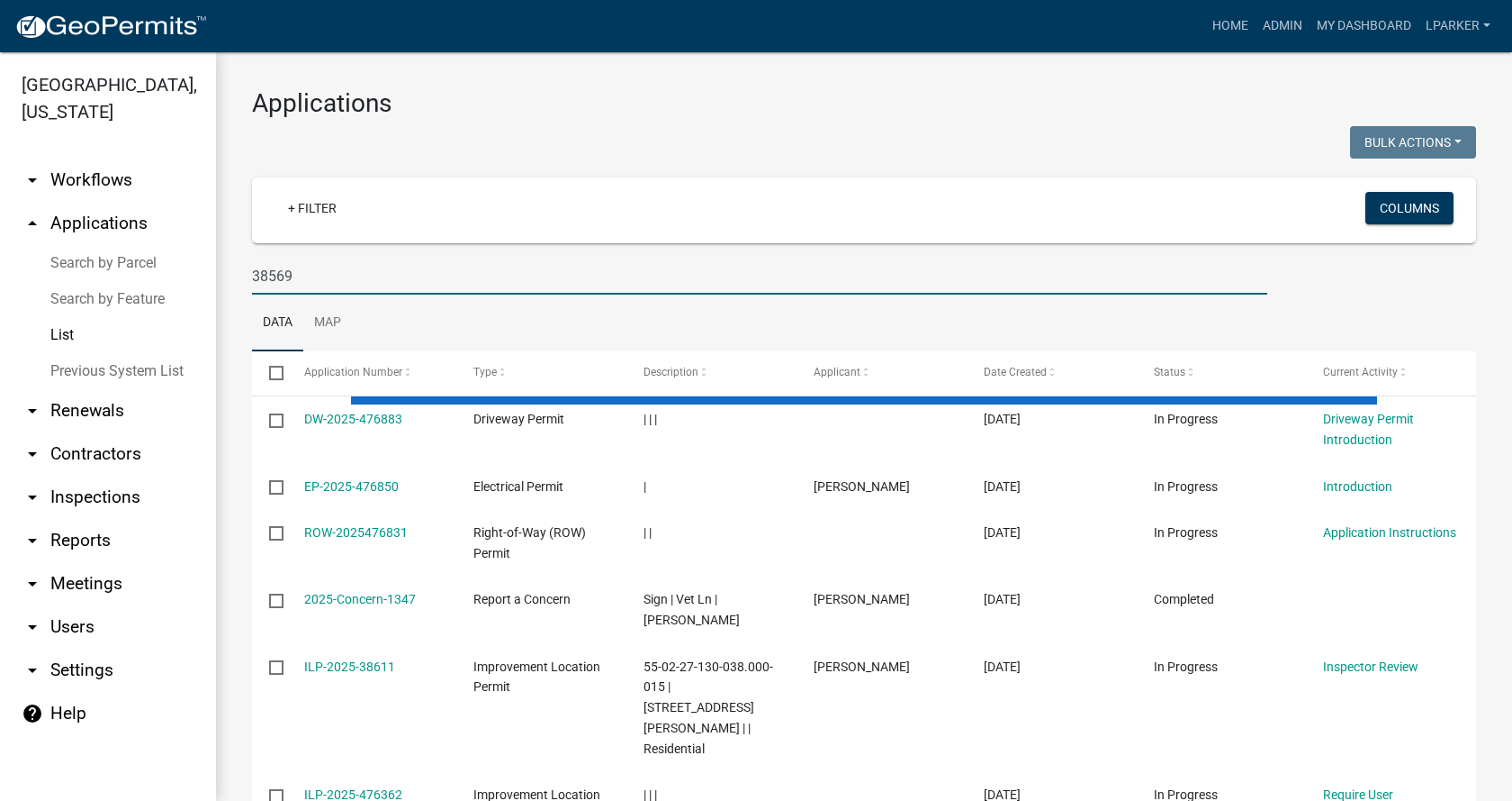
type input "38569"
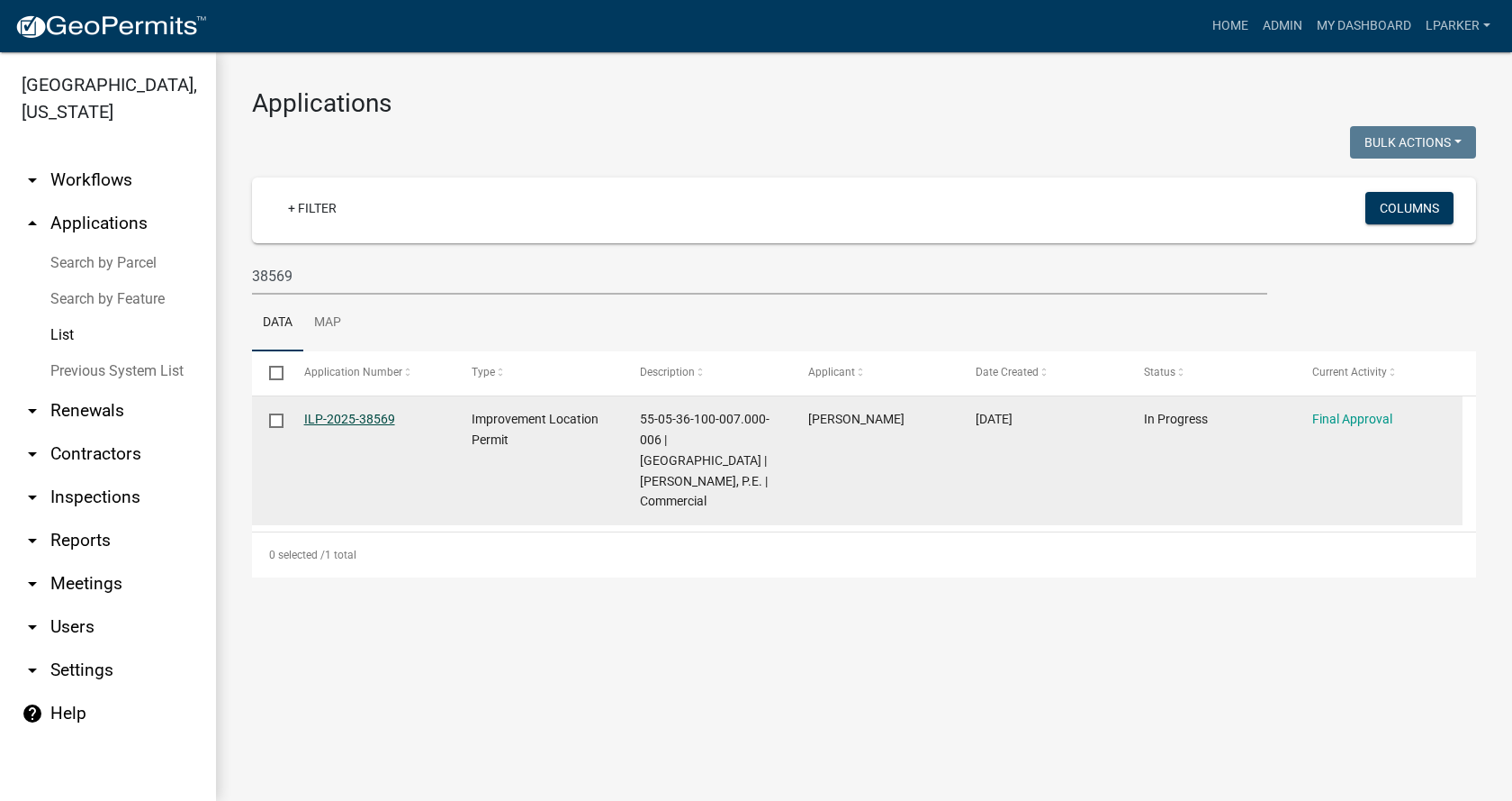
click at [347, 413] on link "ILP-2025-38569" at bounding box center [349, 419] width 91 height 15
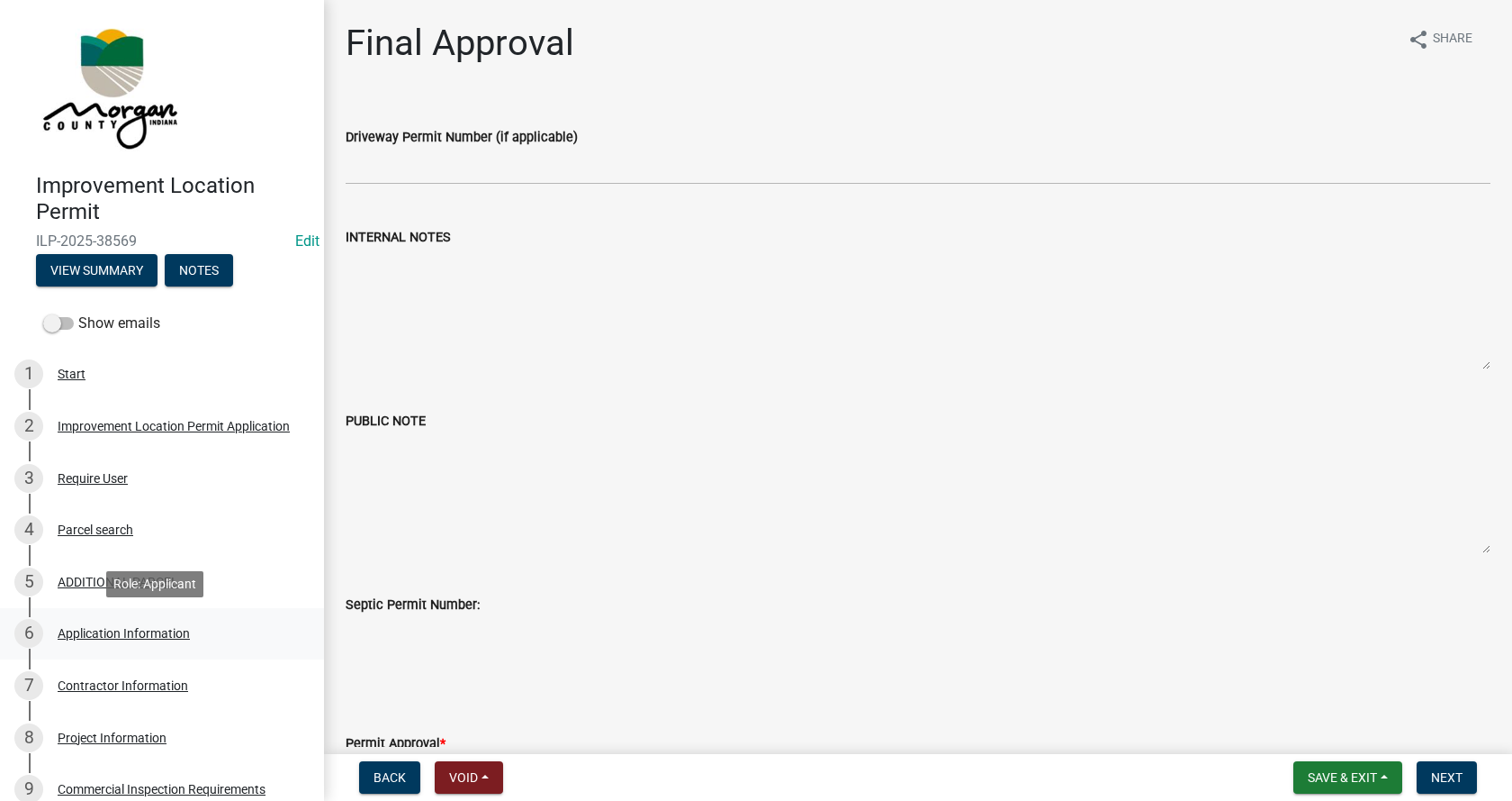
click at [85, 626] on div "Application Information" at bounding box center [123, 632] width 132 height 13
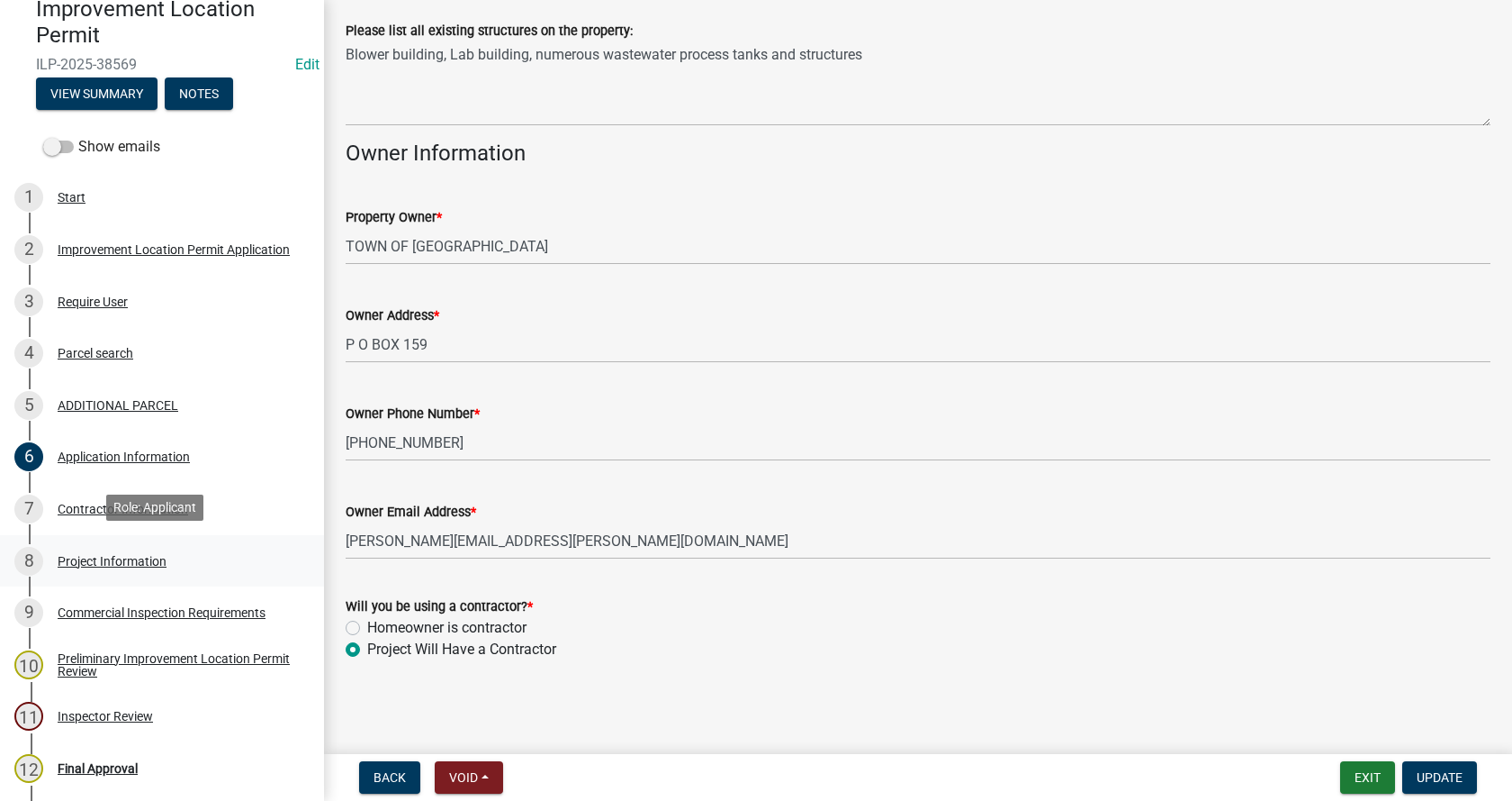
scroll to position [180, 0]
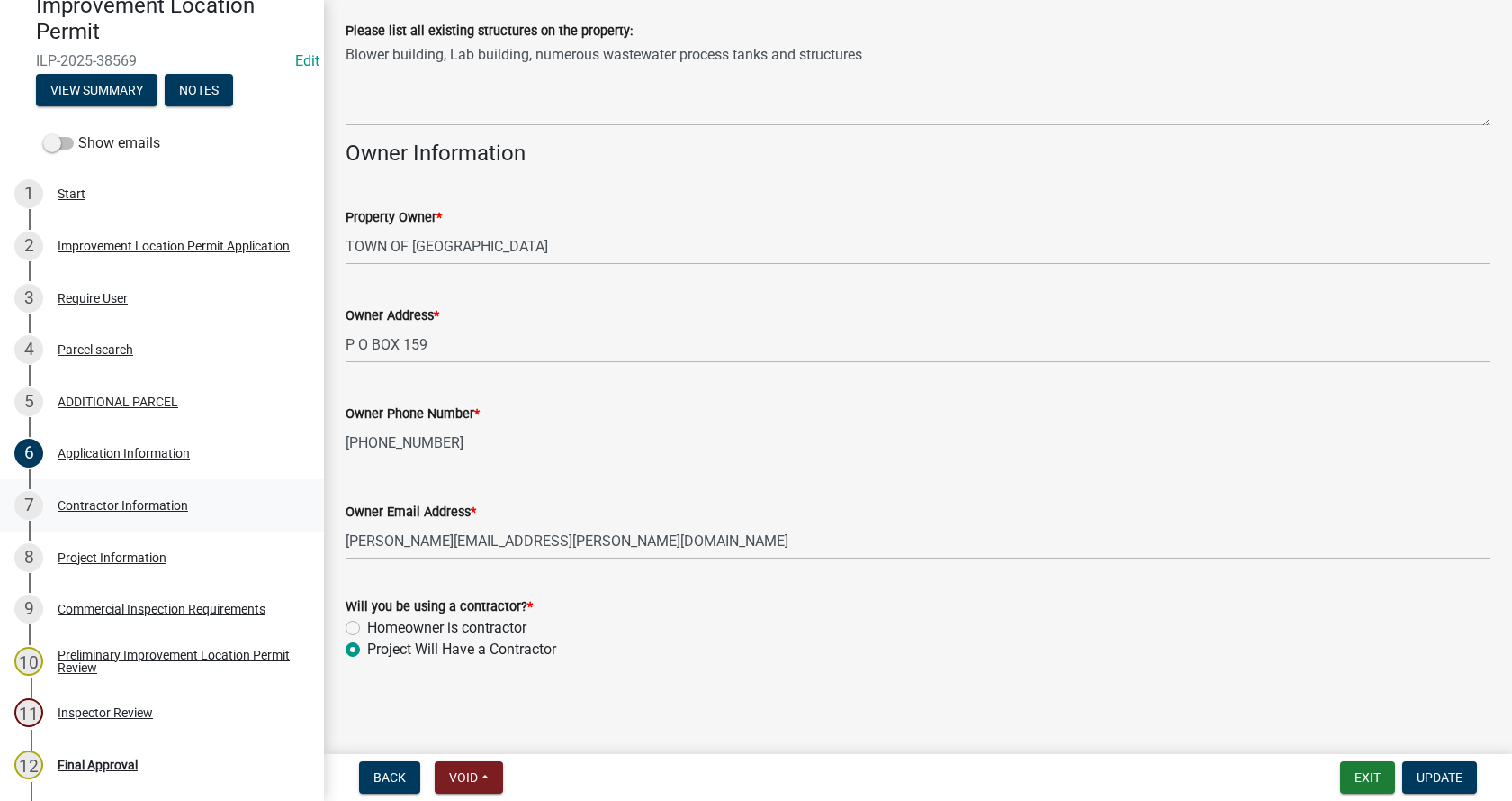
click at [71, 499] on div "Contractor Information" at bounding box center [122, 505] width 130 height 13
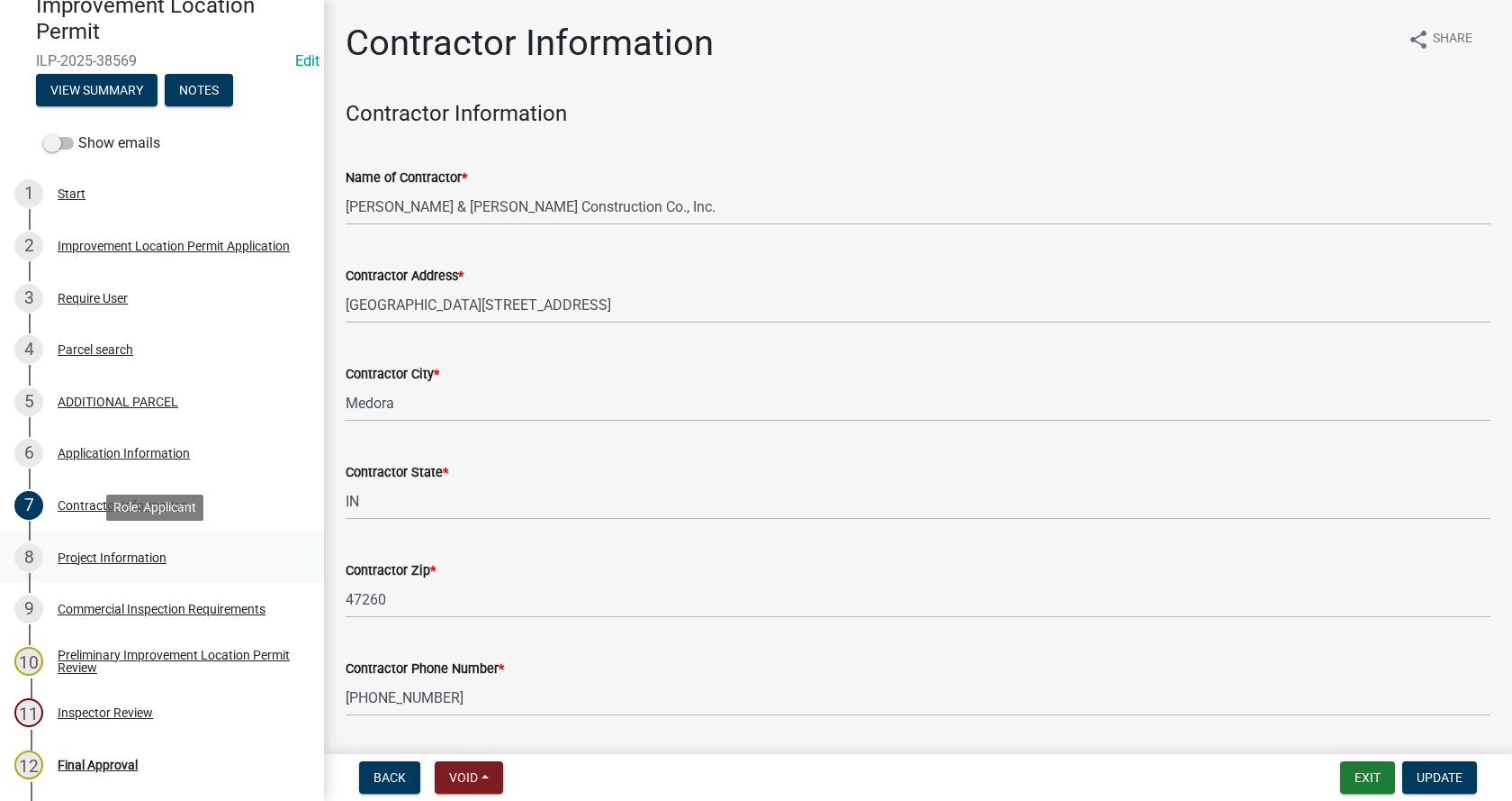
click at [76, 554] on div "Project Information" at bounding box center [112, 557] width 109 height 13
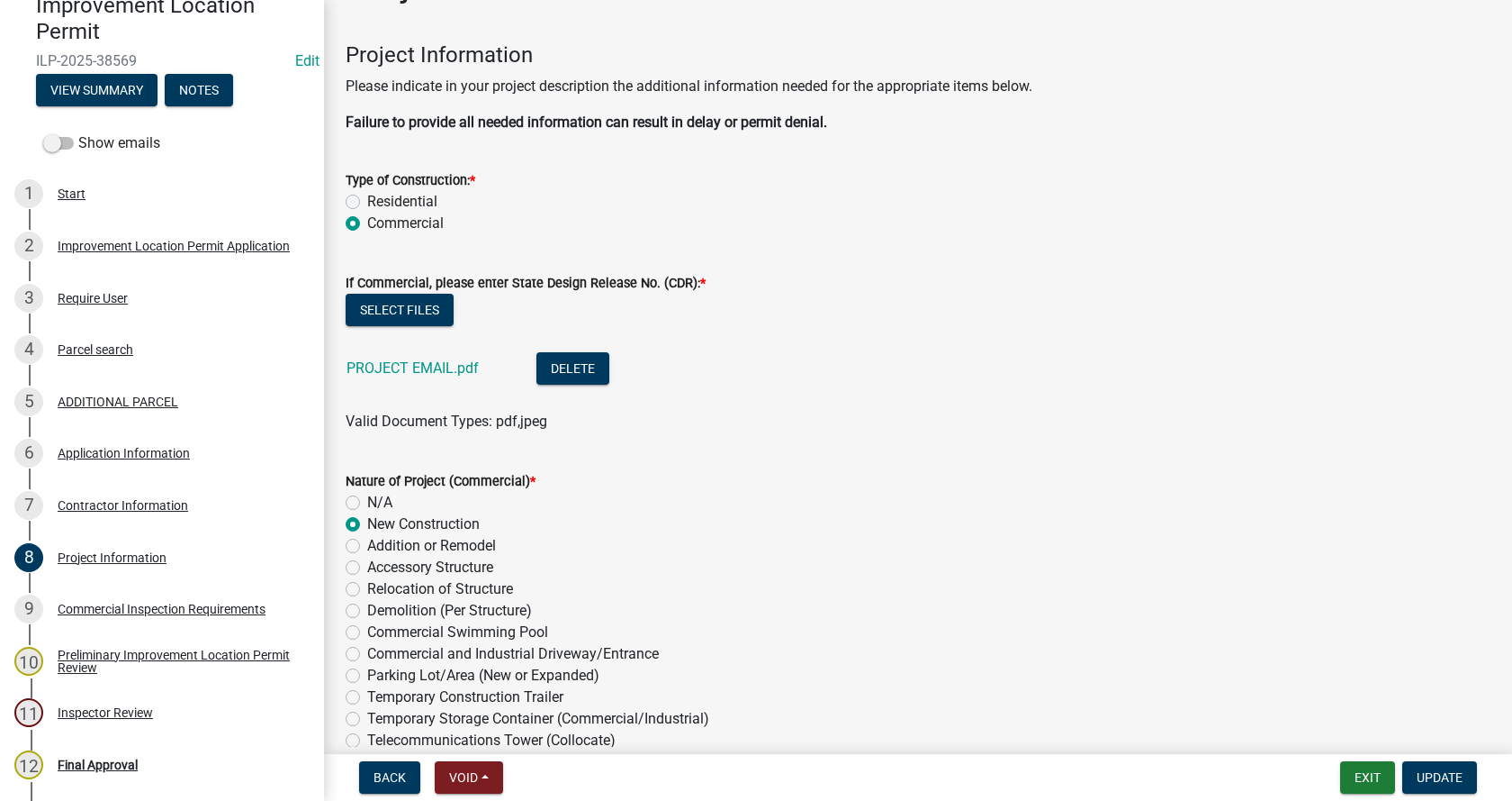
scroll to position [90, 0]
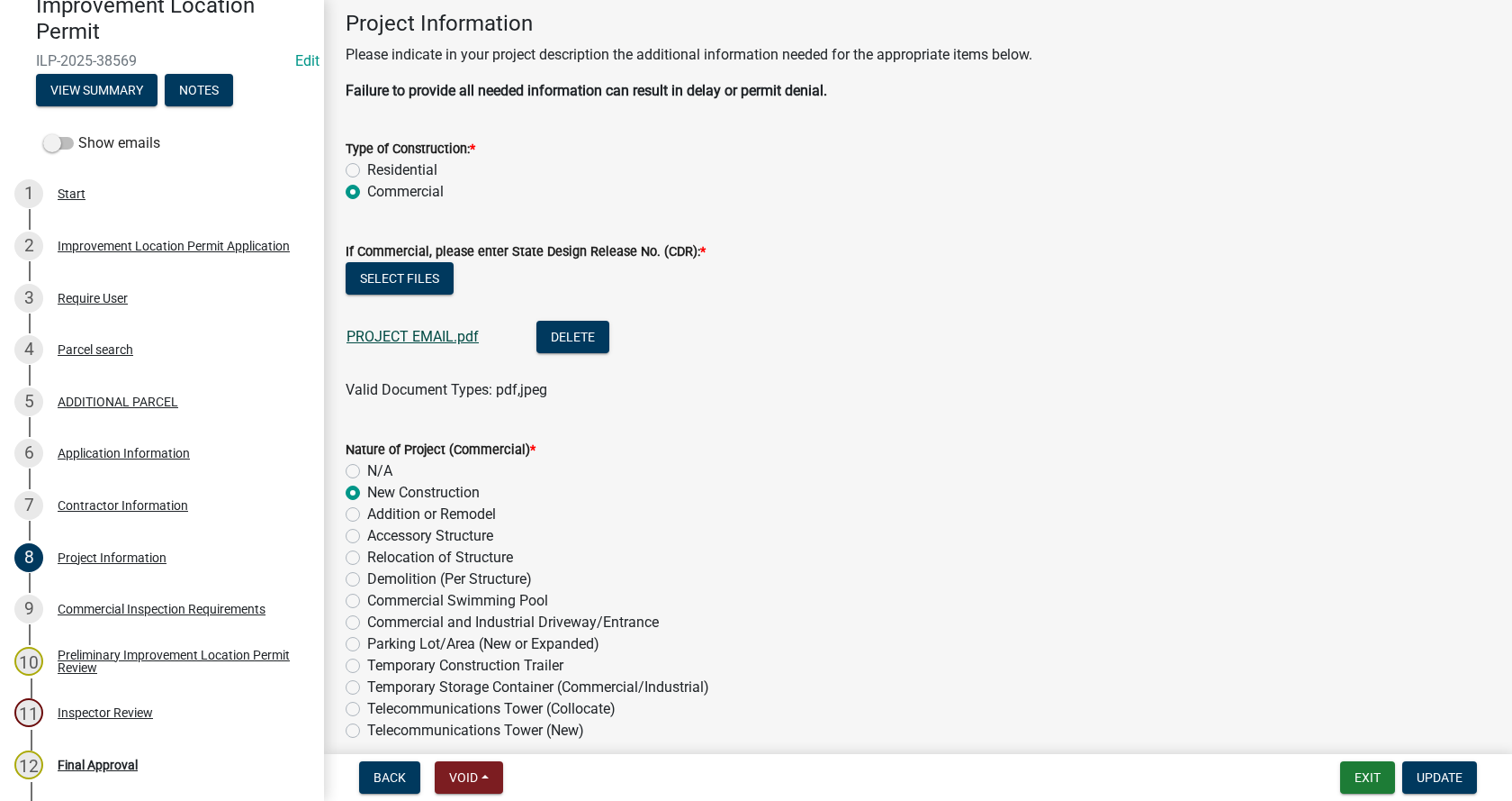
click at [405, 327] on link "PROJECT EMAIL.pdf" at bounding box center [413, 335] width 132 height 17
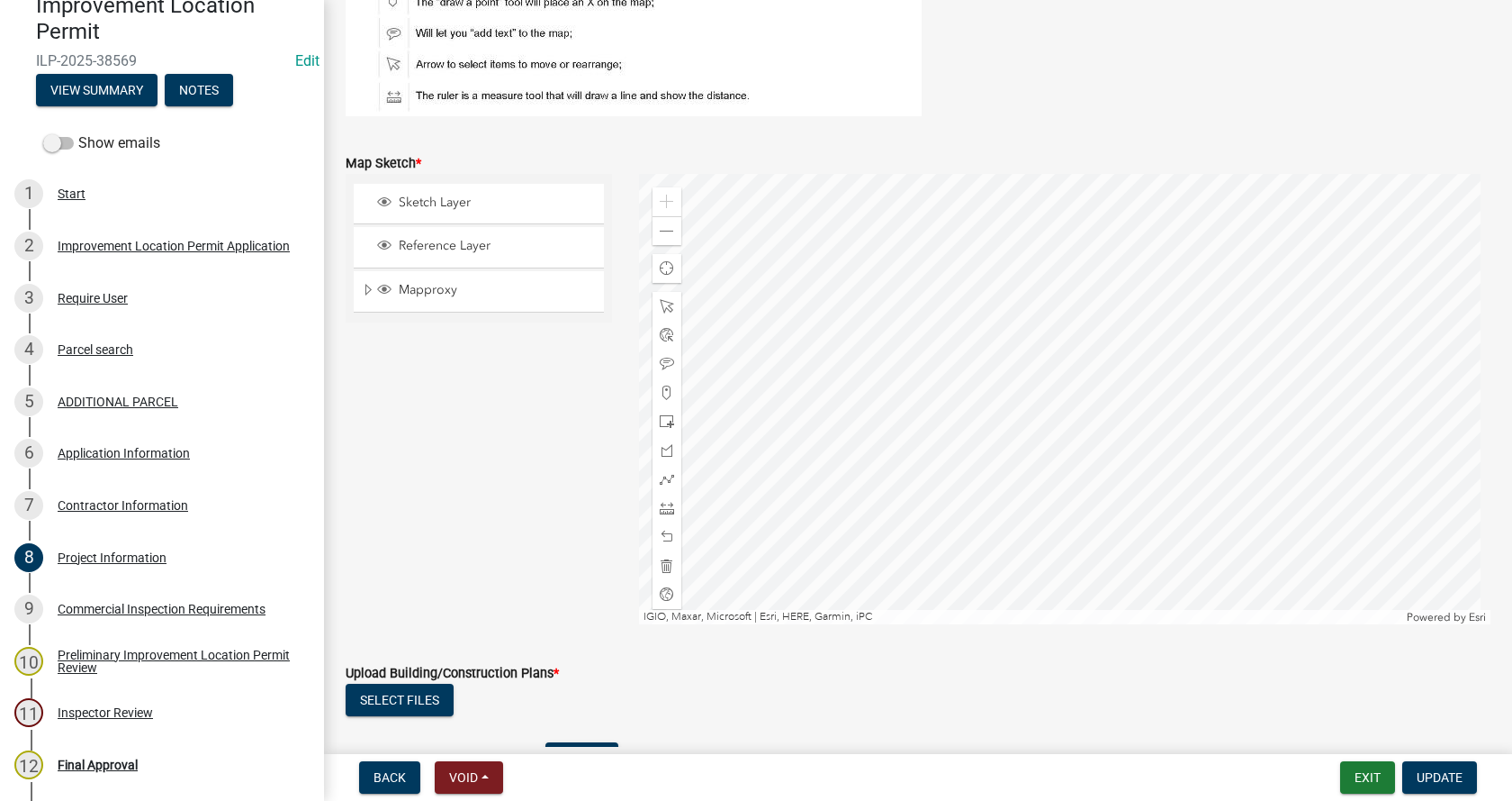
scroll to position [3692, 0]
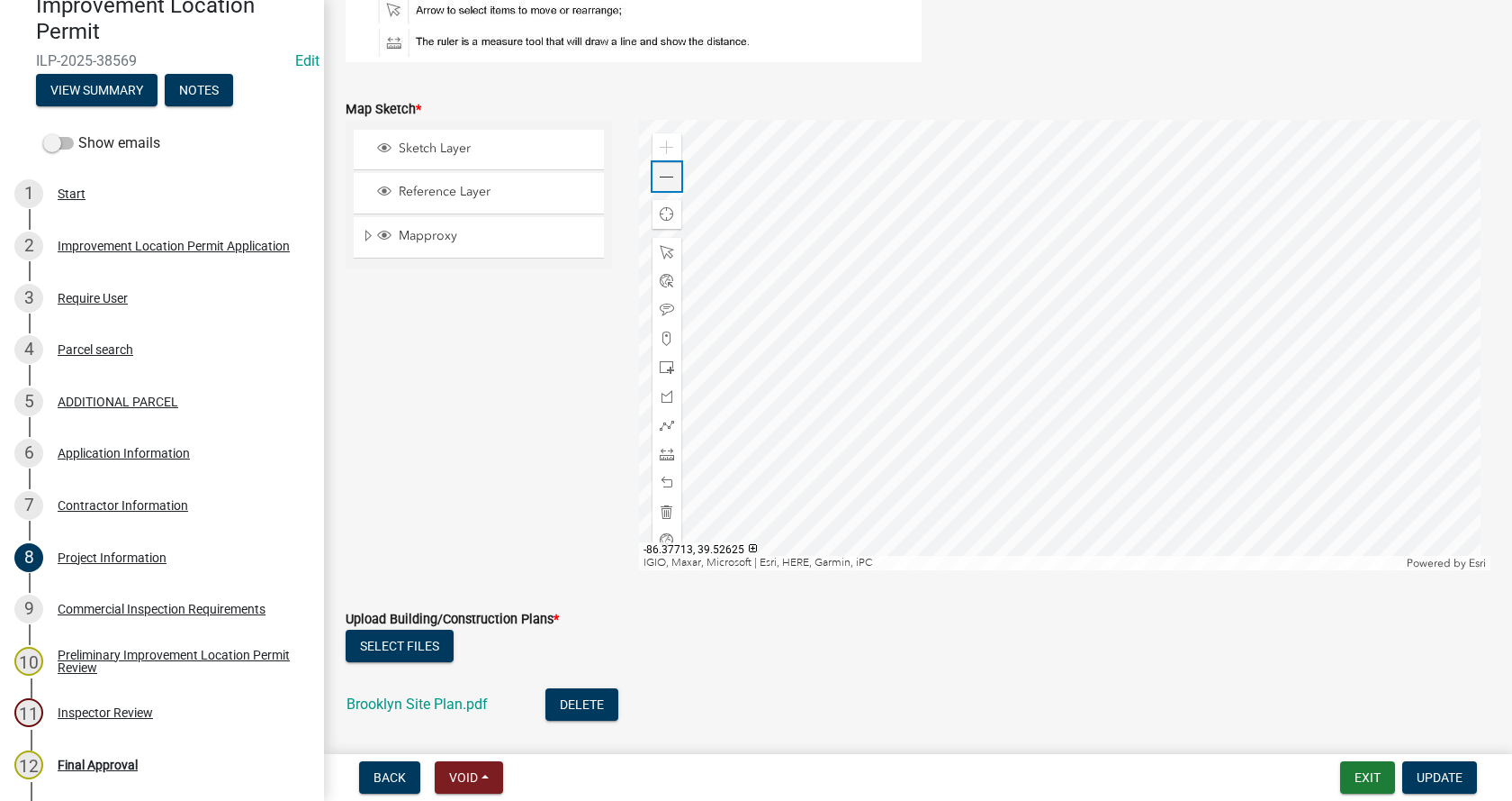
click at [663, 176] on span at bounding box center [666, 177] width 15 height 15
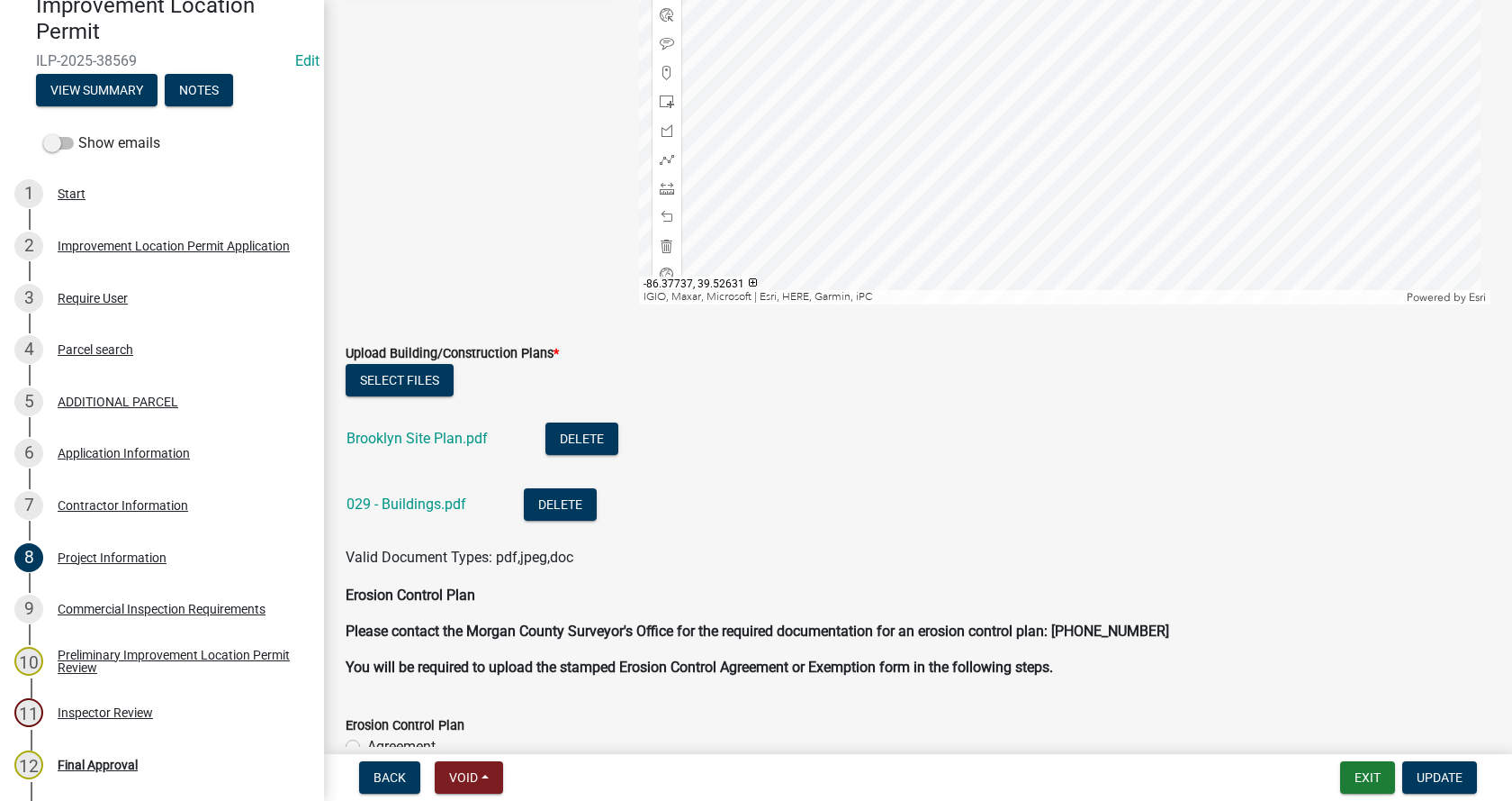
scroll to position [3962, 0]
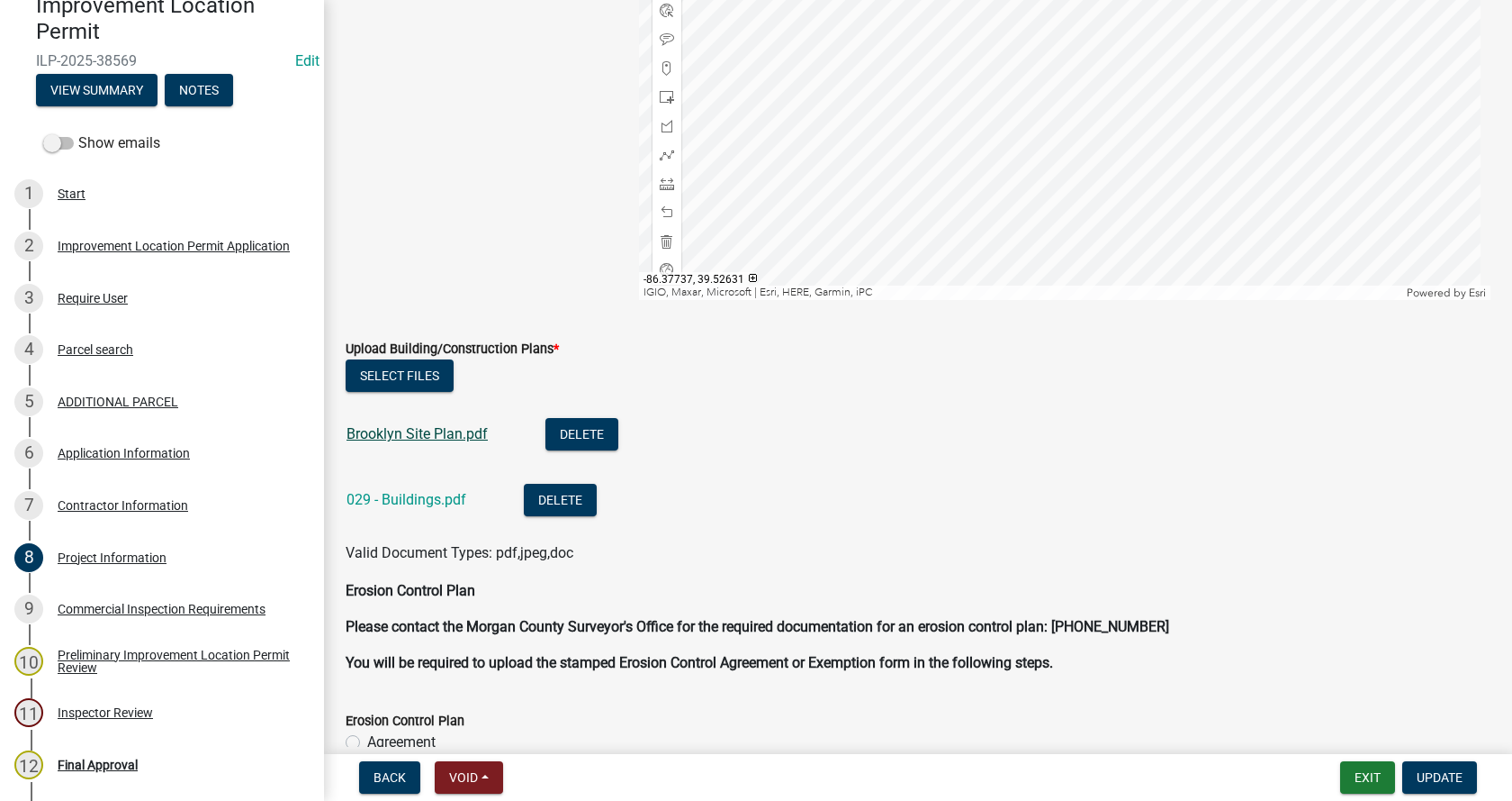
click at [404, 433] on link "Brooklyn Site Plan.pdf" at bounding box center [417, 433] width 141 height 17
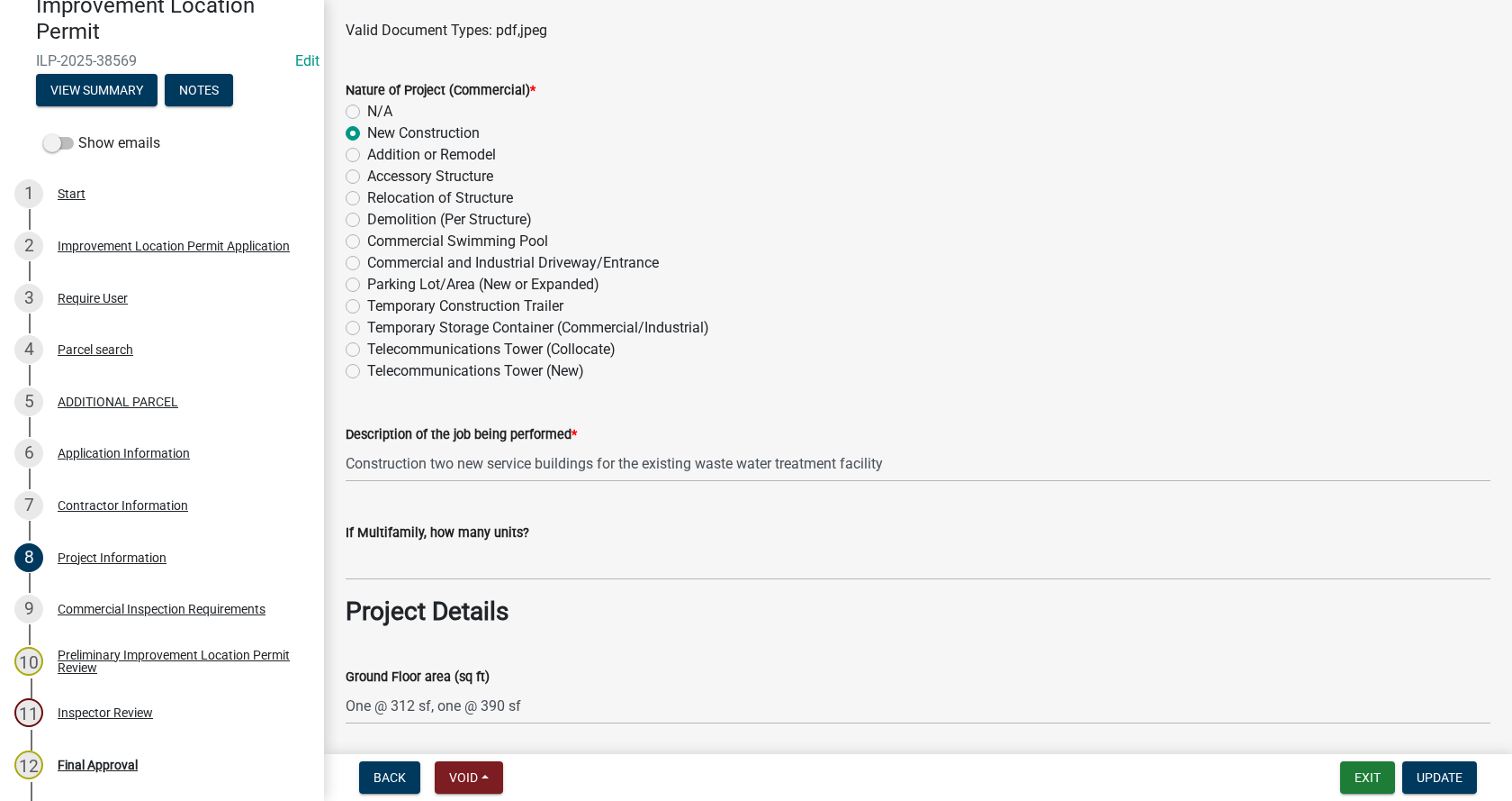
scroll to position [721, 0]
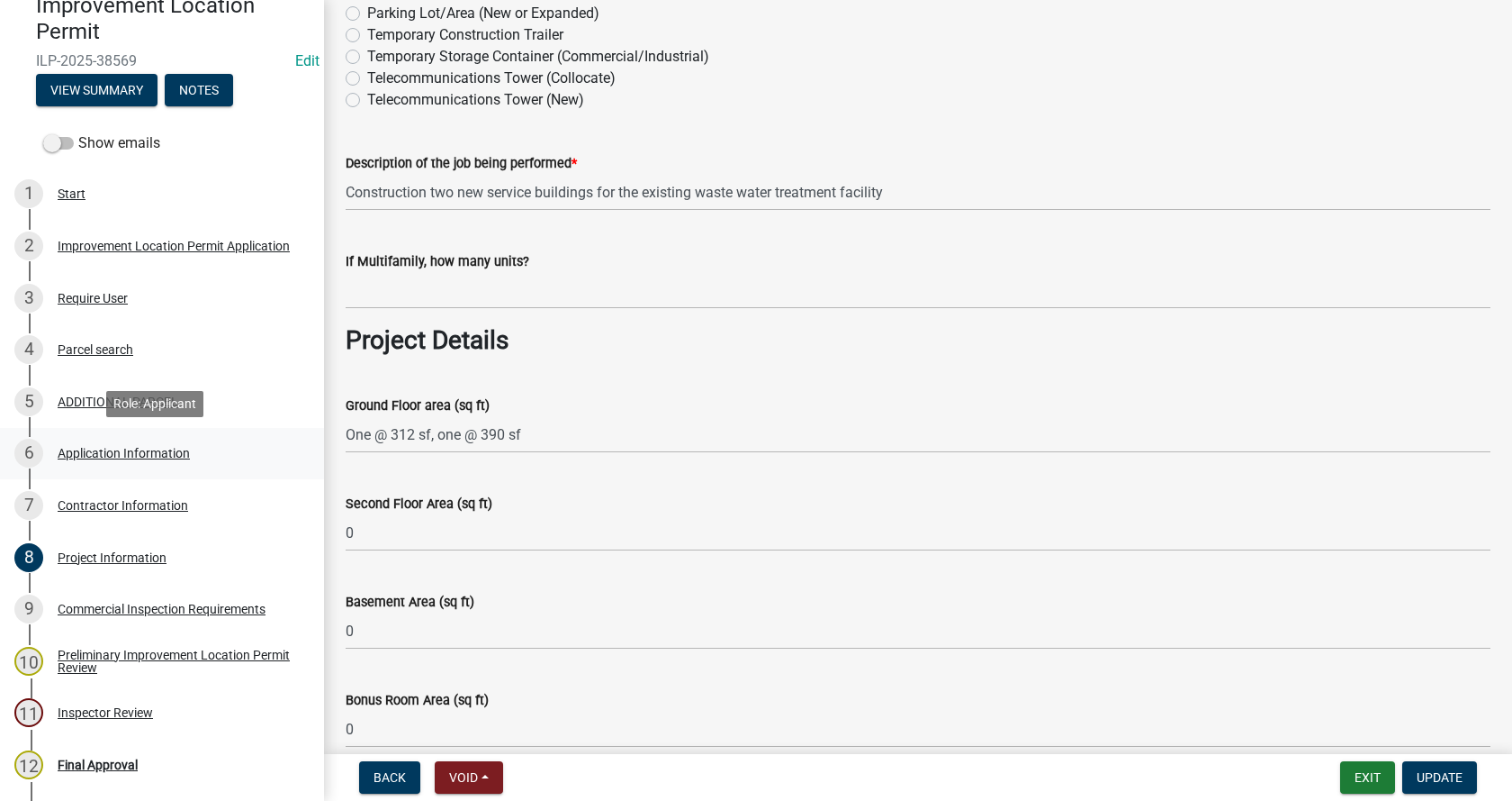
click at [73, 449] on div "Application Information" at bounding box center [123, 453] width 132 height 13
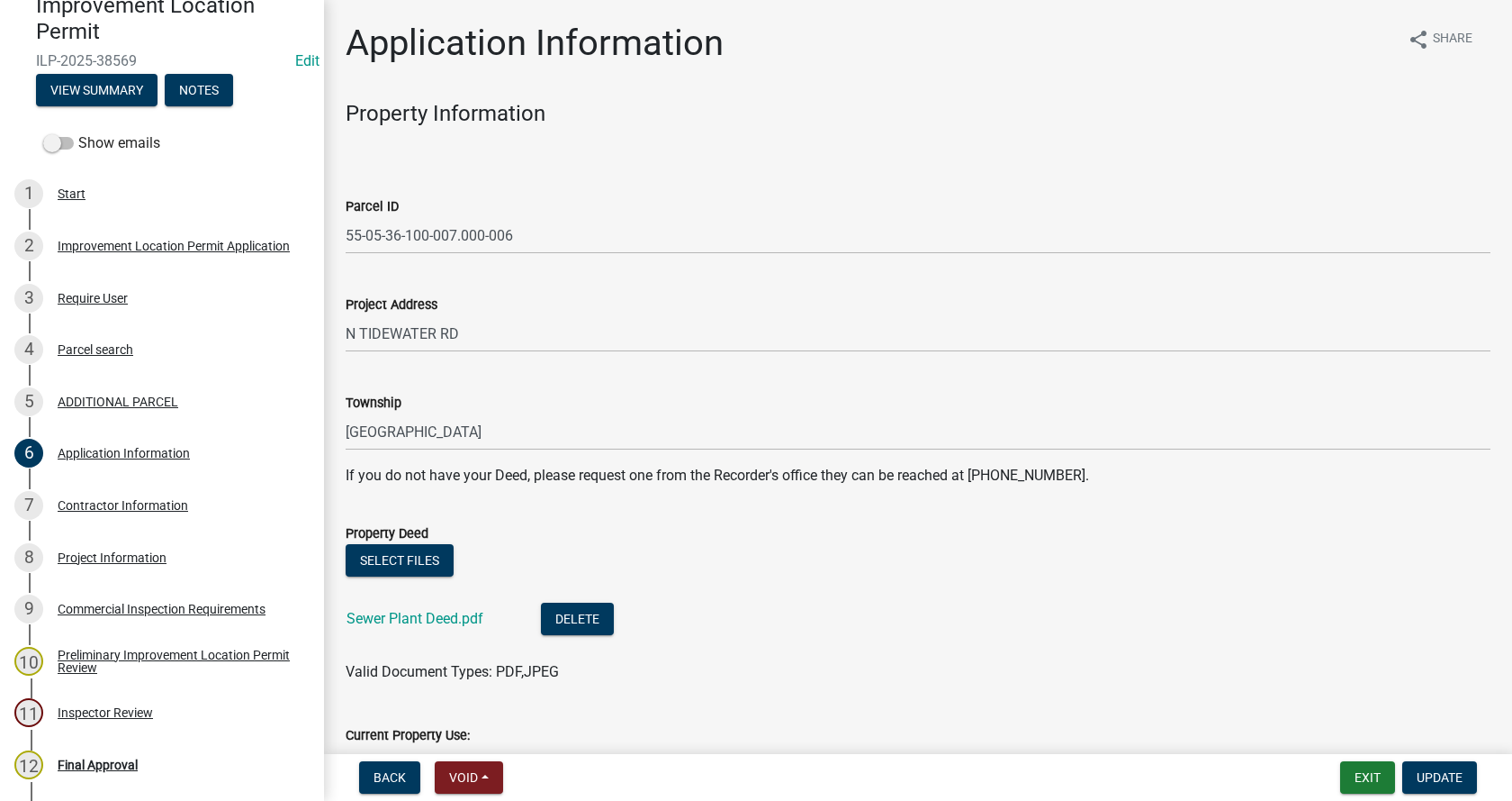
scroll to position [180, 0]
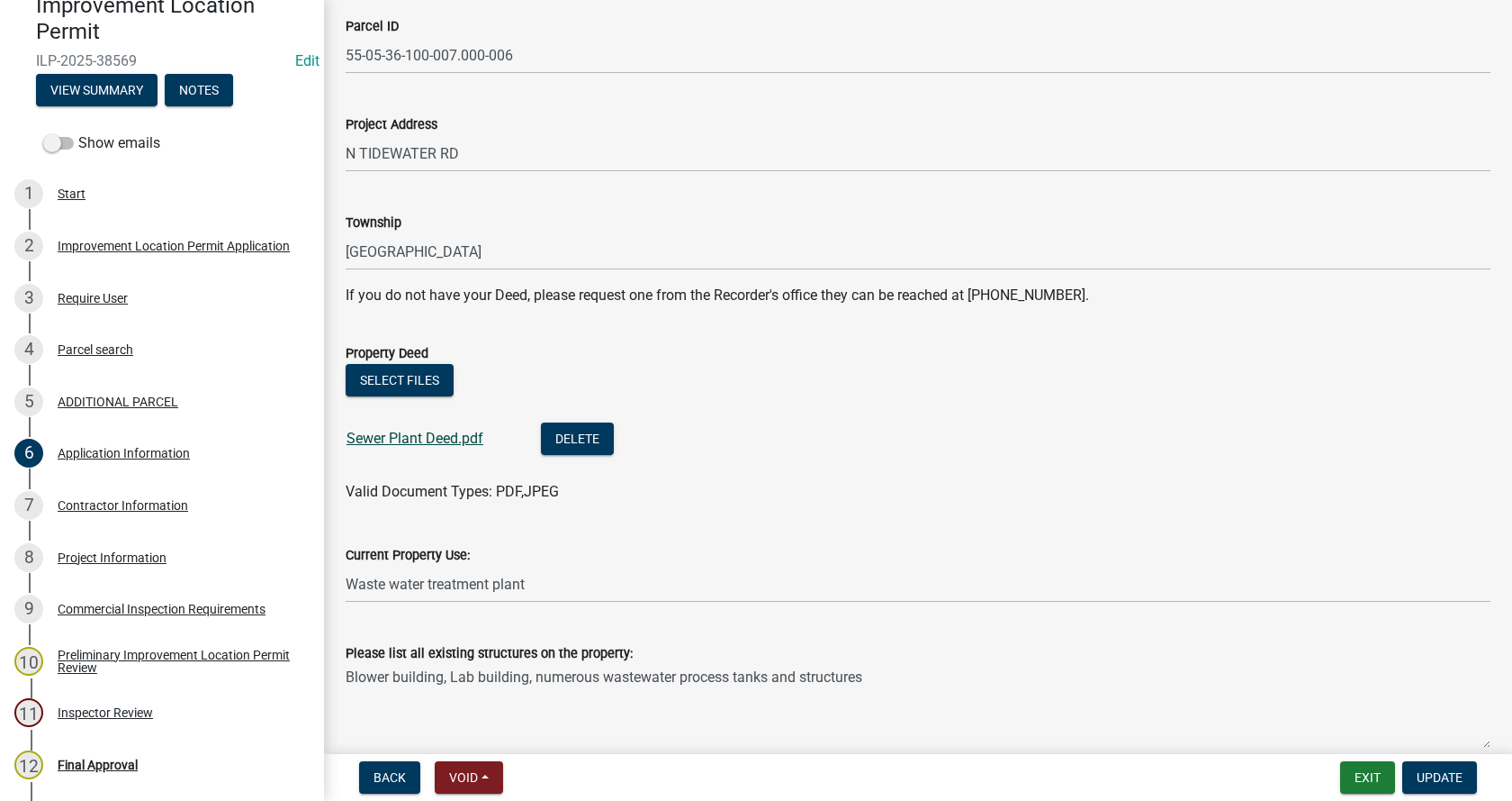
click at [419, 436] on link "Sewer Plant Deed.pdf" at bounding box center [415, 437] width 137 height 17
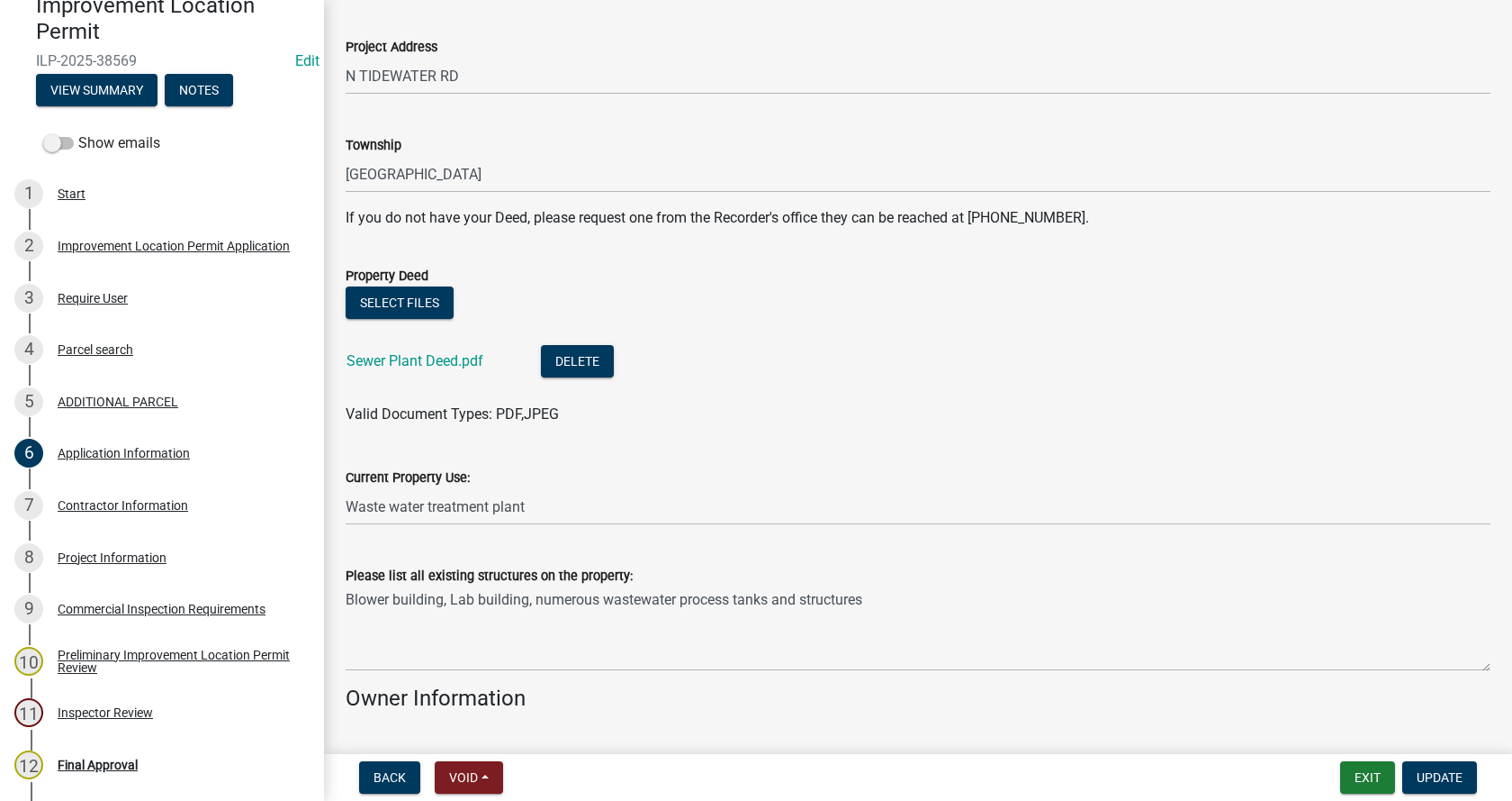
scroll to position [360, 0]
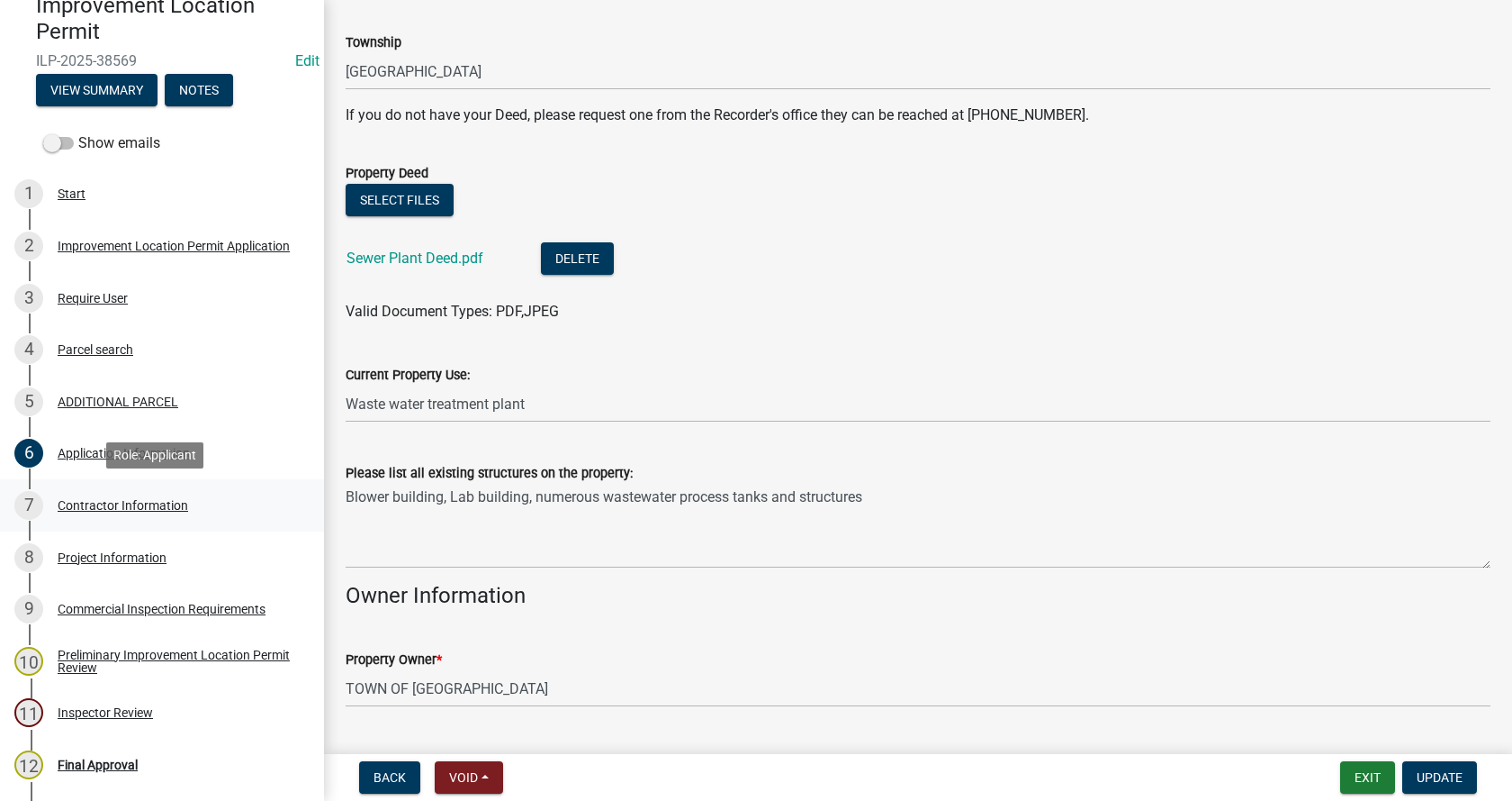
click at [79, 499] on div "Contractor Information" at bounding box center [122, 505] width 130 height 13
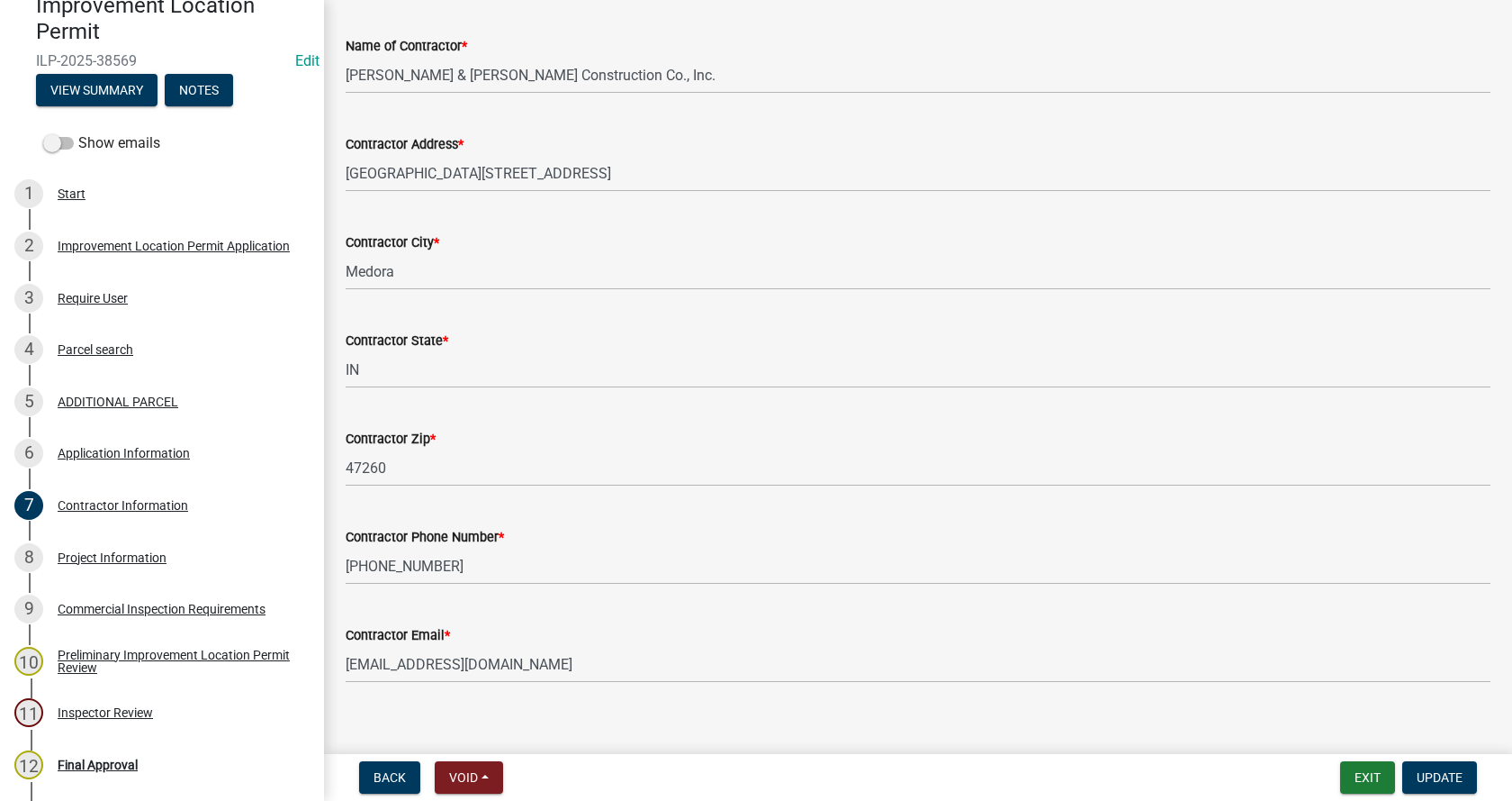
scroll to position [152, 0]
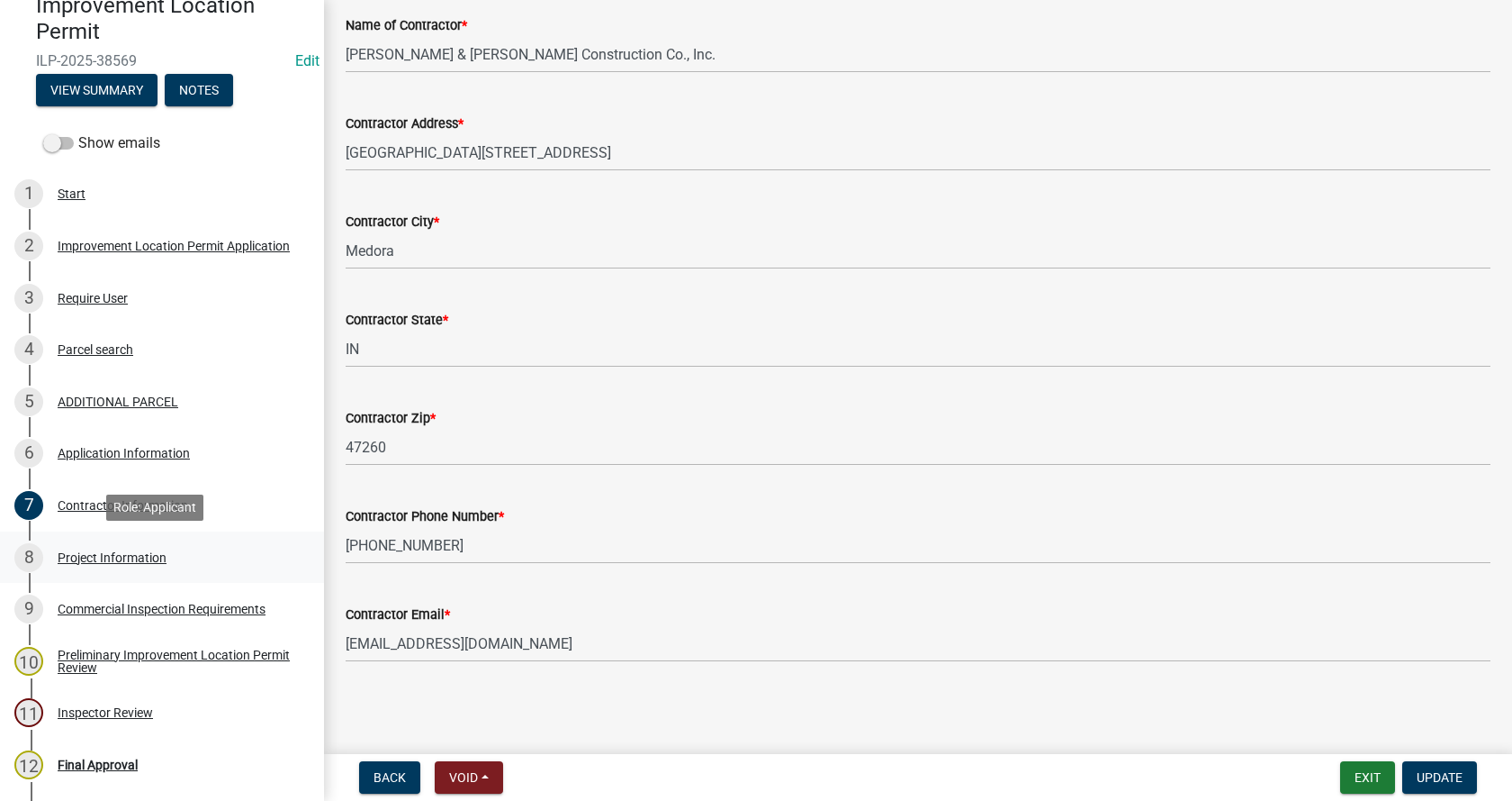
click at [75, 554] on div "Project Information" at bounding box center [112, 557] width 109 height 13
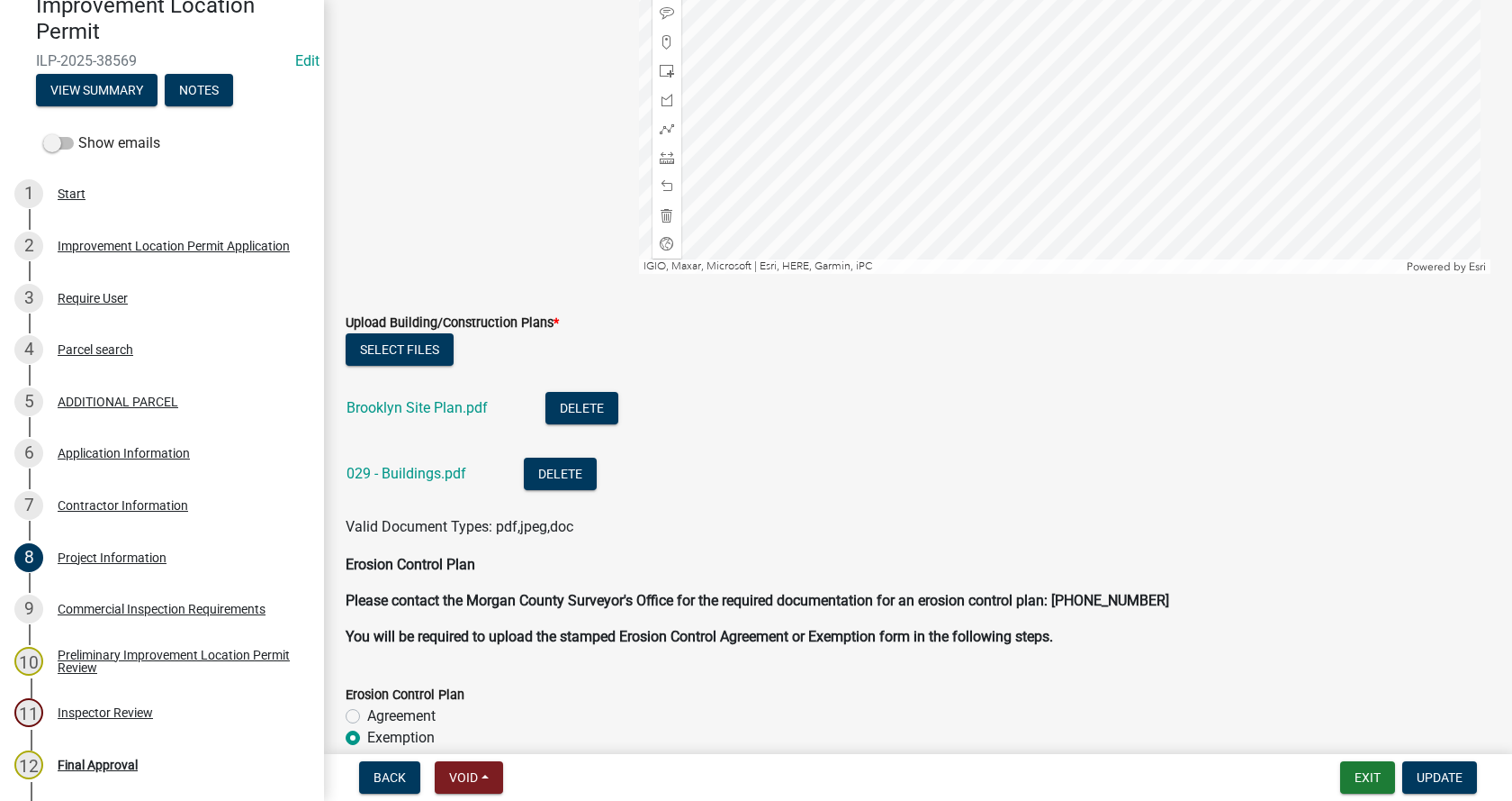
scroll to position [4232, 0]
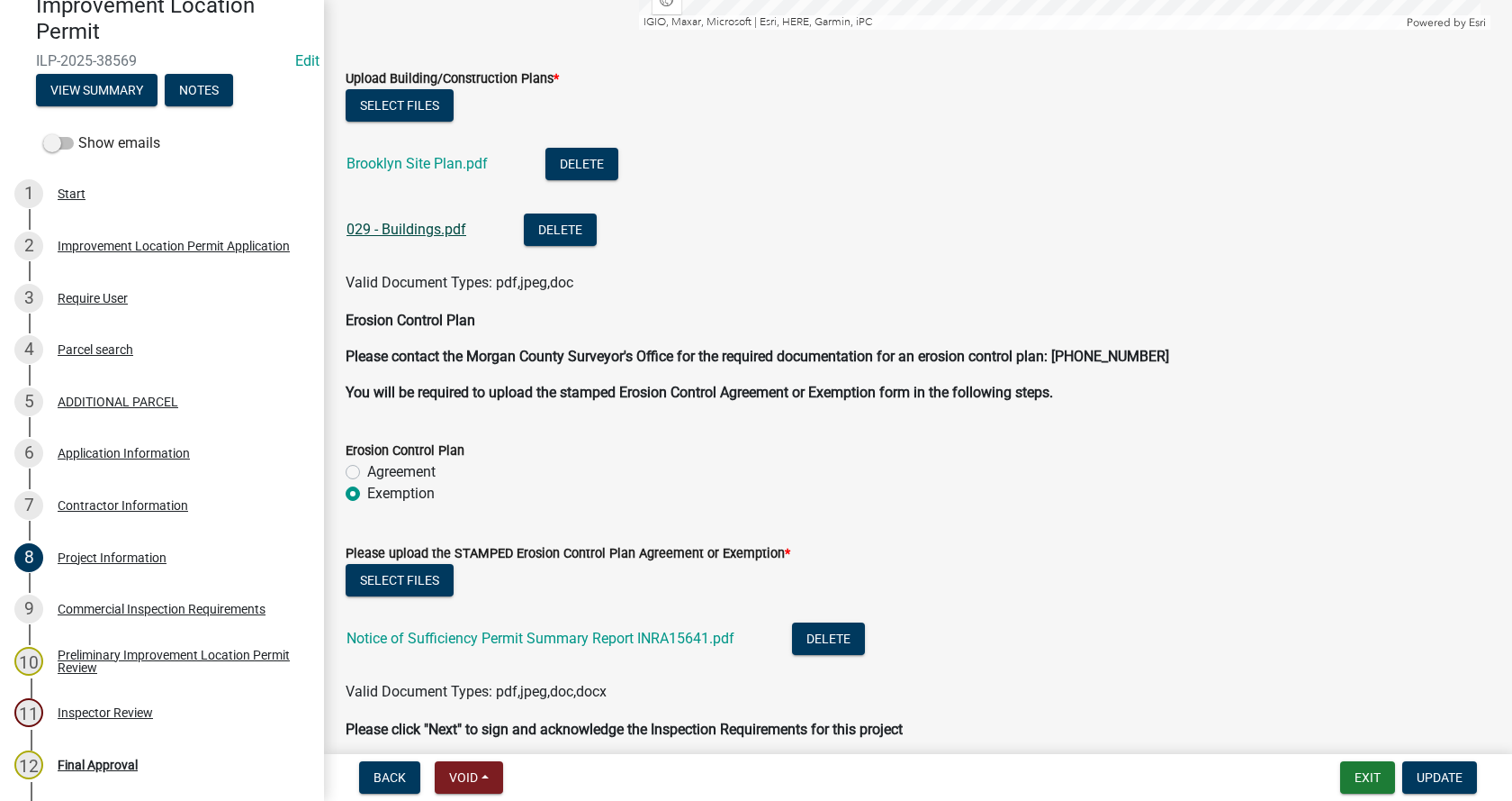
click at [401, 227] on link "029 - Buildings.pdf" at bounding box center [407, 228] width 120 height 17
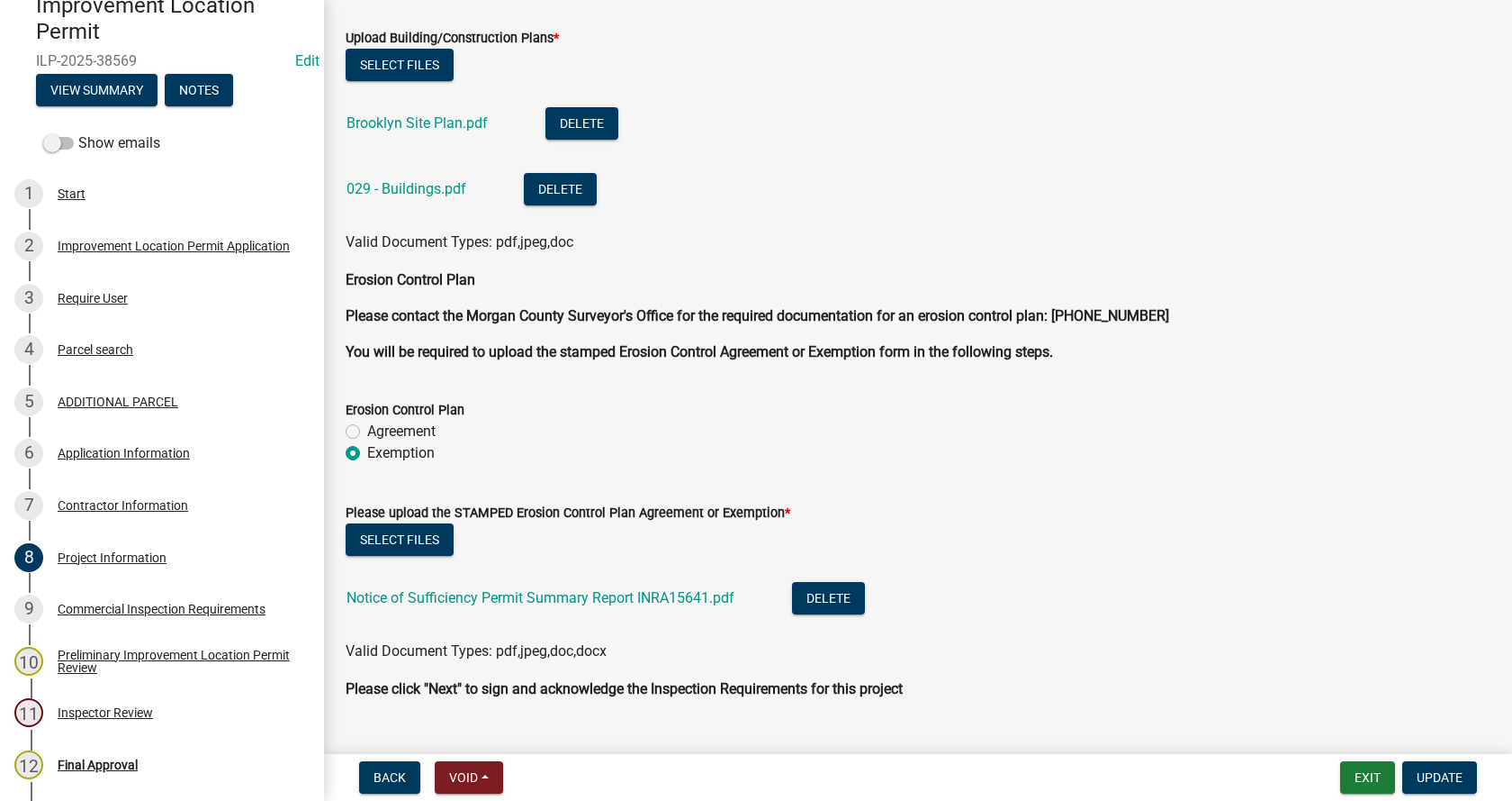
scroll to position [4311, 0]
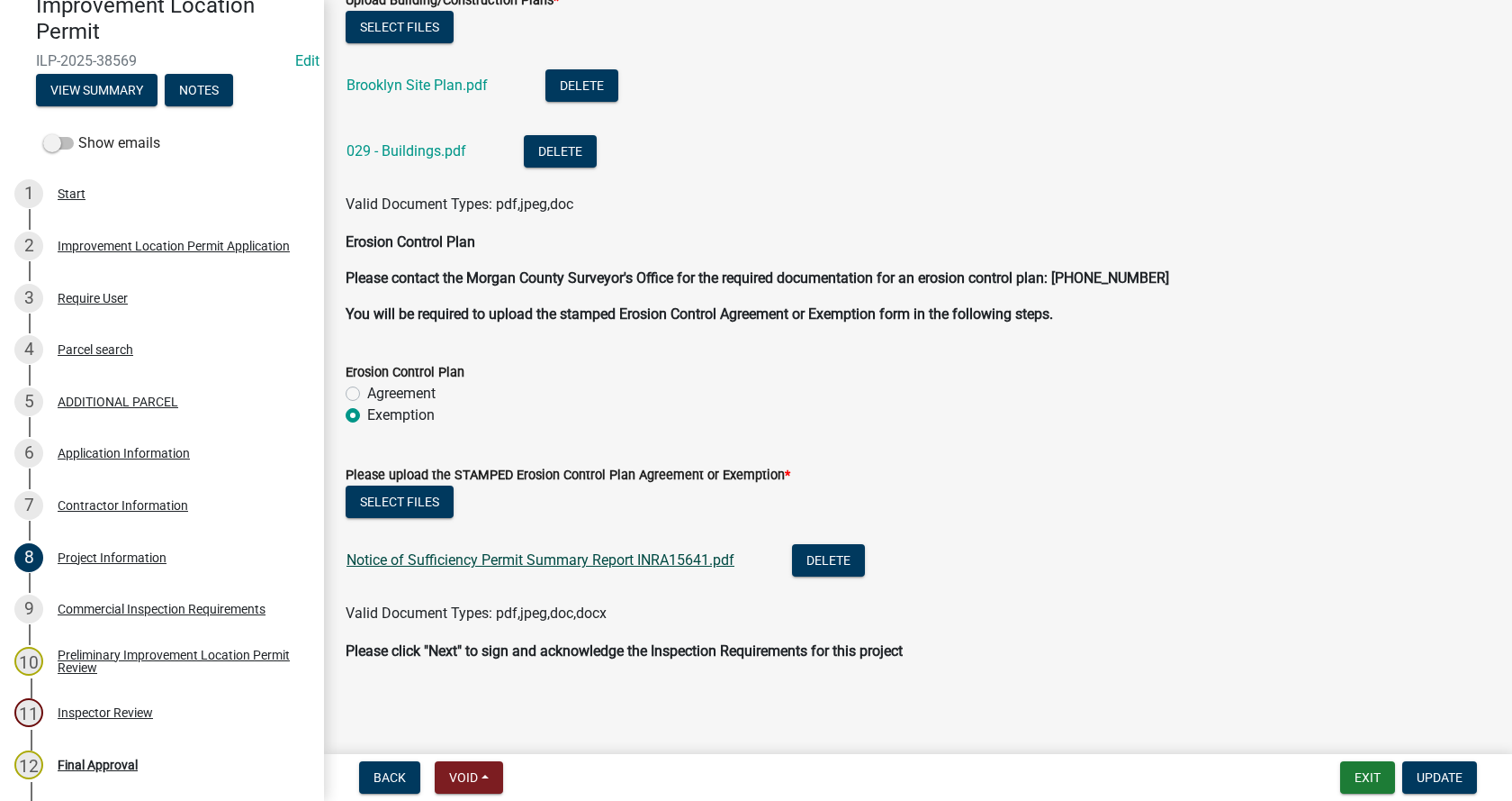
click at [547, 560] on link "Notice of Sufficiency Permit Summary Report INRA15641.pdf" at bounding box center [541, 559] width 388 height 17
click at [136, 607] on div "Commercial Inspection Requirements" at bounding box center [162, 608] width 208 height 13
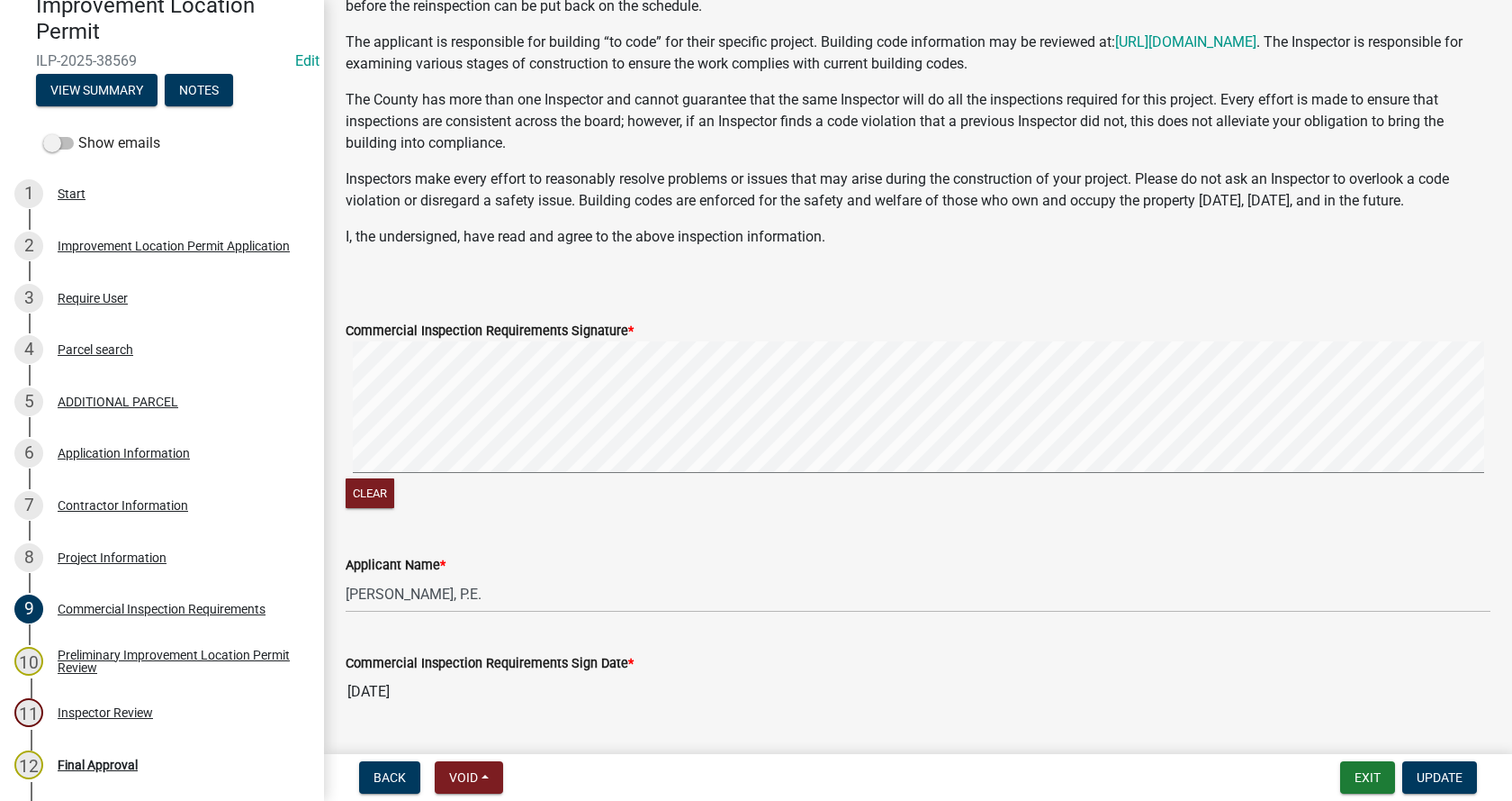
scroll to position [370, 0]
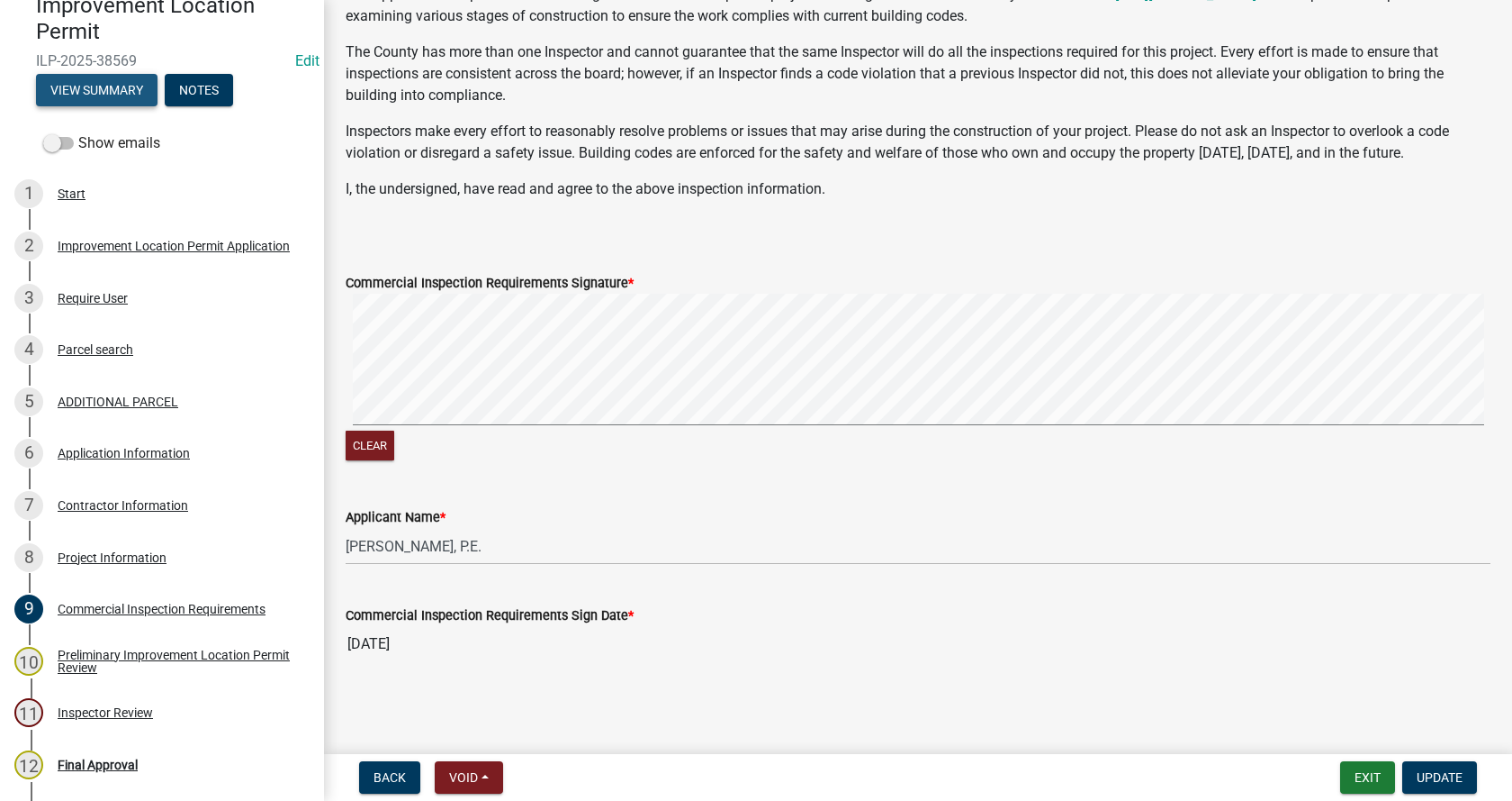
click at [96, 96] on button "View Summary" at bounding box center [97, 89] width 122 height 32
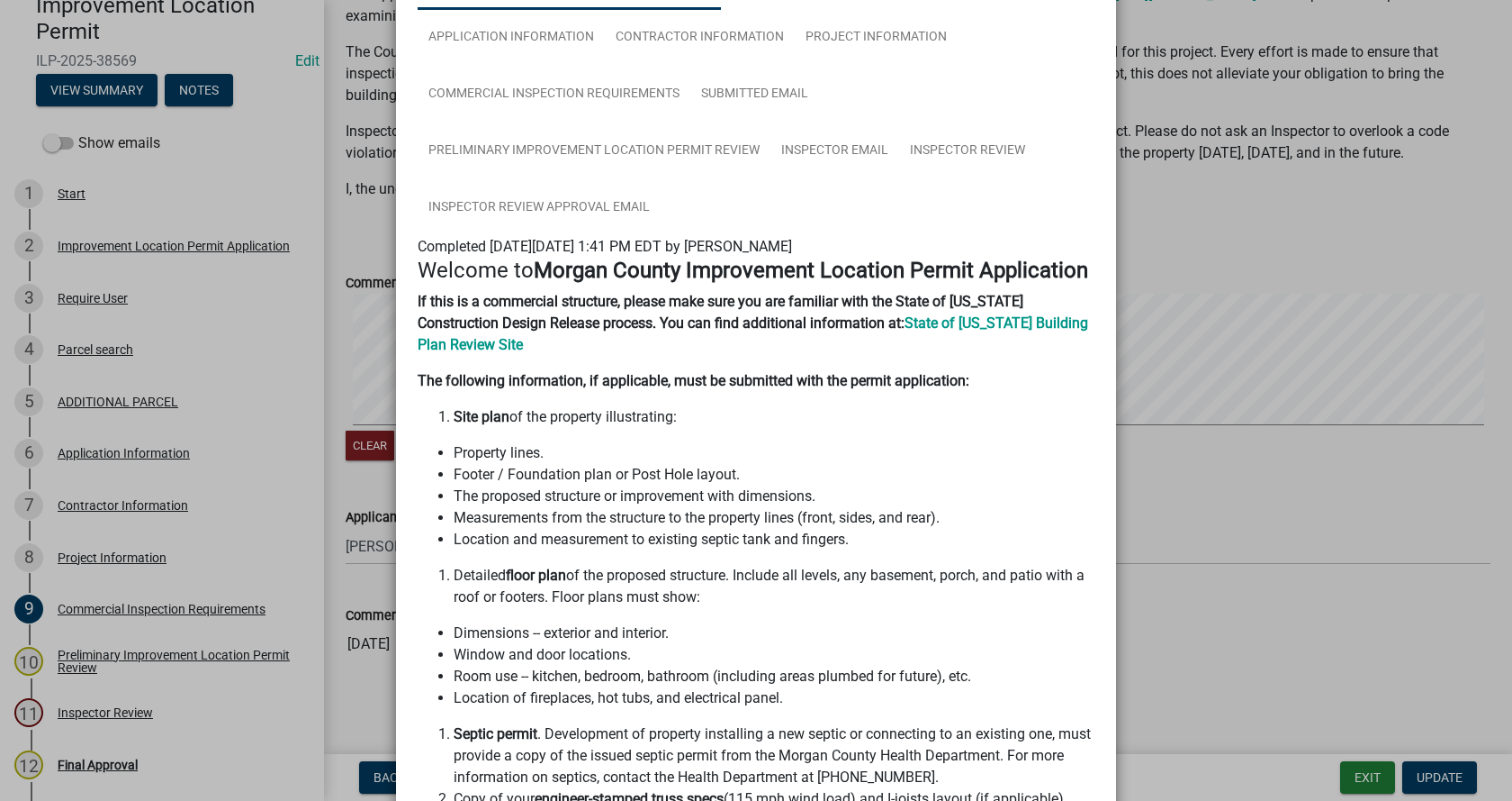
scroll to position [0, 0]
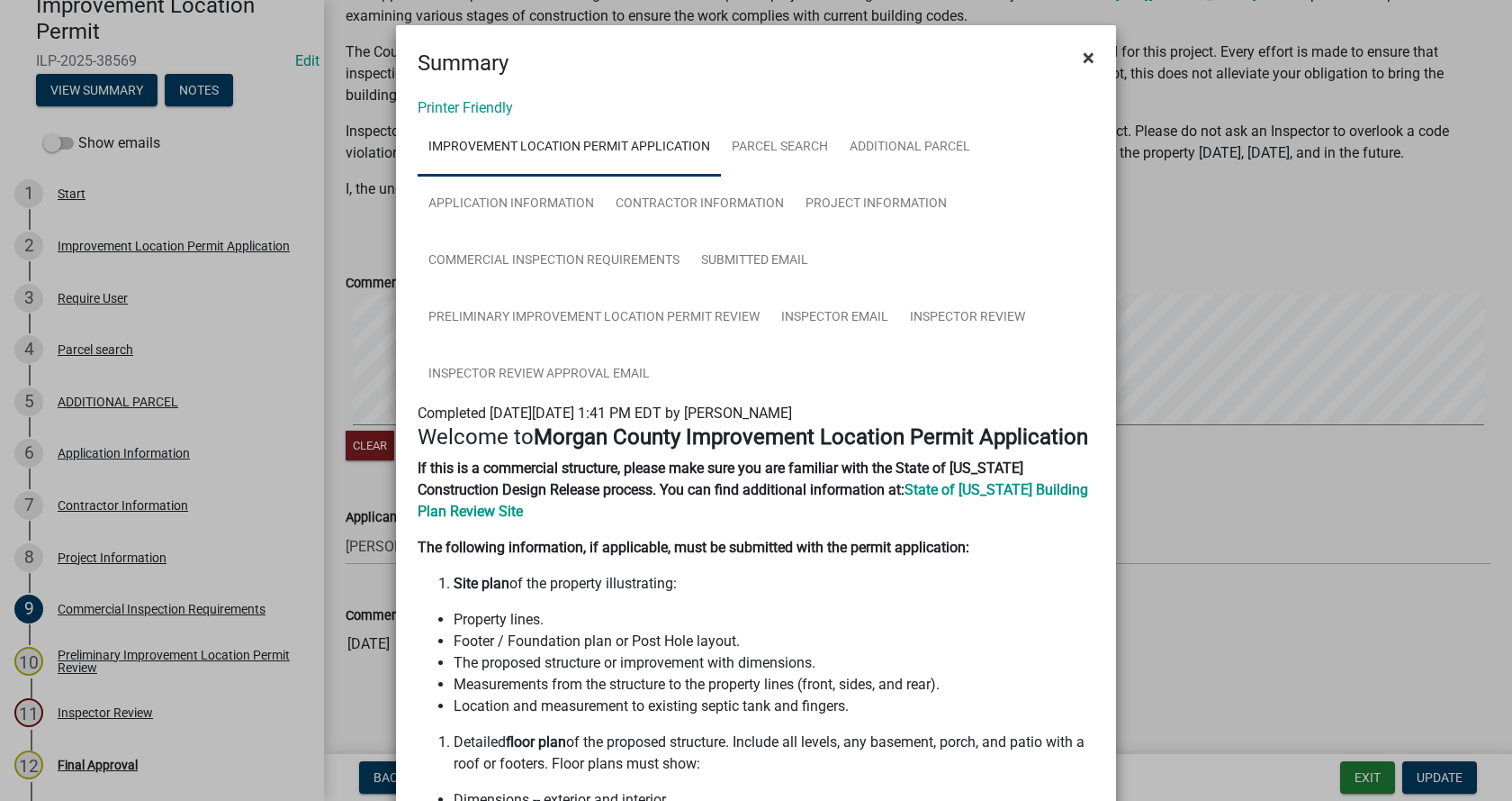
click at [1083, 54] on span "×" at bounding box center [1089, 58] width 12 height 25
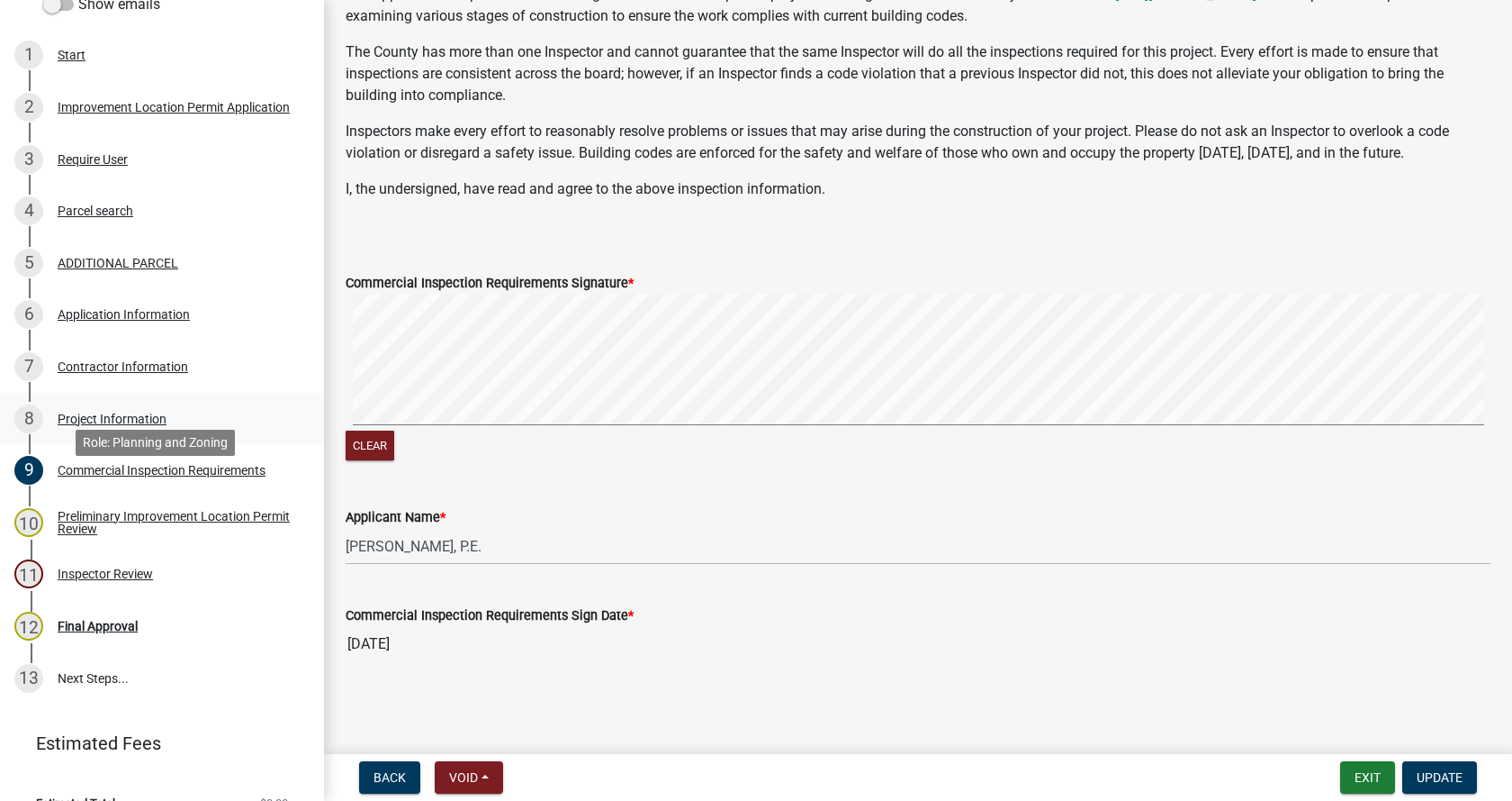
scroll to position [348, 0]
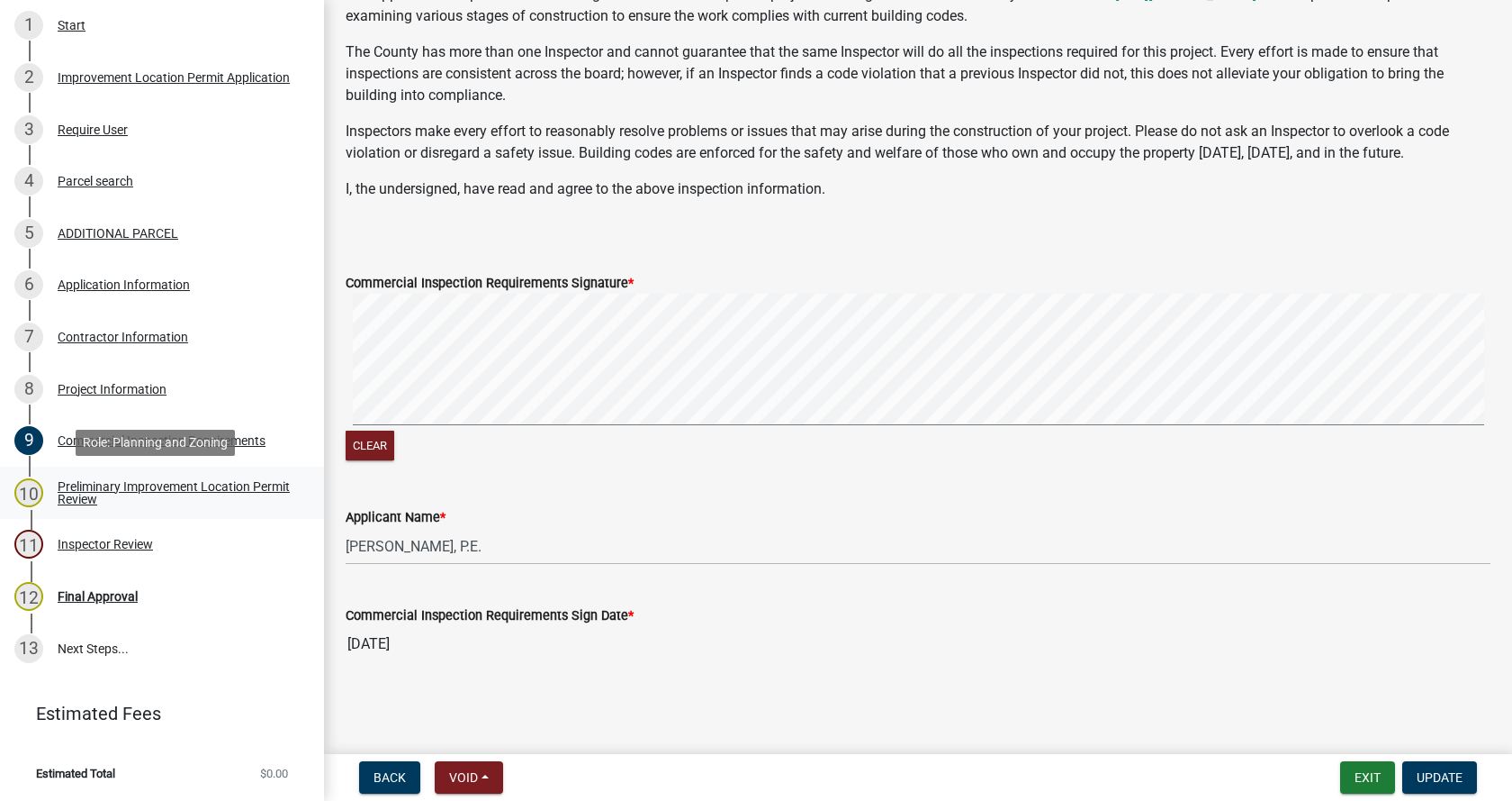
click at [94, 487] on div "Preliminary Improvement Location Permit Review" at bounding box center [176, 493] width 237 height 25
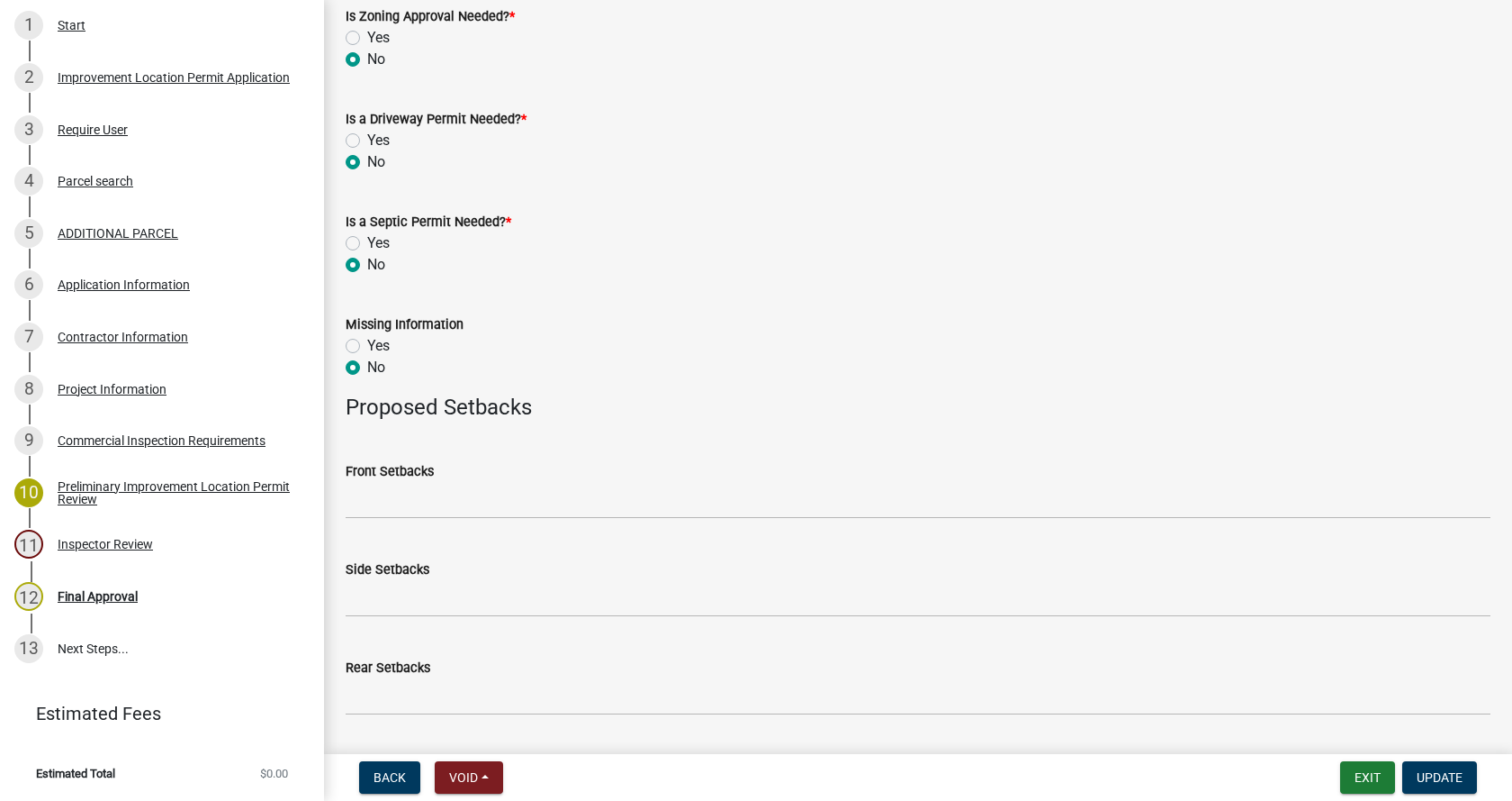
scroll to position [704, 0]
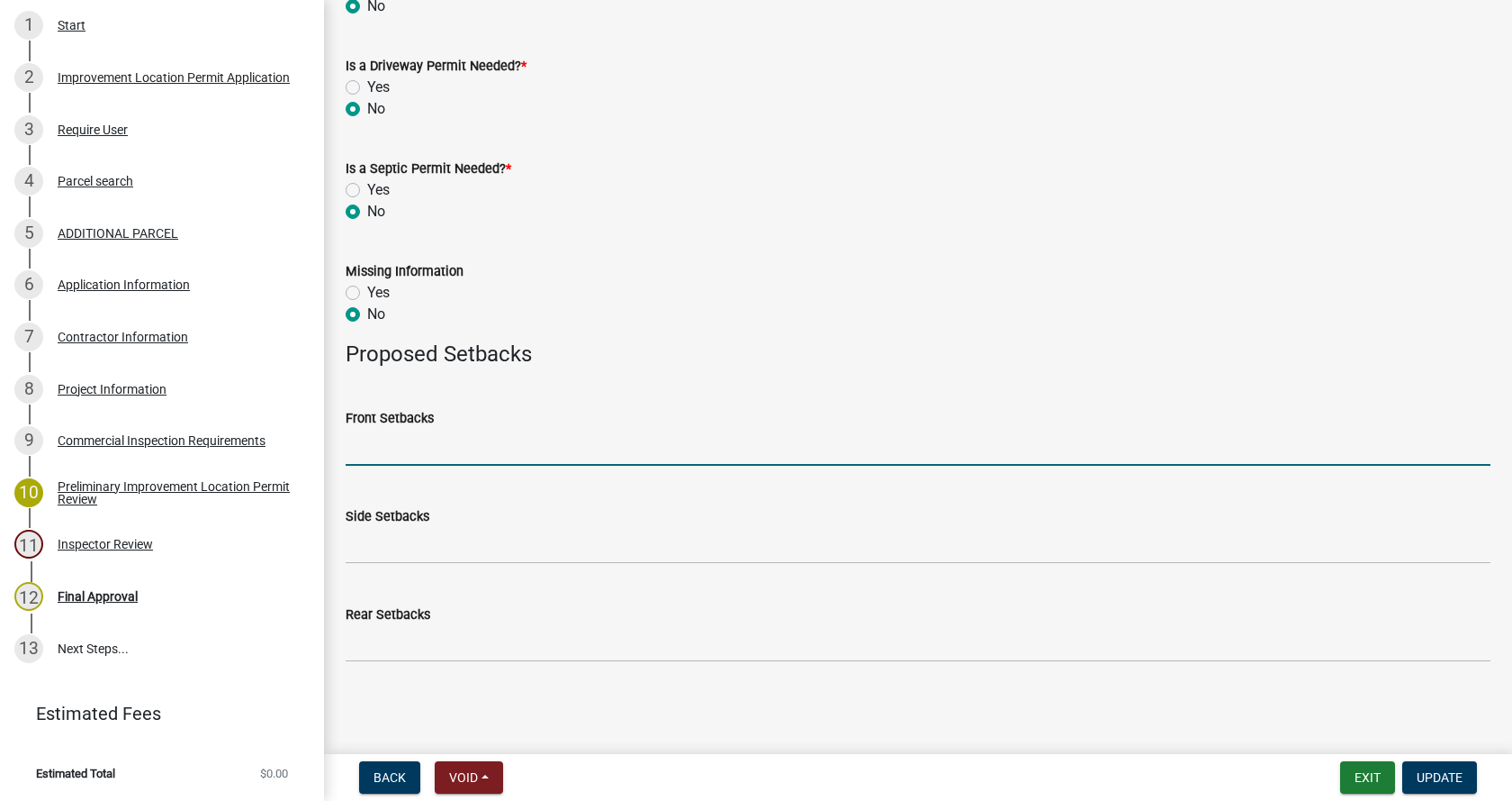
click at [466, 449] on input "Front Setbacks" at bounding box center [918, 447] width 1145 height 37
type input "146"
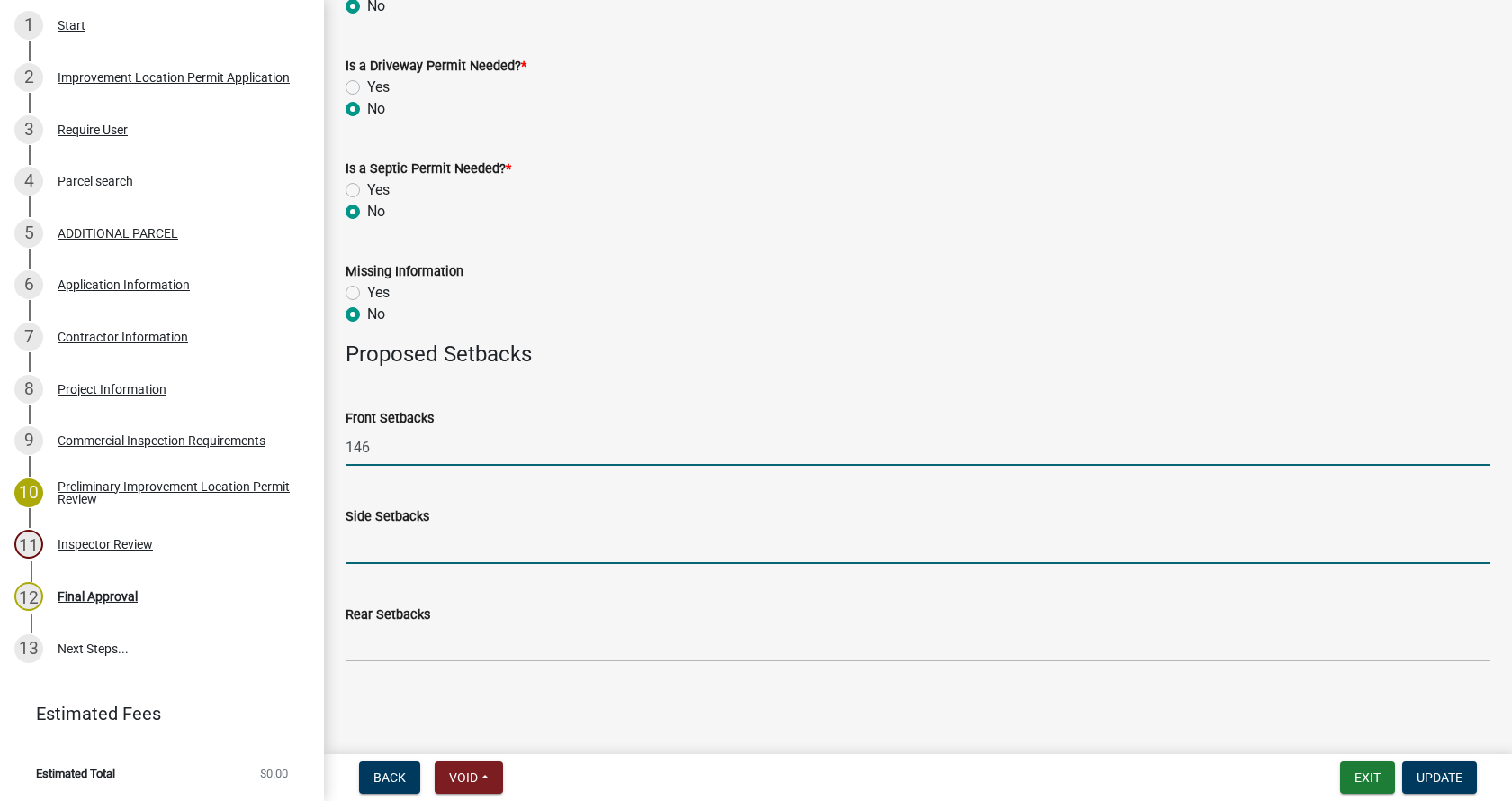
click at [399, 556] on input "Side Setbacks" at bounding box center [918, 545] width 1145 height 37
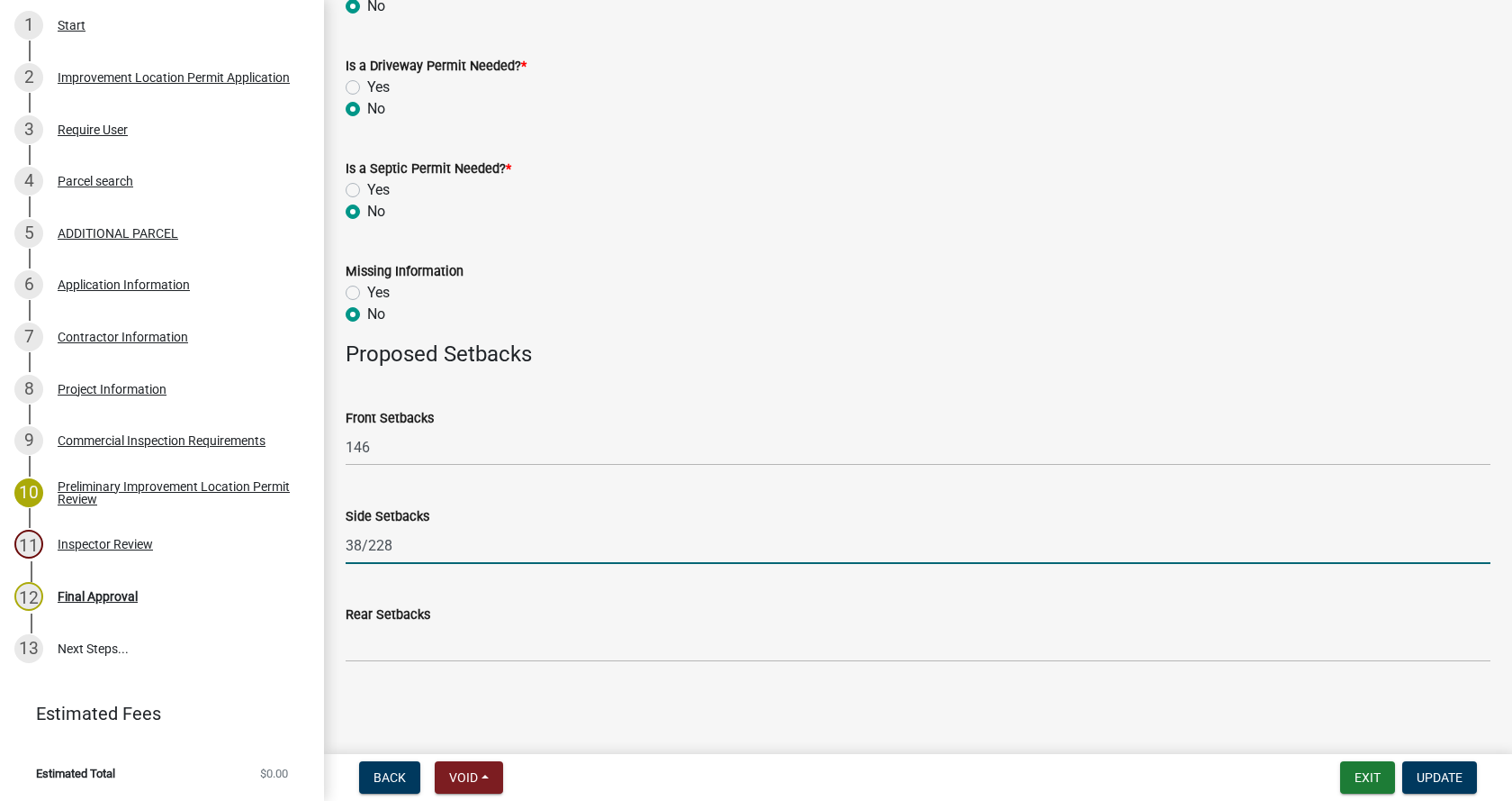
type input "38/228"
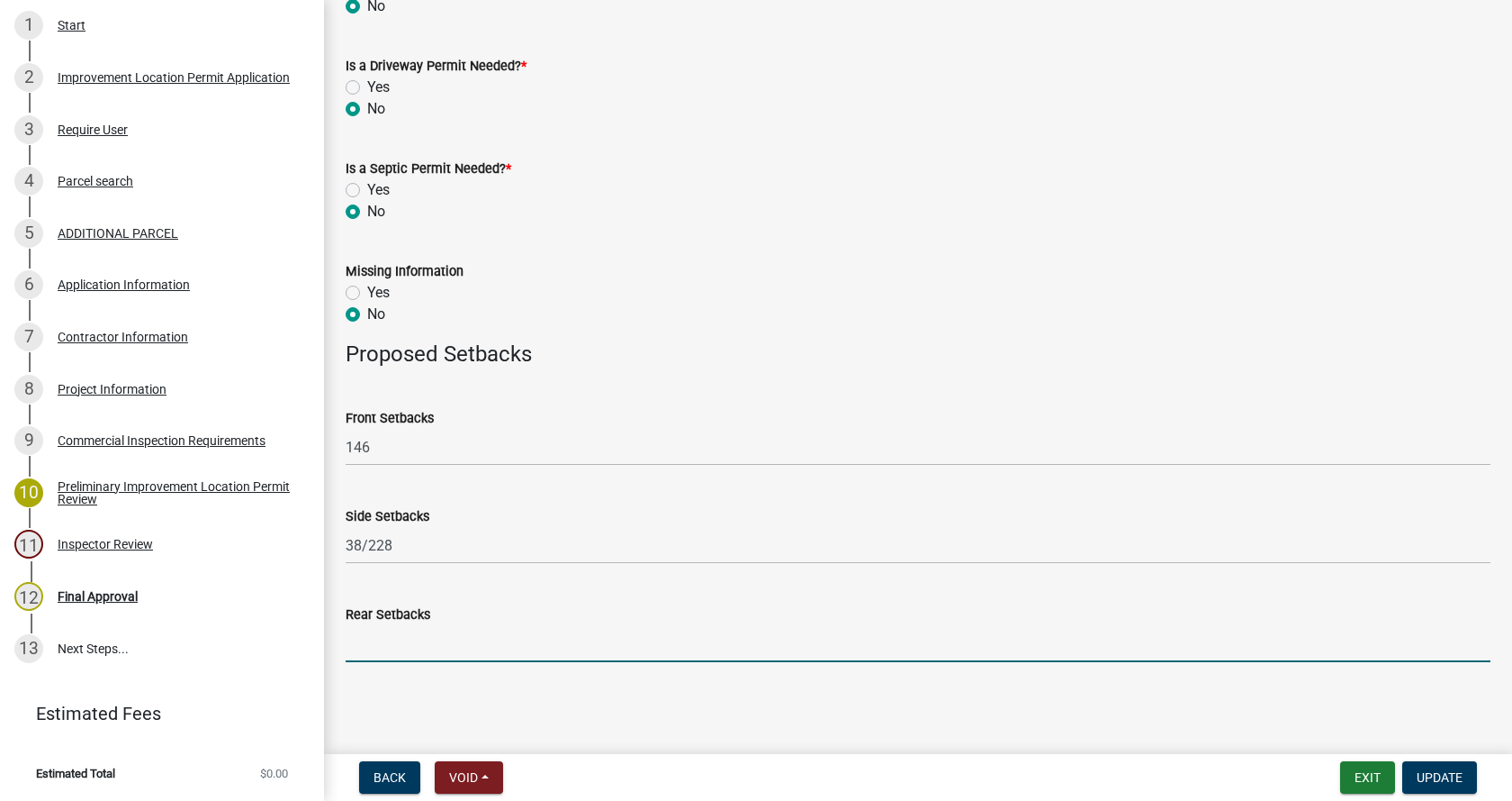
click at [376, 651] on input "Rear Setbacks" at bounding box center [918, 643] width 1145 height 37
type input "38"
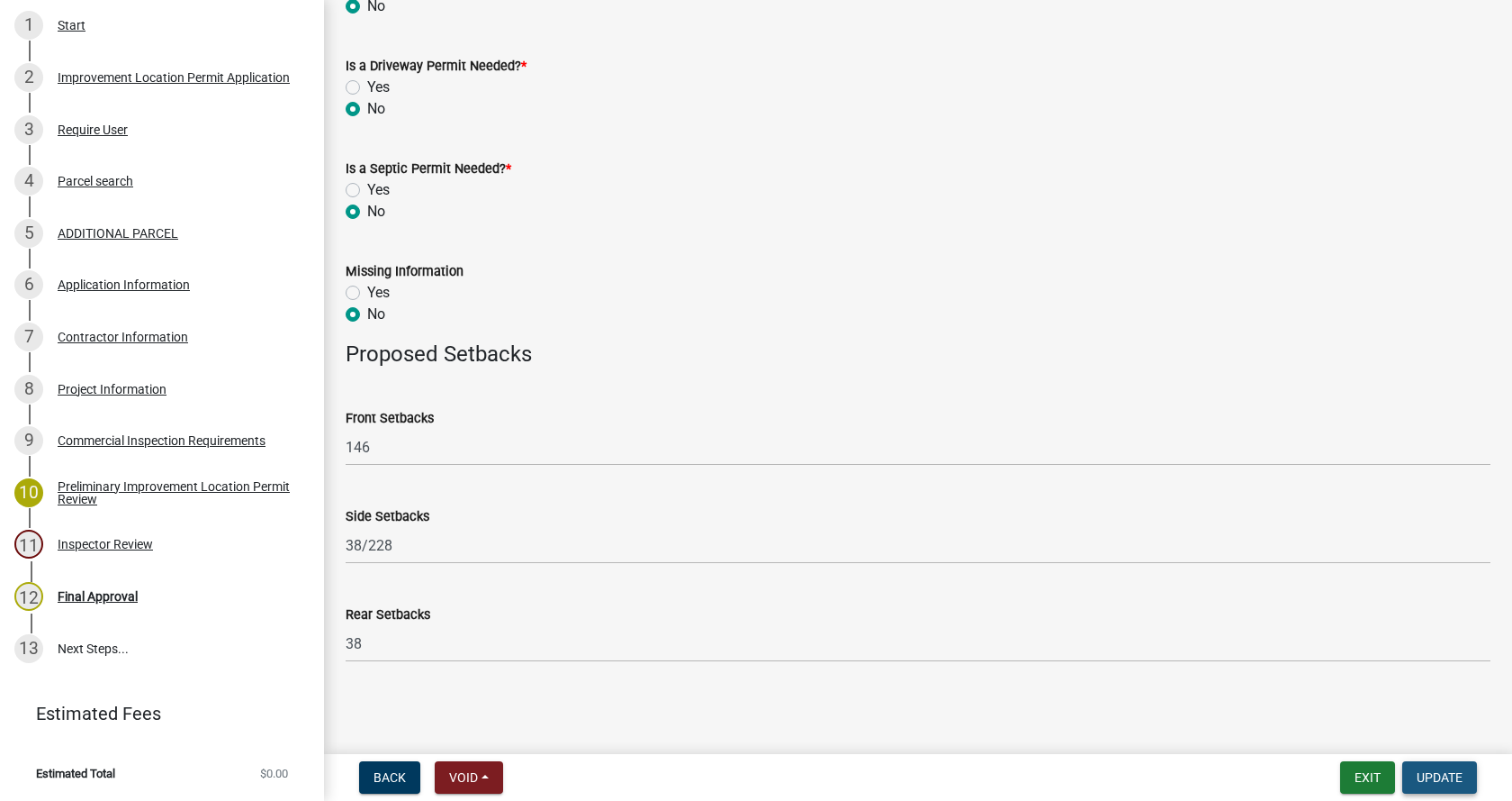
click at [1451, 778] on span "Update" at bounding box center [1439, 776] width 46 height 15
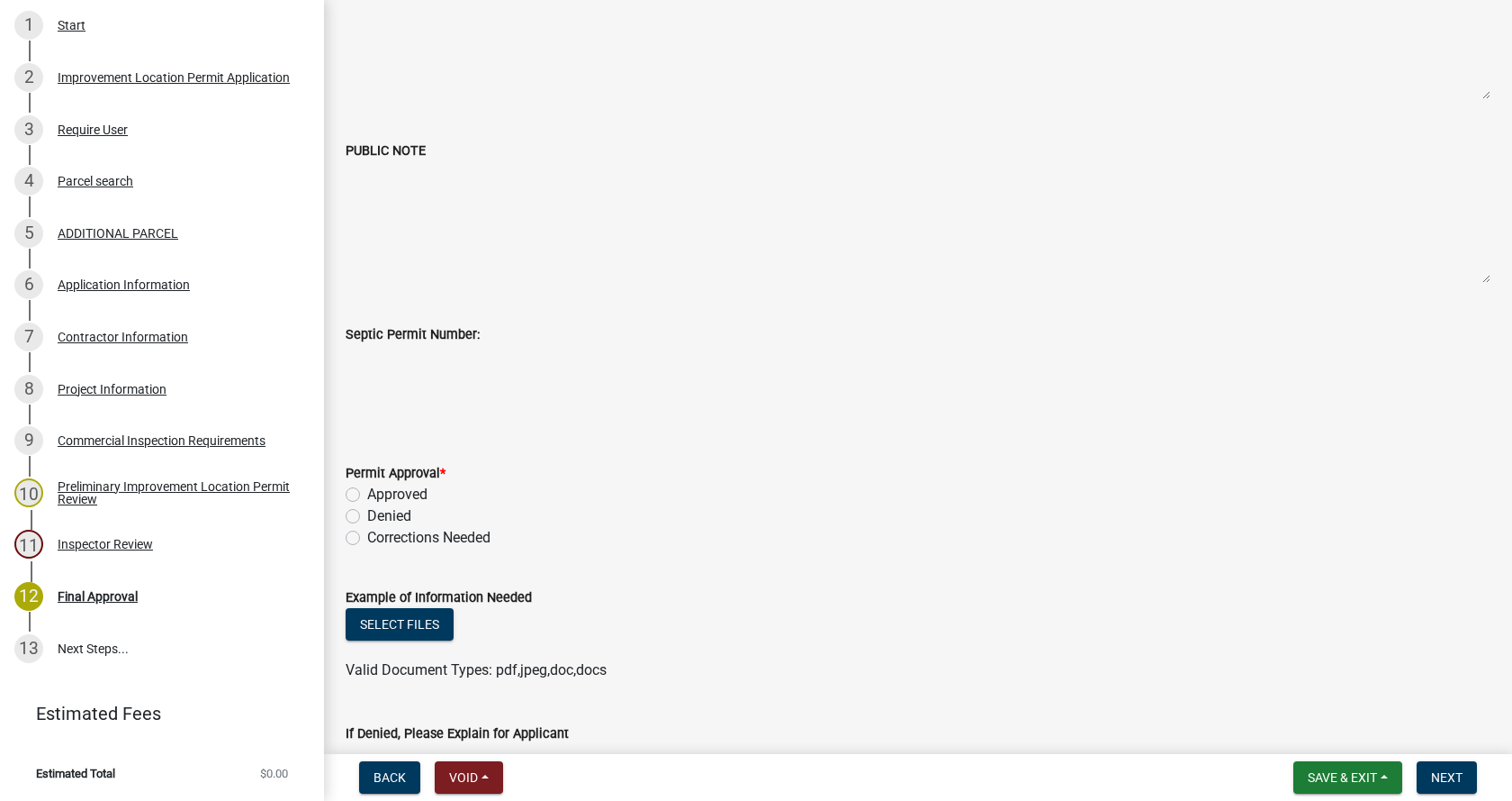
scroll to position [0, 0]
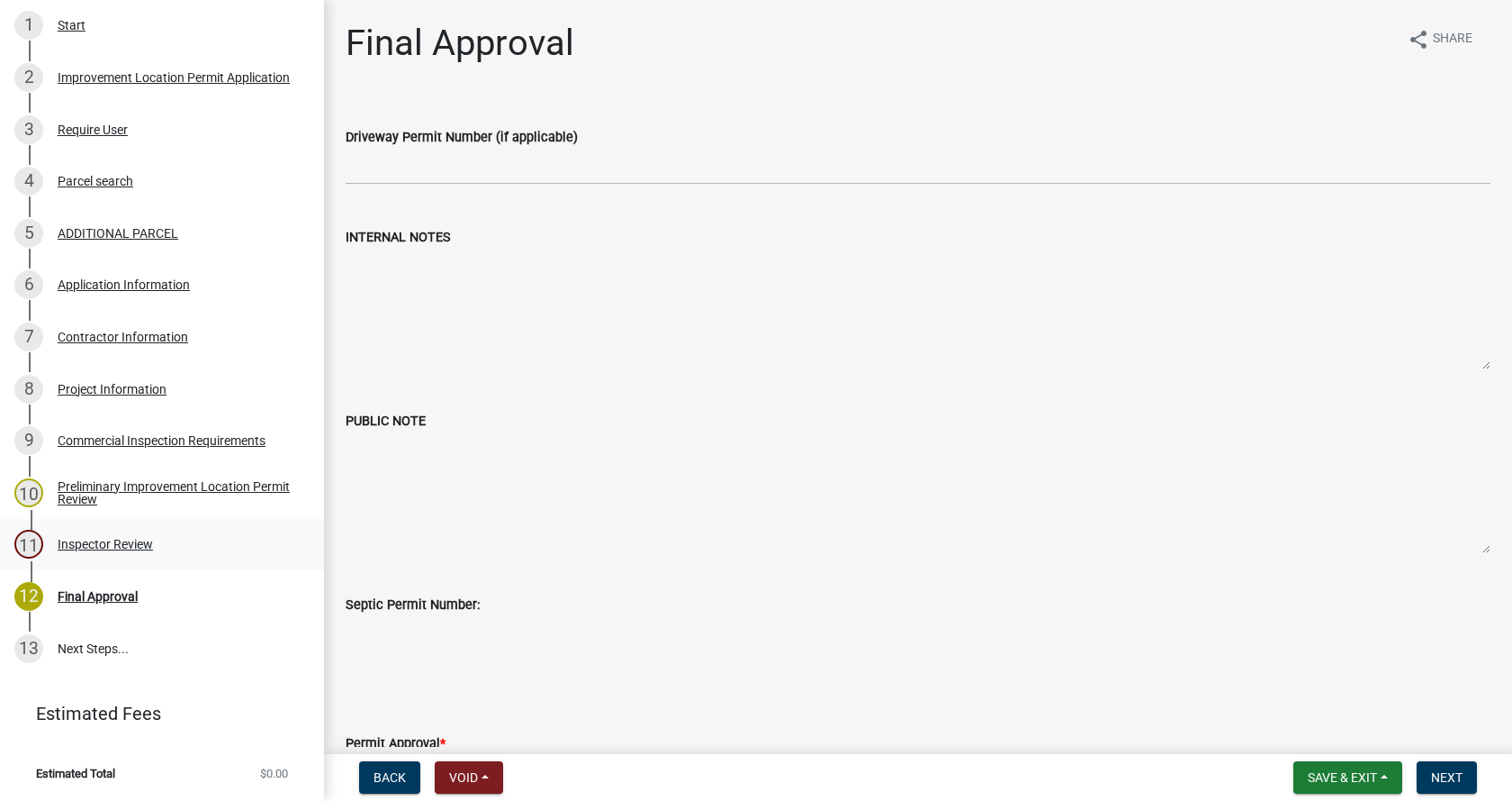
click at [72, 541] on div "Inspector Review" at bounding box center [105, 543] width 95 height 13
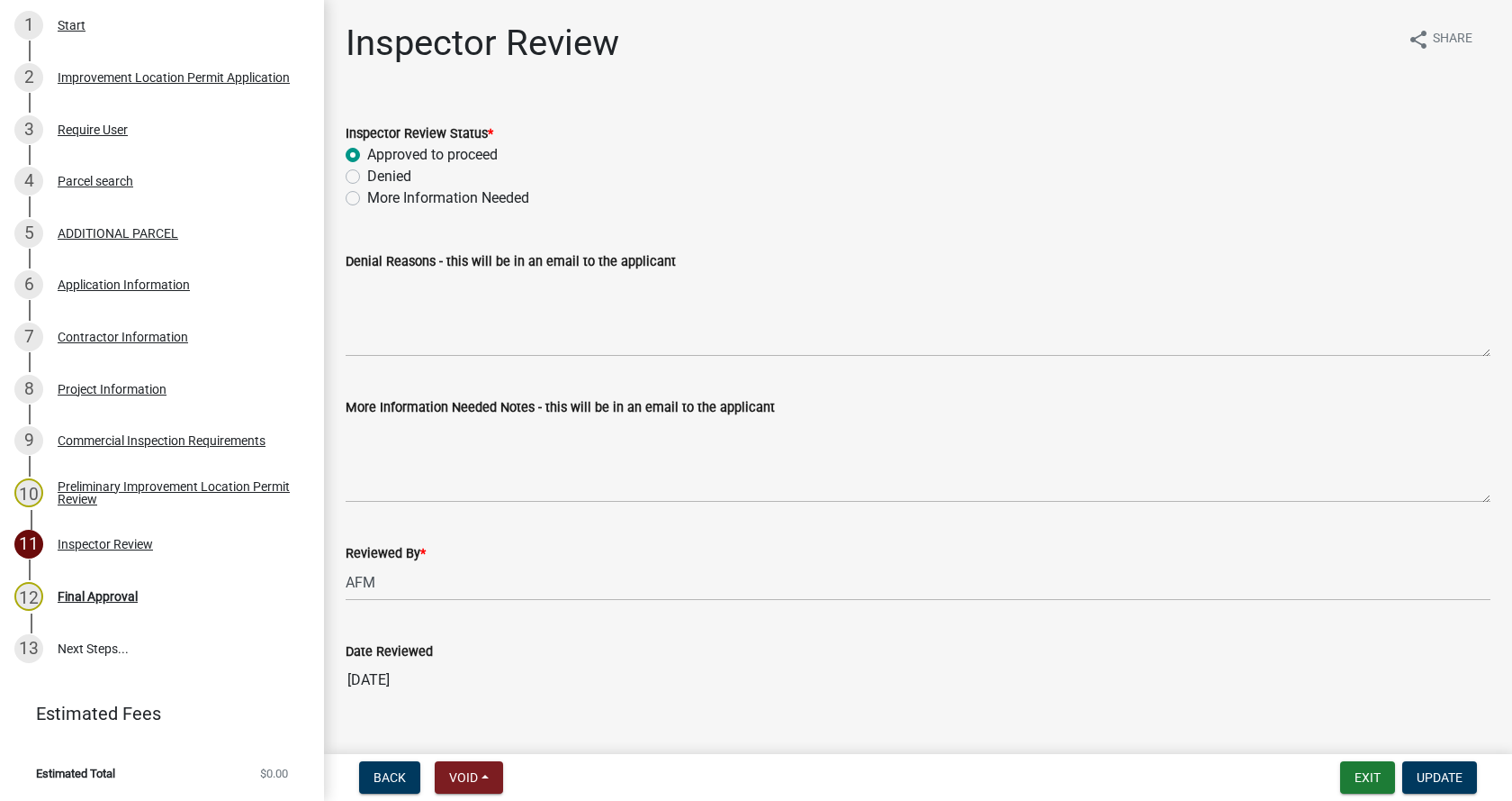
click at [367, 196] on label "More Information Needed" at bounding box center [448, 198] width 162 height 22
click at [367, 196] on input "More Information Needed" at bounding box center [373, 193] width 12 height 12
radio input "true"
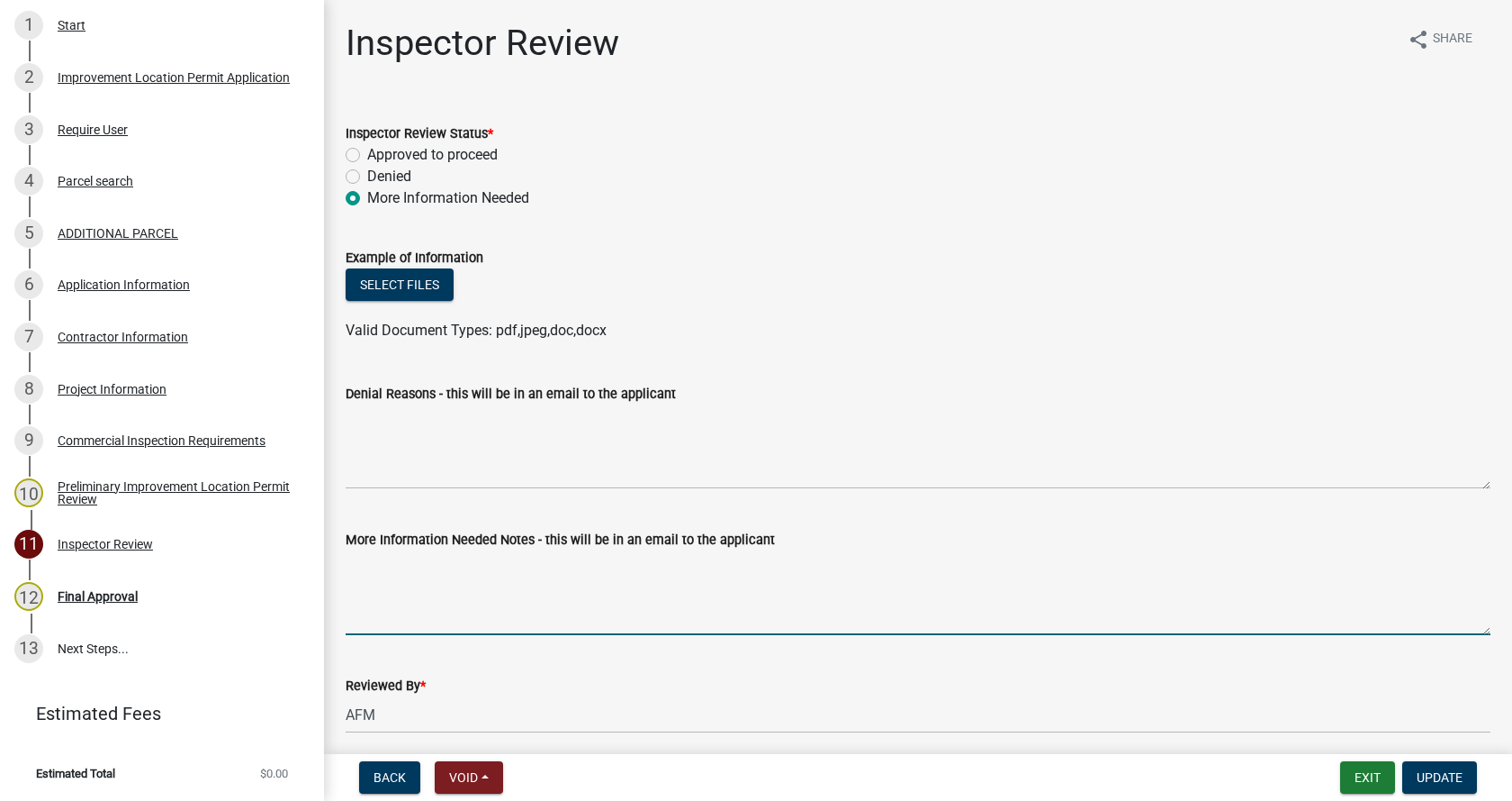
click at [383, 589] on textarea "More Information Needed Notes - this will be in an email to the applicant" at bounding box center [918, 592] width 1145 height 84
type textarea "Provide Erosion Exemption Statement from County Surveyor's Office."
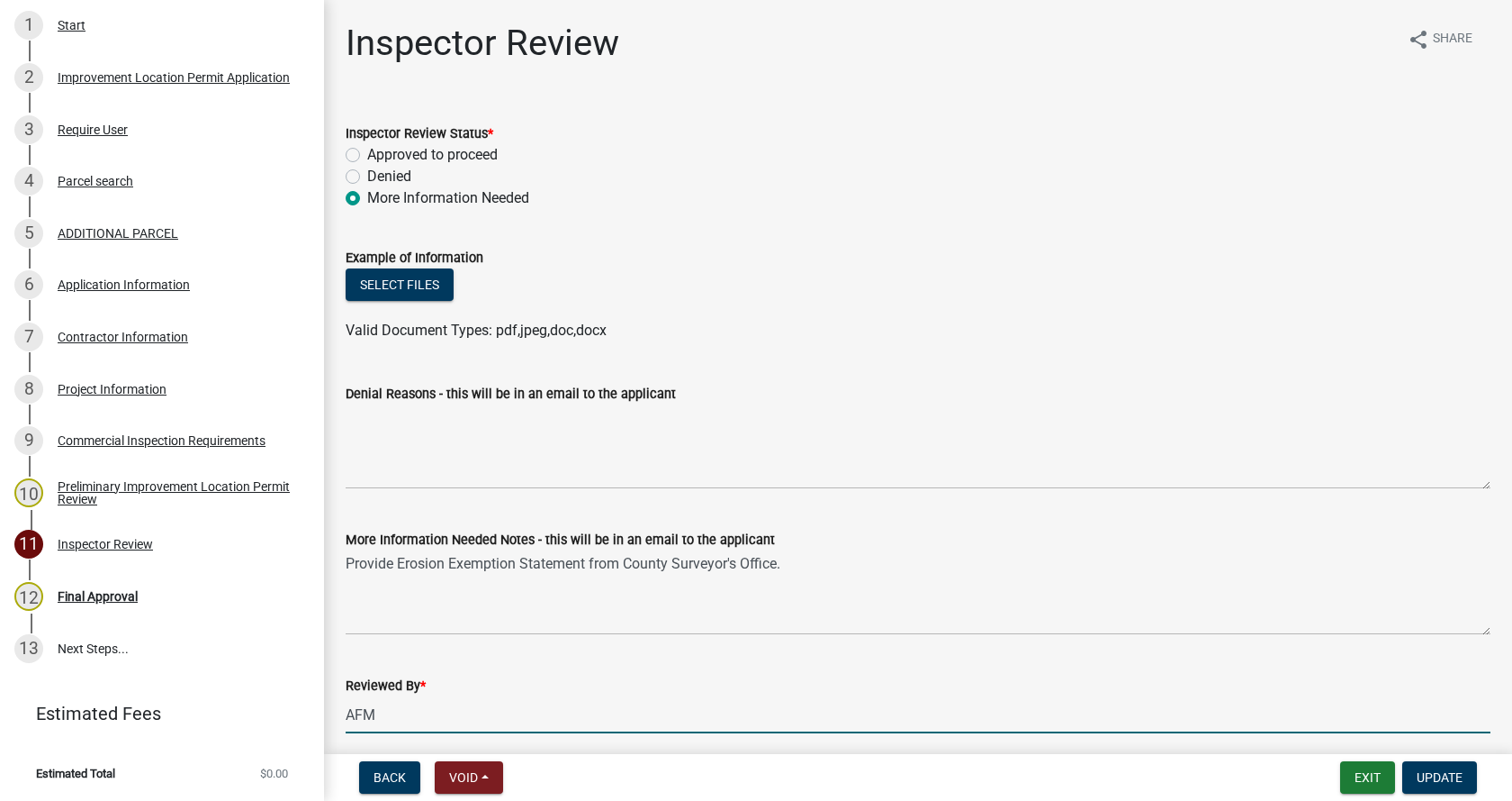
drag, startPoint x: 385, startPoint y: 713, endPoint x: 344, endPoint y: 720, distance: 41.6
click at [344, 720] on div "Reviewed By * AFM" at bounding box center [918, 690] width 1172 height 83
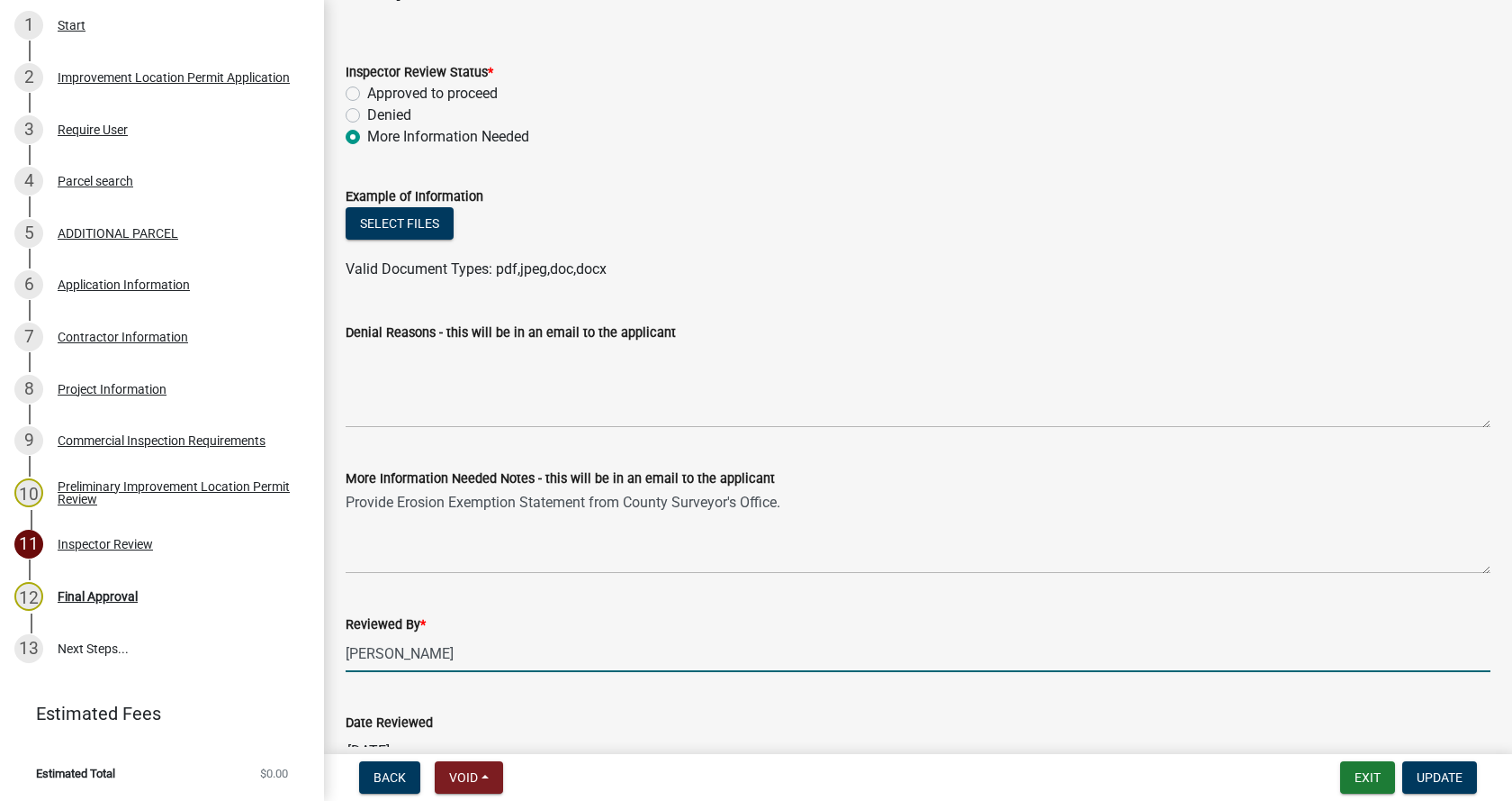
scroll to position [169, 0]
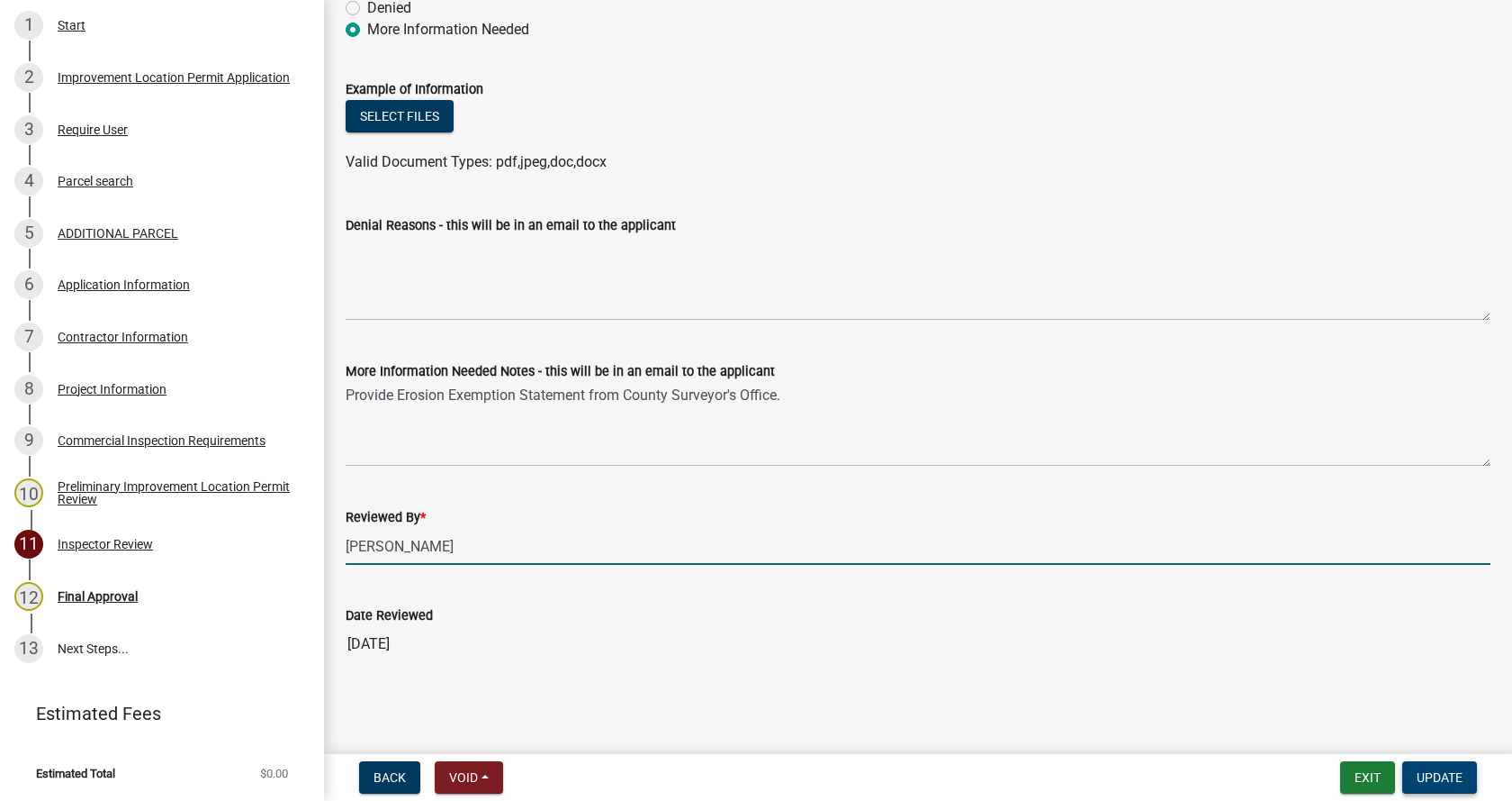
type input "[PERSON_NAME]"
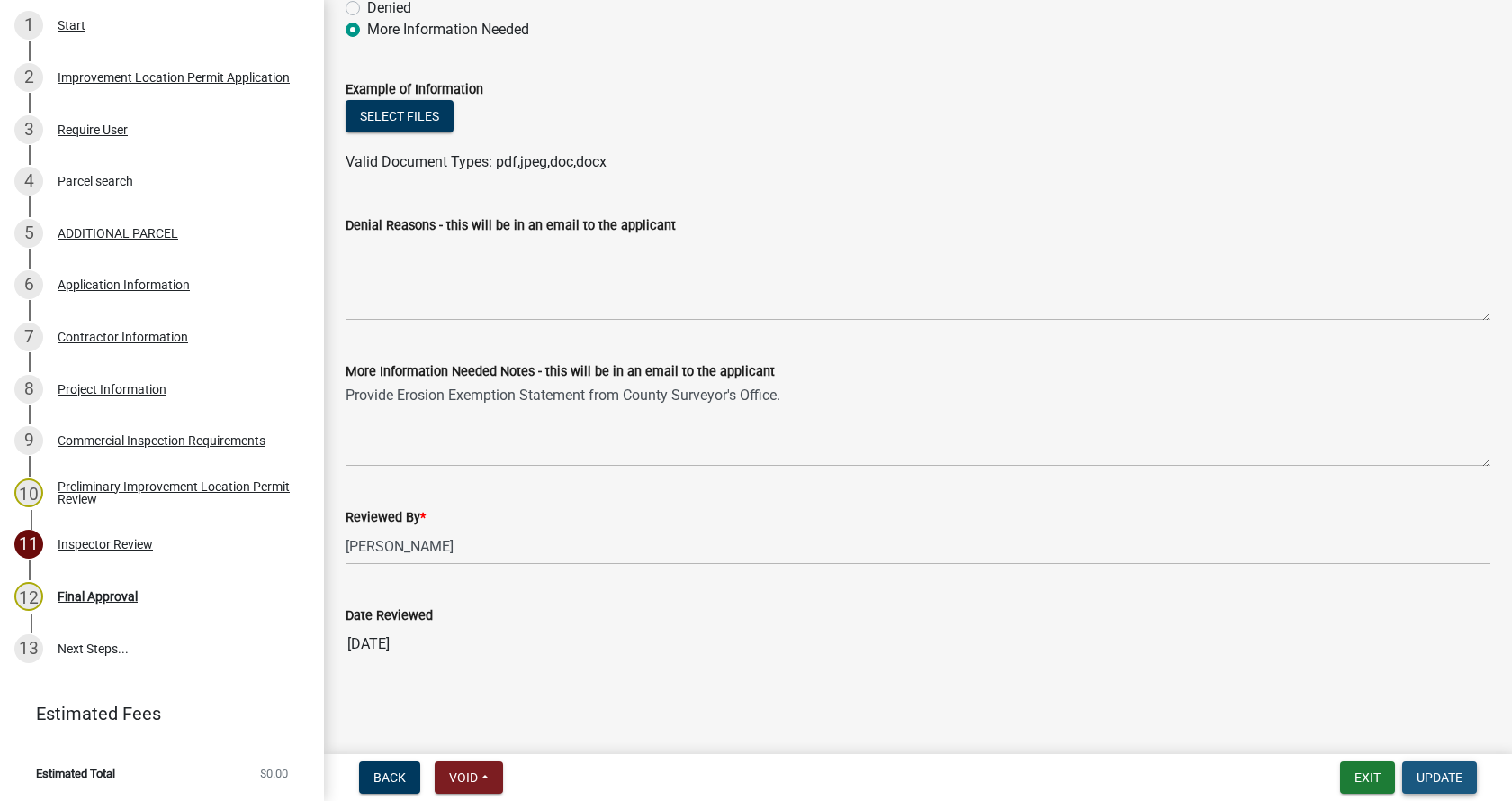
click at [1454, 771] on span "Update" at bounding box center [1439, 776] width 46 height 15
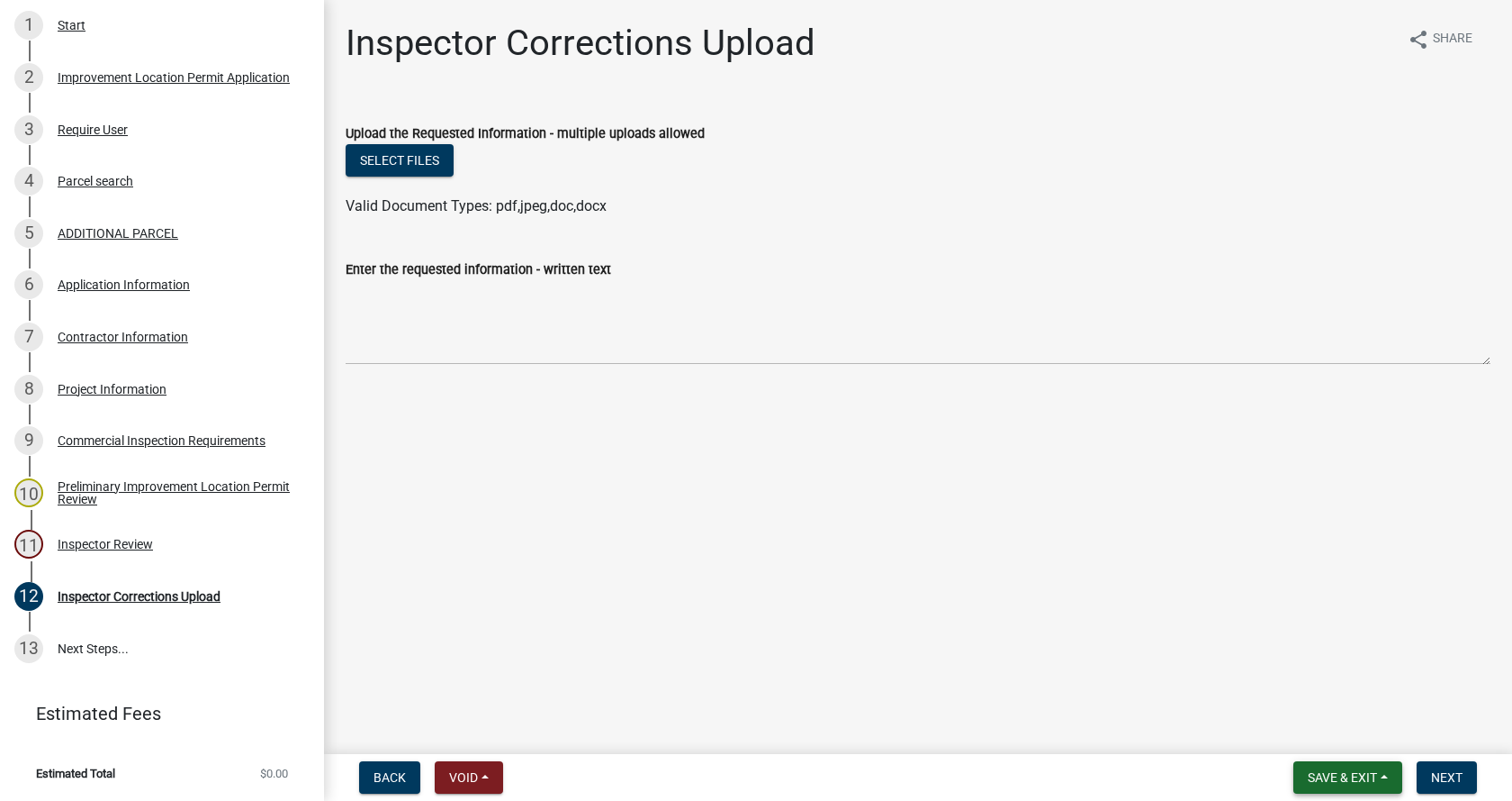
click at [1386, 776] on button "Save & Exit" at bounding box center [1347, 776] width 109 height 32
click at [1287, 732] on button "Save & Exit" at bounding box center [1330, 730] width 144 height 43
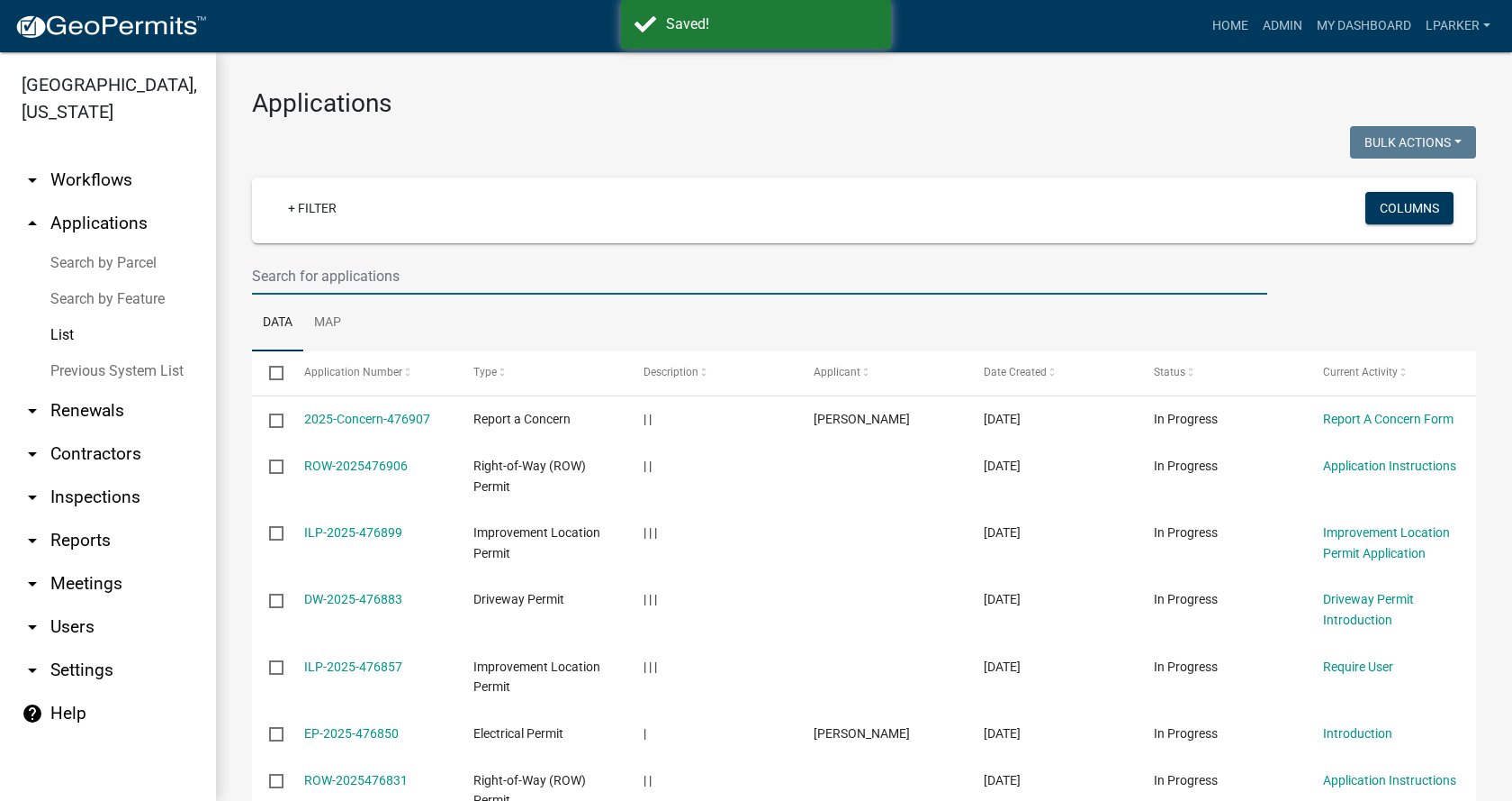
click at [436, 278] on input "text" at bounding box center [759, 276] width 1015 height 37
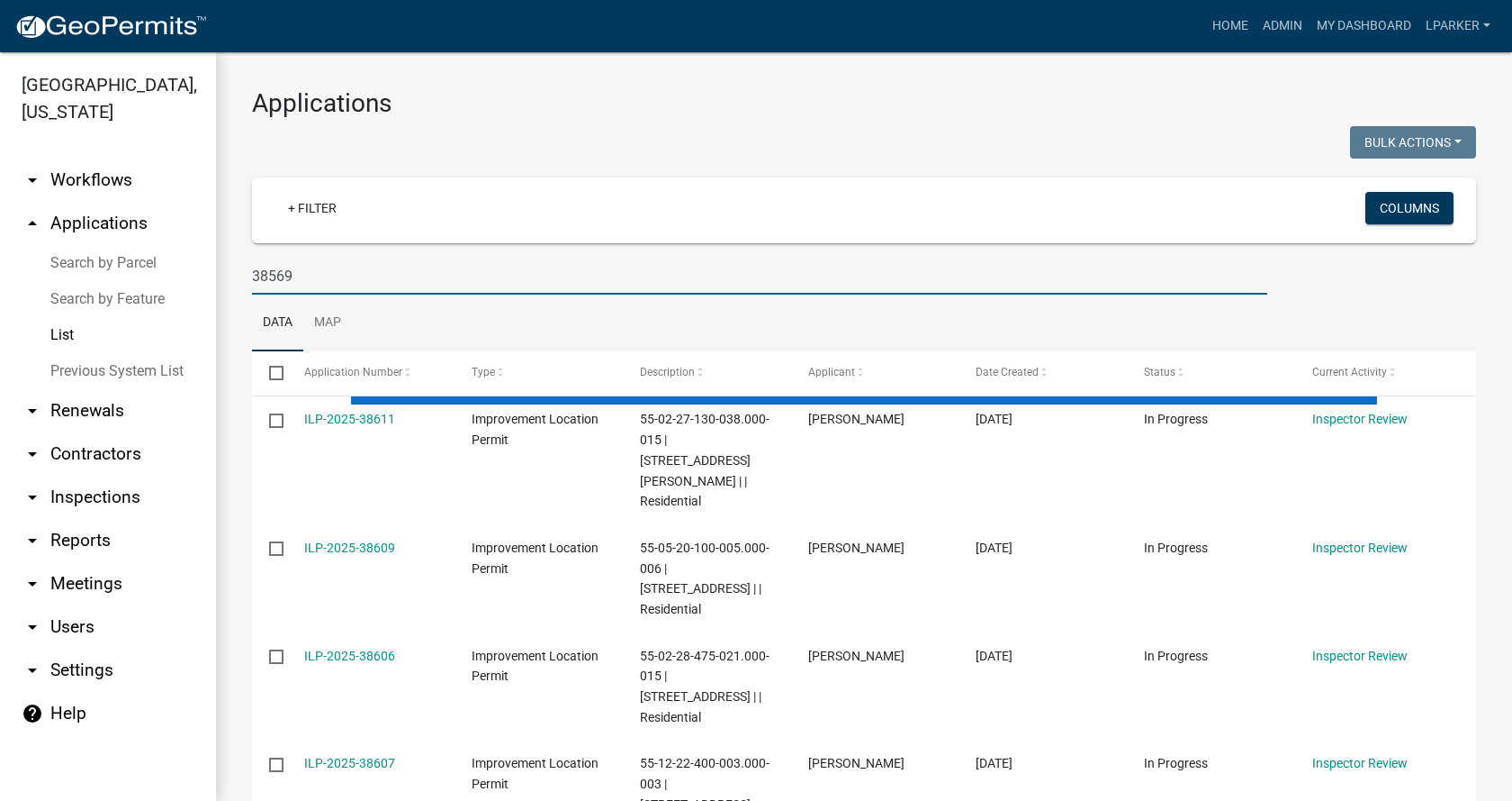
type input "38569"
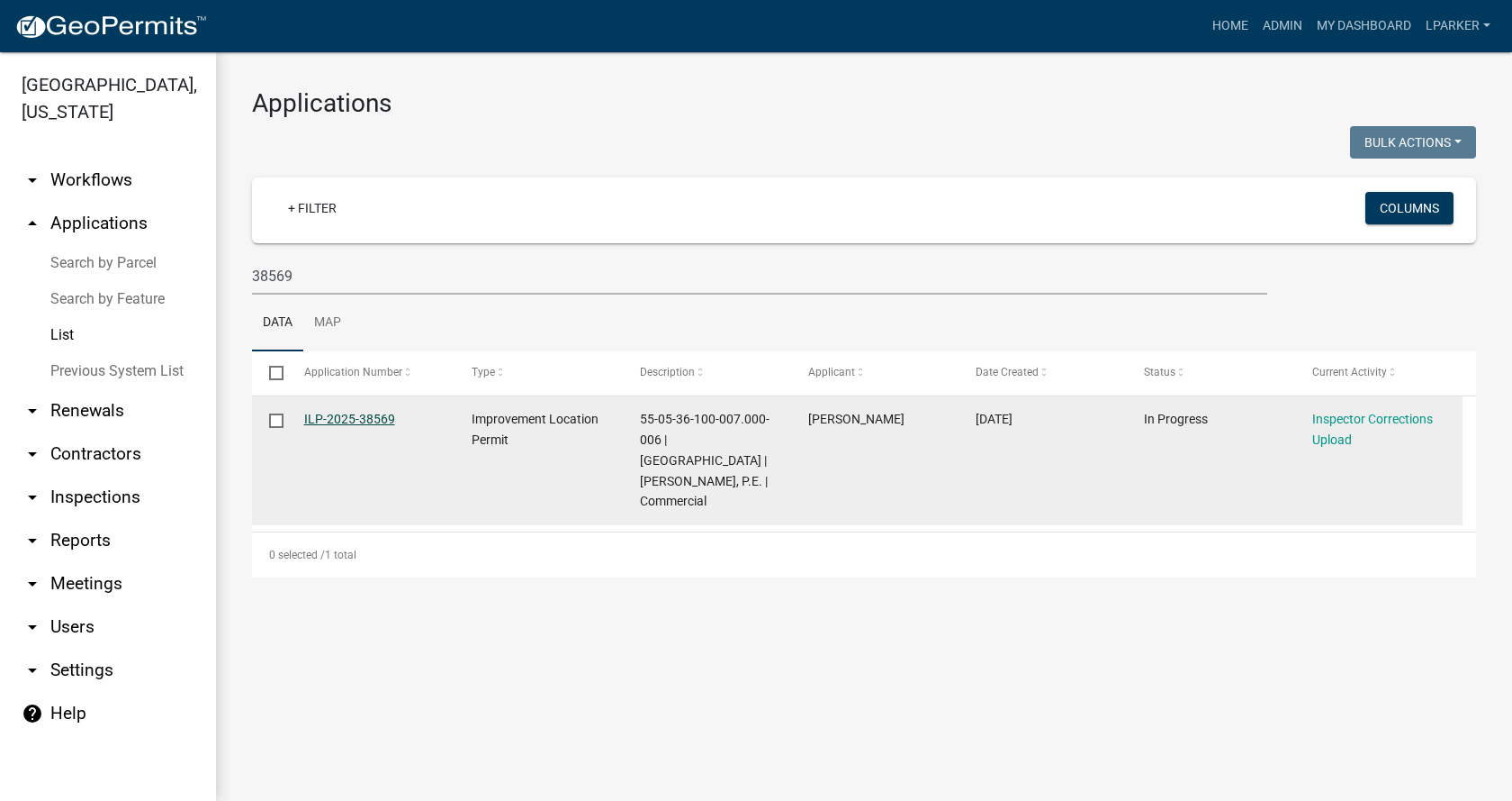
click at [351, 412] on link "ILP-2025-38569" at bounding box center [349, 419] width 91 height 15
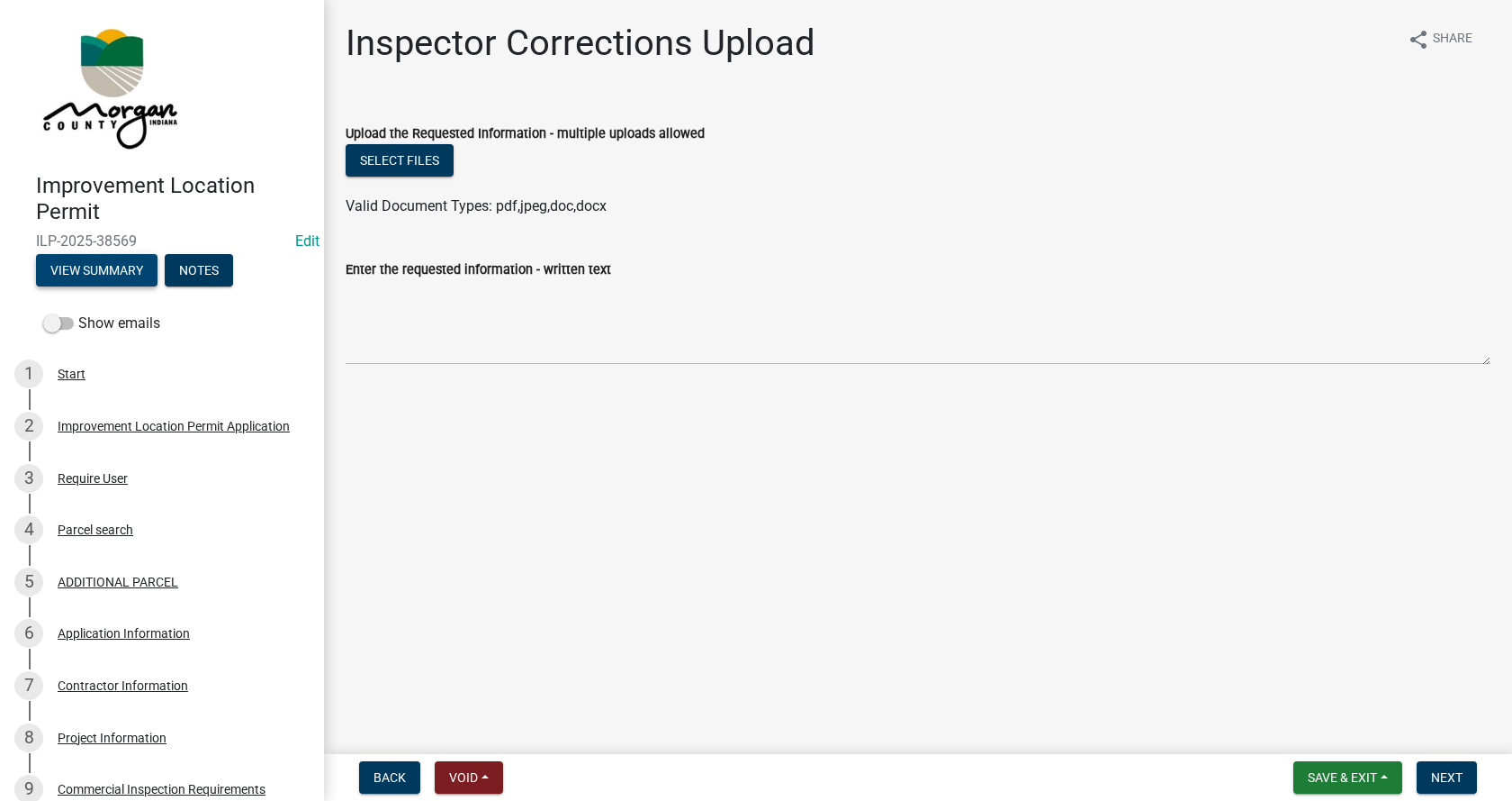
click at [102, 264] on button "View Summary" at bounding box center [97, 270] width 122 height 32
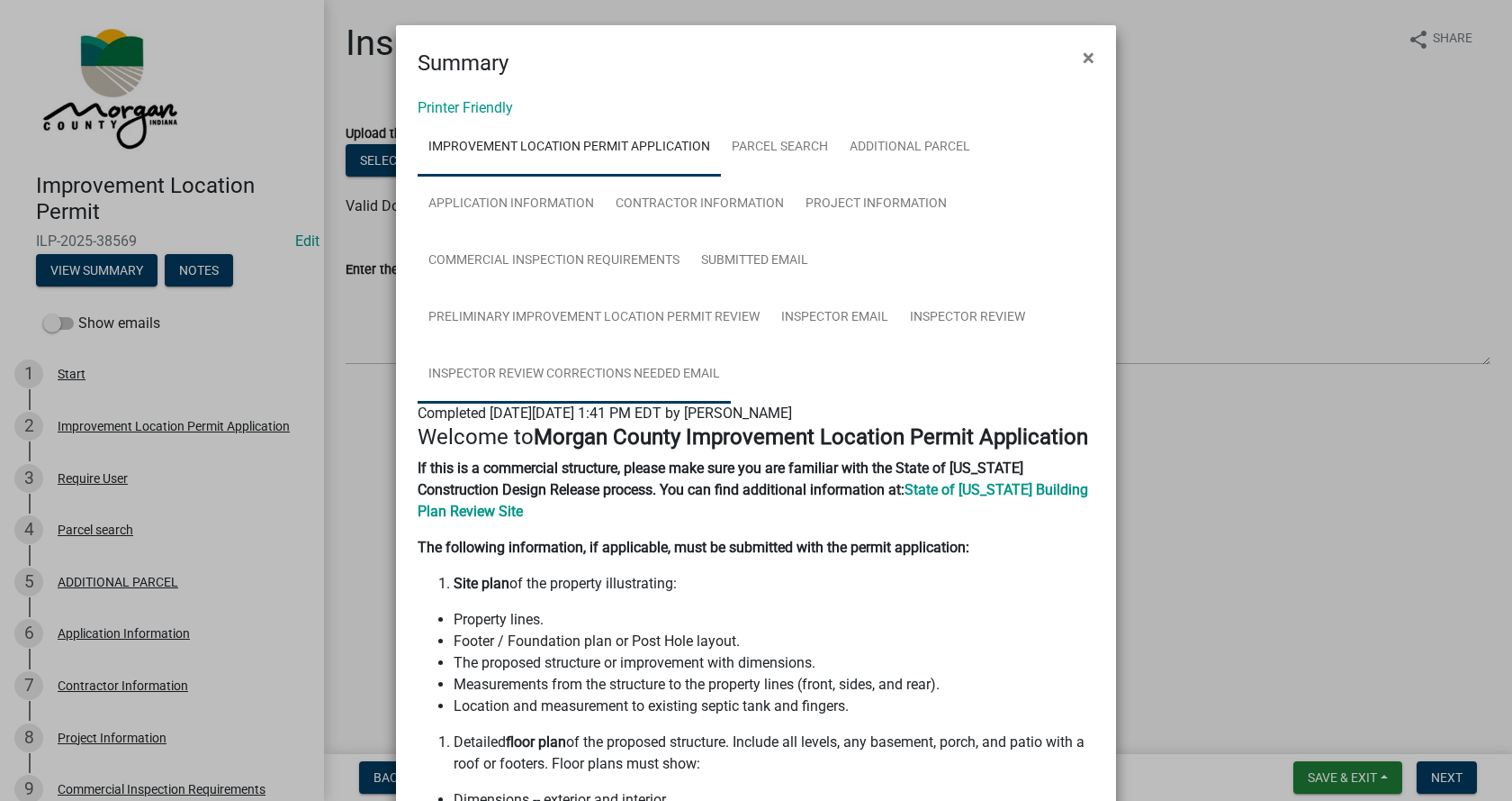
click at [558, 364] on link "Inspector Review Corrections Needed Email" at bounding box center [574, 375] width 314 height 58
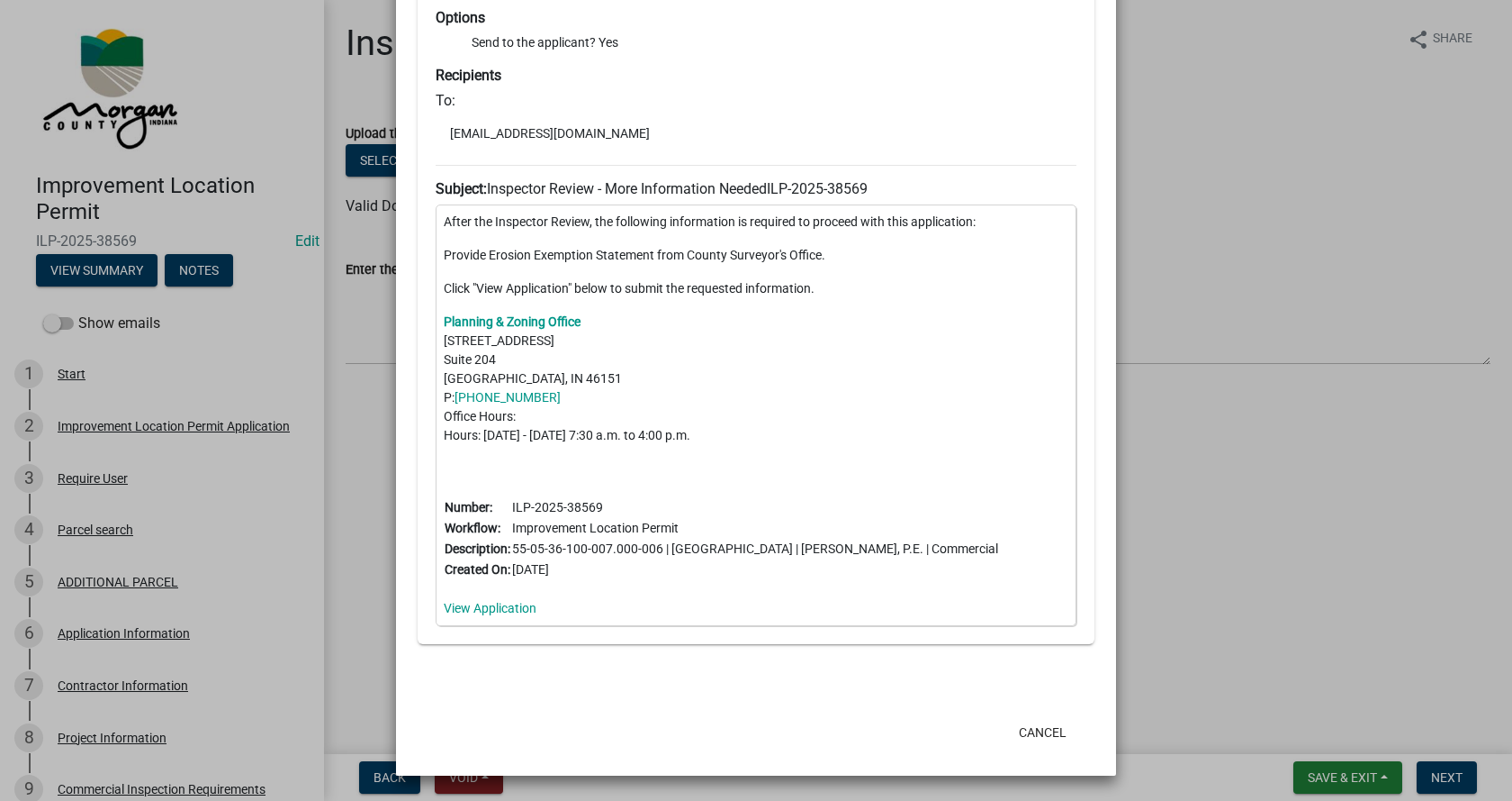
scroll to position [526, 0]
click at [1032, 734] on button "Cancel" at bounding box center [1043, 731] width 76 height 32
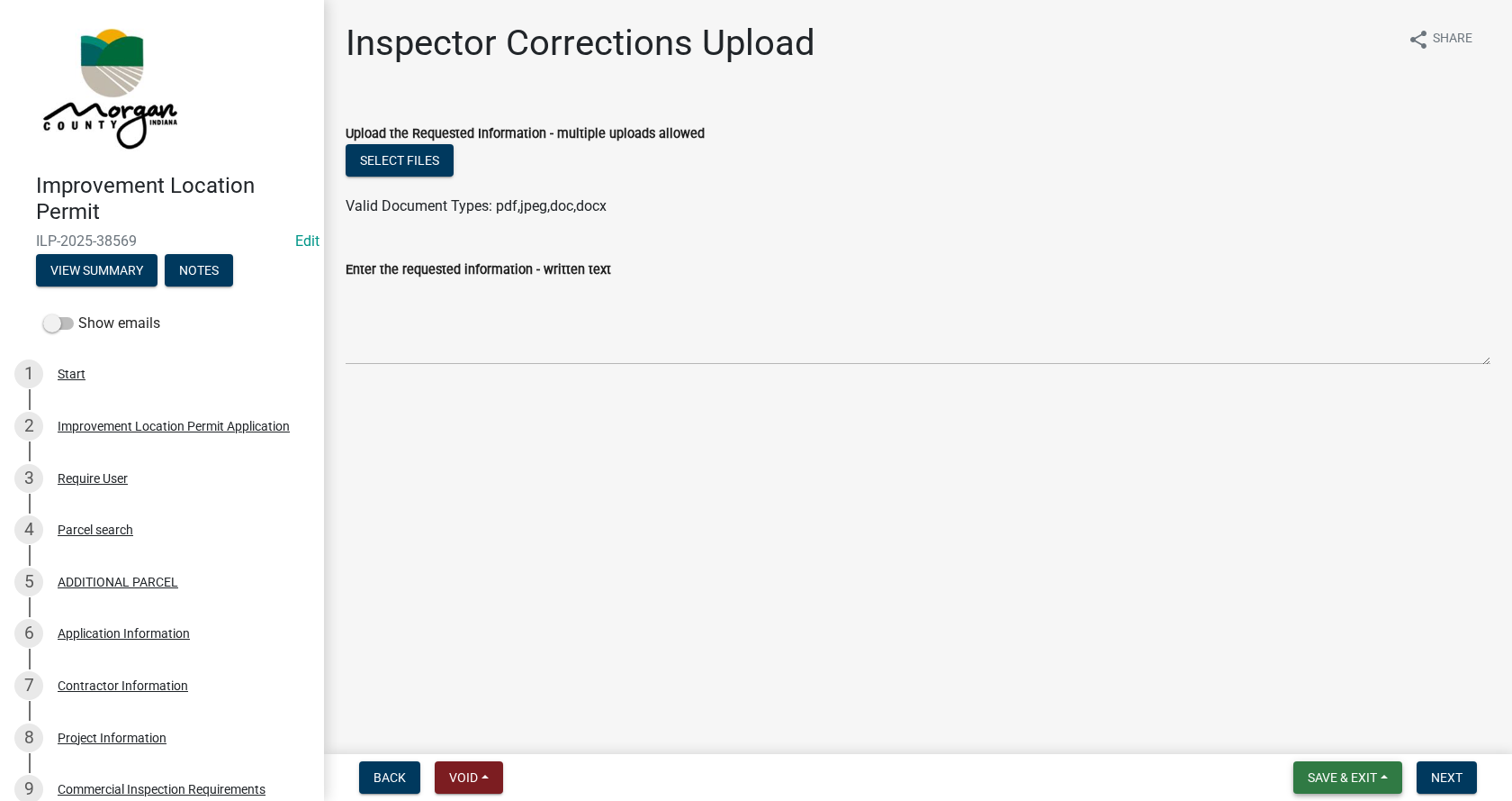
click at [1386, 776] on button "Save & Exit" at bounding box center [1347, 776] width 109 height 32
click at [1311, 734] on button "Save & Exit" at bounding box center [1330, 730] width 144 height 43
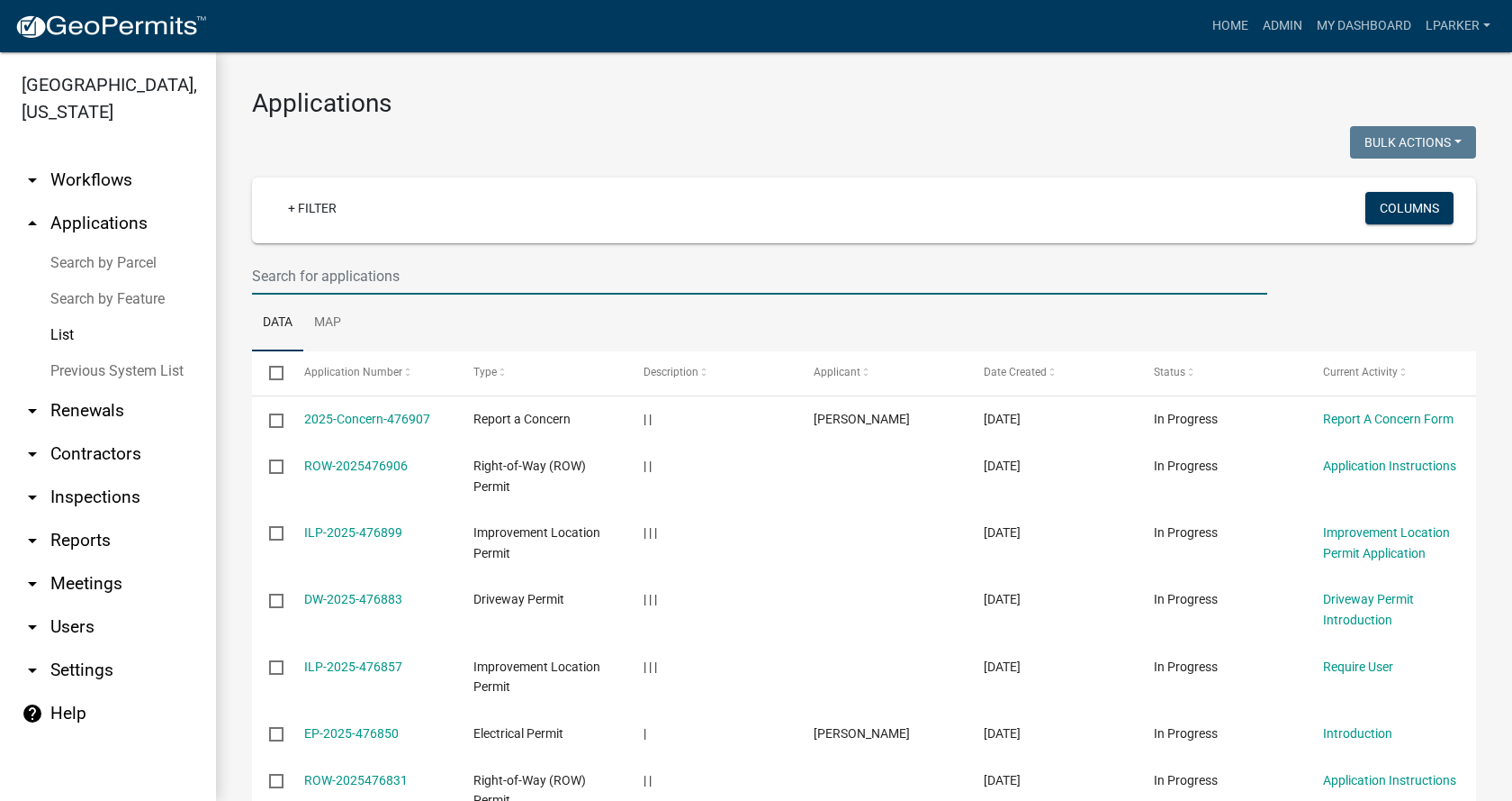
click at [281, 275] on input "text" at bounding box center [759, 276] width 1015 height 37
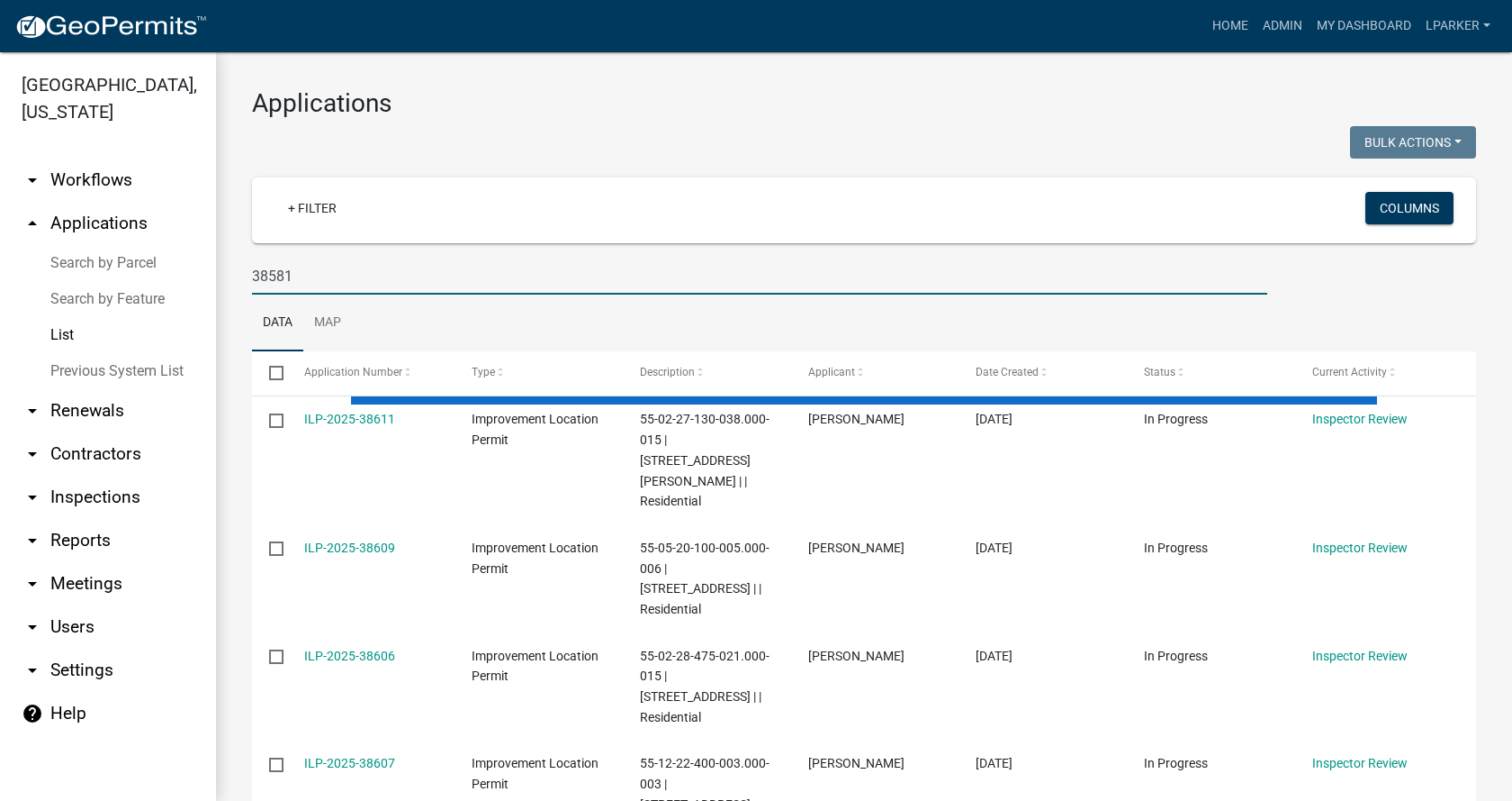
type input "38581"
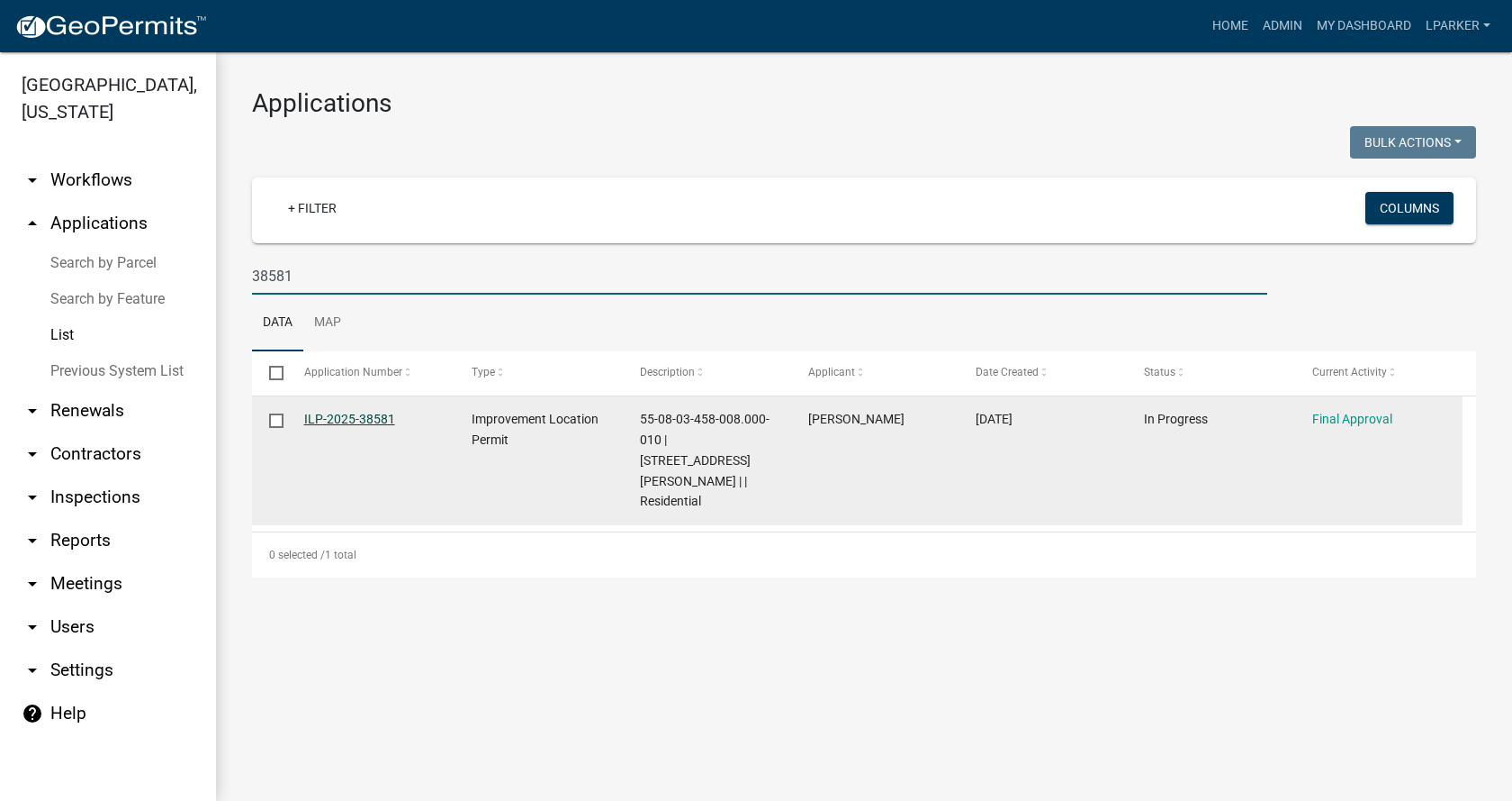
click at [347, 416] on link "ILP-2025-38581" at bounding box center [349, 419] width 91 height 15
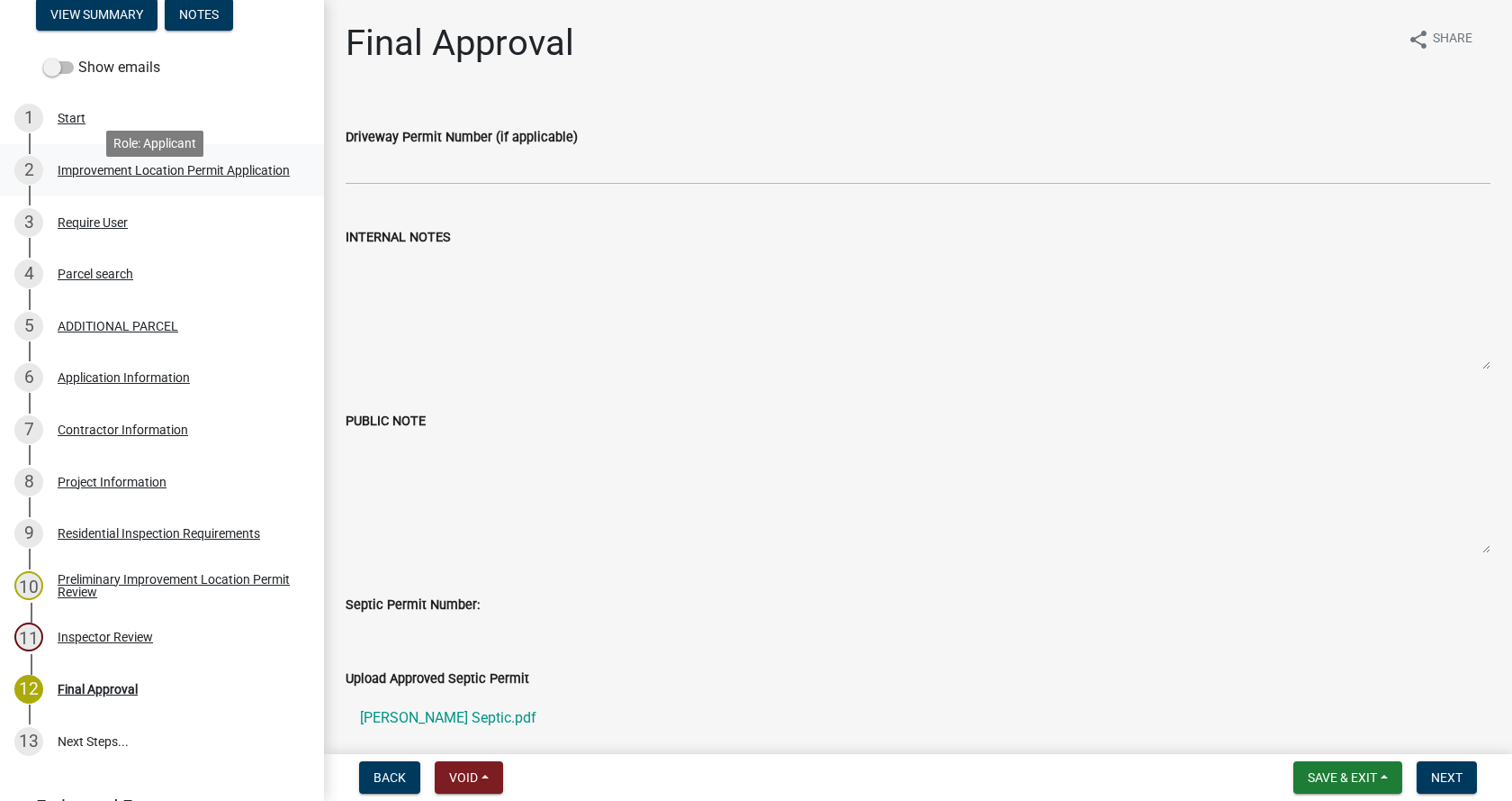
scroll to position [271, 0]
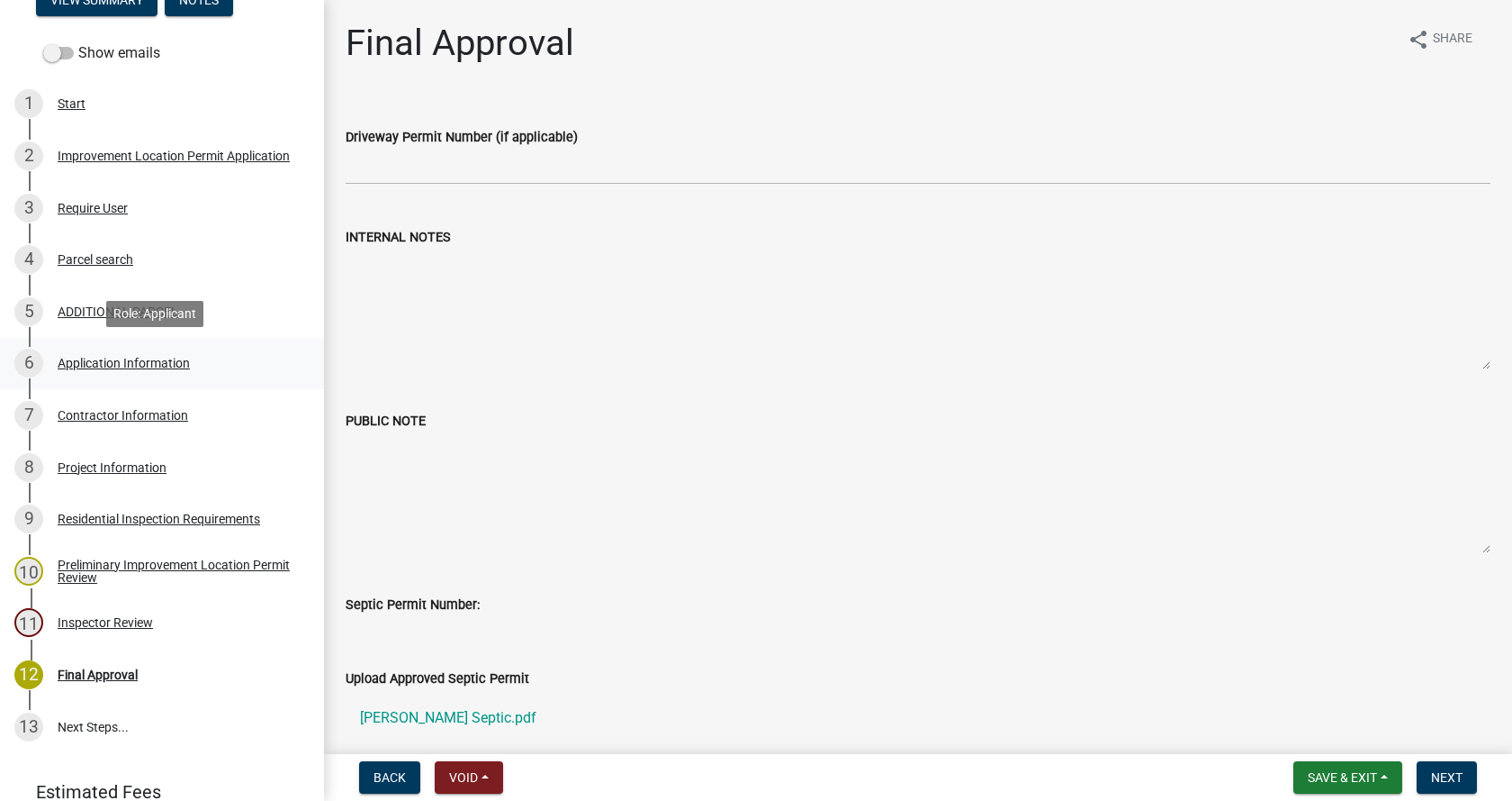
click at [83, 359] on div "Application Information" at bounding box center [123, 363] width 132 height 13
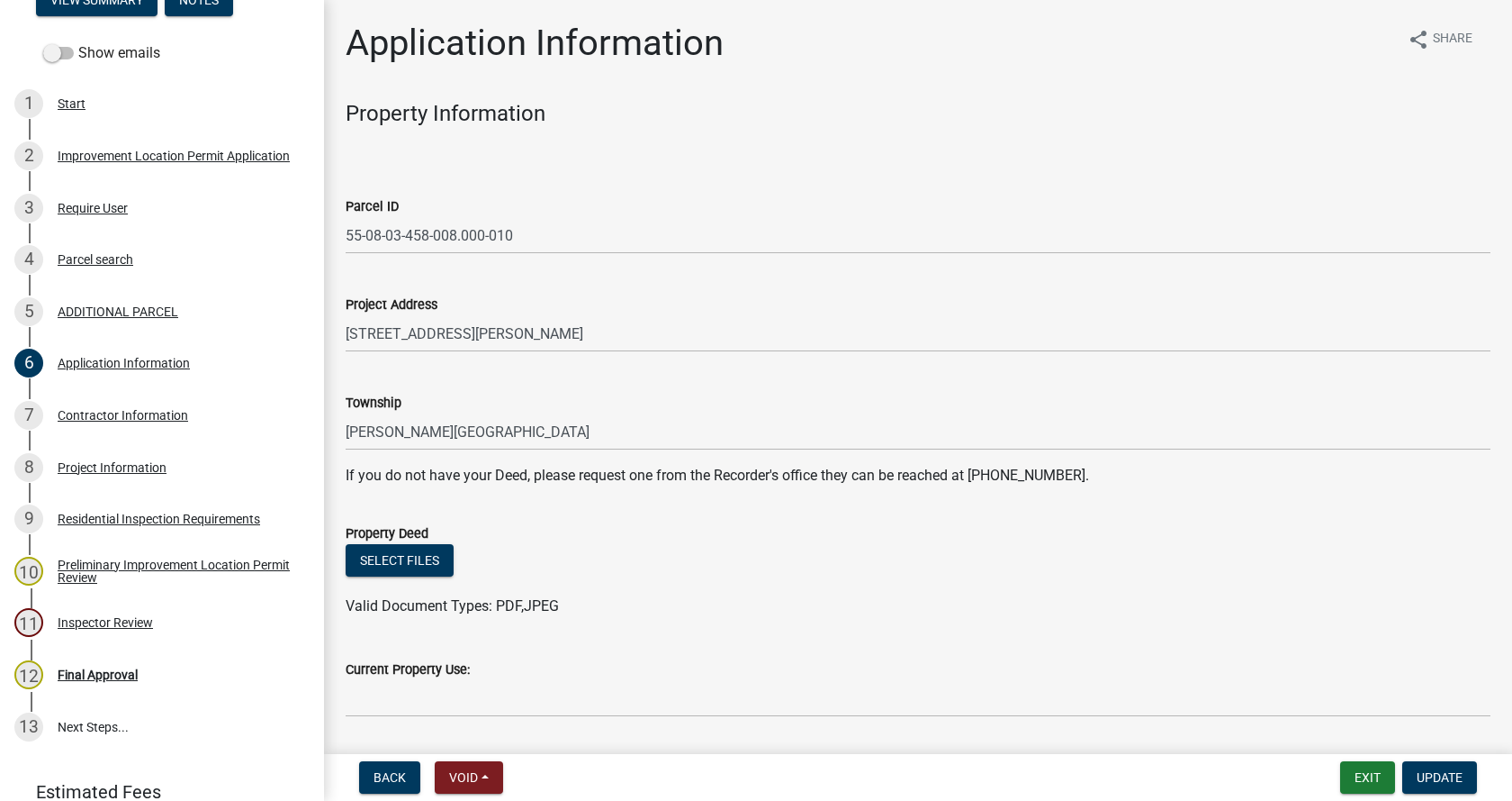
scroll to position [90, 0]
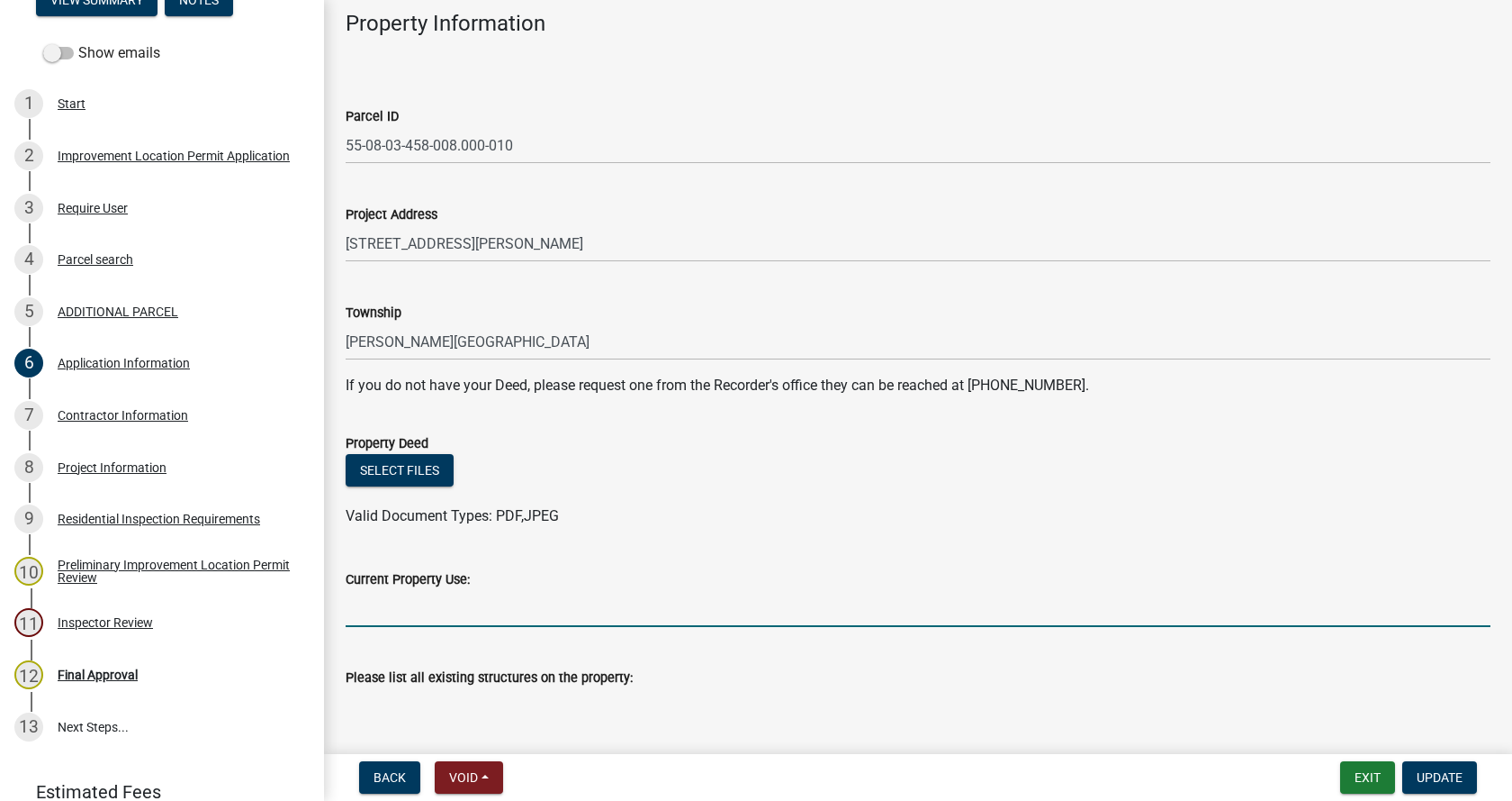
click at [401, 607] on input "Current Property Use:" at bounding box center [918, 609] width 1145 height 37
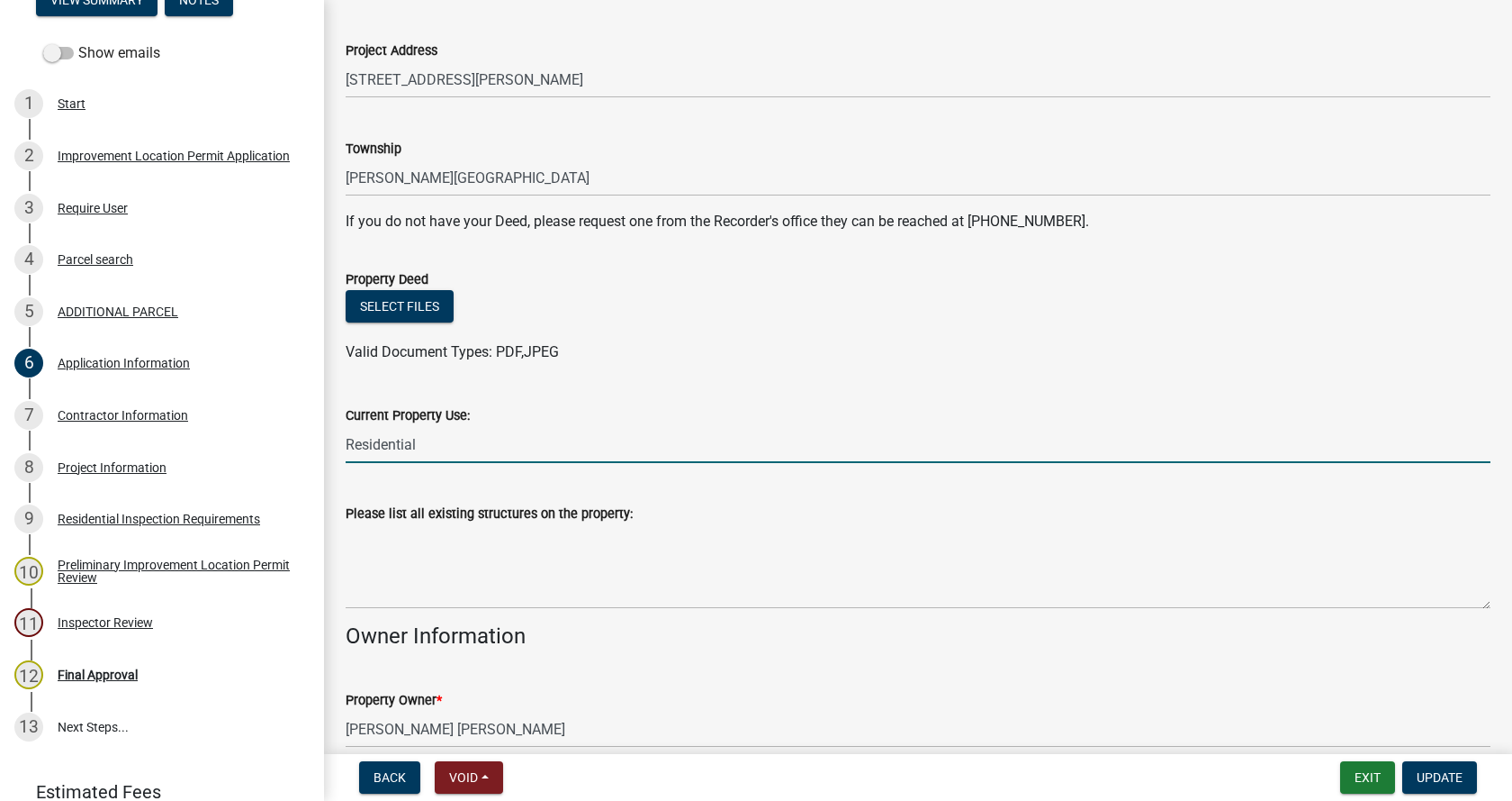
scroll to position [271, 0]
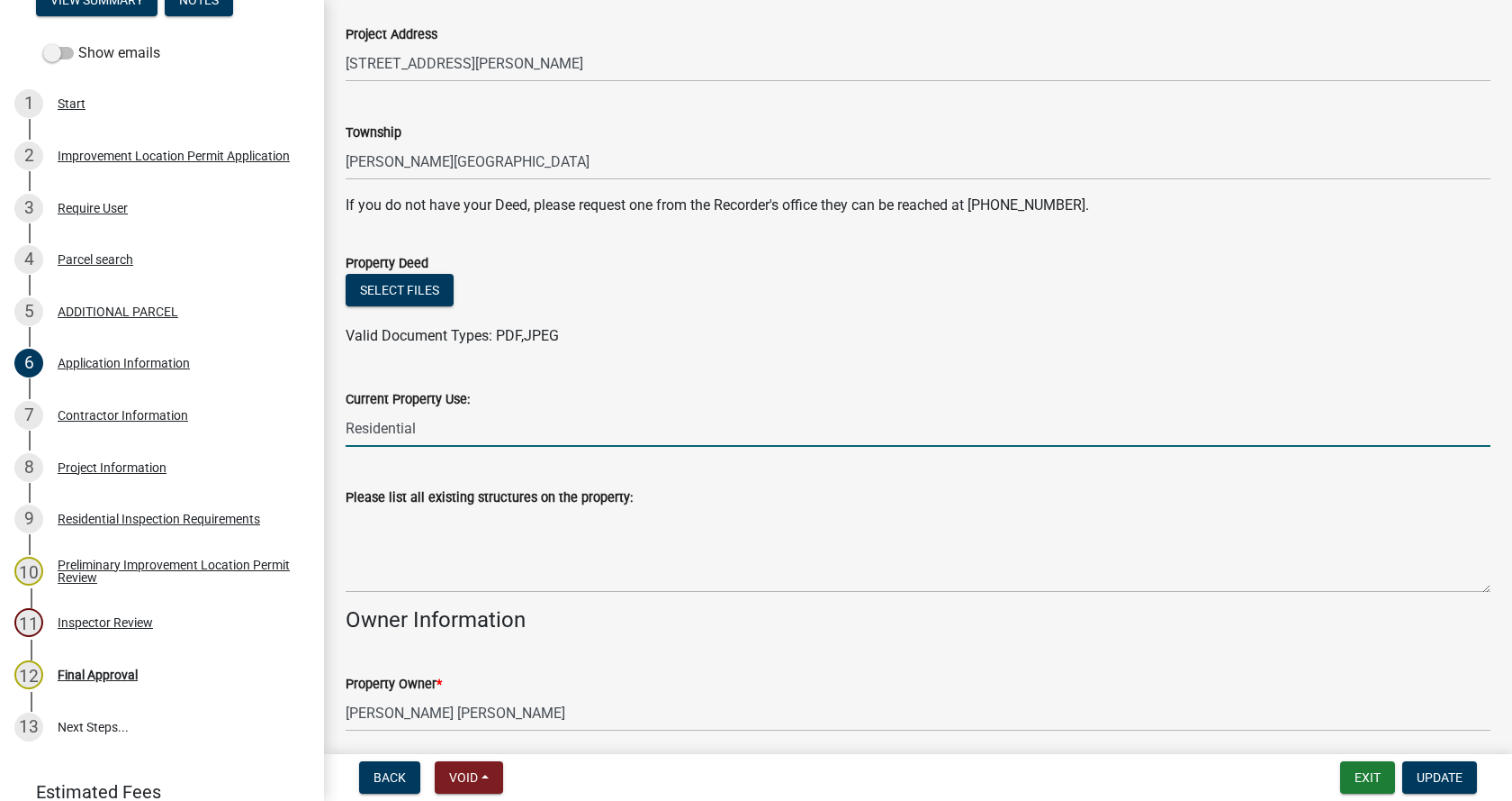
type input "Residential"
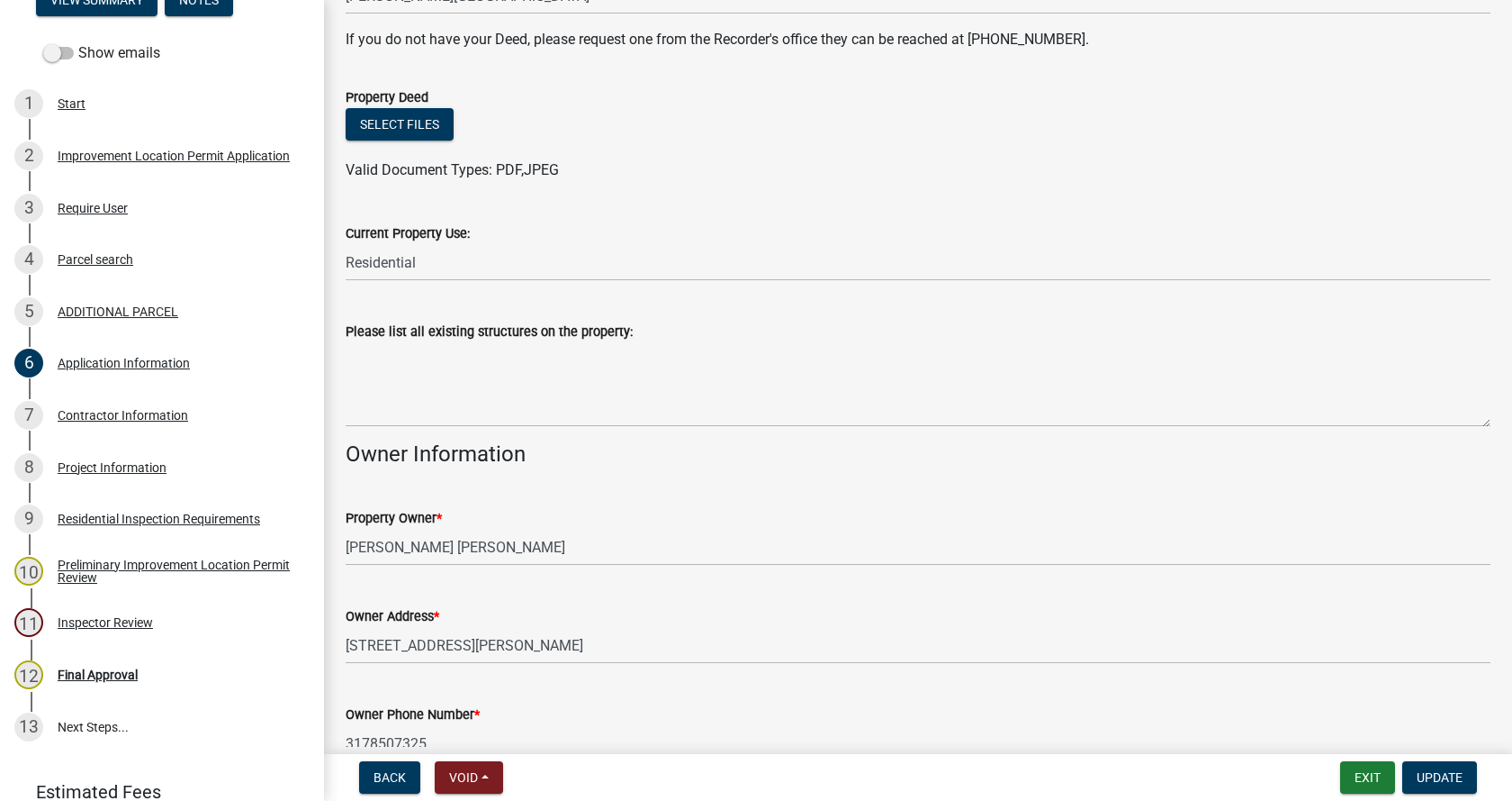
scroll to position [450, 0]
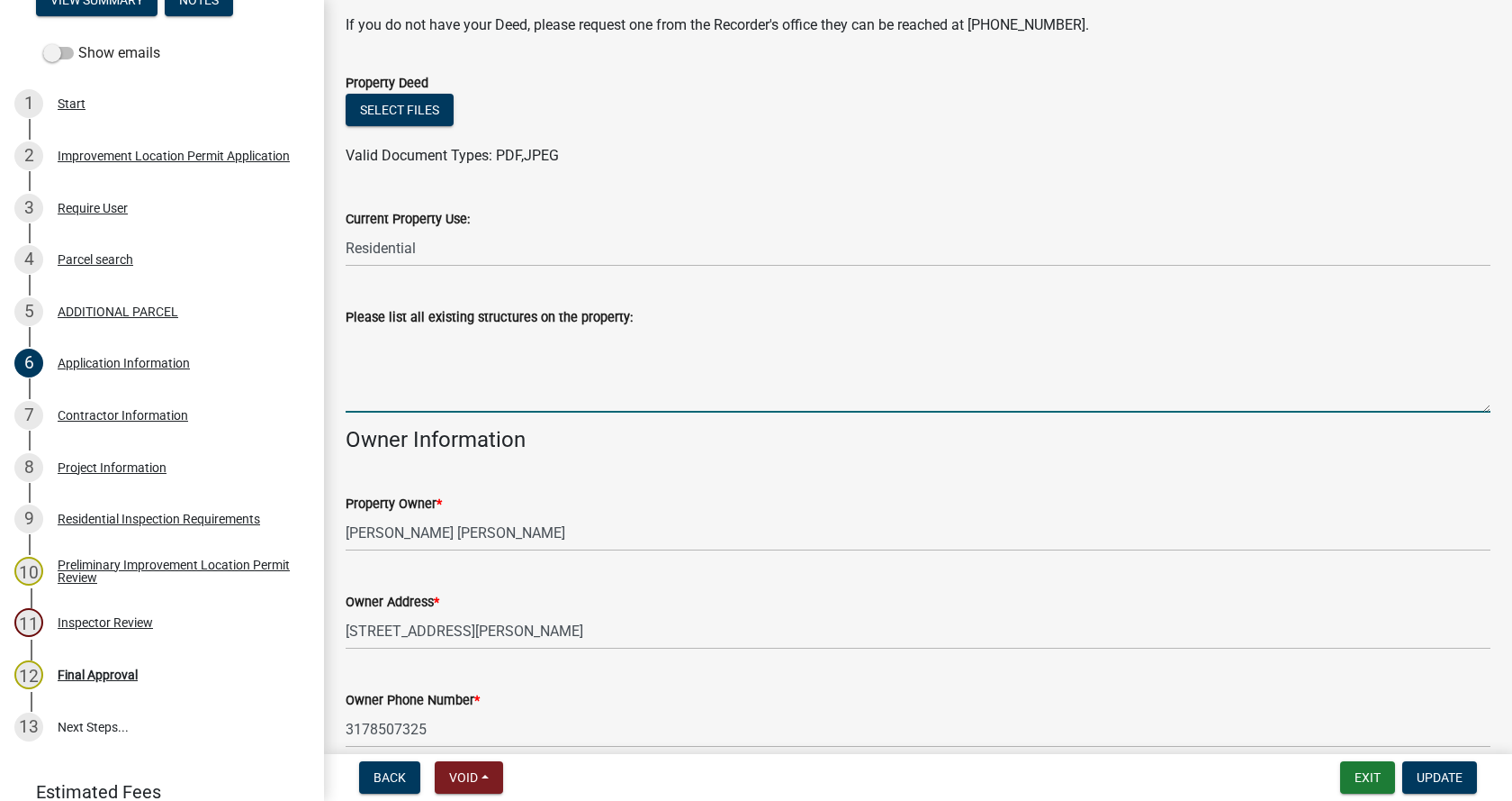
click at [382, 354] on textarea "Please list all existing structures on the property:" at bounding box center [918, 370] width 1145 height 84
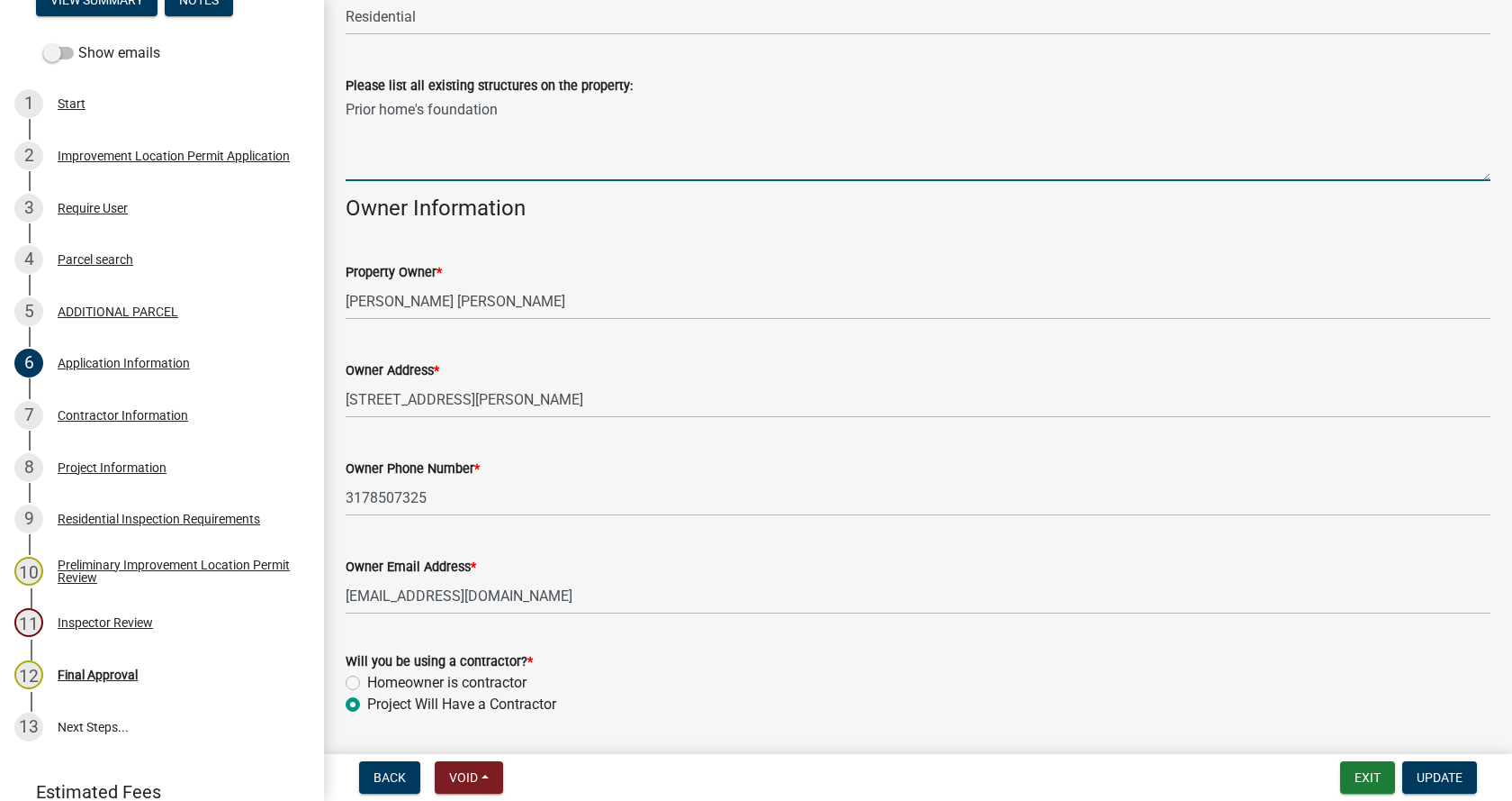
scroll to position [736, 0]
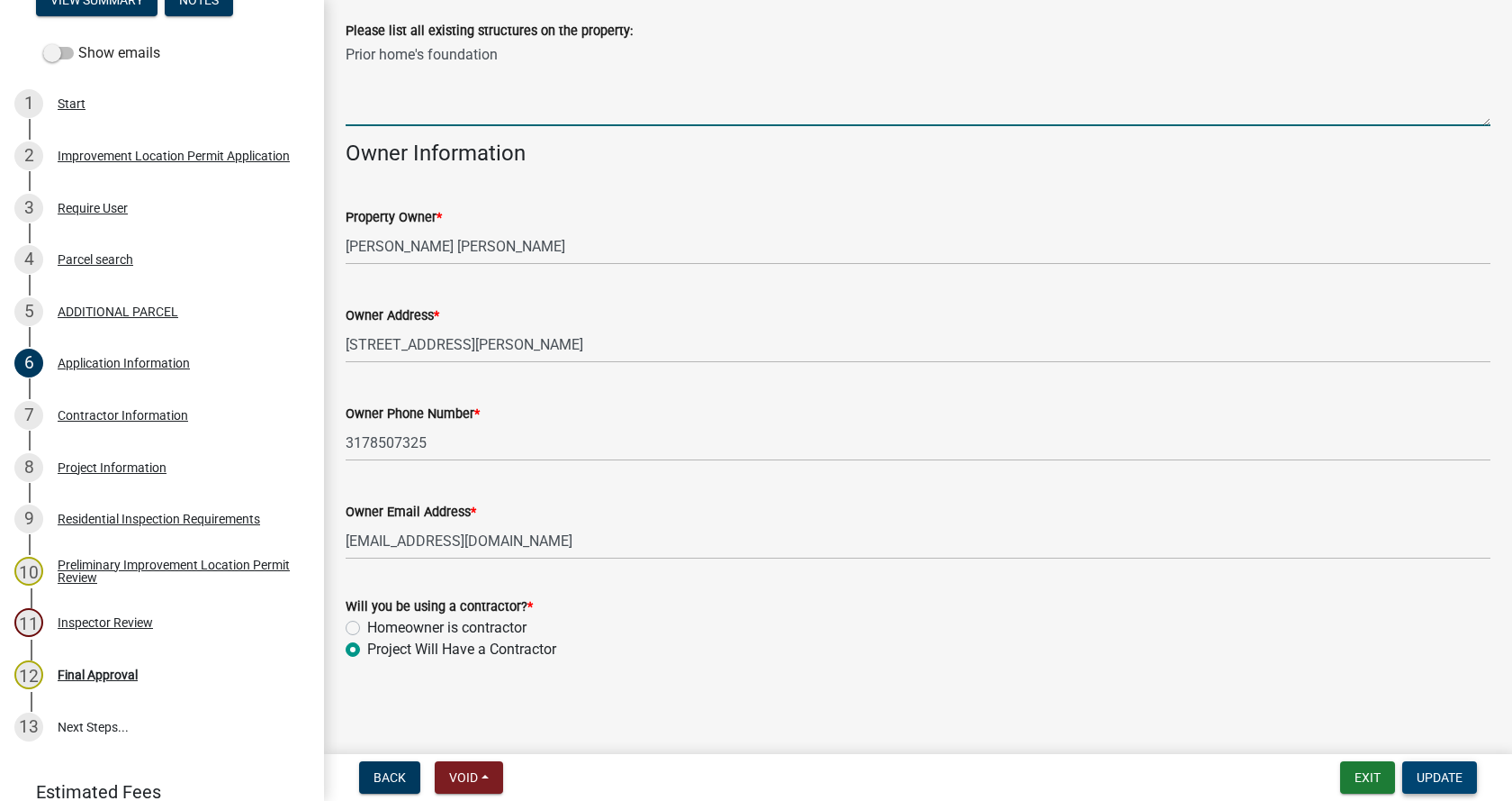
type textarea "Prior home's foundation"
click at [1451, 774] on span "Update" at bounding box center [1439, 776] width 46 height 15
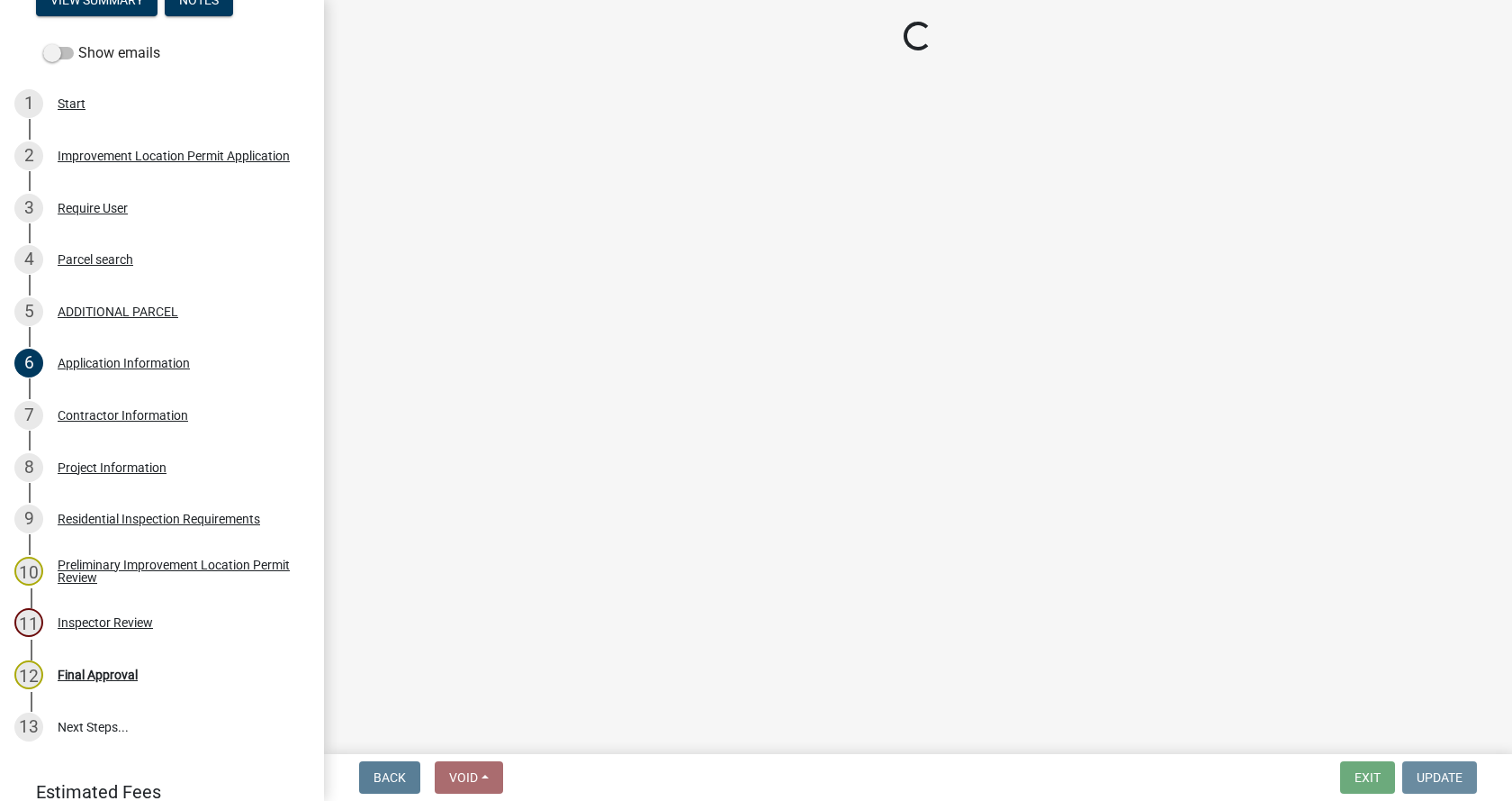
scroll to position [0, 0]
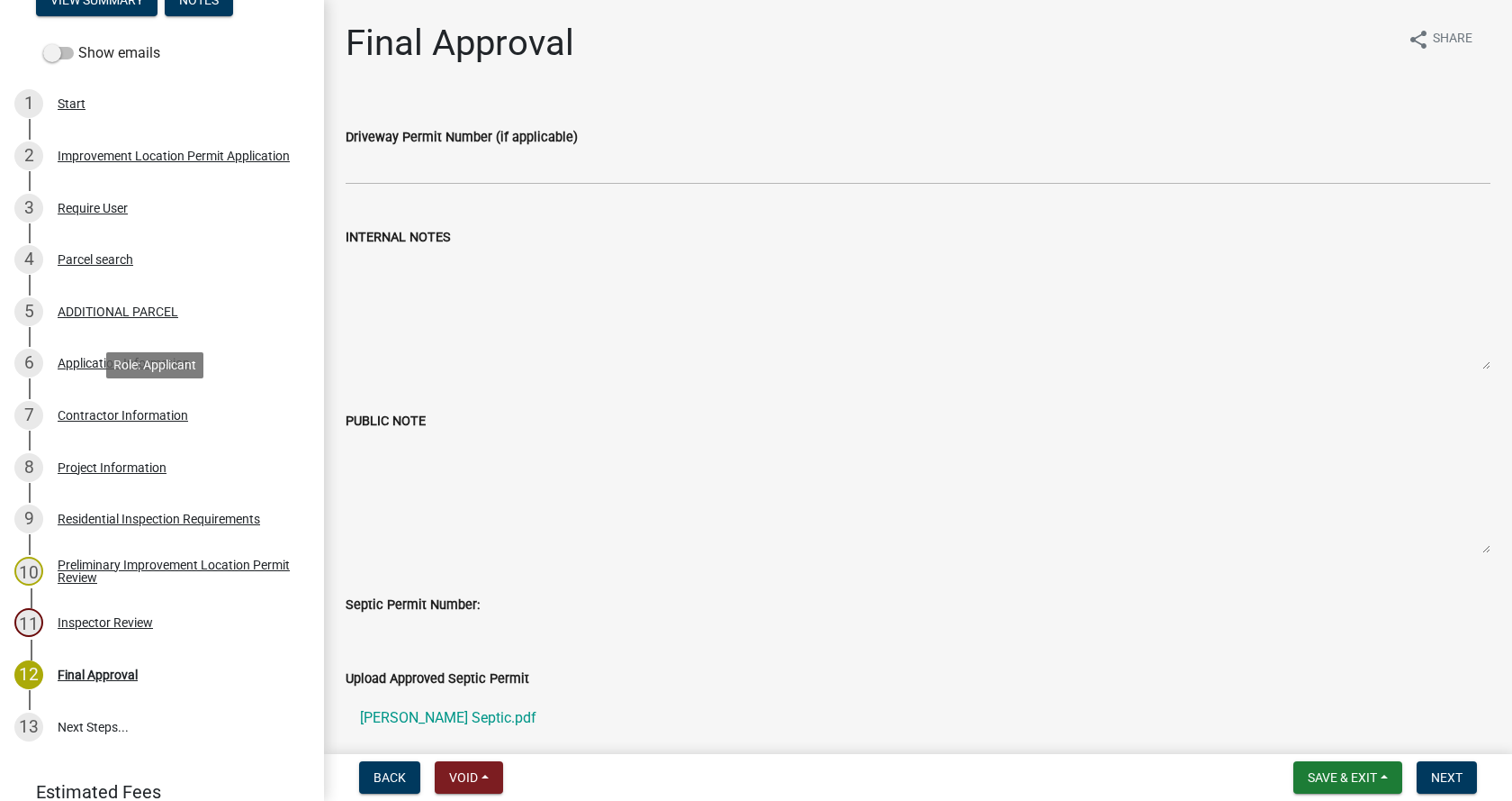
click at [67, 413] on div "Contractor Information" at bounding box center [122, 415] width 130 height 13
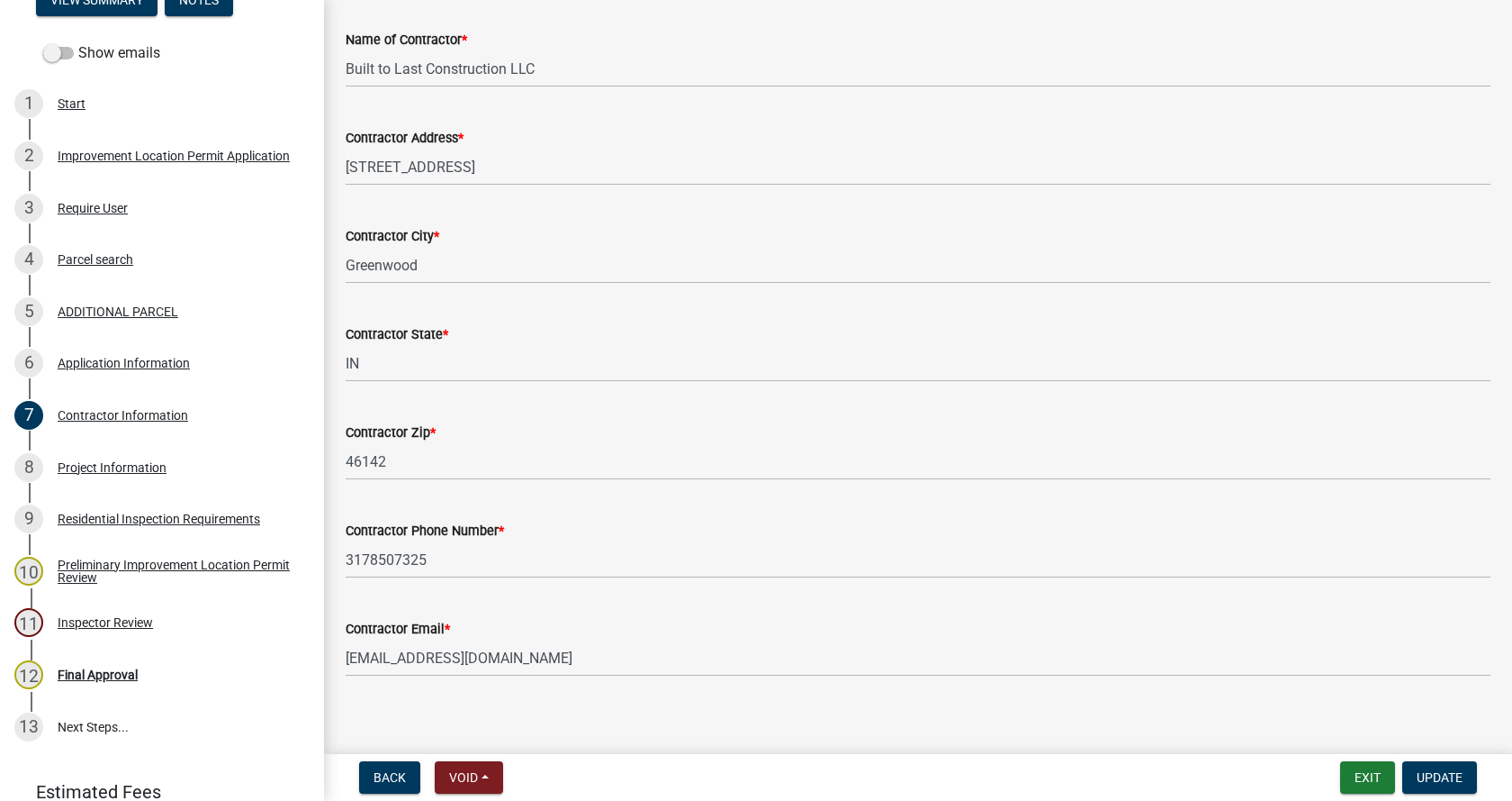
scroll to position [152, 0]
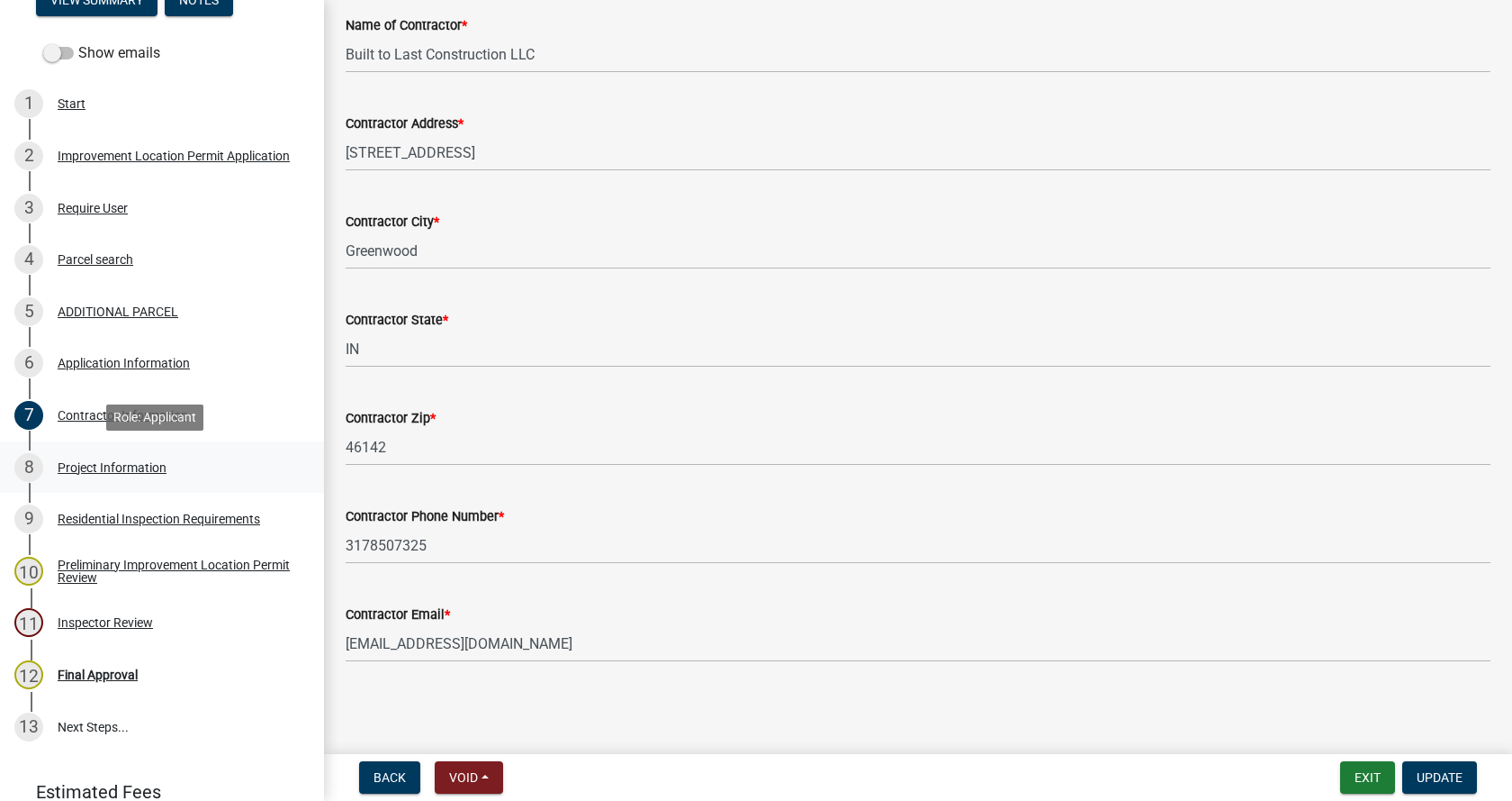
click at [72, 461] on div "Project Information" at bounding box center [112, 467] width 109 height 13
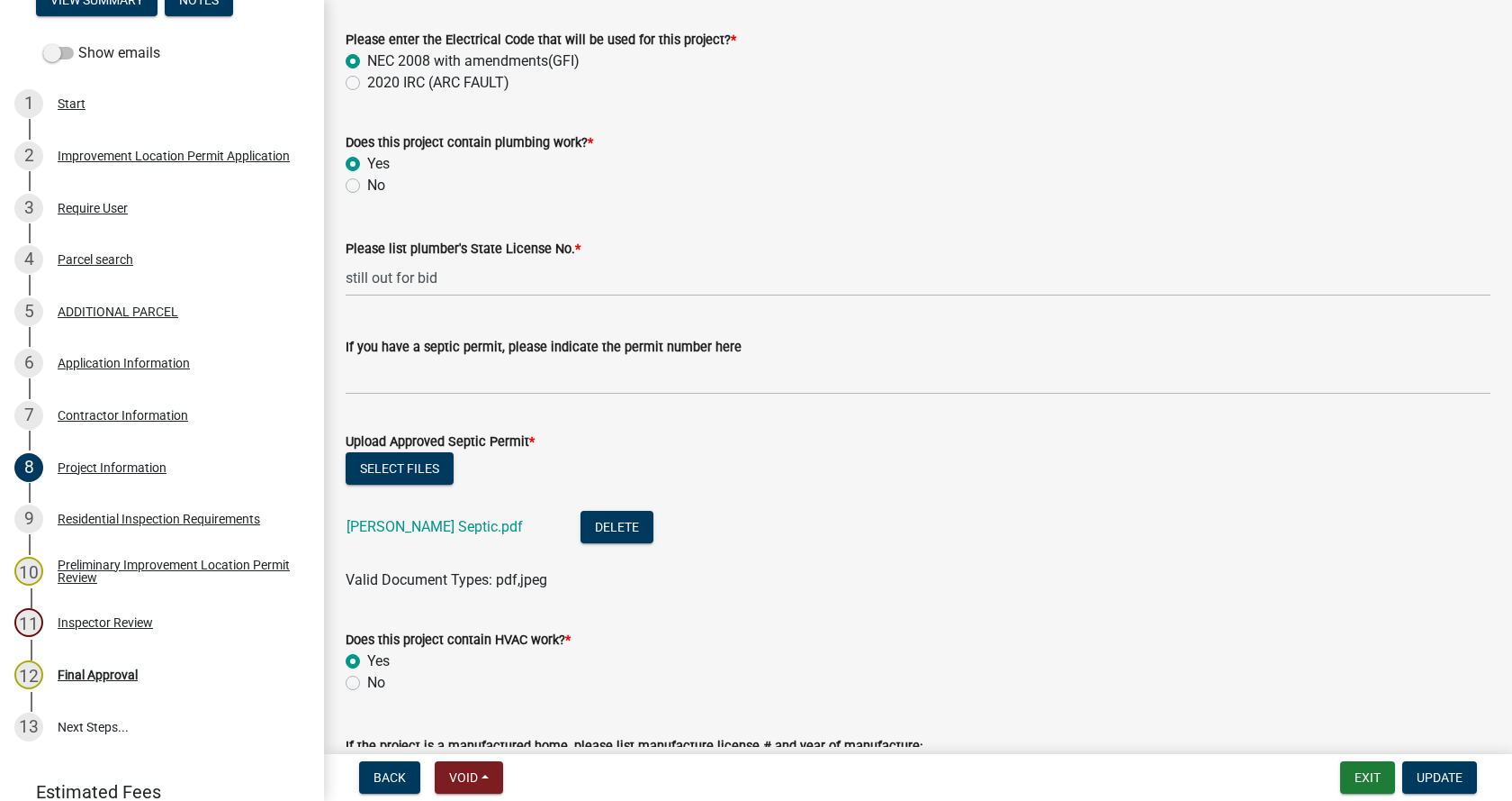
scroll to position [2522, 0]
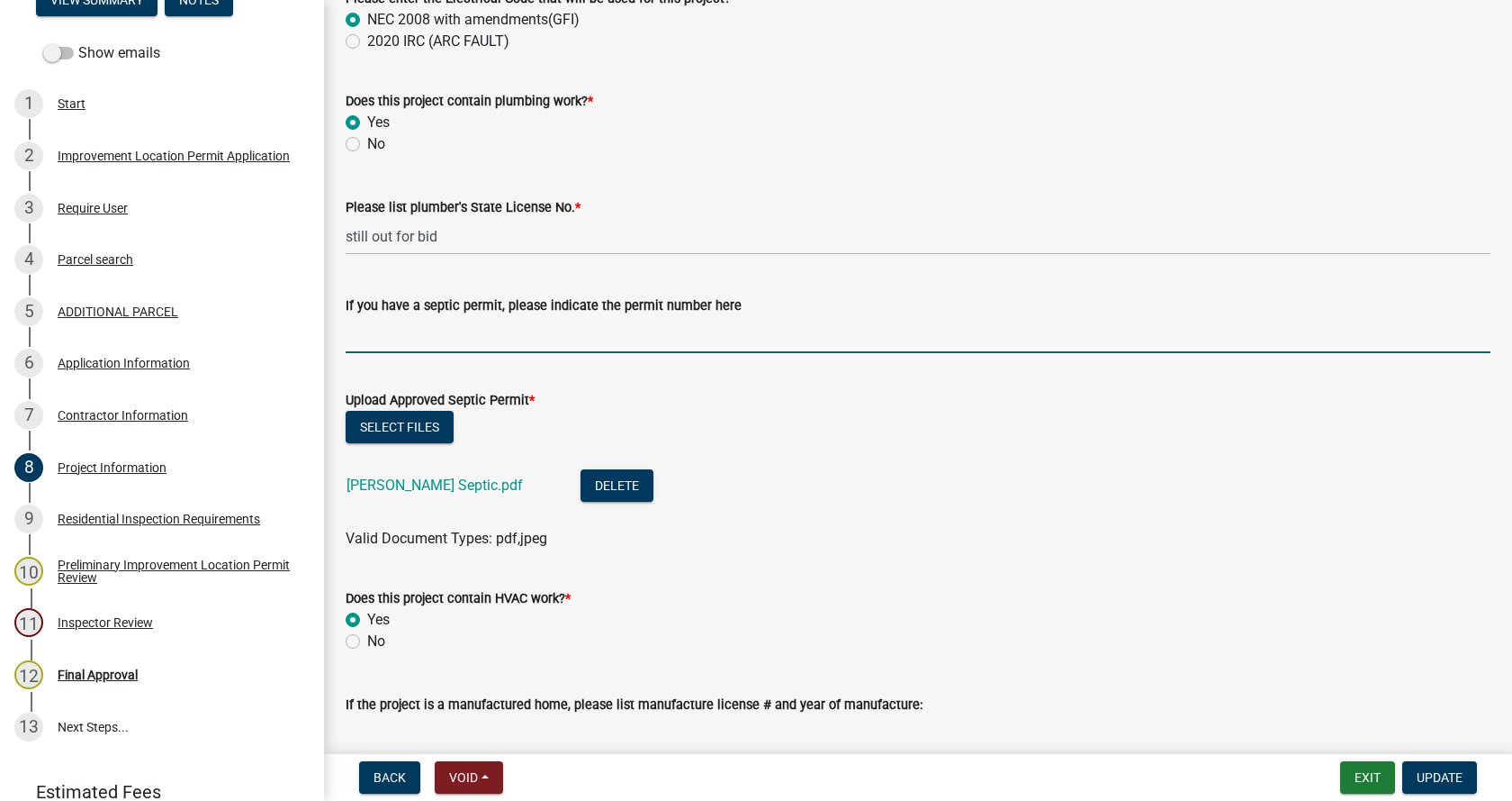
click at [419, 338] on input "If you have a septic permit, please indicate the permit number here" at bounding box center [918, 334] width 1145 height 37
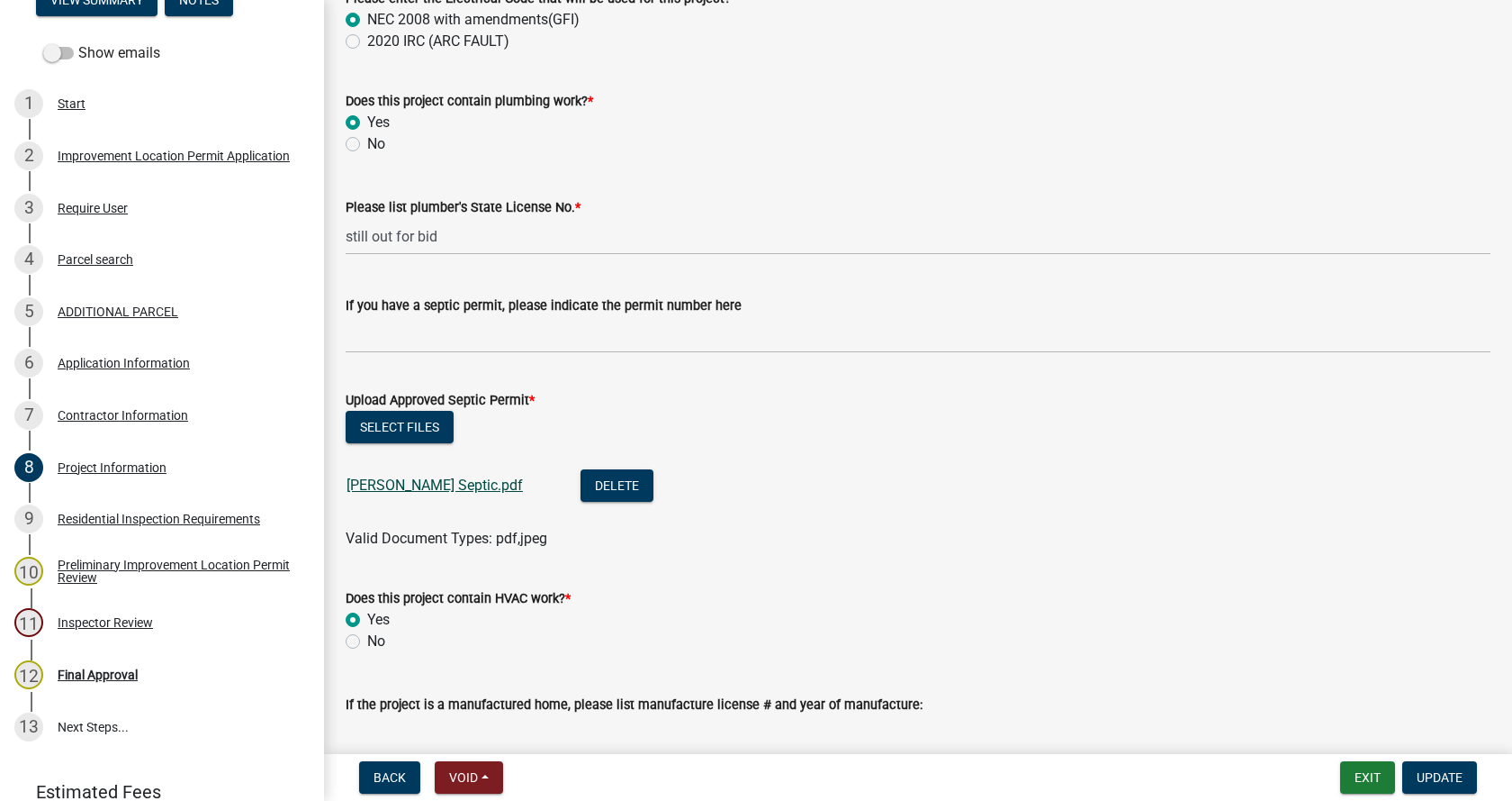
click at [364, 487] on link "[PERSON_NAME] Septic.pdf" at bounding box center [435, 484] width 176 height 17
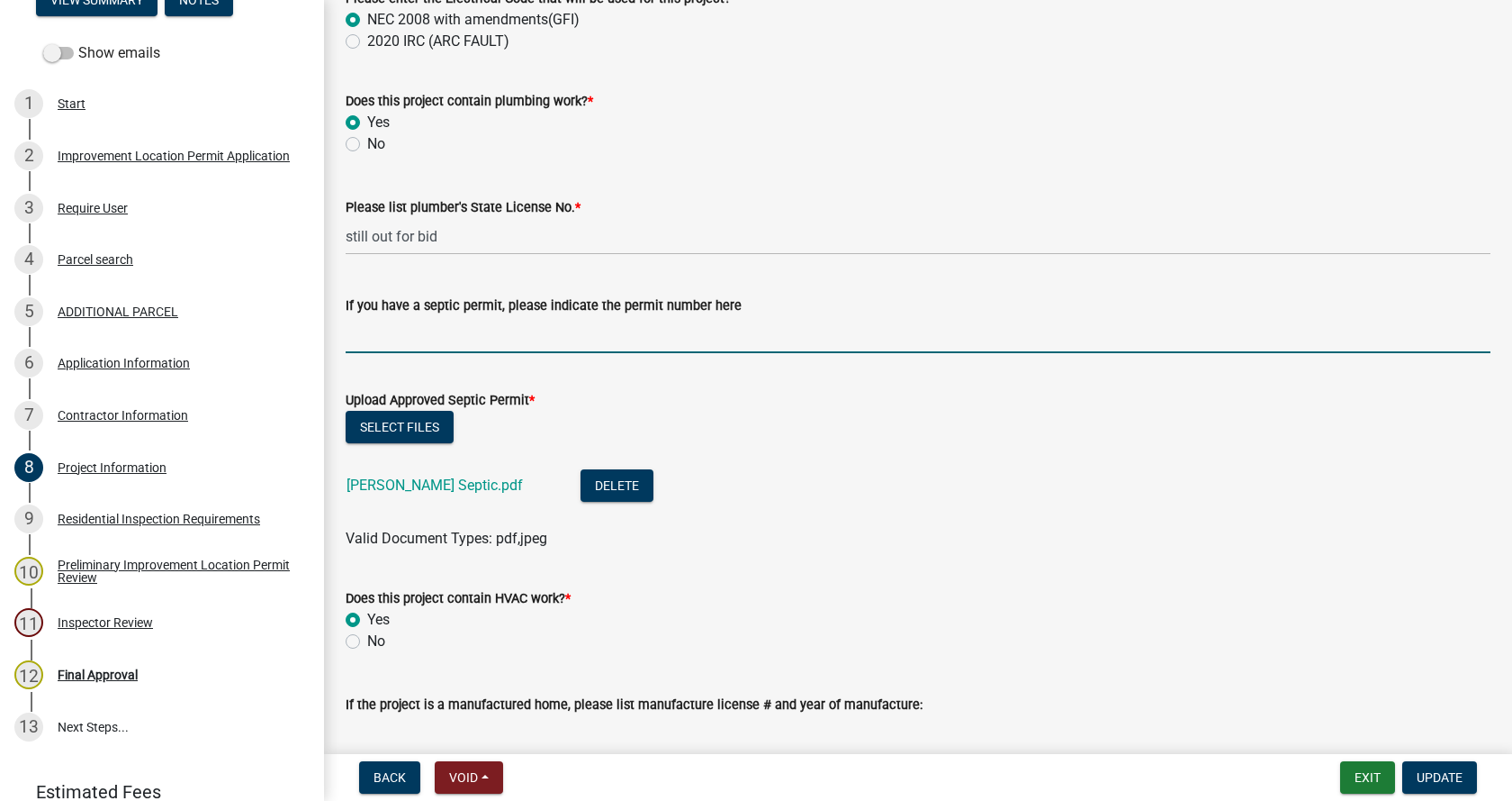
click at [366, 331] on input "If you have a septic permit, please indicate the permit number here" at bounding box center [918, 334] width 1145 height 37
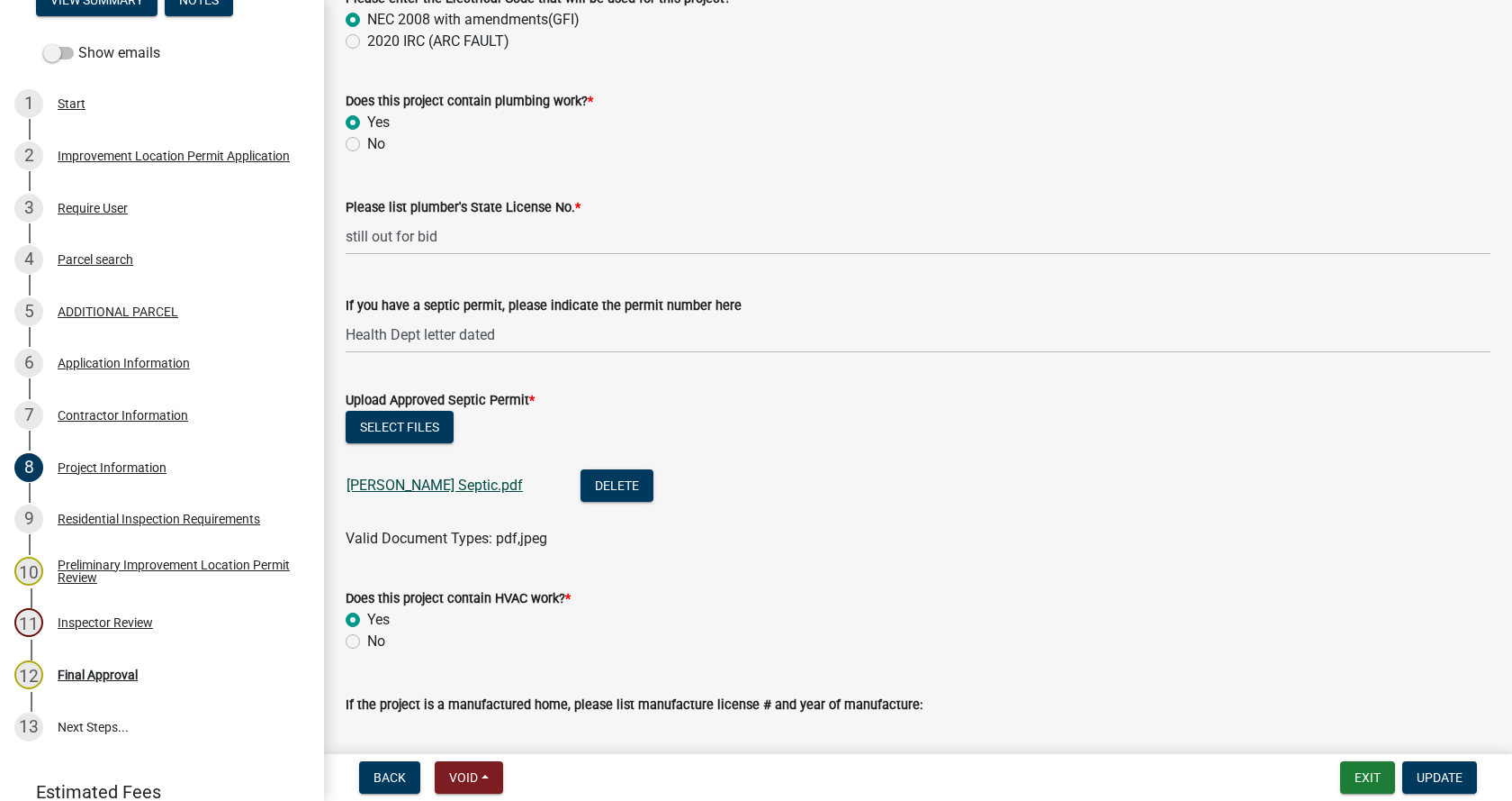
click at [371, 483] on link "[PERSON_NAME] Septic.pdf" at bounding box center [435, 484] width 176 height 17
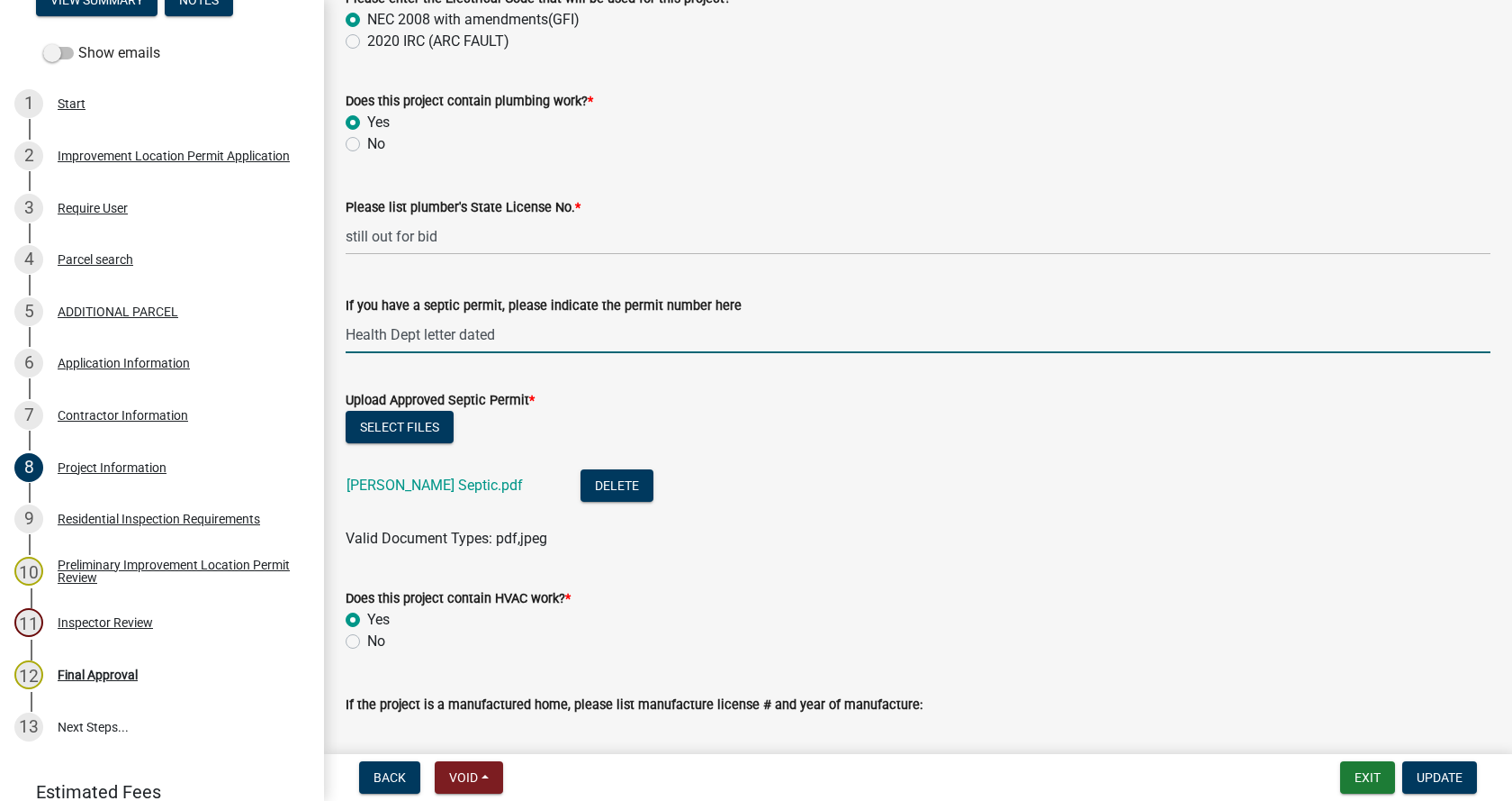
click at [513, 329] on input "Health Dept letter dated" at bounding box center [918, 334] width 1145 height 37
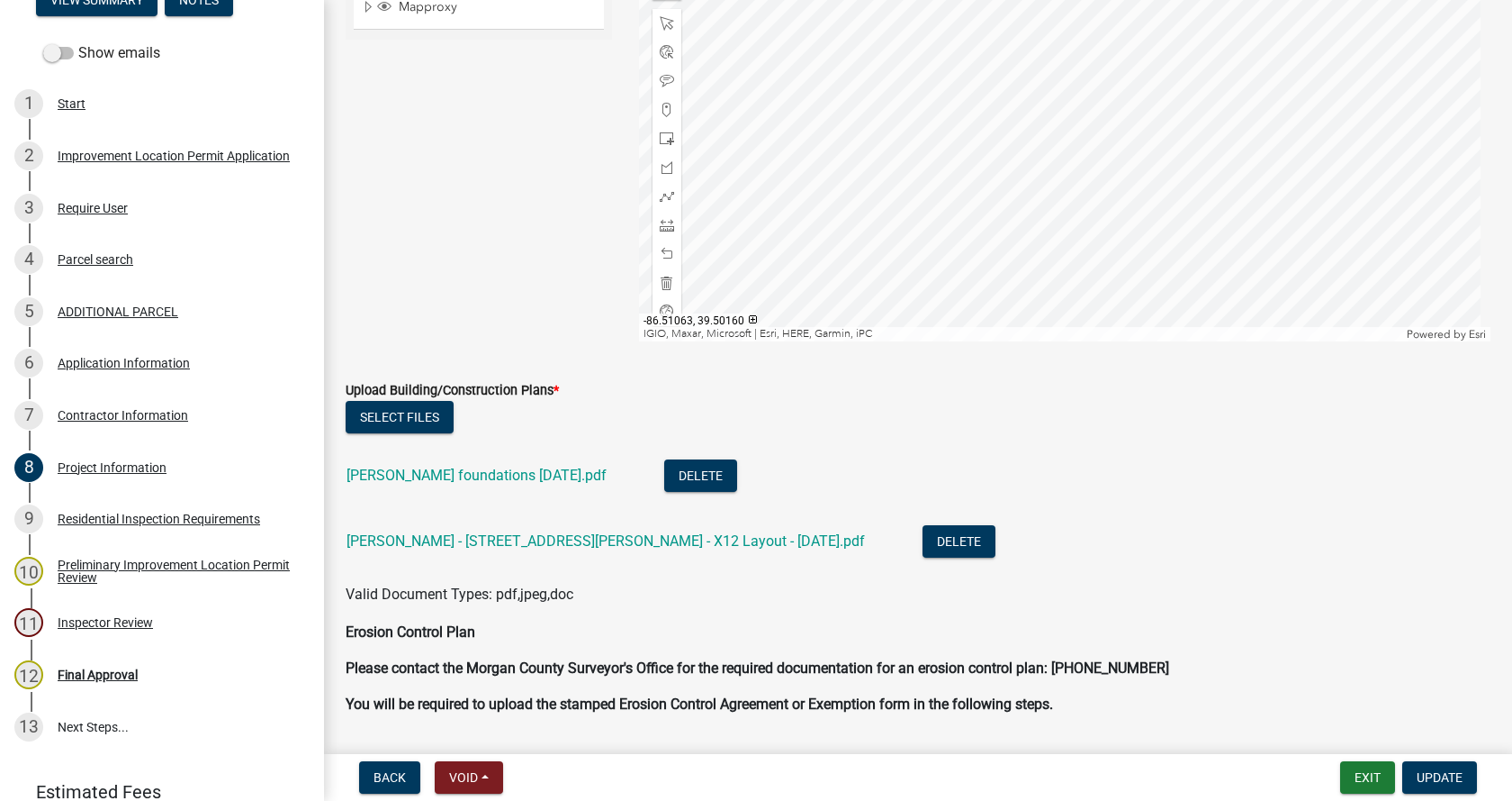
scroll to position [3782, 0]
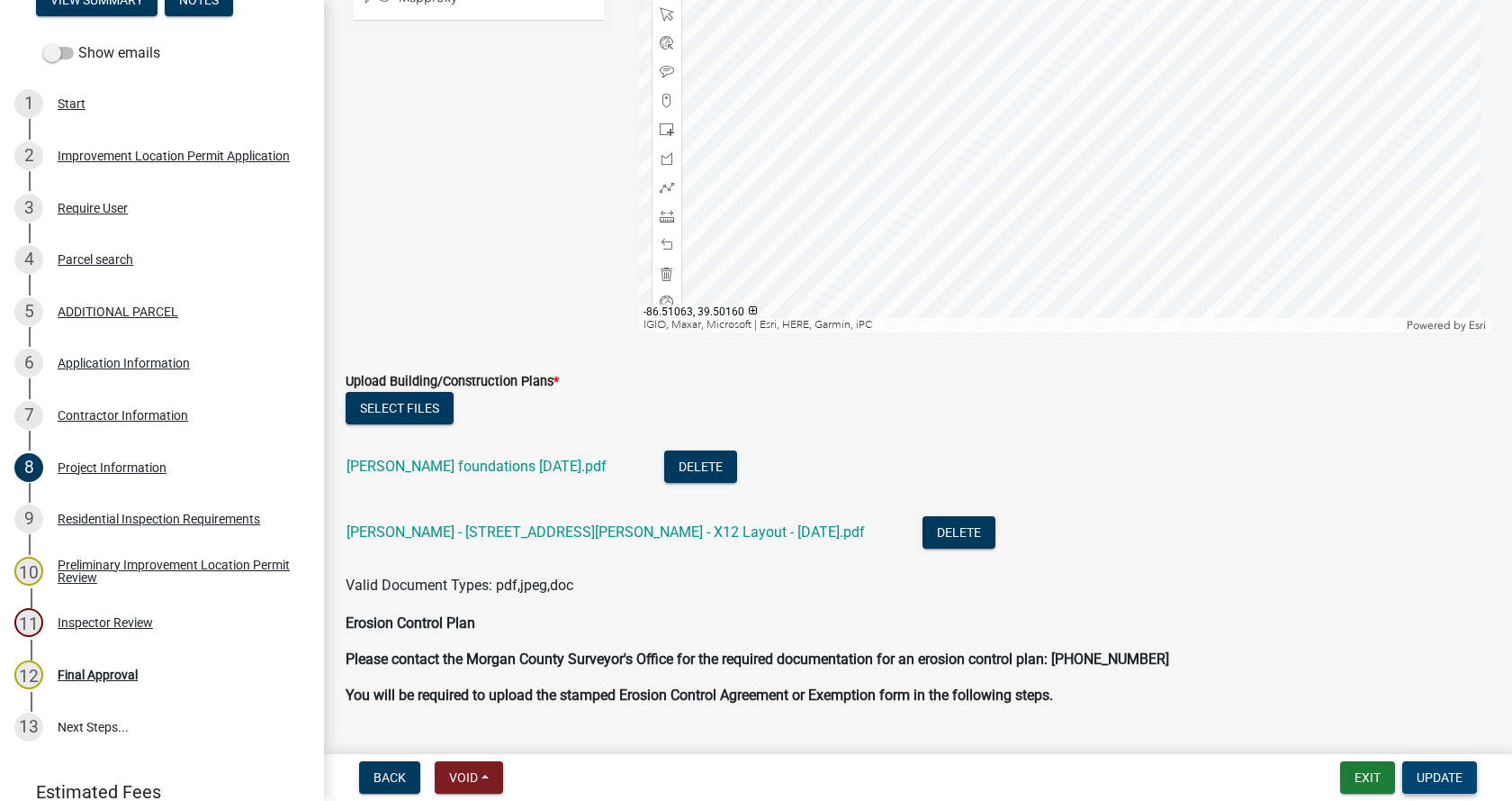
type input "Health Dept letter dated [DATE]"
click at [1441, 771] on span "Update" at bounding box center [1439, 776] width 46 height 15
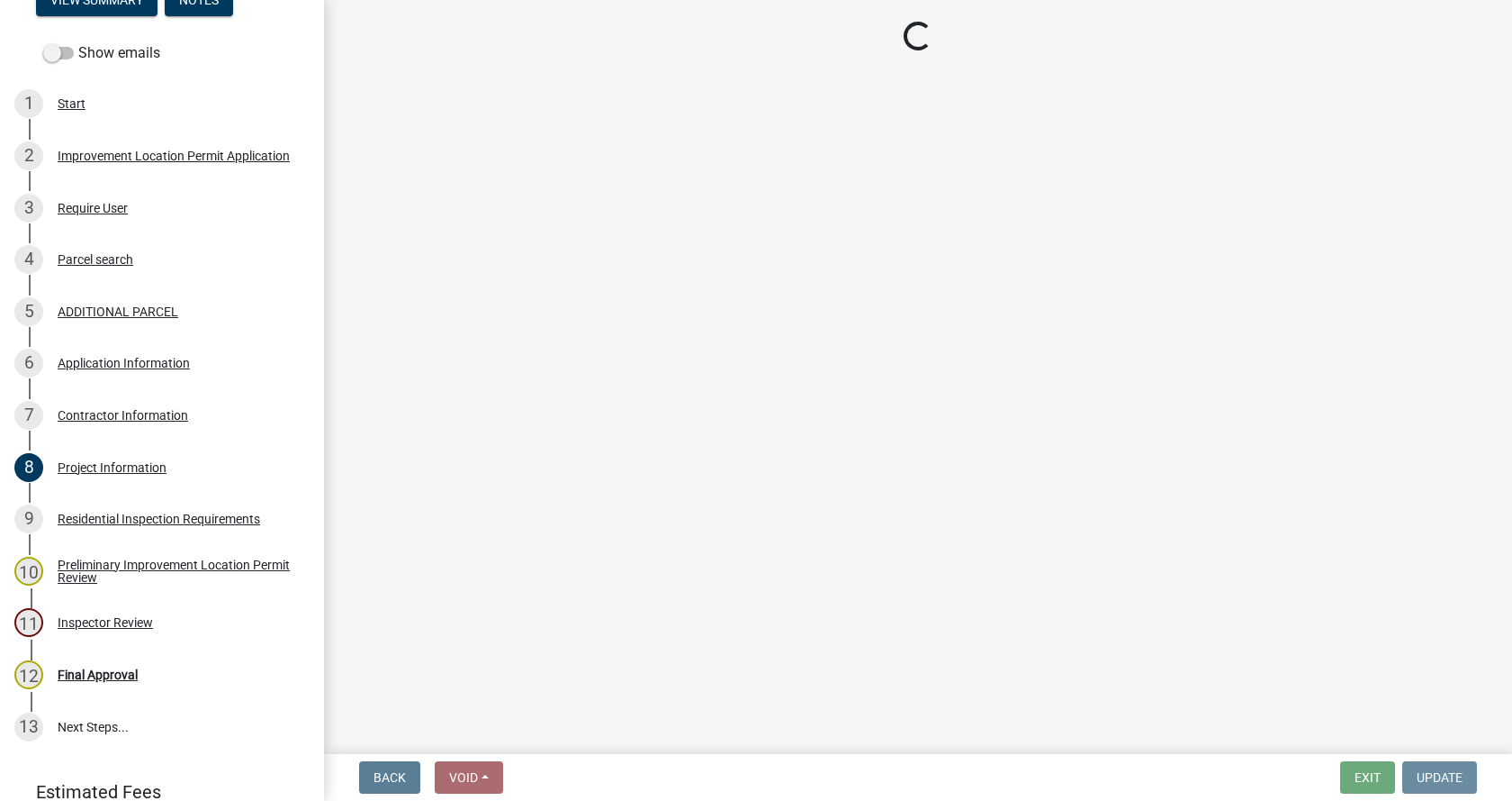
scroll to position [0, 0]
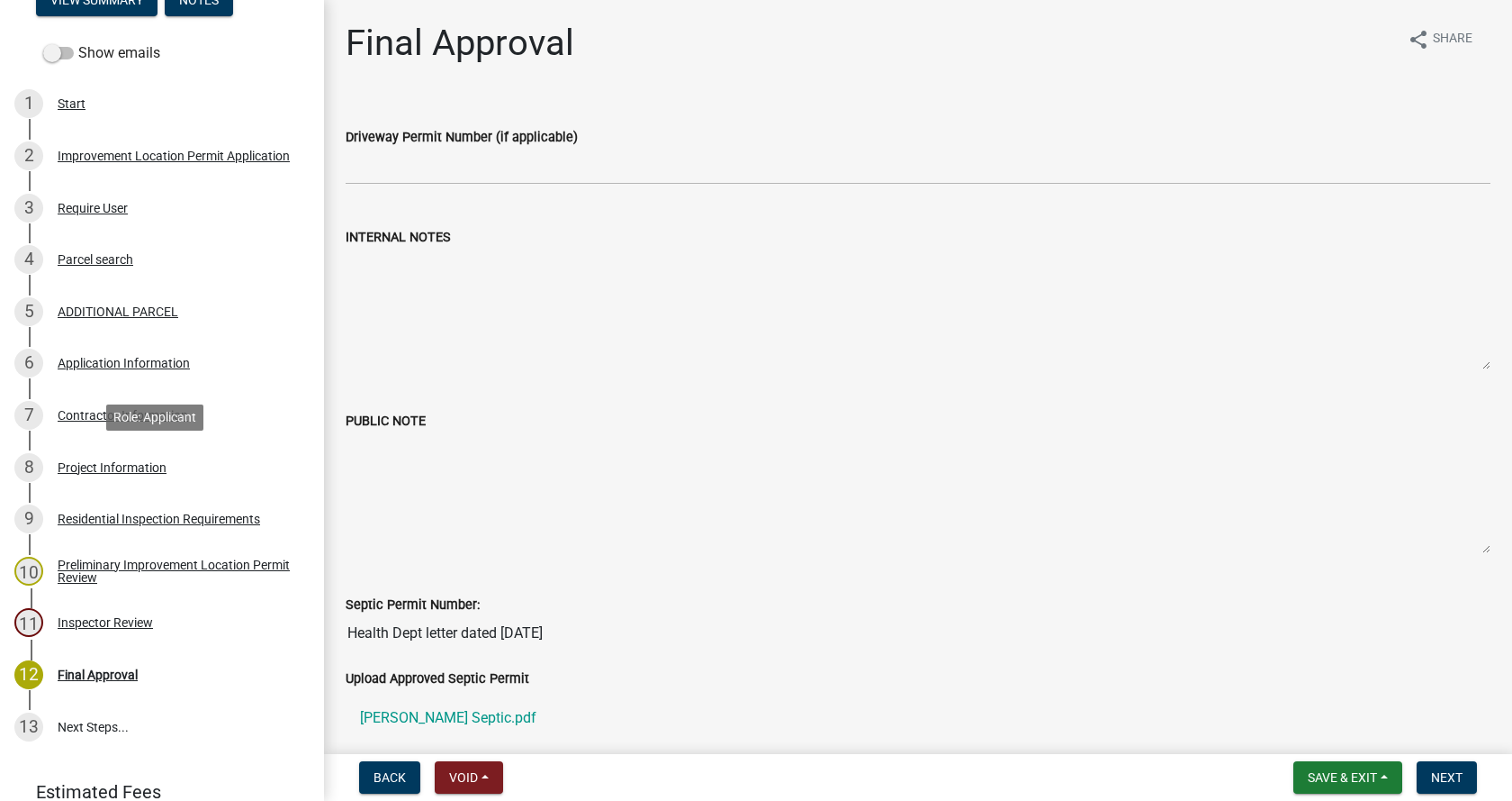
click at [67, 462] on div "Project Information" at bounding box center [112, 467] width 109 height 13
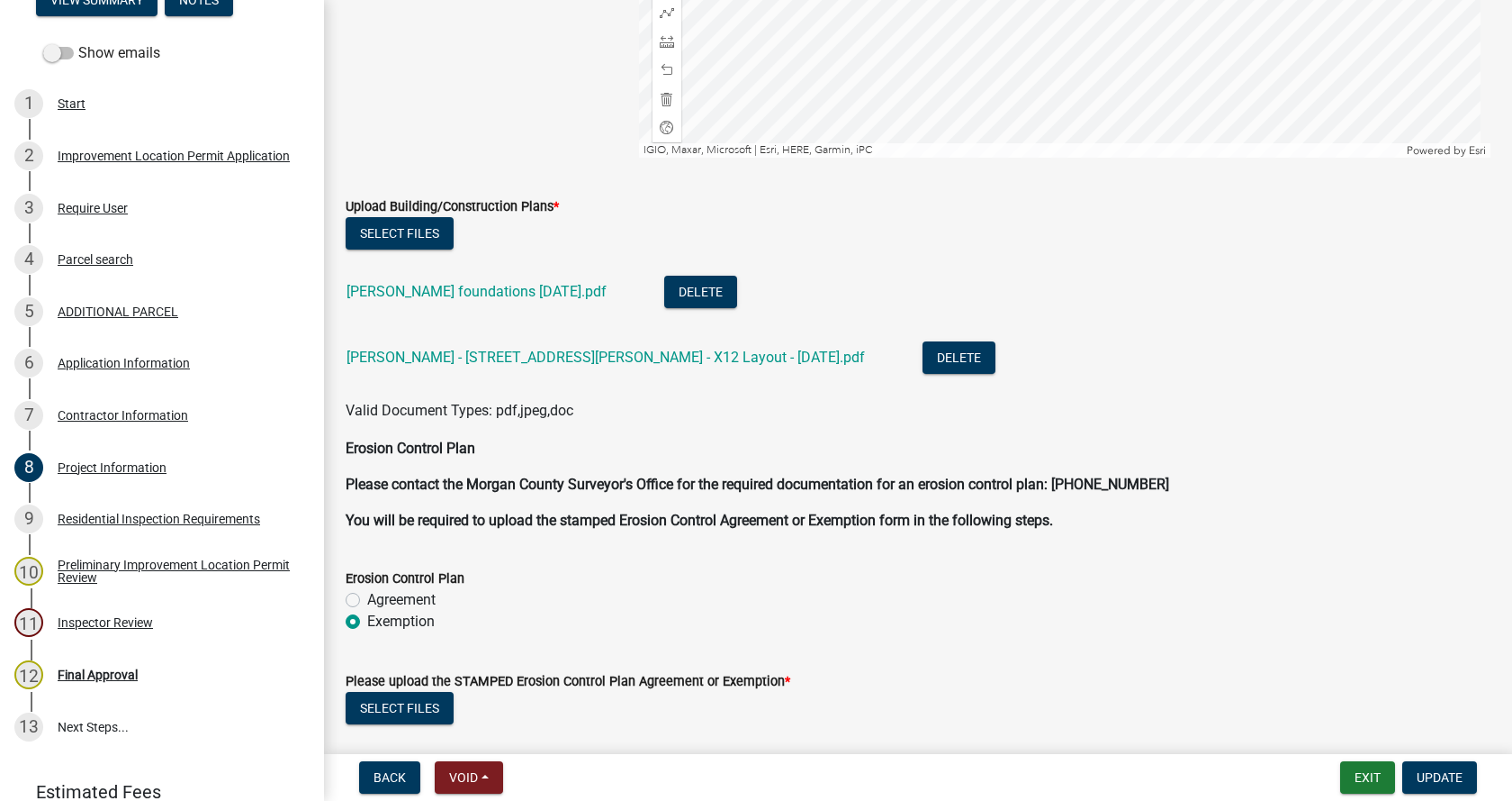
scroll to position [4052, 0]
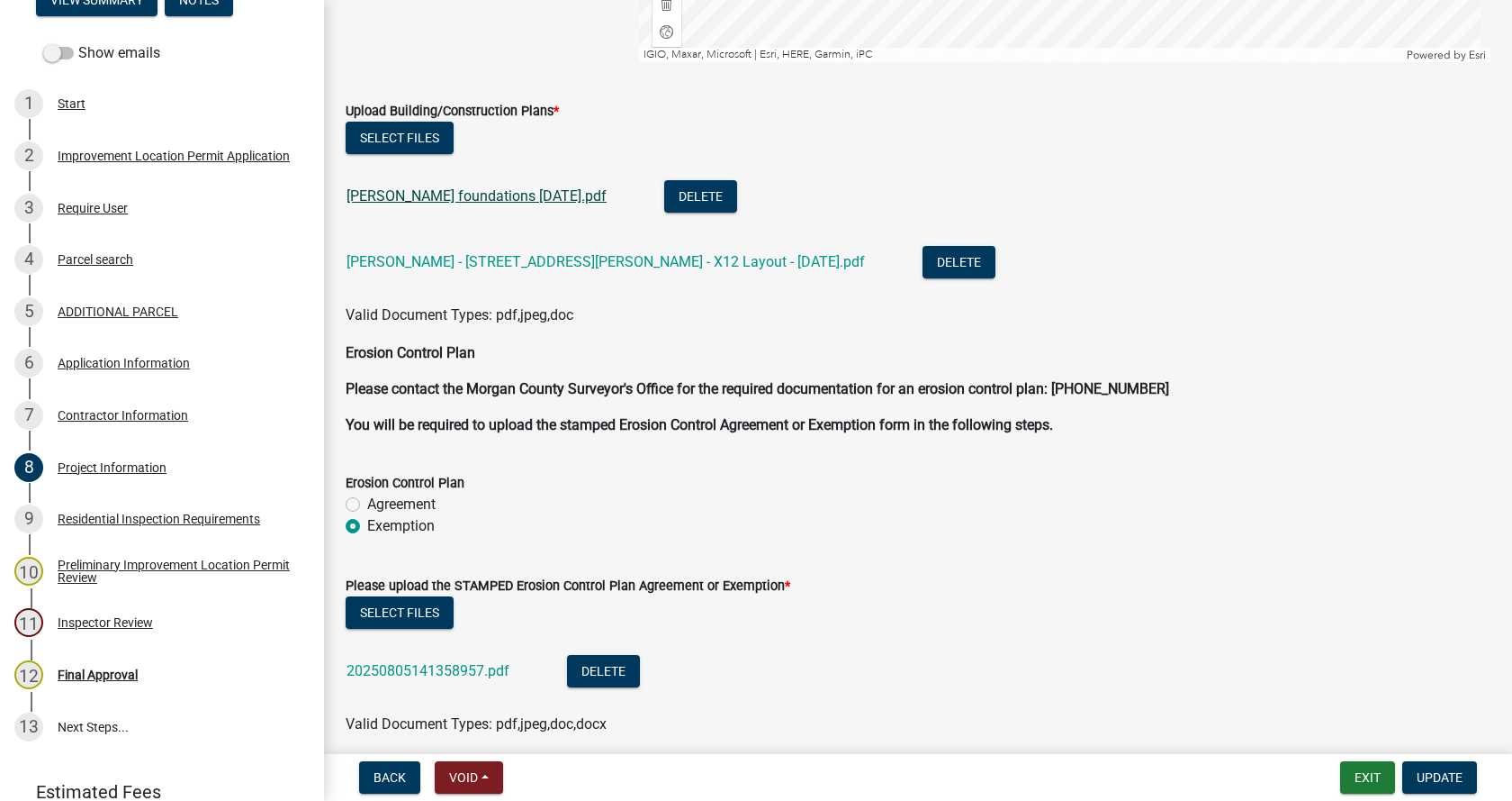
click at [453, 194] on link "[PERSON_NAME] foundations [DATE].pdf" at bounding box center [476, 195] width 260 height 17
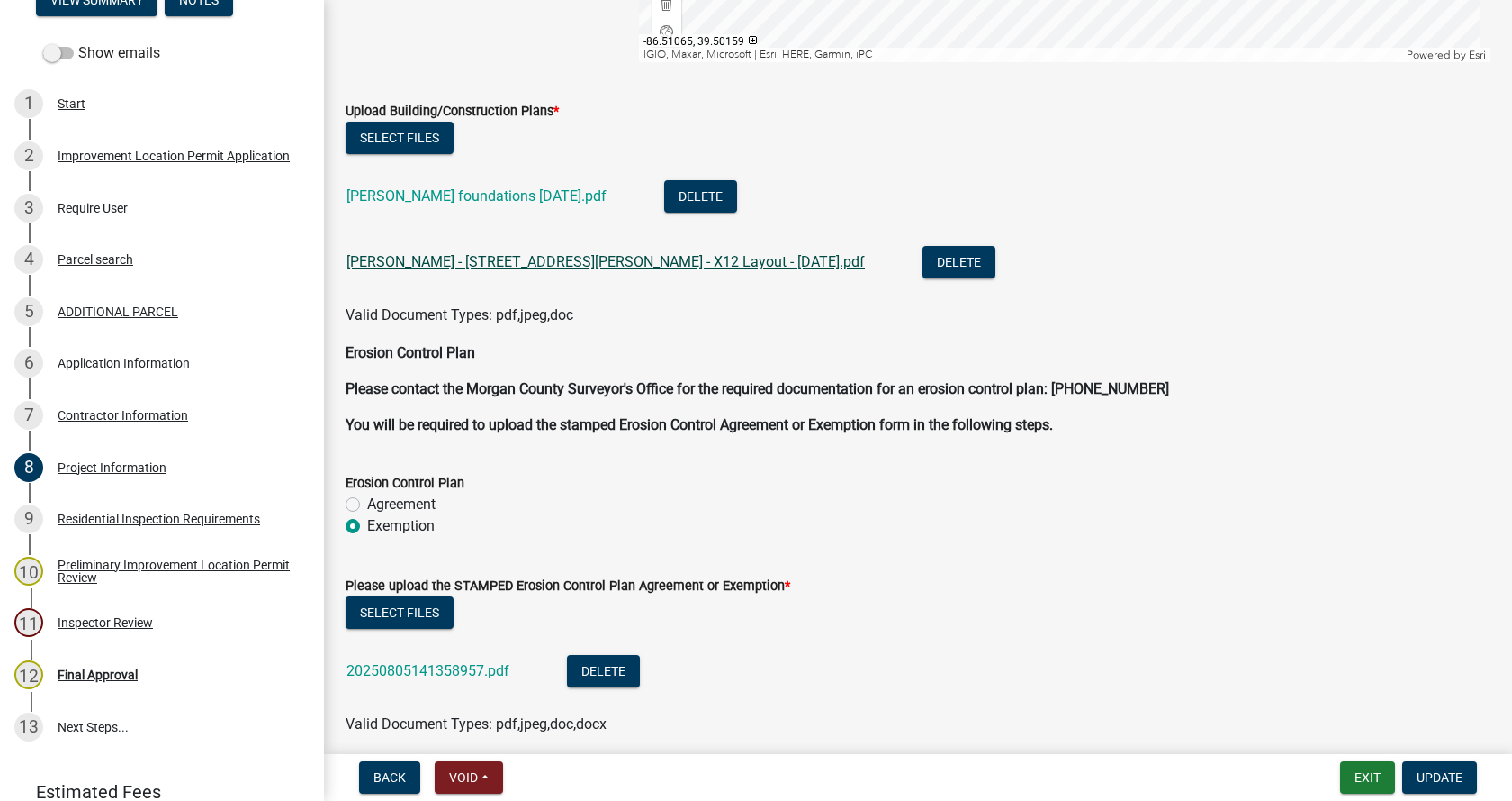
click at [469, 260] on link "[PERSON_NAME] - [STREET_ADDRESS][PERSON_NAME] - X12 Layout - [DATE].pdf" at bounding box center [606, 261] width 518 height 17
